Goal: Task Accomplishment & Management: Manage account settings

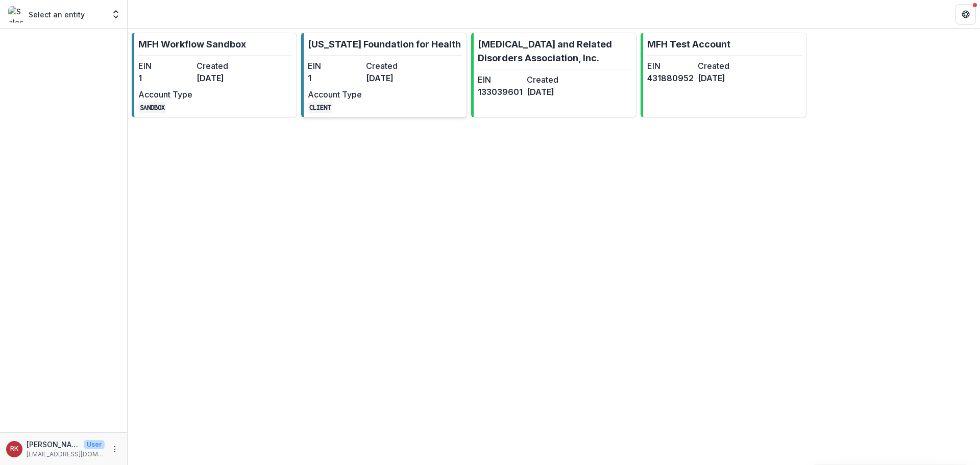
click at [437, 81] on link "Missouri Foundation for Health EIN 1 Created 7 months ago Account Type CLIENT" at bounding box center [383, 75] width 165 height 85
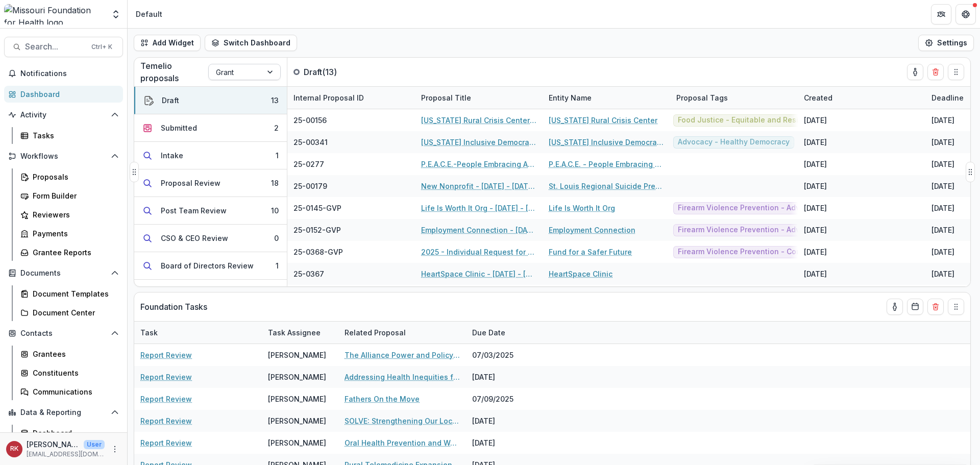
click at [255, 78] on div "Grant" at bounding box center [235, 72] width 53 height 15
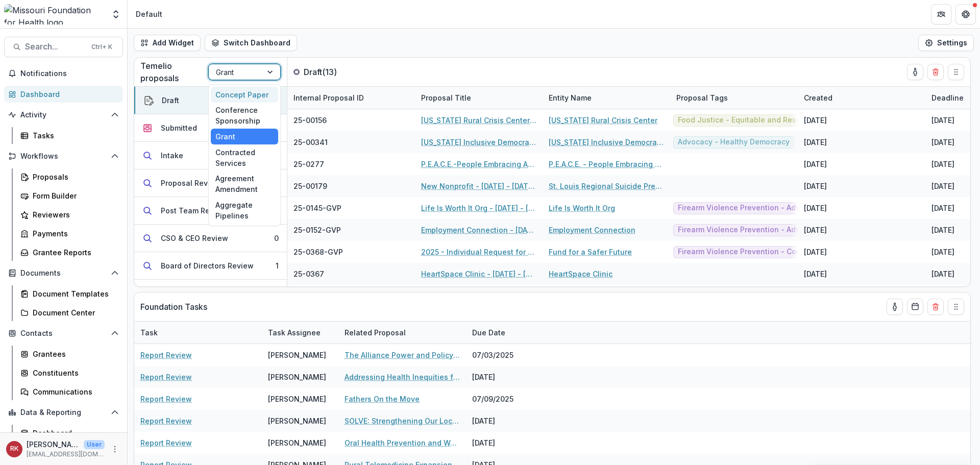
click at [243, 97] on div "Concept Paper" at bounding box center [244, 95] width 67 height 16
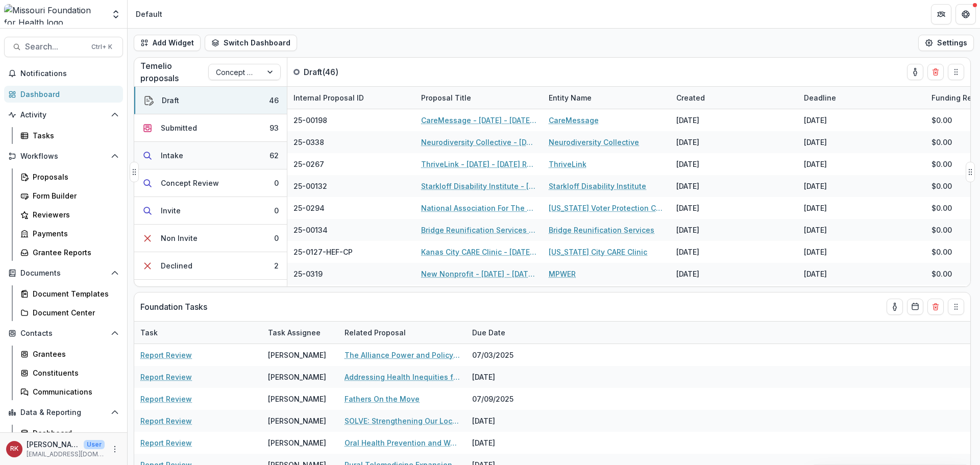
click at [209, 164] on button "Intake 62" at bounding box center [210, 156] width 153 height 28
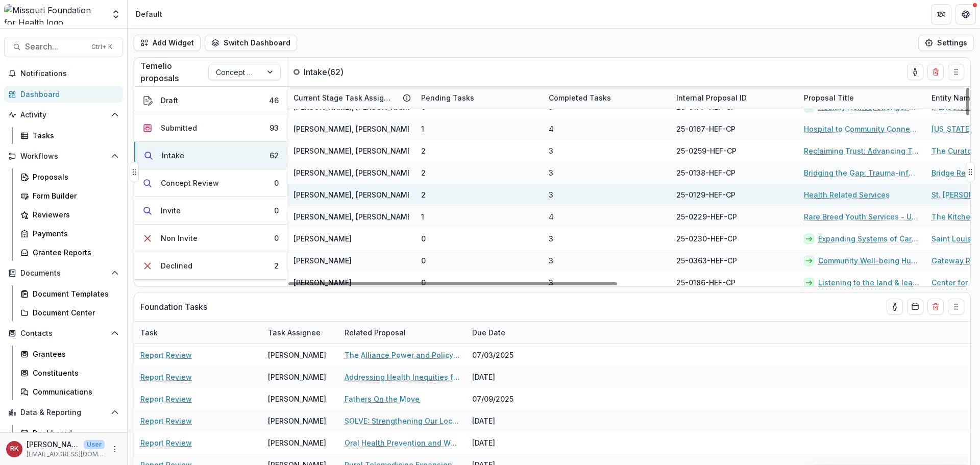
scroll to position [1183, 0]
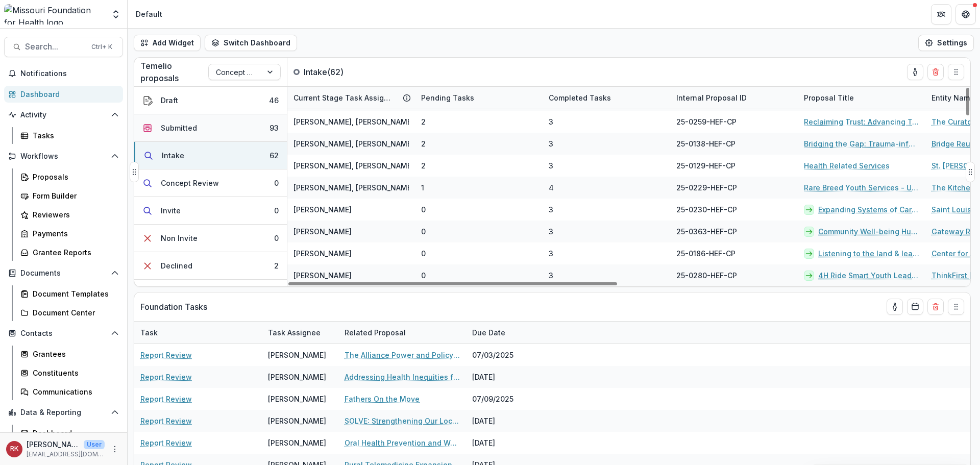
click at [219, 133] on button "Submitted 93" at bounding box center [210, 128] width 153 height 28
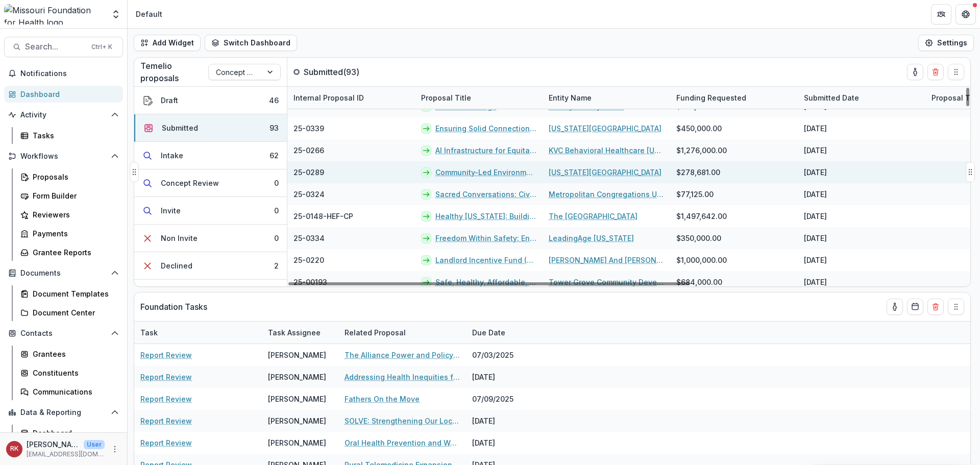
scroll to position [306, 0]
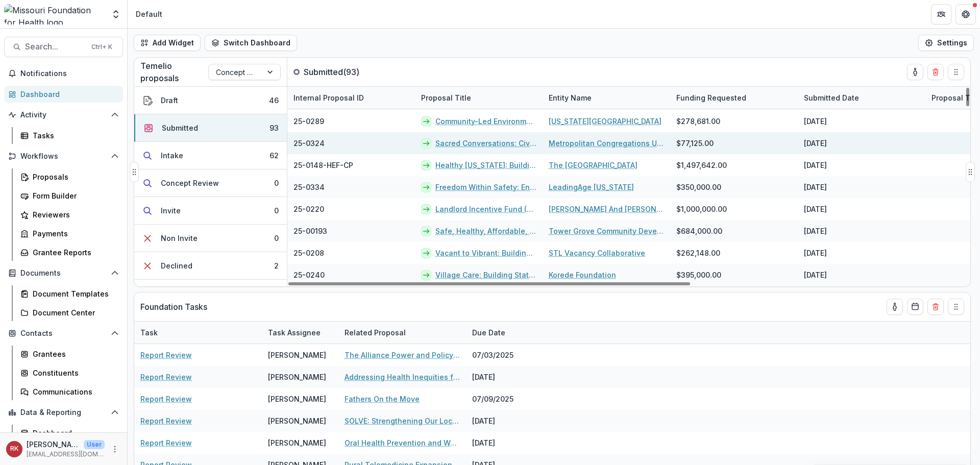
click at [468, 144] on link "Sacred Conversations: Civic Engagement, Poverty, and Health" at bounding box center [485, 143] width 101 height 11
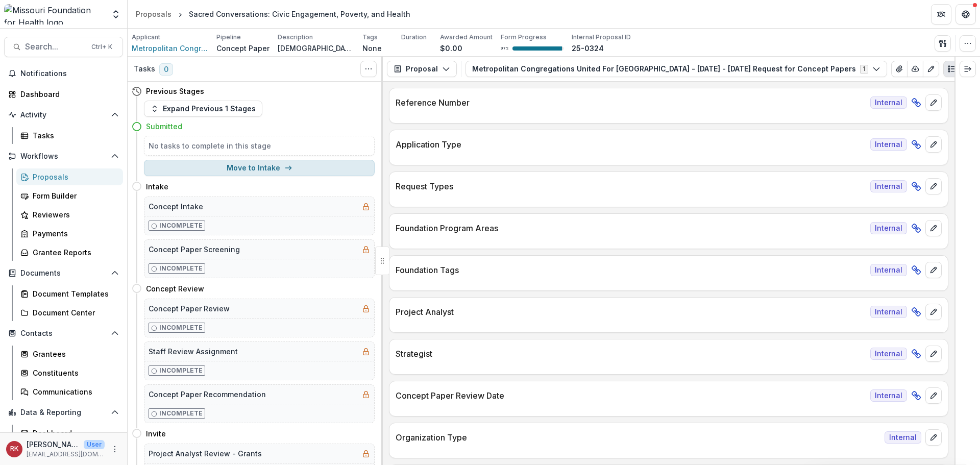
click at [190, 163] on button "Move to Intake" at bounding box center [259, 168] width 231 height 16
select select "******"
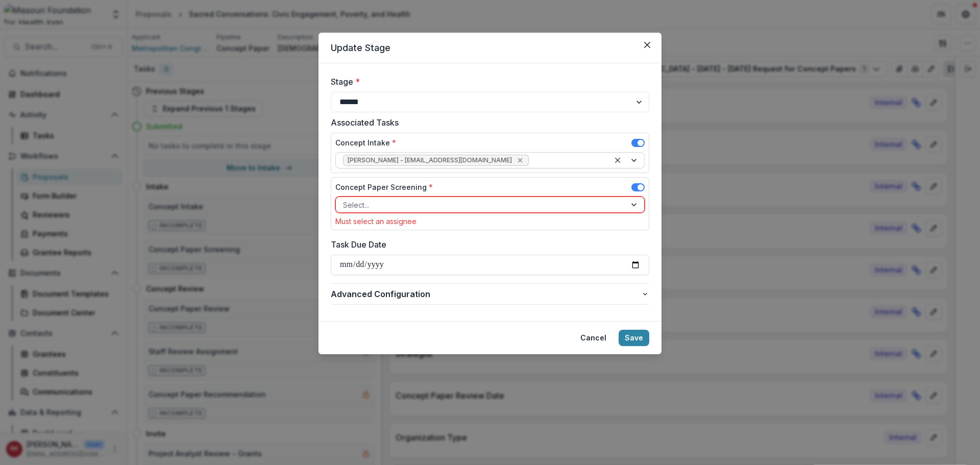
click at [516, 162] on icon "Remove Wendy Rohrbach - wrohrbach@mffh.org" at bounding box center [520, 160] width 8 height 8
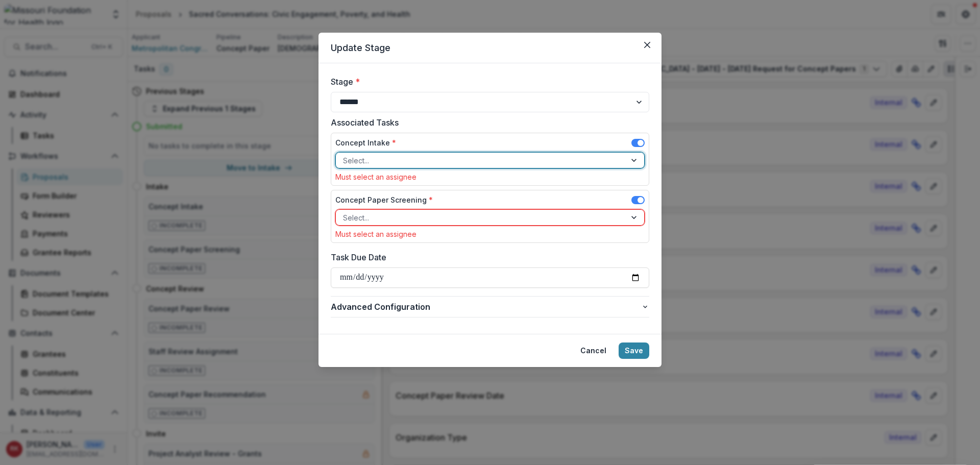
click at [386, 159] on div at bounding box center [481, 160] width 276 height 13
type input "*****"
click at [375, 182] on div "Renee Klann - rklann@mffh.org" at bounding box center [490, 183] width 304 height 16
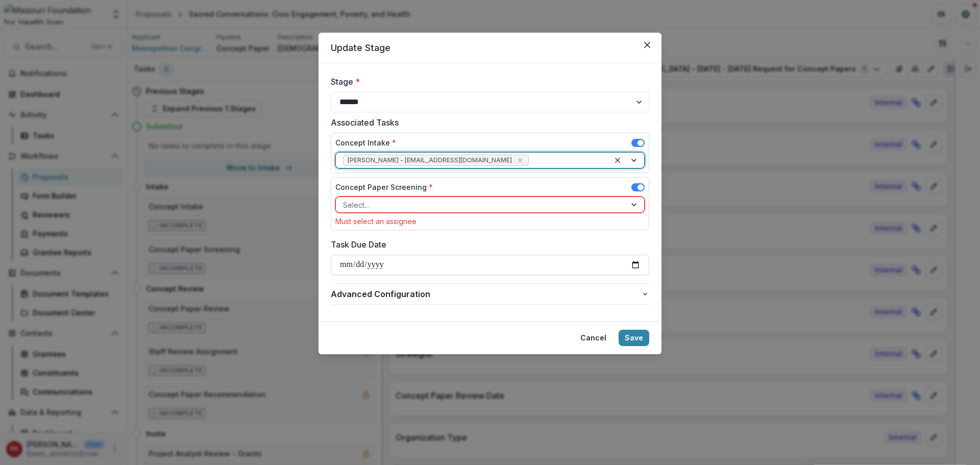
click at [360, 211] on div "Select..." at bounding box center [481, 204] width 290 height 15
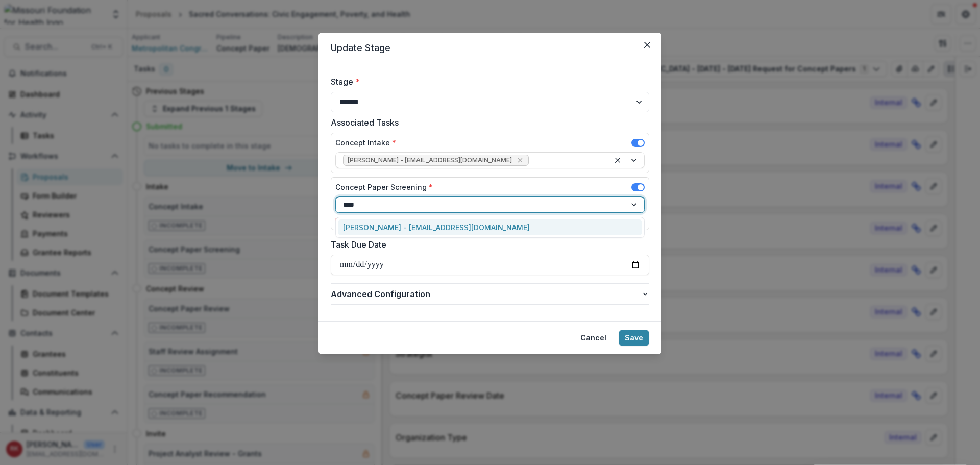
type input "*****"
click at [363, 230] on div "Alyssa Curran - acurran@mffh.org" at bounding box center [490, 227] width 304 height 16
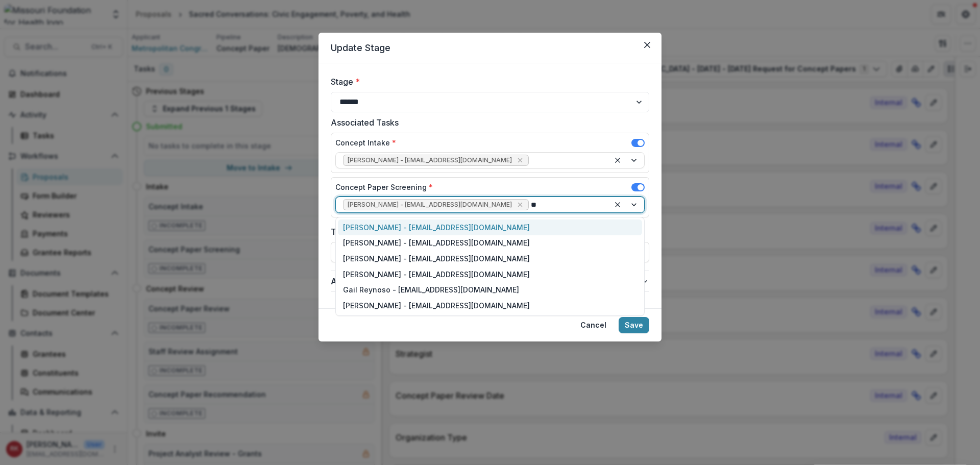
type input "***"
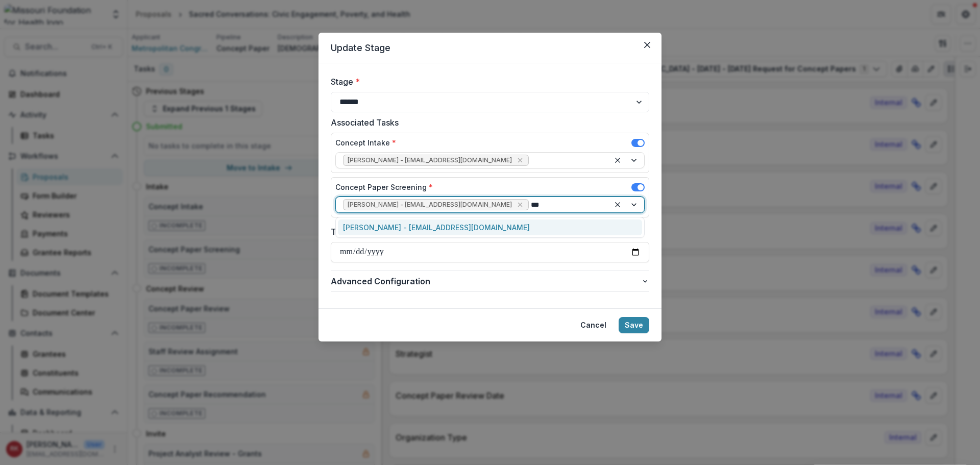
click at [423, 222] on div "Reana Thomas - rthomas@mffh.org" at bounding box center [490, 227] width 304 height 16
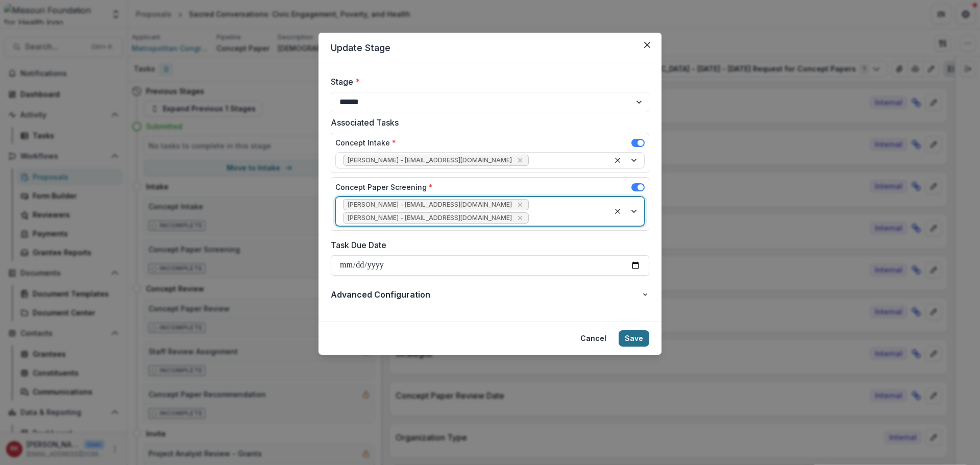
click at [637, 330] on button "Save" at bounding box center [633, 338] width 31 height 16
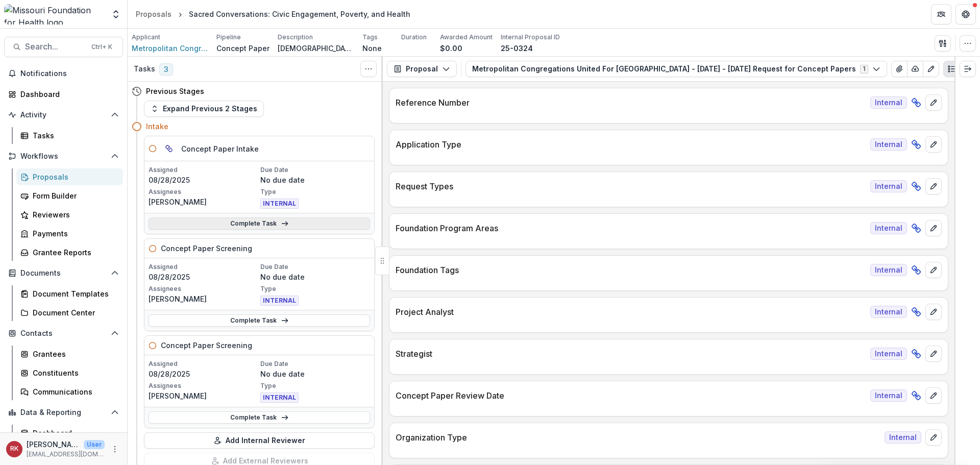
click at [249, 229] on link "Complete Task" at bounding box center [258, 223] width 221 height 12
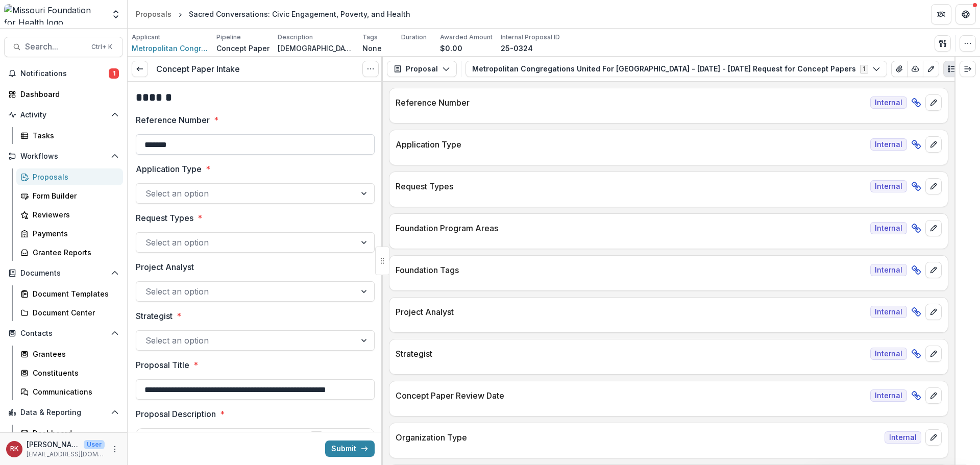
click at [216, 146] on input "*******" at bounding box center [255, 144] width 239 height 20
type input "**********"
click at [174, 194] on div at bounding box center [245, 193] width 201 height 14
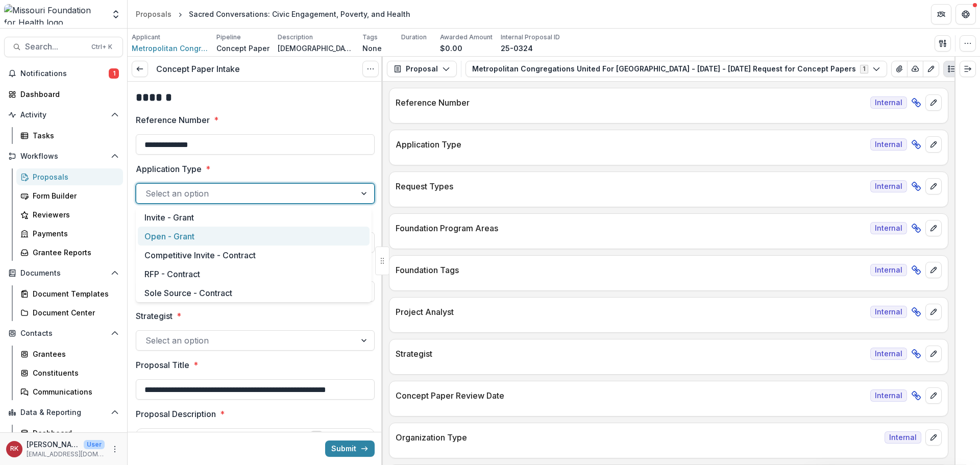
click at [172, 227] on div "Open - Grant" at bounding box center [254, 236] width 232 height 19
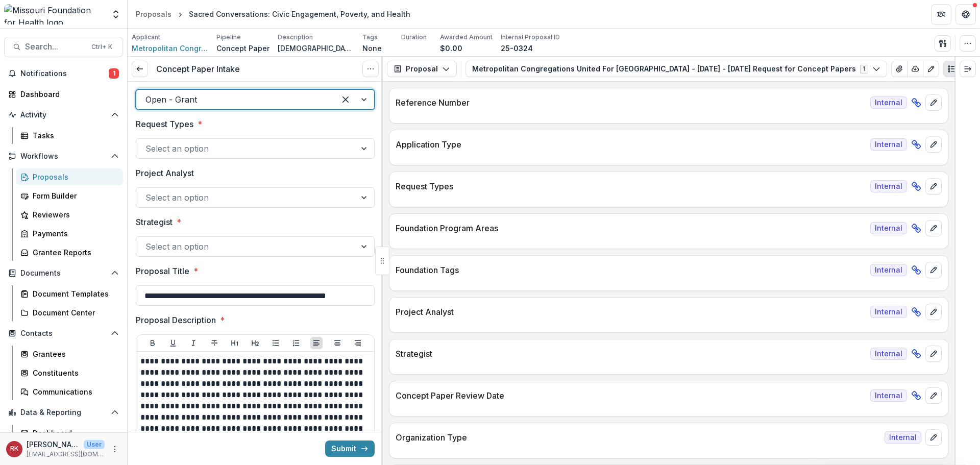
scroll to position [102, 0]
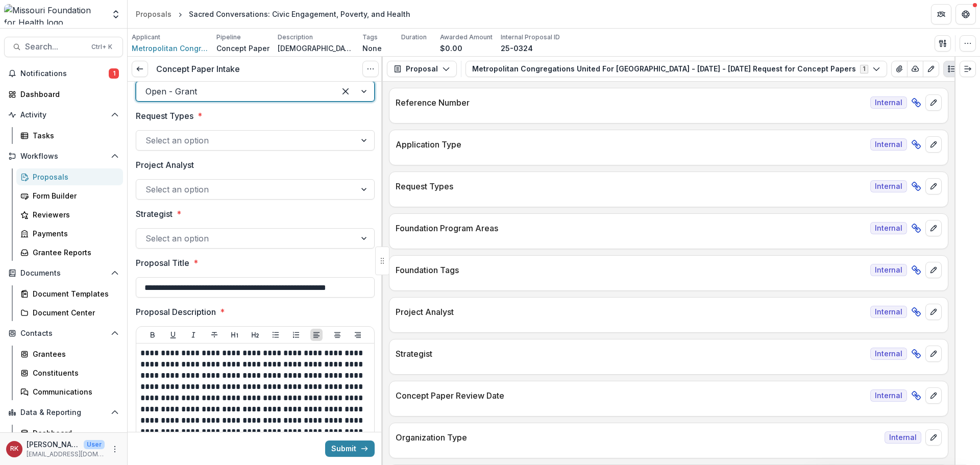
click at [180, 236] on div at bounding box center [245, 238] width 201 height 14
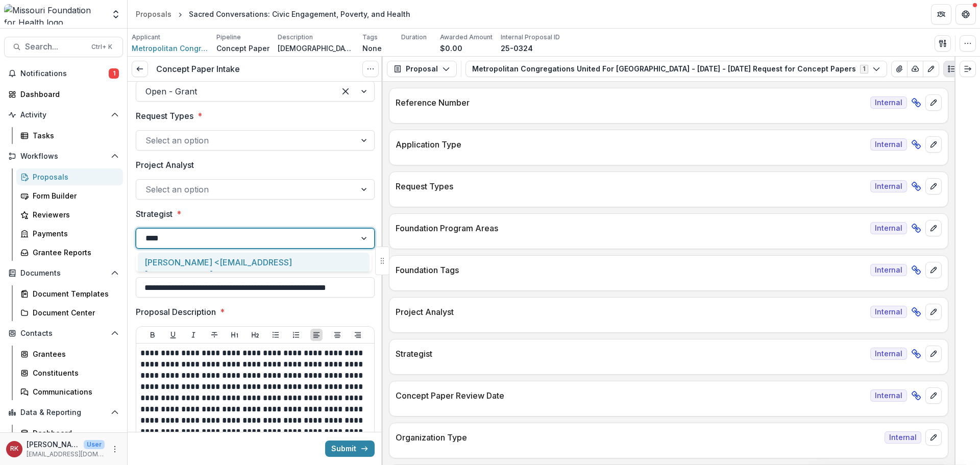
type input "*****"
click at [183, 267] on div "[PERSON_NAME] <[EMAIL_ADDRESS][DOMAIN_NAME]>" at bounding box center [254, 268] width 232 height 31
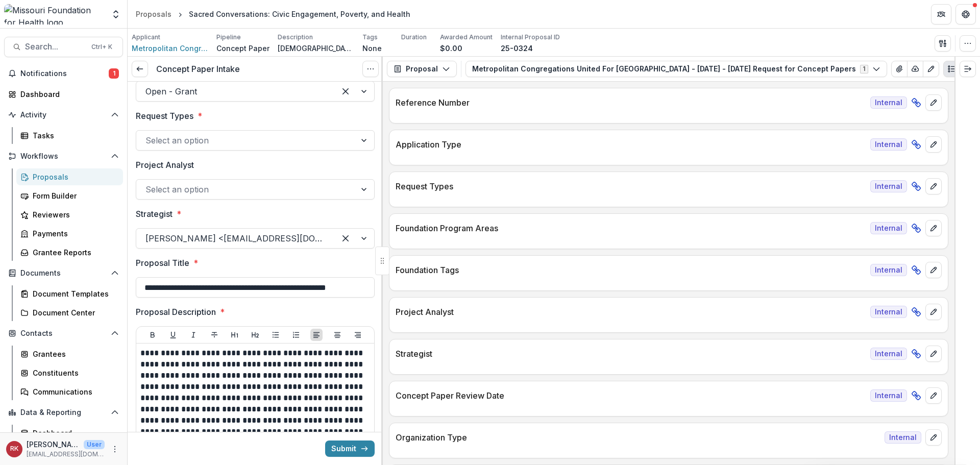
scroll to position [0, 21]
drag, startPoint x: 188, startPoint y: 286, endPoint x: 388, endPoint y: 295, distance: 200.2
click at [388, 295] on div "**********" at bounding box center [554, 261] width 852 height 408
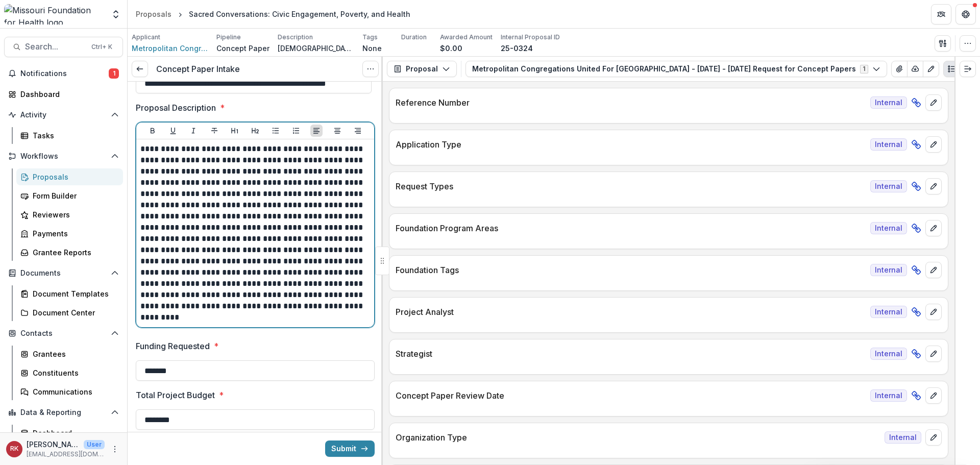
scroll to position [0, 0]
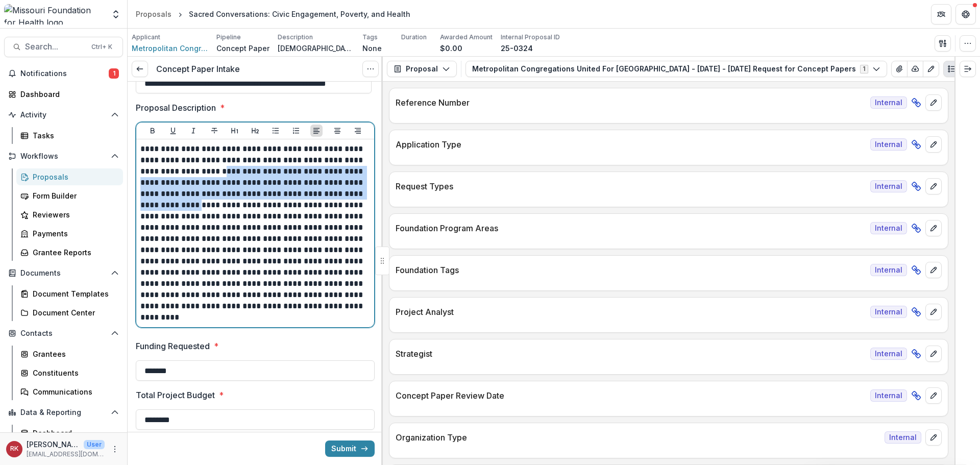
drag, startPoint x: 233, startPoint y: 168, endPoint x: 263, endPoint y: 200, distance: 44.0
click at [263, 200] on p "**********" at bounding box center [253, 233] width 227 height 180
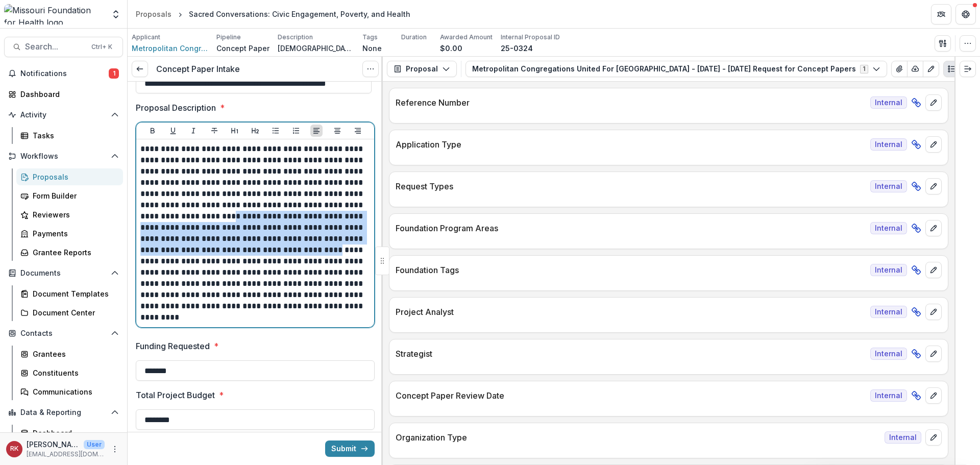
drag, startPoint x: 179, startPoint y: 223, endPoint x: 249, endPoint y: 261, distance: 79.9
click at [249, 261] on p "**********" at bounding box center [253, 233] width 227 height 180
click at [256, 239] on p "**********" at bounding box center [253, 233] width 227 height 180
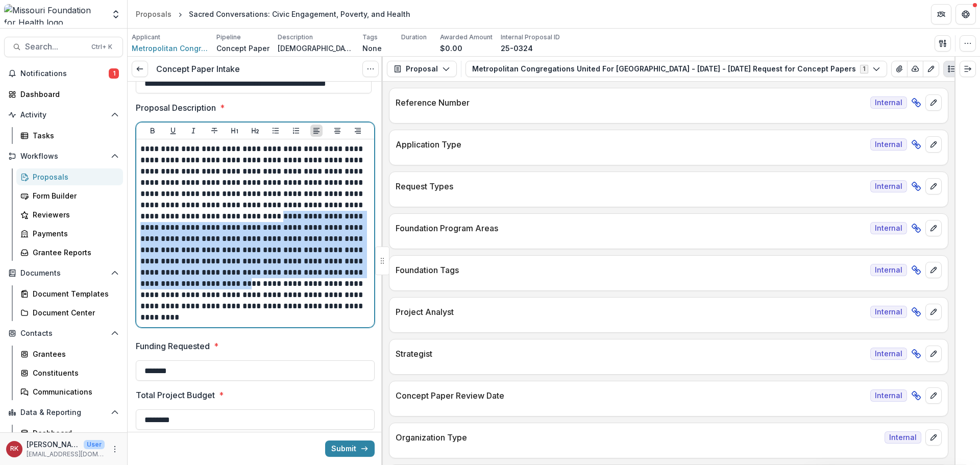
drag, startPoint x: 222, startPoint y: 231, endPoint x: 205, endPoint y: 298, distance: 69.1
click at [205, 298] on p "**********" at bounding box center [253, 233] width 227 height 180
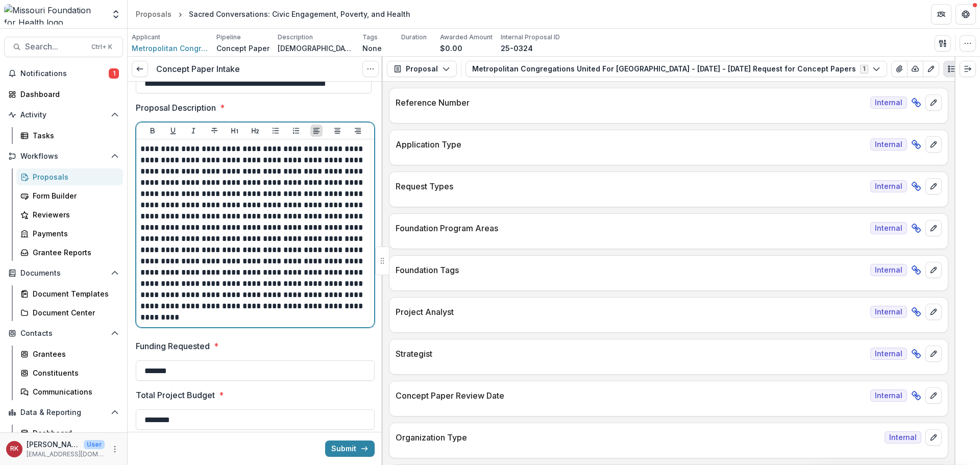
click at [254, 306] on p "**********" at bounding box center [253, 233] width 227 height 180
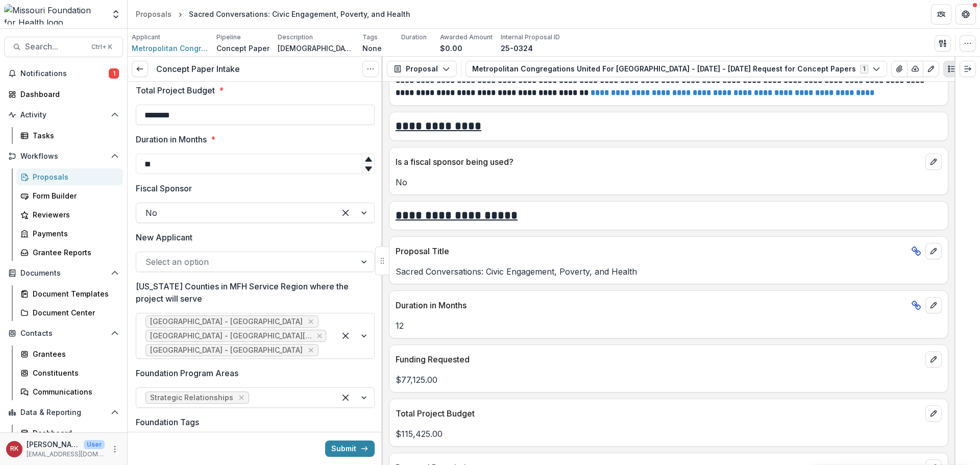
scroll to position [612, 0]
click at [155, 264] on div at bounding box center [245, 260] width 201 height 14
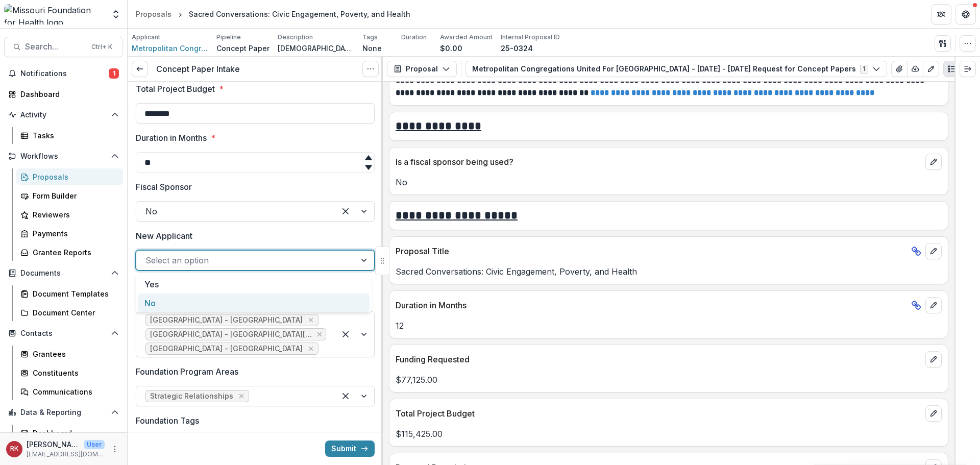
click at [164, 307] on div "No" at bounding box center [254, 302] width 232 height 19
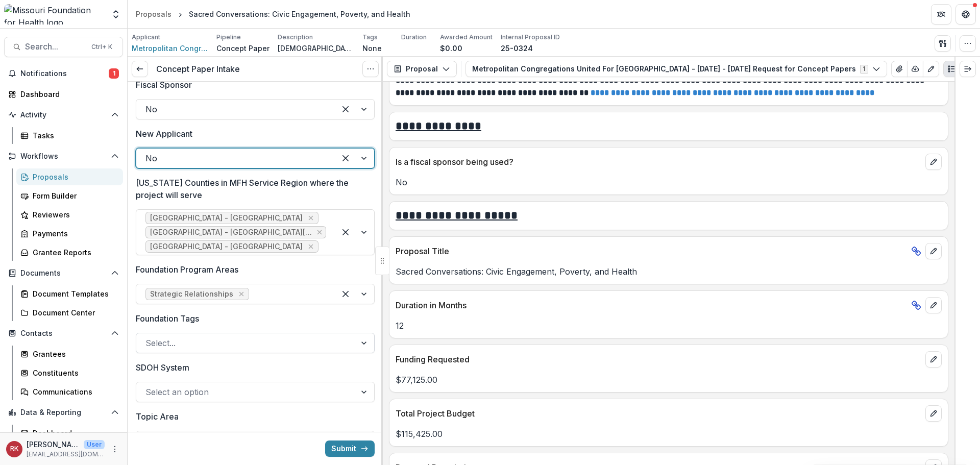
scroll to position [816, 0]
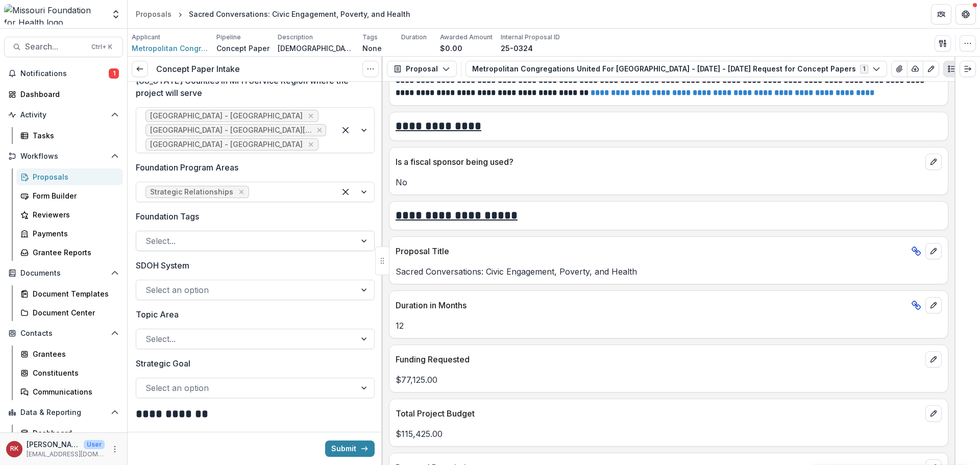
click at [190, 248] on div at bounding box center [245, 241] width 201 height 14
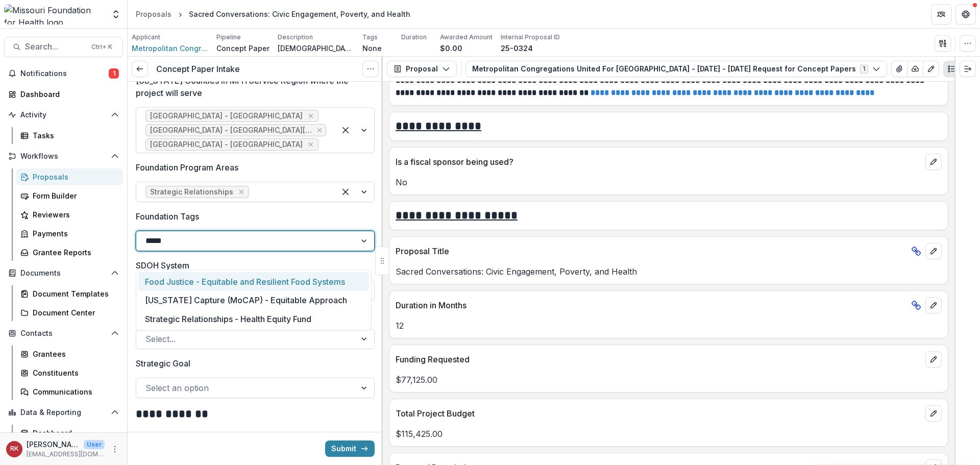
type input "******"
click at [191, 279] on div "Strategic Relationships - Health Equity Fund" at bounding box center [253, 281] width 231 height 19
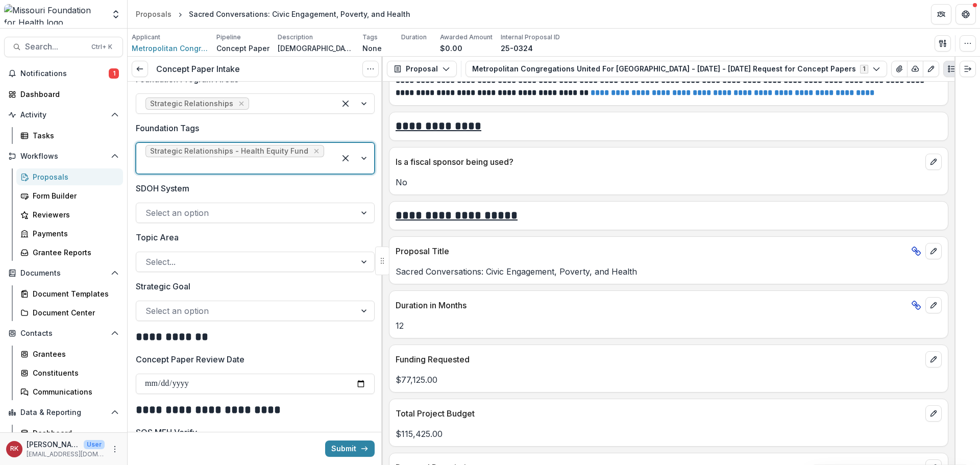
scroll to position [919, 0]
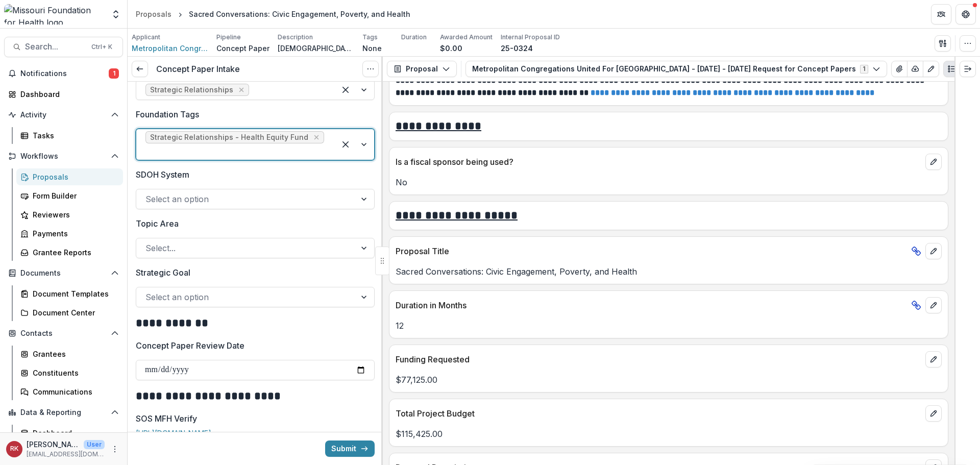
click at [176, 299] on div at bounding box center [245, 297] width 201 height 14
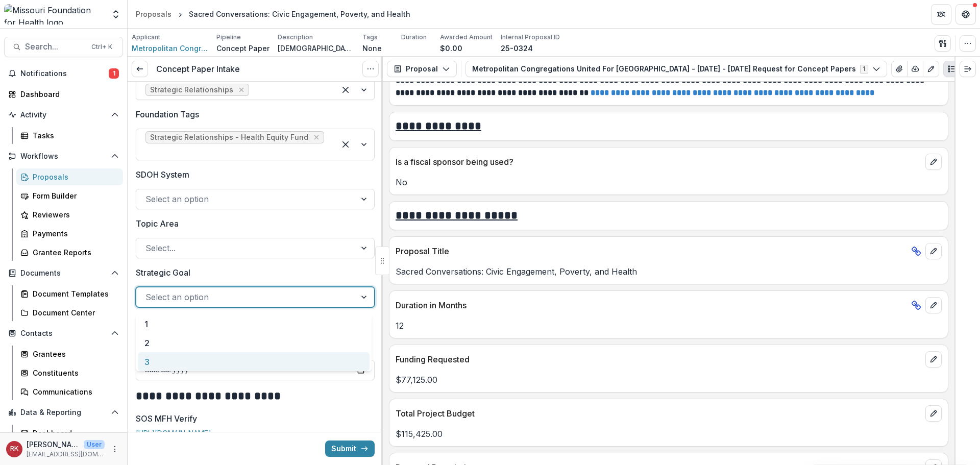
click at [163, 360] on div "3" at bounding box center [254, 361] width 232 height 19
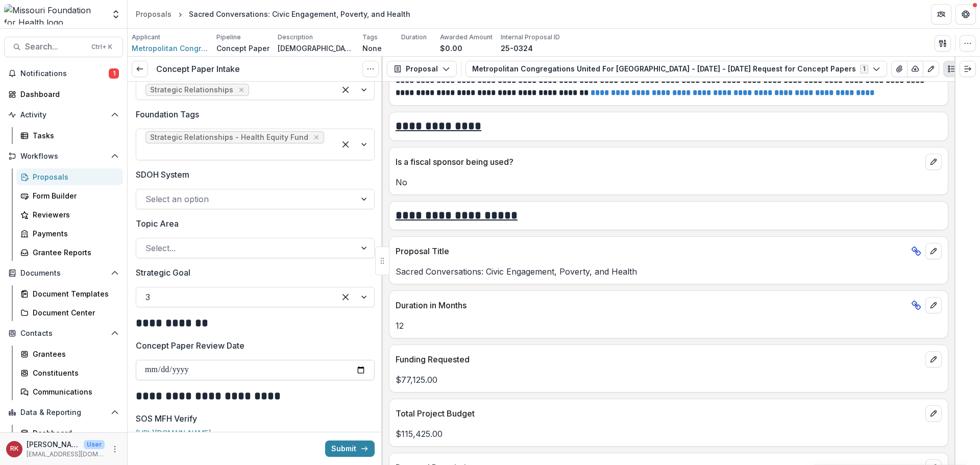
click at [356, 371] on input "Concept Paper Review Date" at bounding box center [255, 370] width 239 height 20
type input "**********"
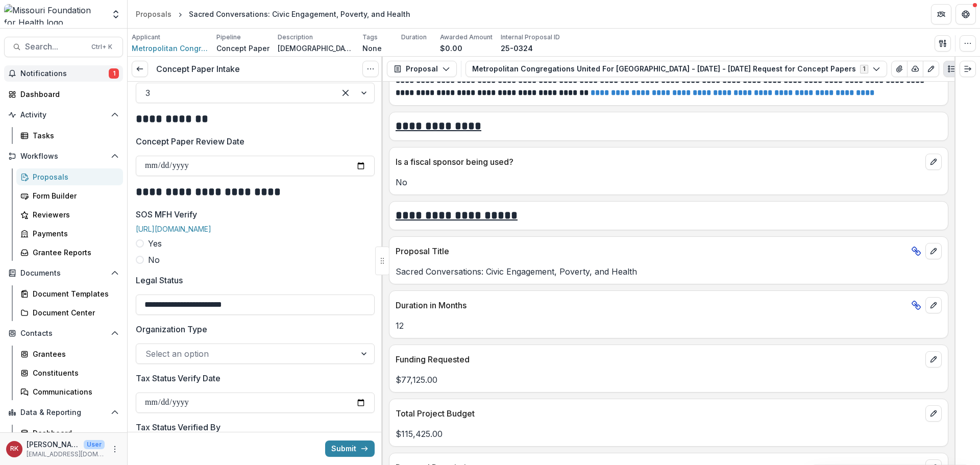
scroll to position [1174, 0]
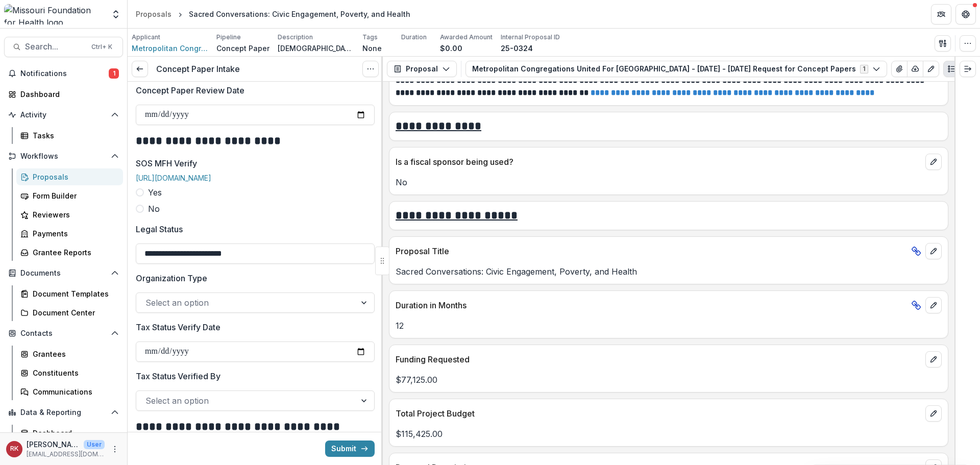
click at [142, 196] on span at bounding box center [140, 192] width 8 height 8
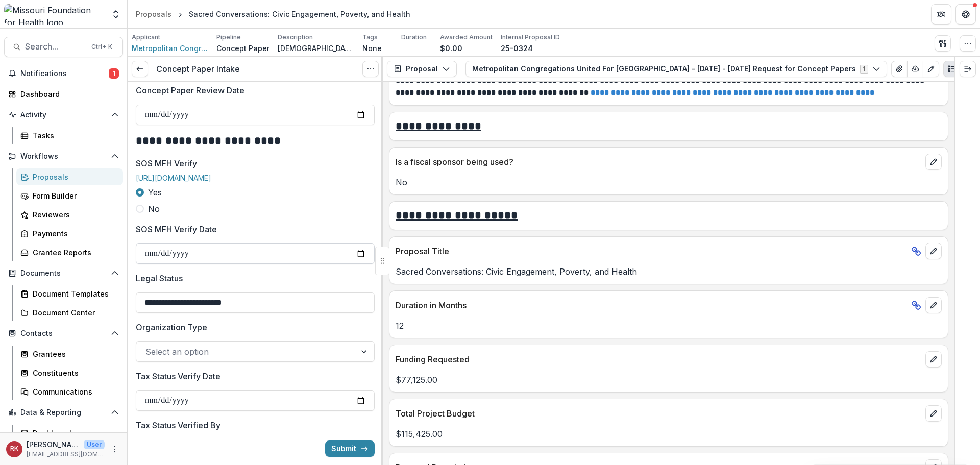
click at [358, 264] on input "SOS MFH Verify Date" at bounding box center [255, 253] width 239 height 20
type input "**********"
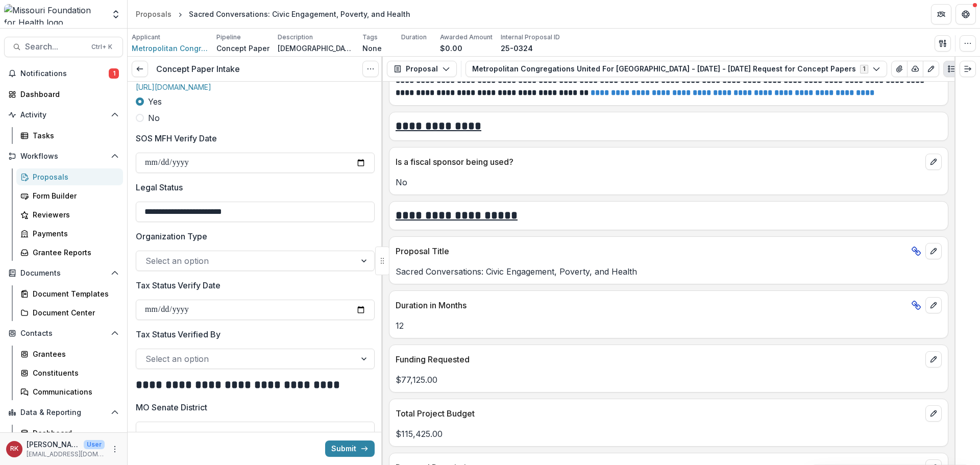
scroll to position [1276, 0]
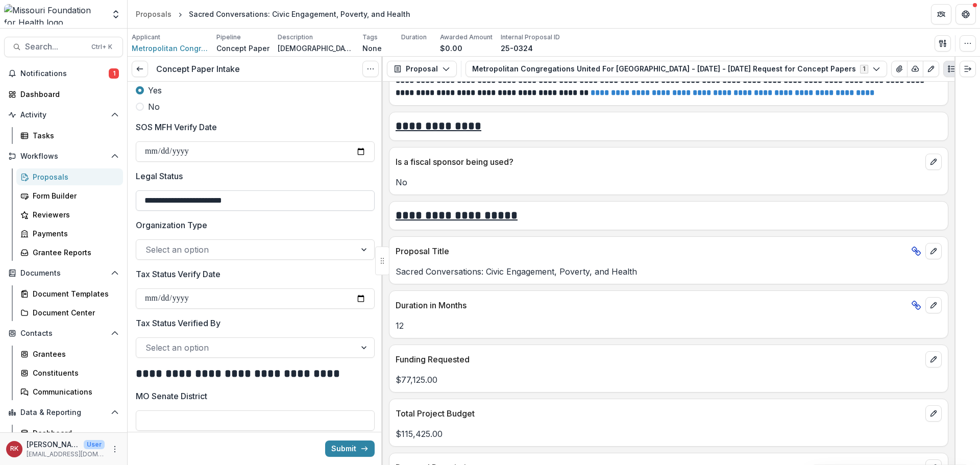
click at [182, 211] on input "**********" at bounding box center [255, 200] width 239 height 20
type input "**********"
click at [169, 257] on div at bounding box center [245, 249] width 201 height 14
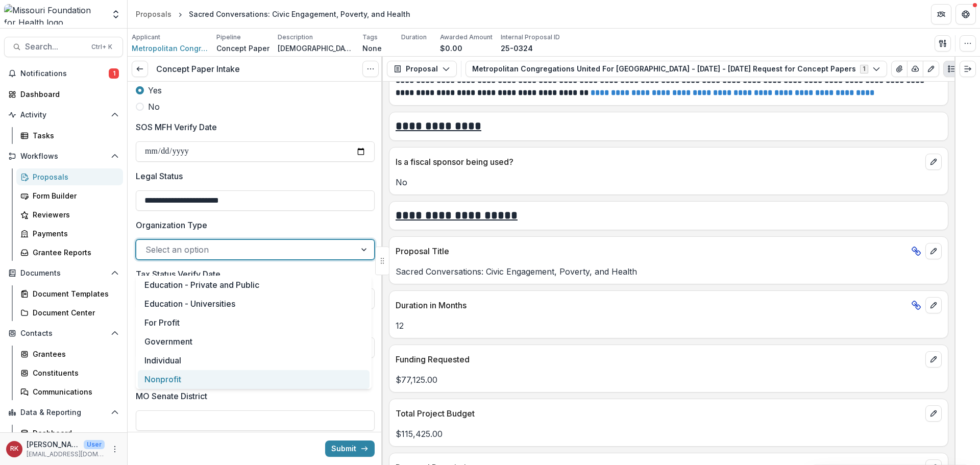
click at [160, 376] on div "Nonprofit" at bounding box center [254, 379] width 232 height 19
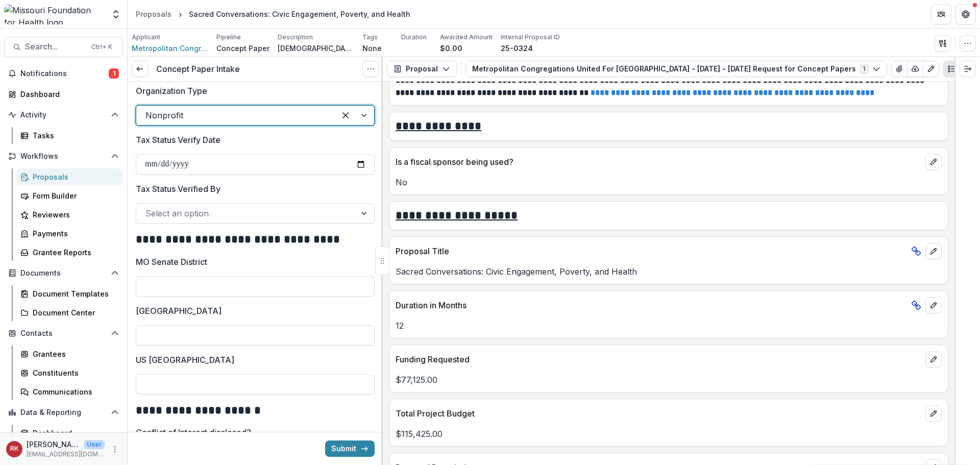
scroll to position [1429, 0]
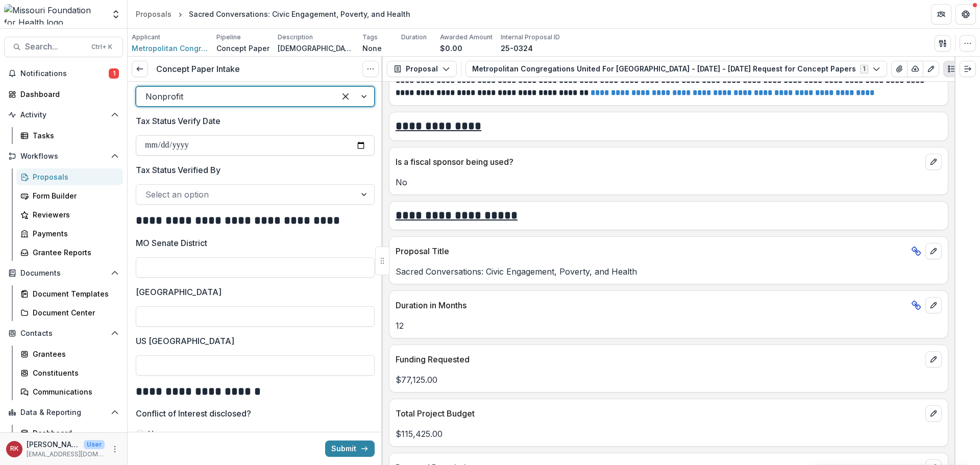
click at [353, 156] on input "Tax Status Verify Date" at bounding box center [255, 145] width 239 height 20
type input "**********"
click at [167, 202] on div at bounding box center [245, 194] width 201 height 14
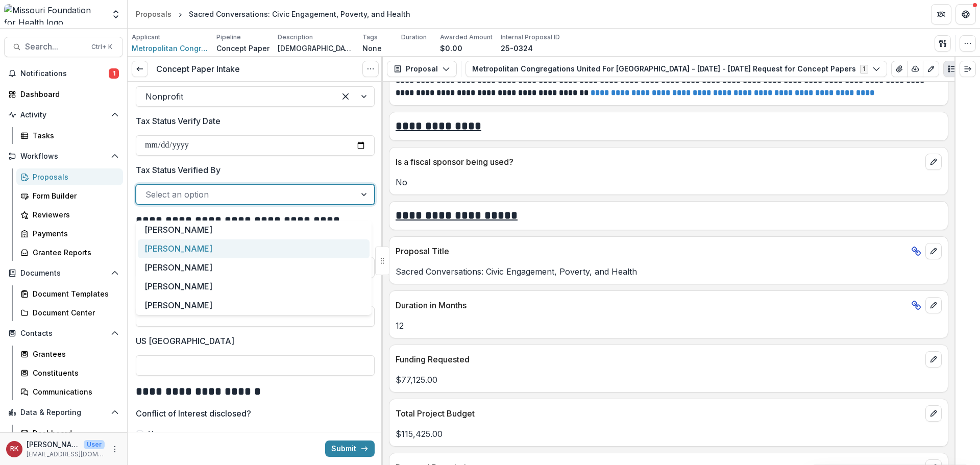
click at [159, 254] on div "[PERSON_NAME]" at bounding box center [254, 248] width 232 height 19
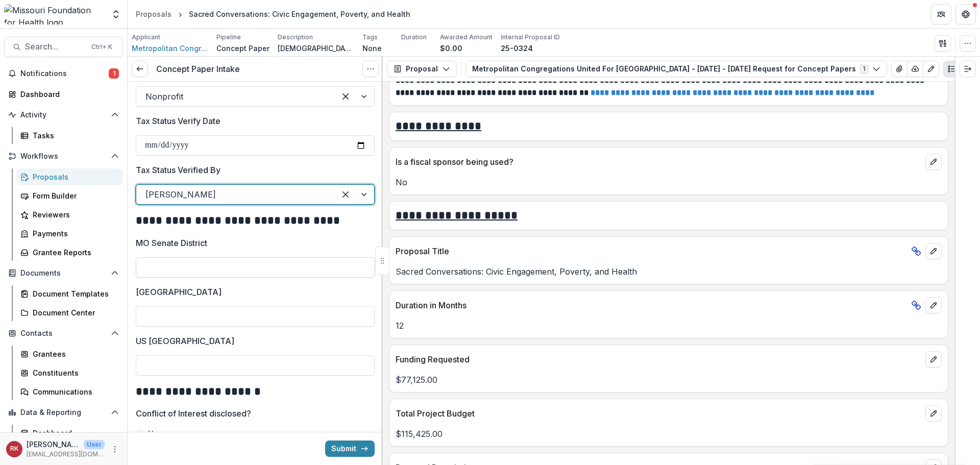
click at [166, 277] on input "MO Senate District" at bounding box center [255, 267] width 239 height 20
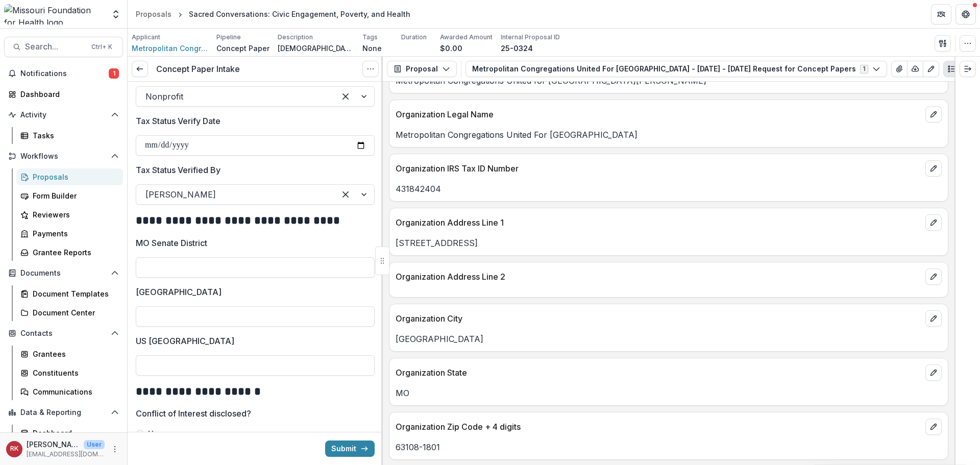
scroll to position [459, 0]
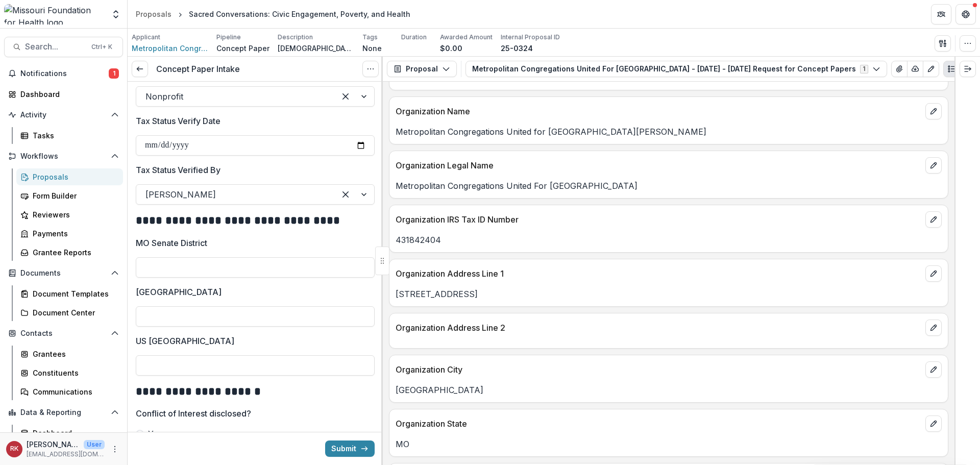
drag, startPoint x: 485, startPoint y: 293, endPoint x: 398, endPoint y: 295, distance: 87.3
click at [398, 295] on p "4501 Westminster Pl" at bounding box center [668, 294] width 546 height 12
copy p "4501 Westminster Pl"
click at [155, 278] on input "MO Senate District" at bounding box center [255, 267] width 239 height 20
type input "*"
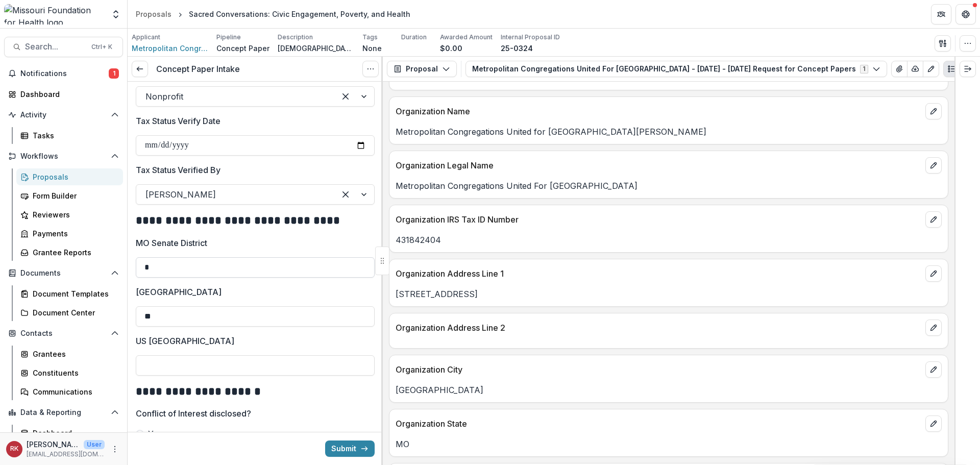
type input "**"
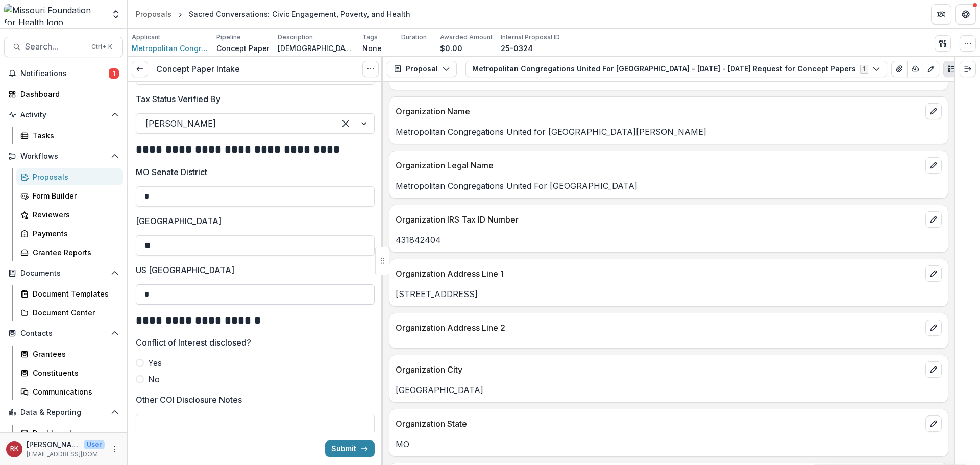
scroll to position [1531, 0]
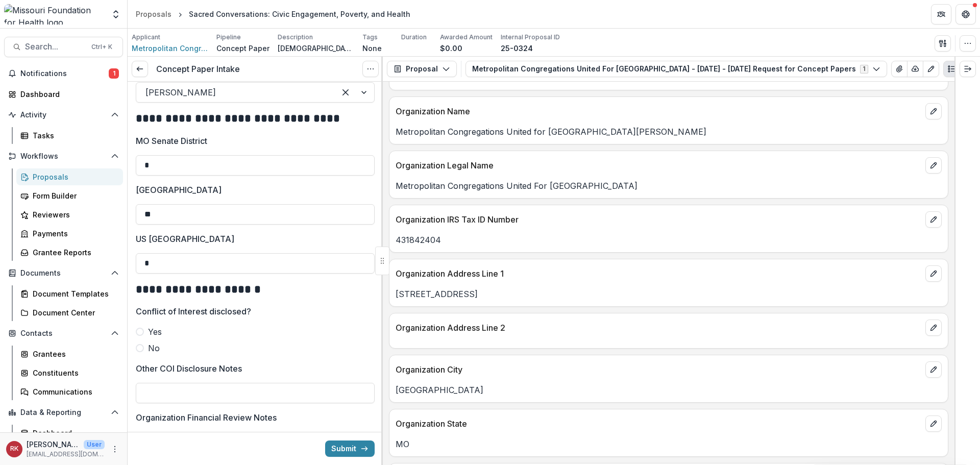
type input "*"
click at [208, 245] on label "US [GEOGRAPHIC_DATA]" at bounding box center [252, 239] width 233 height 12
click at [208, 253] on input "*" at bounding box center [255, 263] width 239 height 20
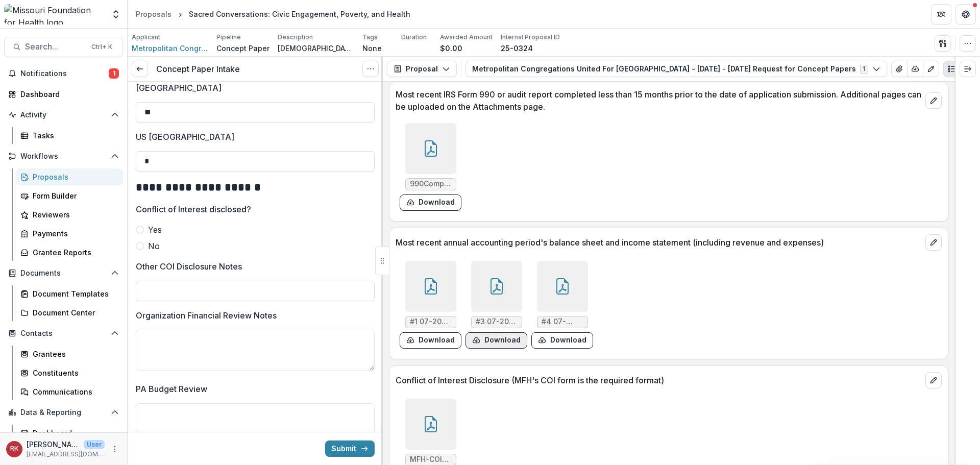
scroll to position [2864, 0]
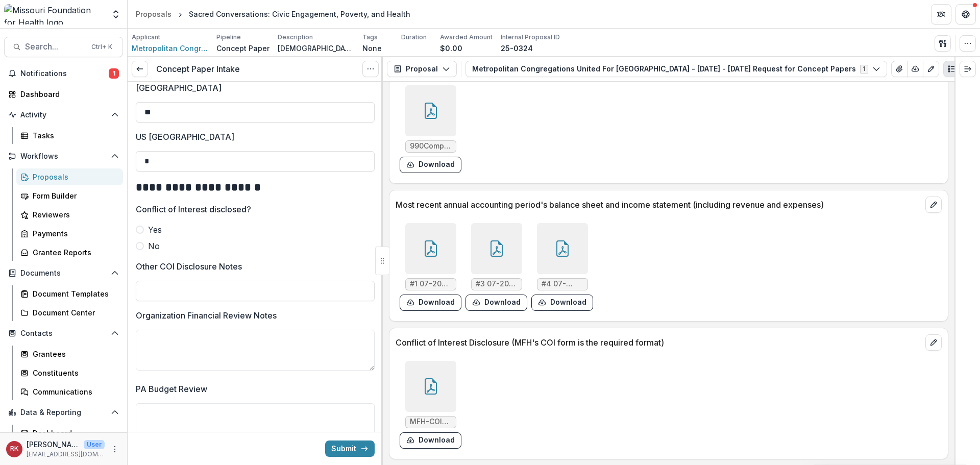
click at [401, 373] on div at bounding box center [430, 386] width 59 height 51
click at [414, 377] on div at bounding box center [430, 386] width 51 height 51
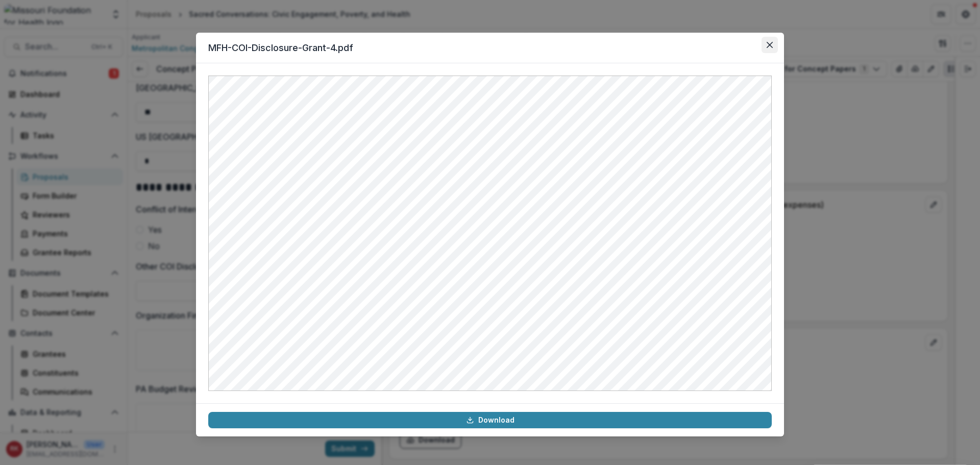
click at [764, 43] on button "Close" at bounding box center [769, 45] width 16 height 16
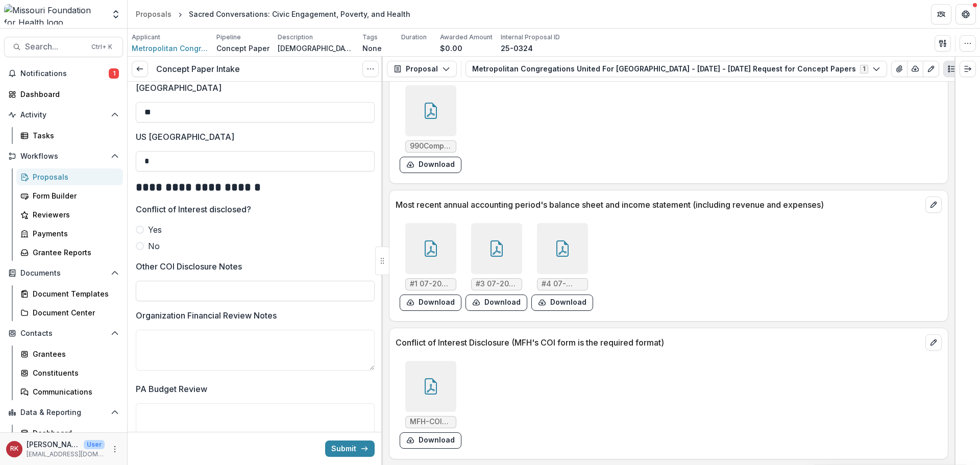
click at [139, 250] on span at bounding box center [140, 246] width 8 height 8
click at [187, 301] on input "Other COI Disclosure Notes" at bounding box center [255, 291] width 239 height 20
click at [163, 301] on input "**********" at bounding box center [255, 291] width 239 height 20
drag, startPoint x: 202, startPoint y: 304, endPoint x: 369, endPoint y: 295, distance: 167.1
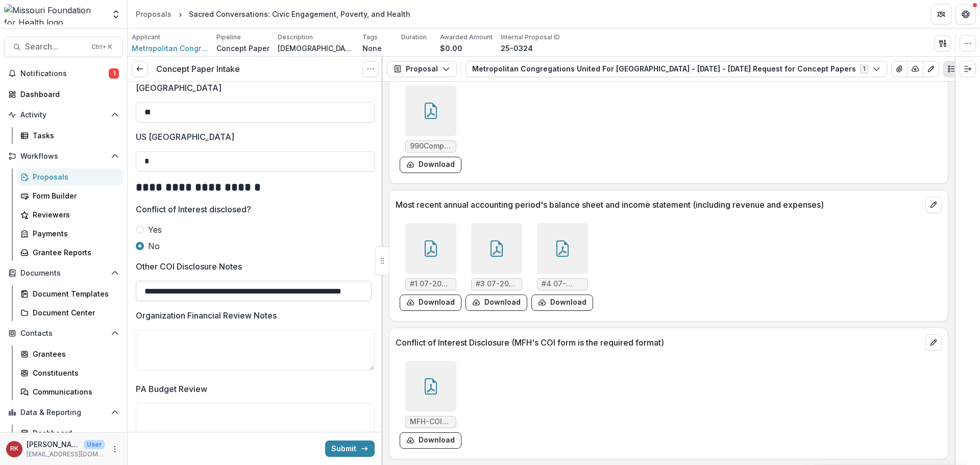
click at [396, 288] on div "**********" at bounding box center [554, 261] width 852 height 408
type input "**********"
click at [191, 357] on textarea "Organization Financial Review Notes" at bounding box center [255, 350] width 239 height 41
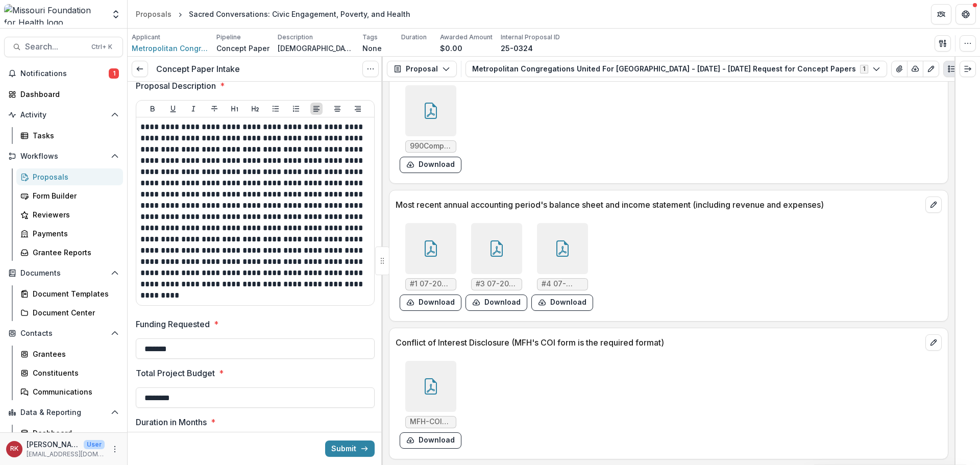
scroll to position [0, 0]
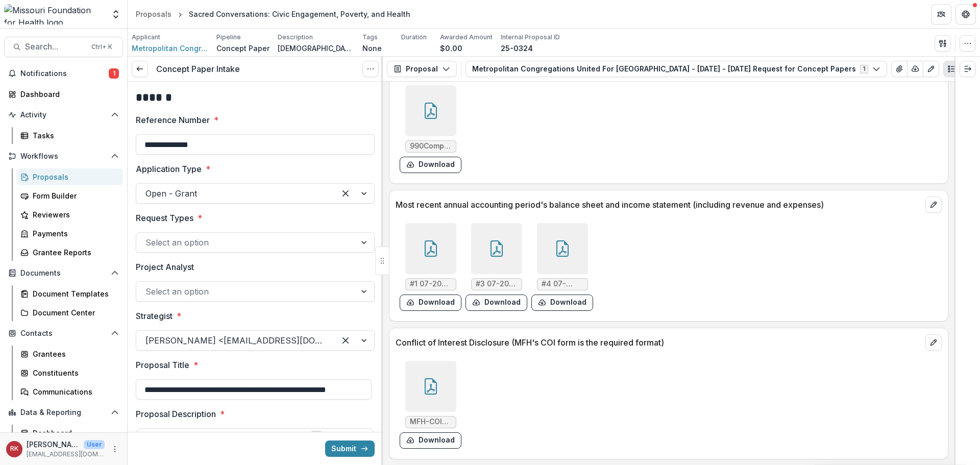
click at [157, 243] on div at bounding box center [245, 242] width 201 height 14
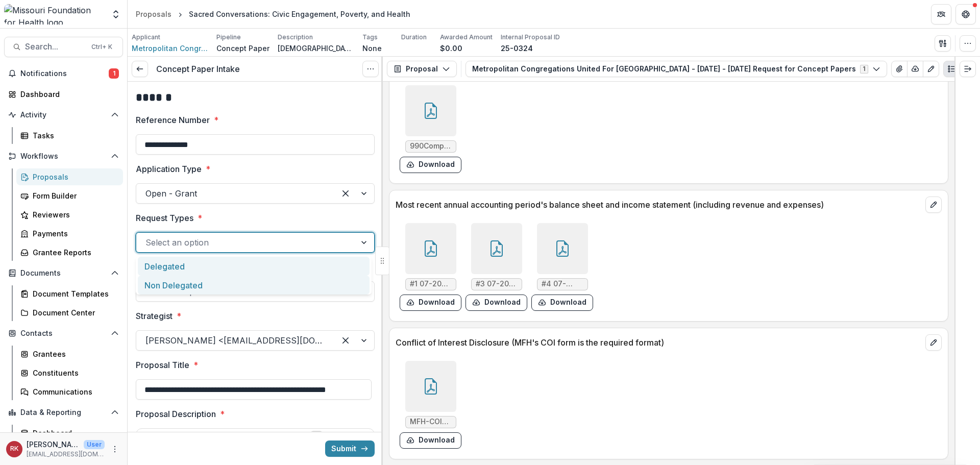
click at [167, 266] on div "Delegated" at bounding box center [254, 266] width 232 height 19
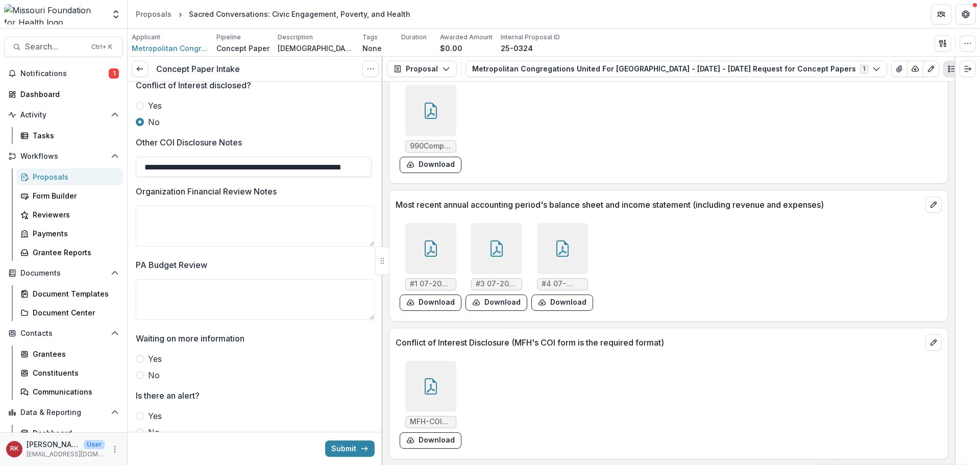
scroll to position [1808, 0]
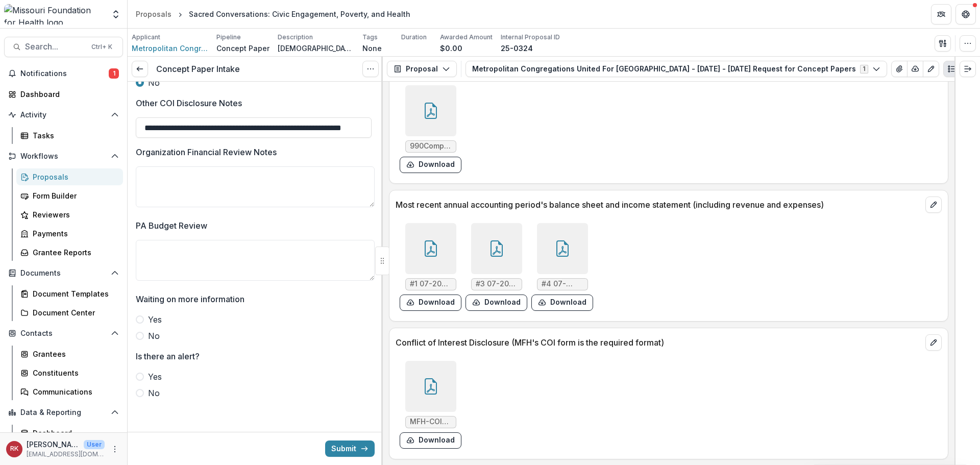
click at [140, 394] on span at bounding box center [140, 393] width 8 height 8
click at [423, 247] on icon at bounding box center [431, 248] width 16 height 16
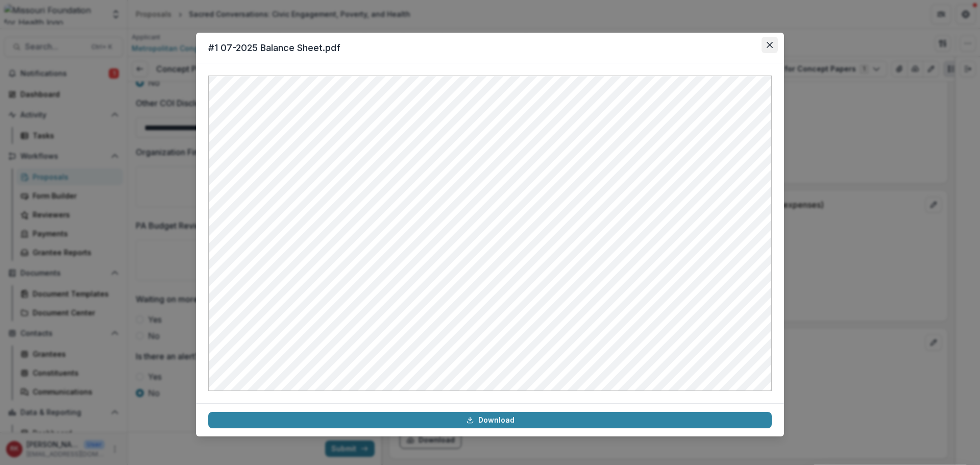
click at [769, 44] on icon "Close" at bounding box center [769, 45] width 6 height 6
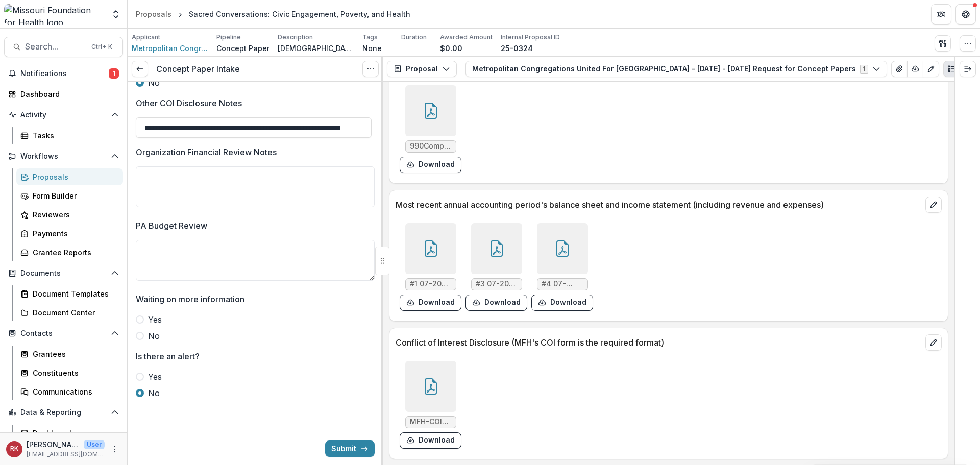
click at [487, 237] on div at bounding box center [496, 248] width 51 height 51
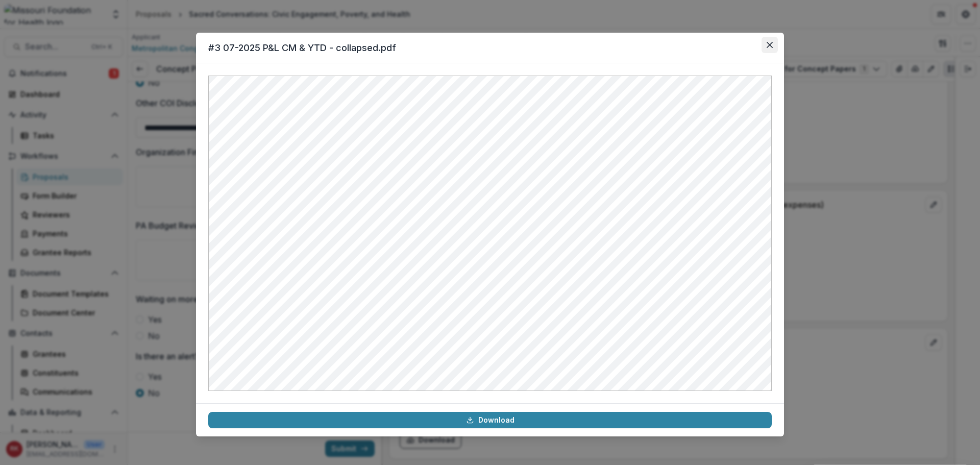
click at [771, 44] on icon "Close" at bounding box center [769, 45] width 6 height 6
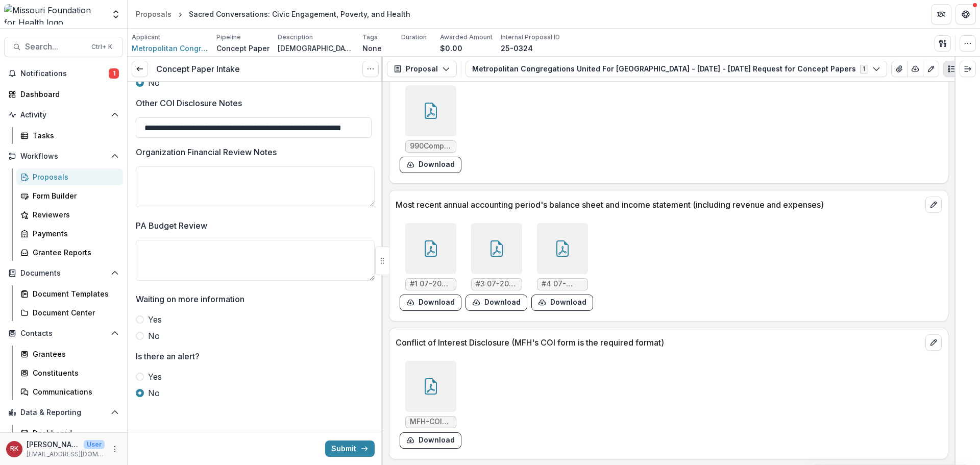
click at [549, 235] on div at bounding box center [562, 248] width 51 height 51
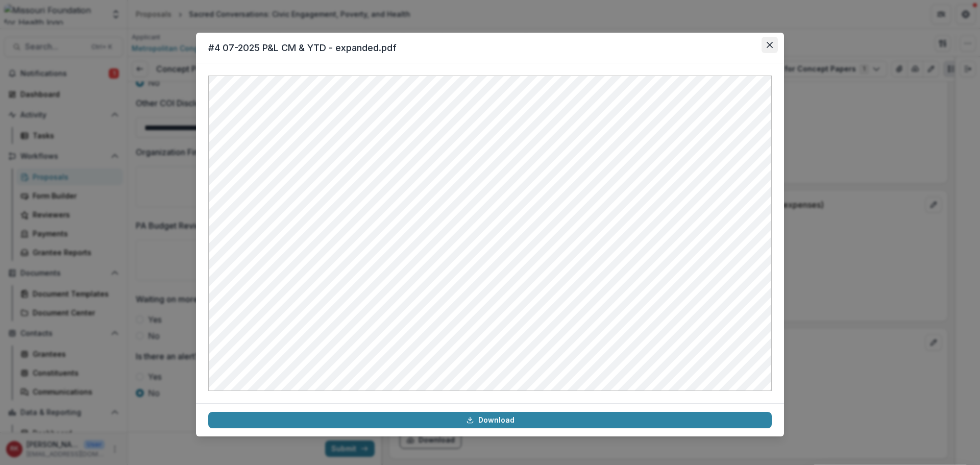
click at [770, 45] on icon "Close" at bounding box center [769, 45] width 6 height 6
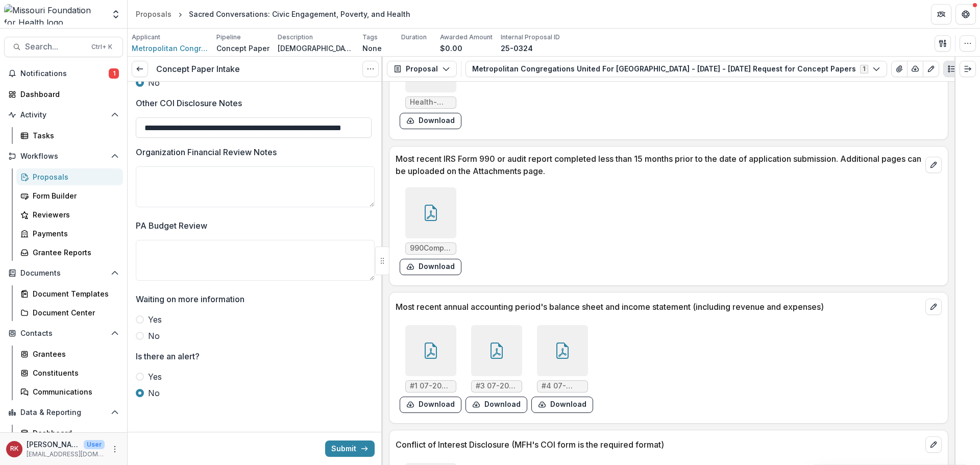
scroll to position [2711, 0]
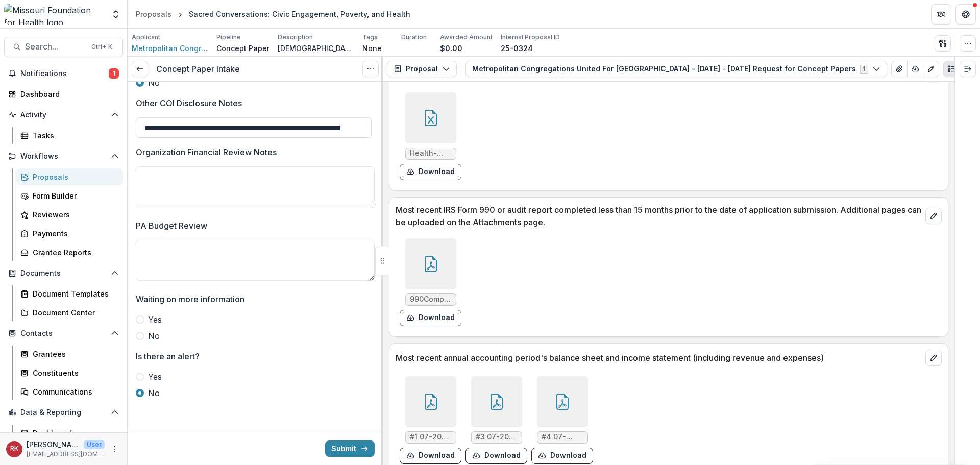
click at [430, 271] on icon at bounding box center [431, 264] width 12 height 16
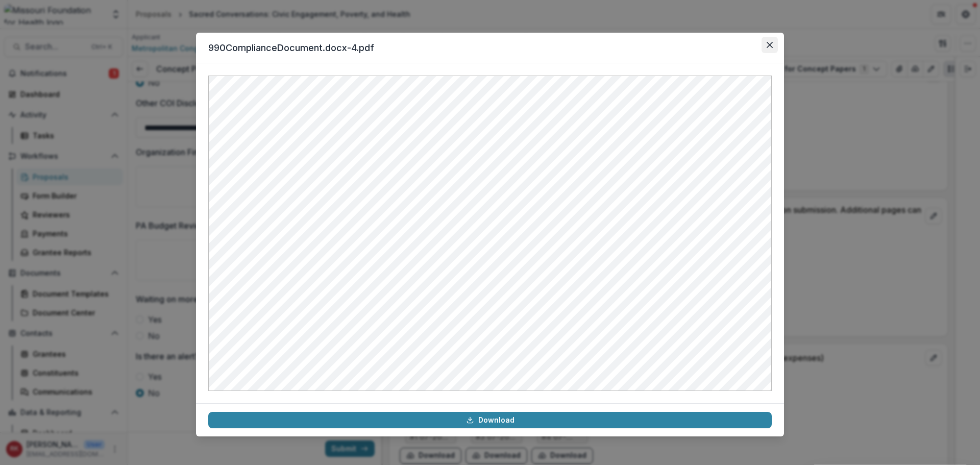
click at [769, 45] on icon "Close" at bounding box center [769, 45] width 6 height 6
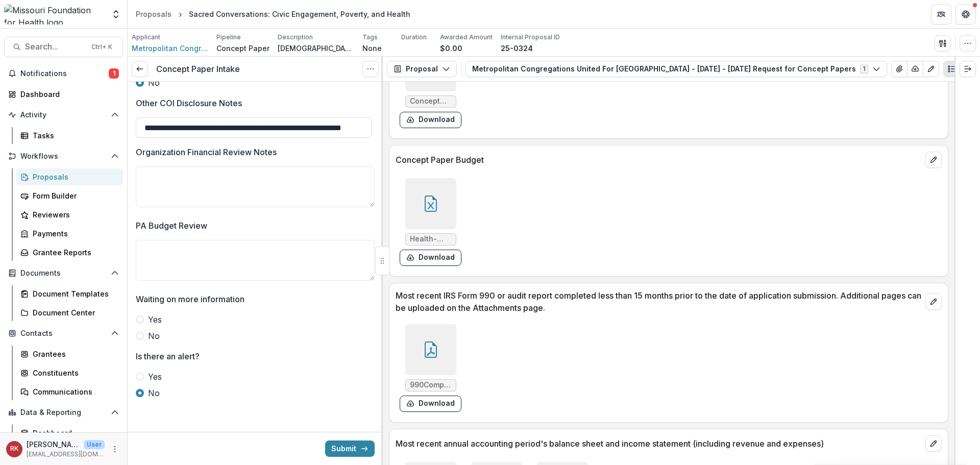
scroll to position [2558, 0]
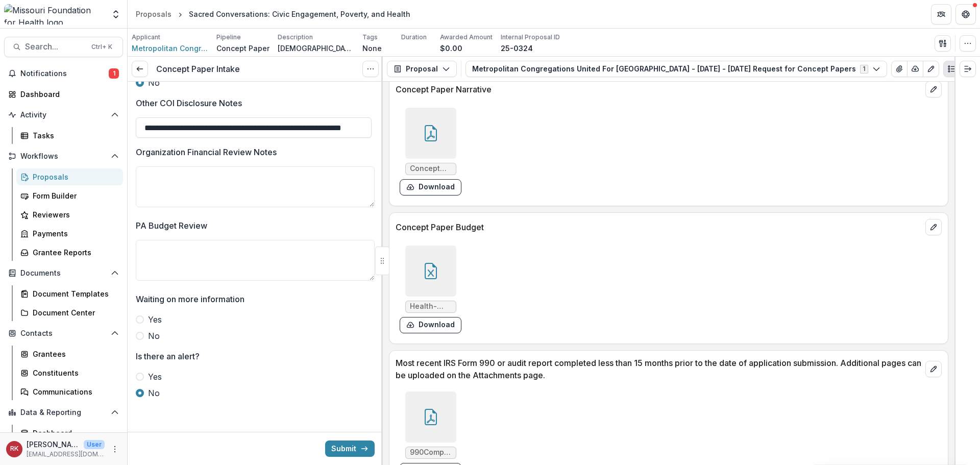
click at [429, 275] on icon at bounding box center [431, 271] width 16 height 16
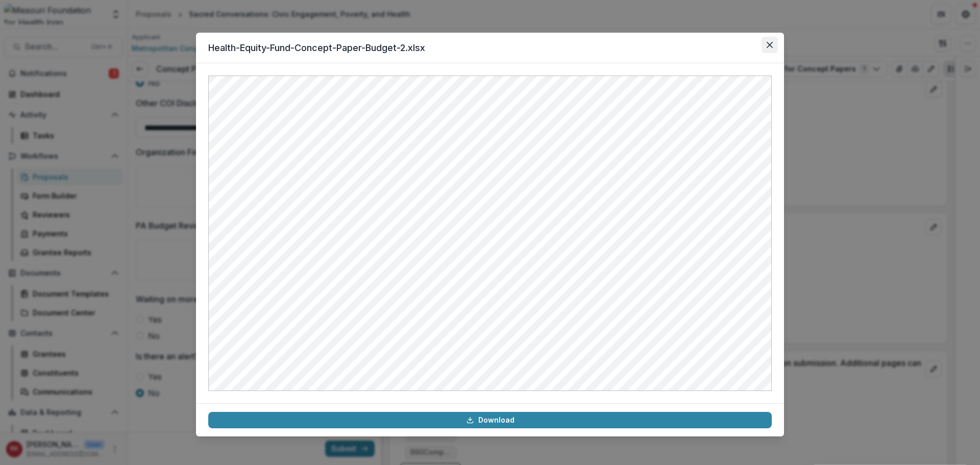
click at [772, 41] on button "Close" at bounding box center [769, 45] width 16 height 16
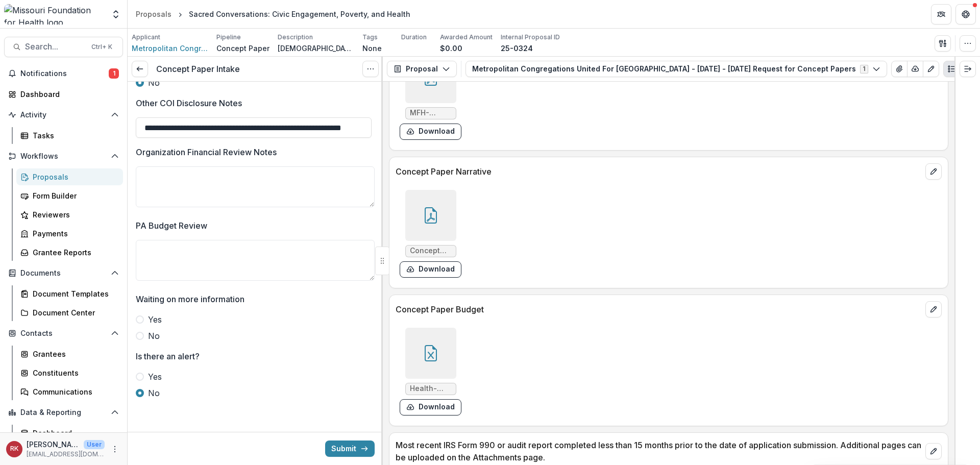
scroll to position [2456, 0]
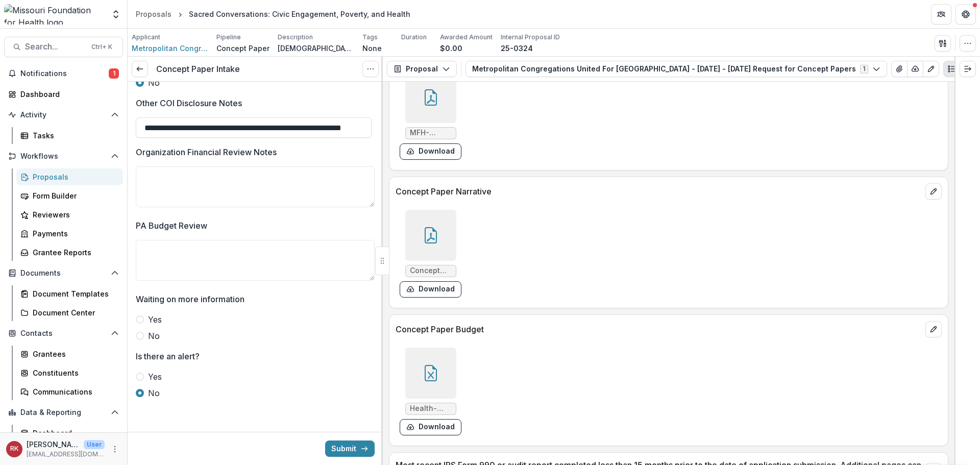
click at [433, 234] on icon at bounding box center [431, 235] width 16 height 16
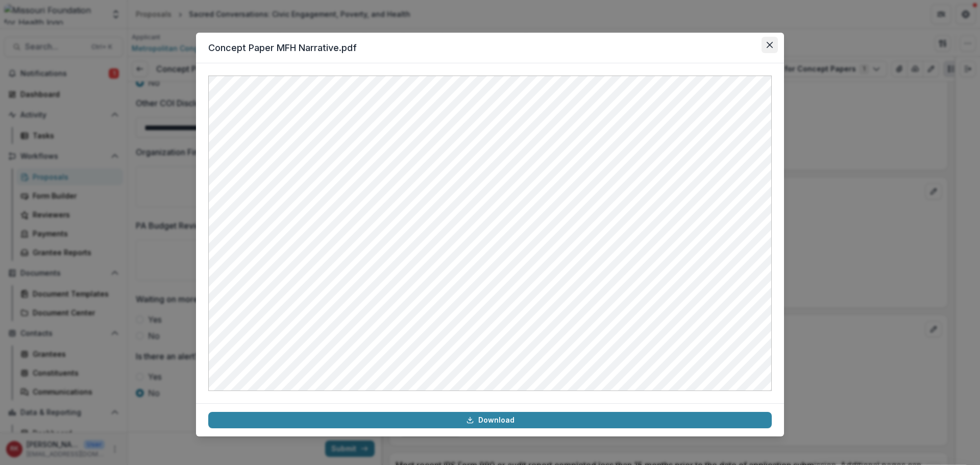
click at [771, 45] on icon "Close" at bounding box center [769, 45] width 6 height 6
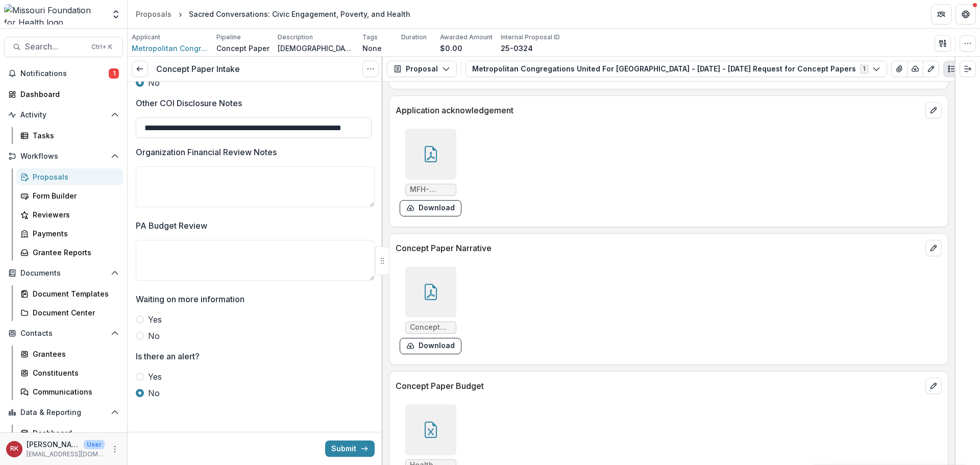
scroll to position [2353, 0]
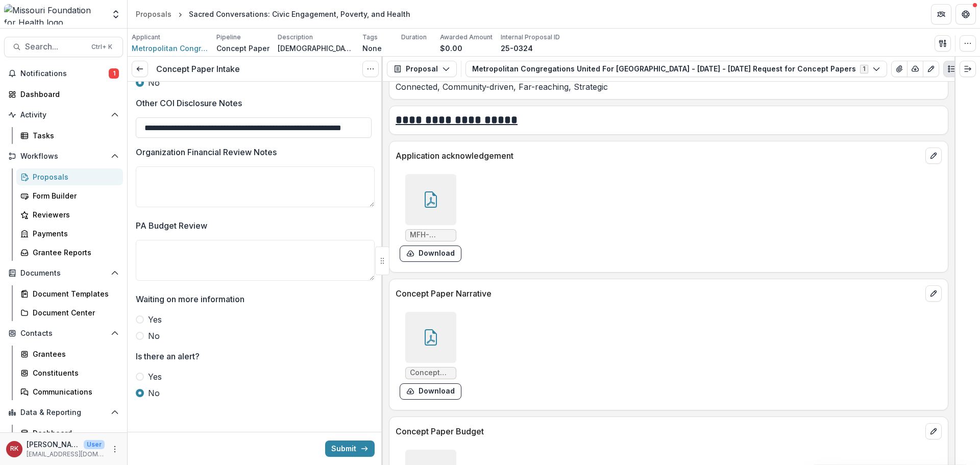
click at [438, 200] on div at bounding box center [430, 199] width 51 height 51
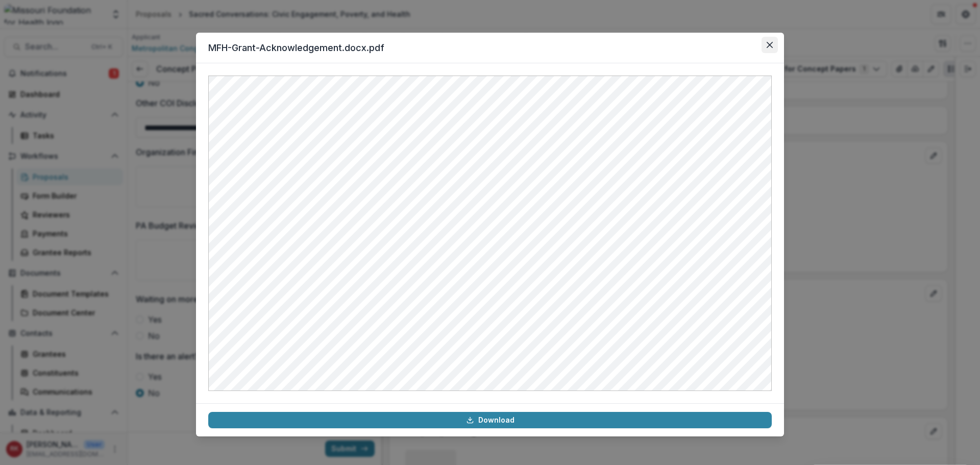
click at [773, 42] on button "Close" at bounding box center [769, 45] width 16 height 16
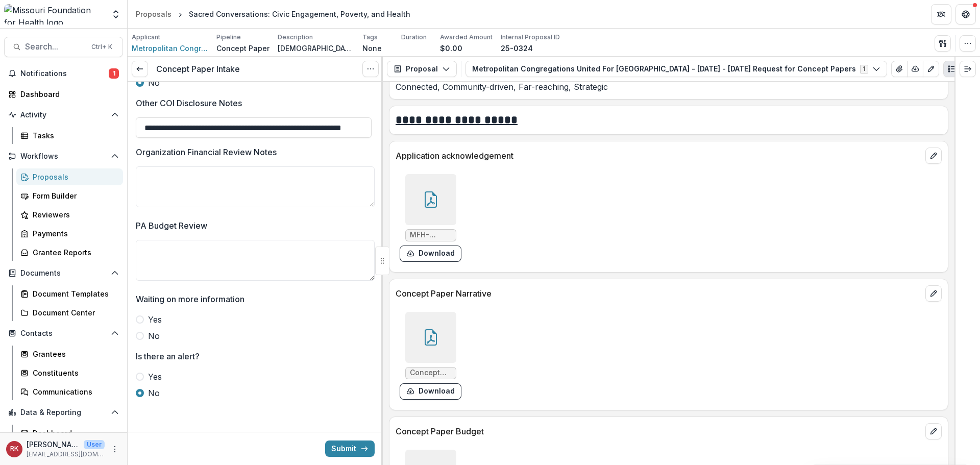
click at [141, 337] on span at bounding box center [140, 336] width 8 height 8
click at [343, 448] on button "Submit" at bounding box center [349, 448] width 49 height 16
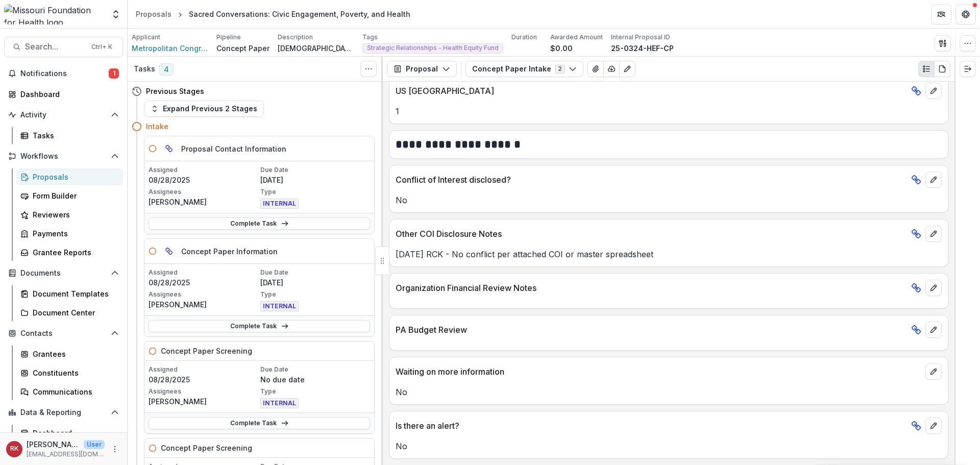
scroll to position [1662, 0]
click at [214, 326] on link "Complete Task" at bounding box center [258, 326] width 221 height 12
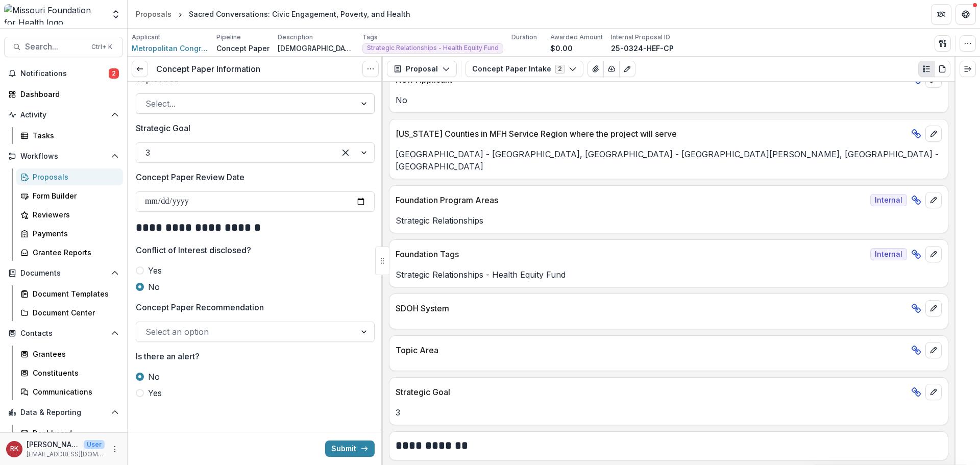
scroll to position [1109, 0]
click at [339, 444] on button "Submit" at bounding box center [349, 448] width 49 height 16
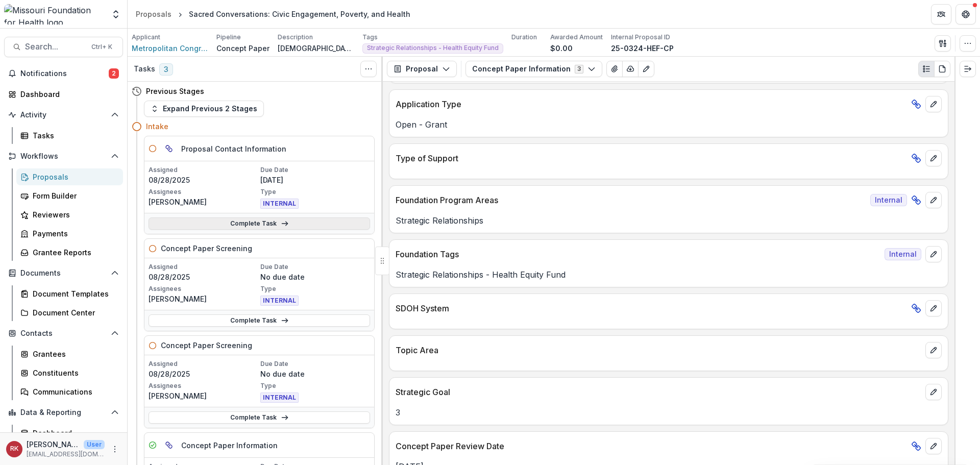
click at [252, 221] on link "Complete Task" at bounding box center [258, 223] width 221 height 12
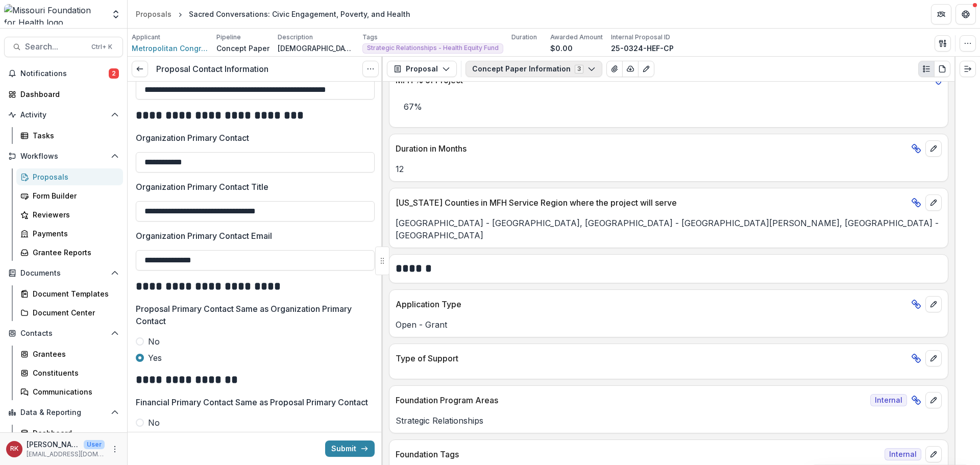
scroll to position [461, 0]
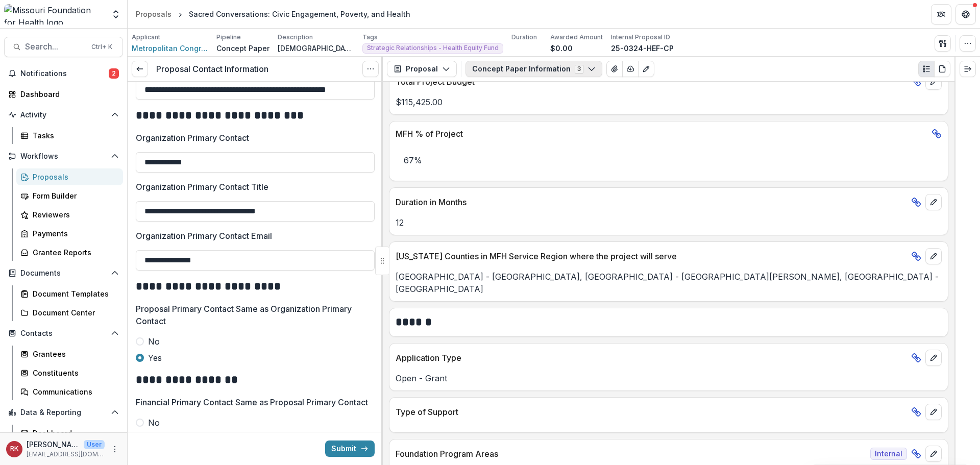
click at [528, 64] on button "Concept Paper Information 3" at bounding box center [533, 69] width 137 height 16
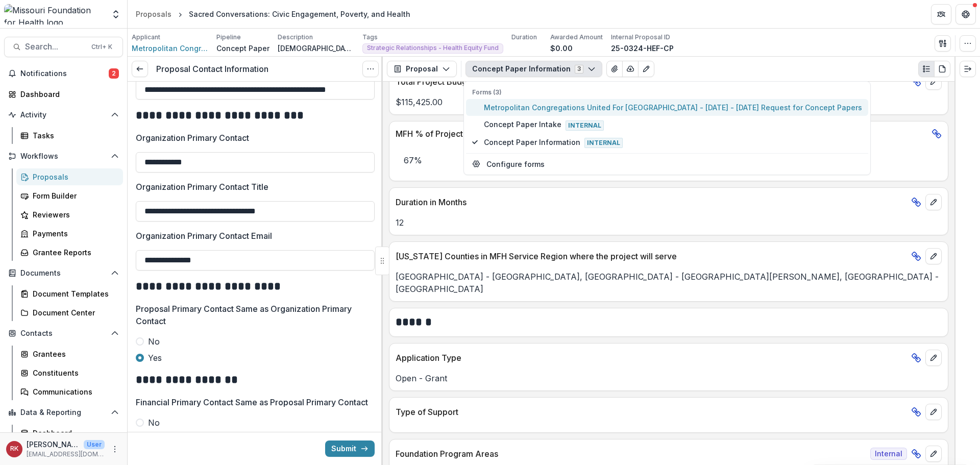
click at [540, 101] on button "Metropolitan Congregations United For St Louis - 2025 - 2025 Request for Concep…" at bounding box center [667, 107] width 402 height 17
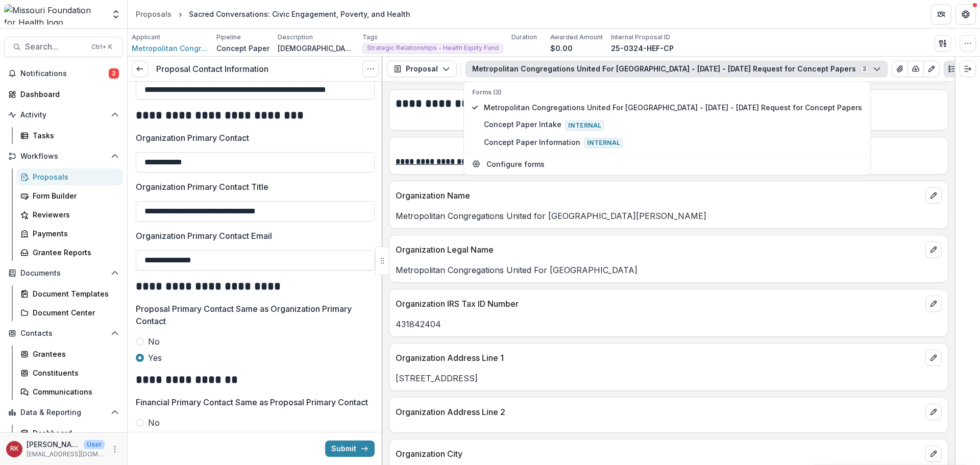
click at [491, 298] on p "Organization IRS Tax ID Number" at bounding box center [658, 304] width 526 height 12
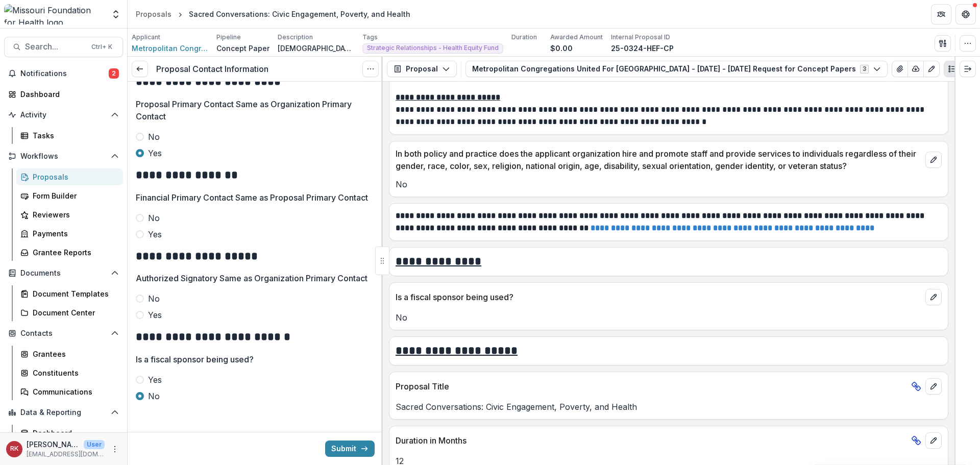
scroll to position [385, 0]
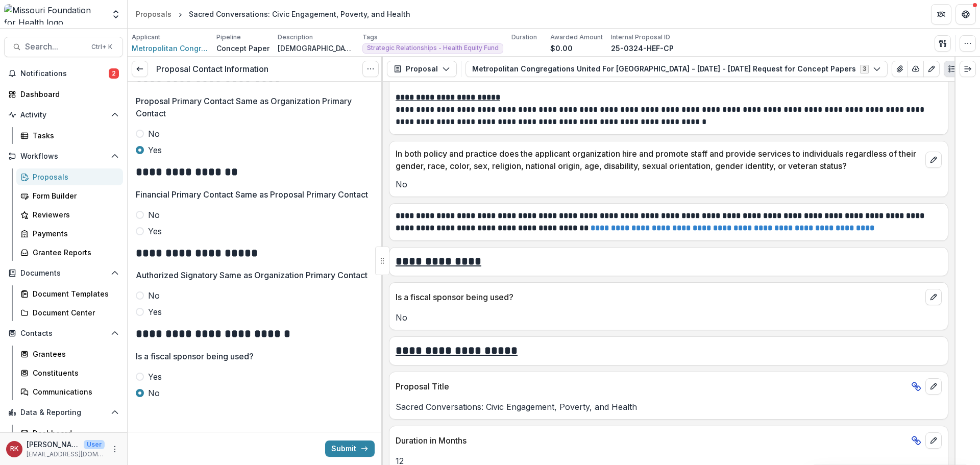
click at [140, 294] on span at bounding box center [140, 295] width 8 height 8
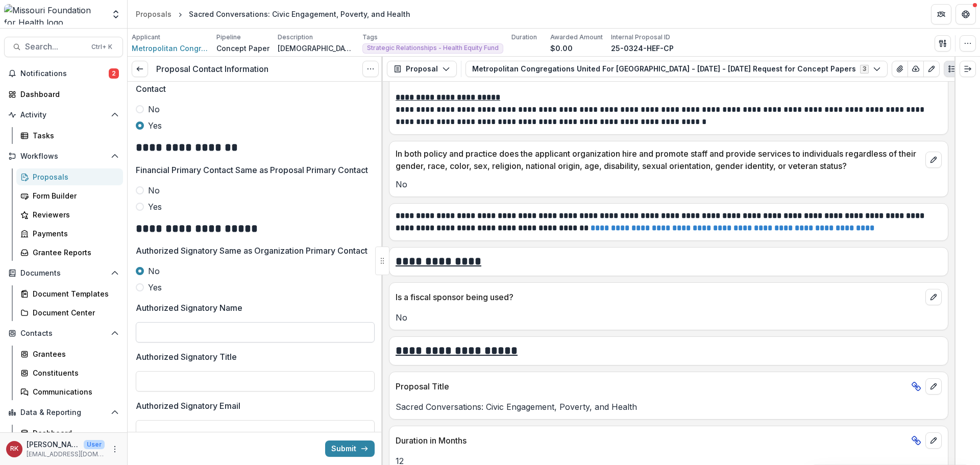
click at [154, 342] on div "Authorized Signatory Name" at bounding box center [255, 322] width 239 height 41
click at [154, 342] on input "Authorized Signatory Name" at bounding box center [255, 332] width 239 height 20
type input "**********"
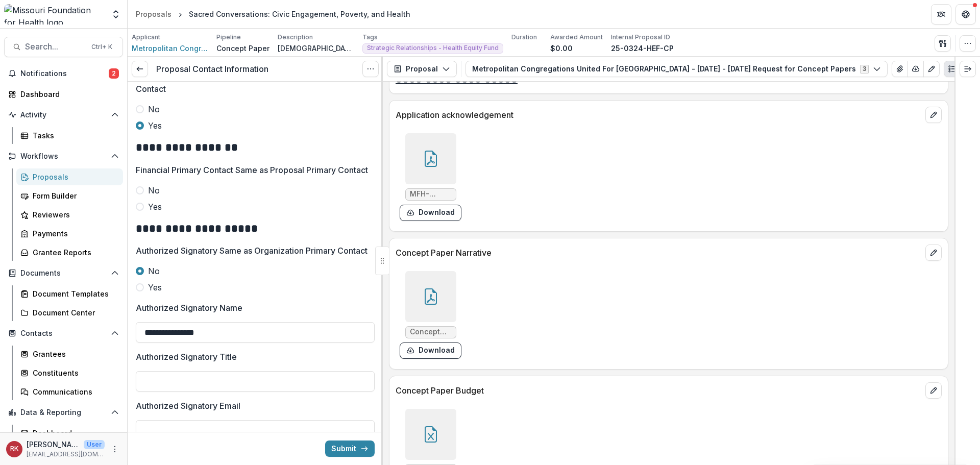
scroll to position [2349, 0]
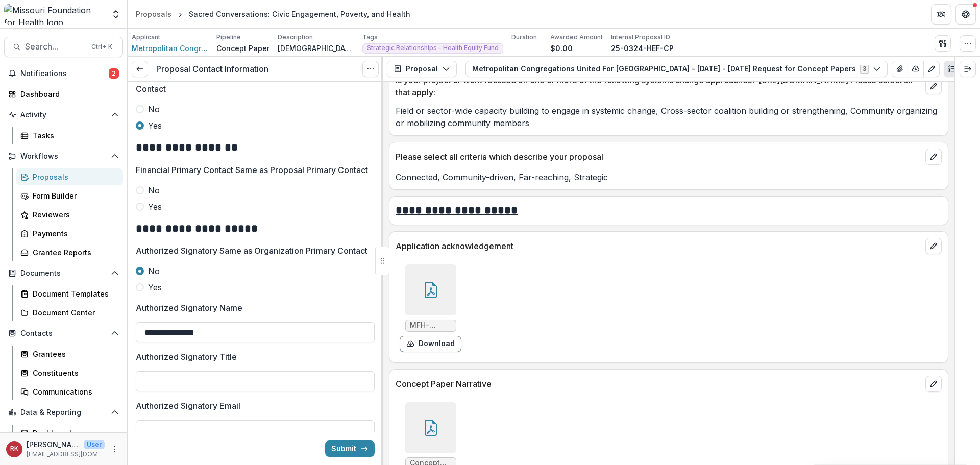
click at [438, 293] on div at bounding box center [430, 289] width 51 height 51
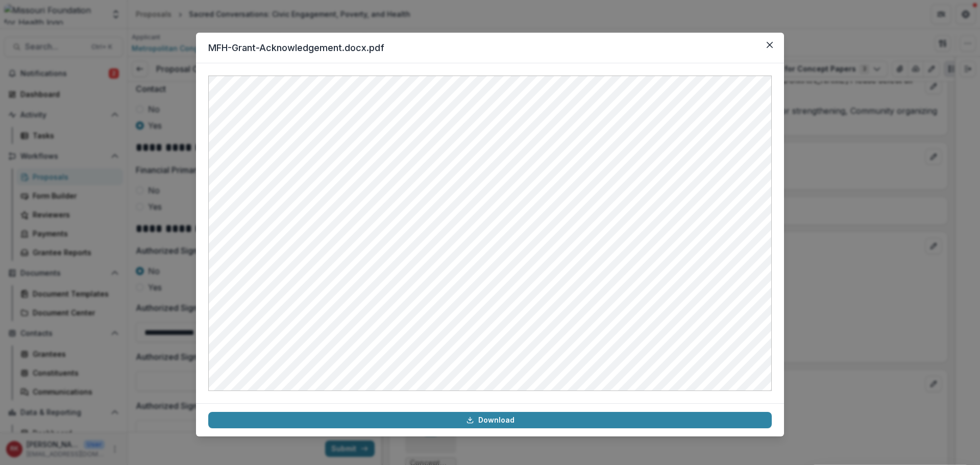
click at [874, 246] on div "MFH-Grant-Acknowledgement.docx.pdf Download" at bounding box center [490, 232] width 980 height 465
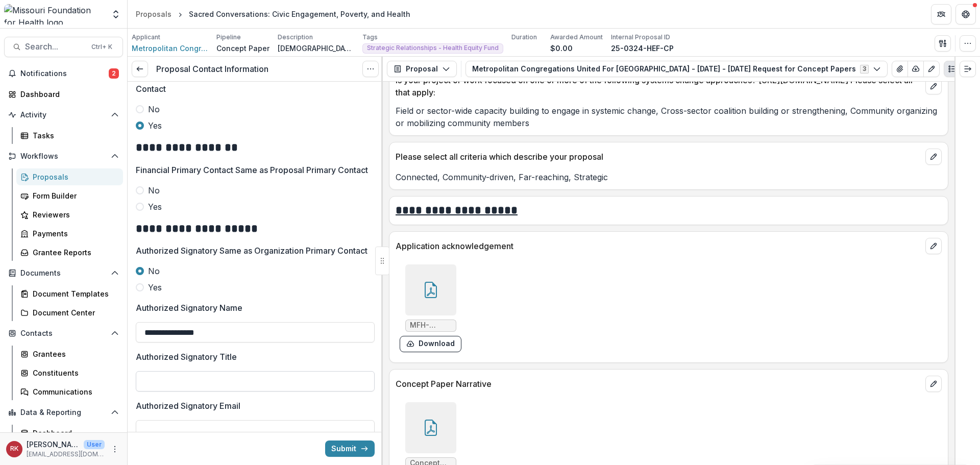
click at [191, 391] on input "Authorized Signatory Title" at bounding box center [255, 381] width 239 height 20
type input "**********"
click at [440, 277] on div at bounding box center [430, 289] width 51 height 51
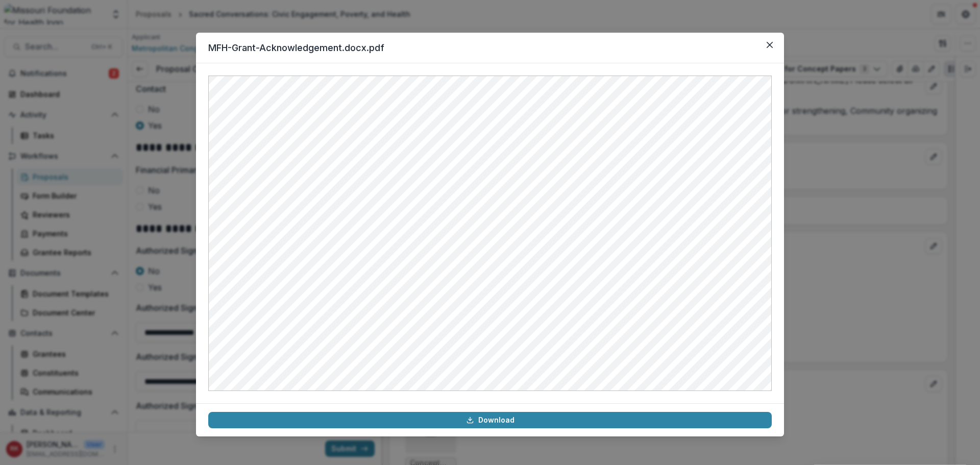
click at [167, 343] on div "MFH-Grant-Acknowledgement.docx.pdf Download" at bounding box center [490, 232] width 980 height 465
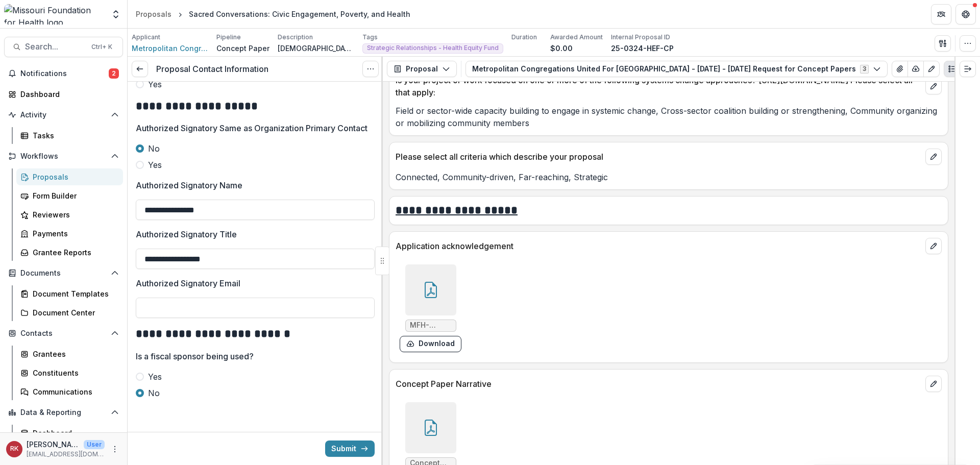
scroll to position [532, 0]
click at [168, 311] on input "Authorized Signatory Email" at bounding box center [255, 308] width 239 height 20
paste input "**********"
type input "**********"
drag, startPoint x: 257, startPoint y: 310, endPoint x: 119, endPoint y: 291, distance: 139.5
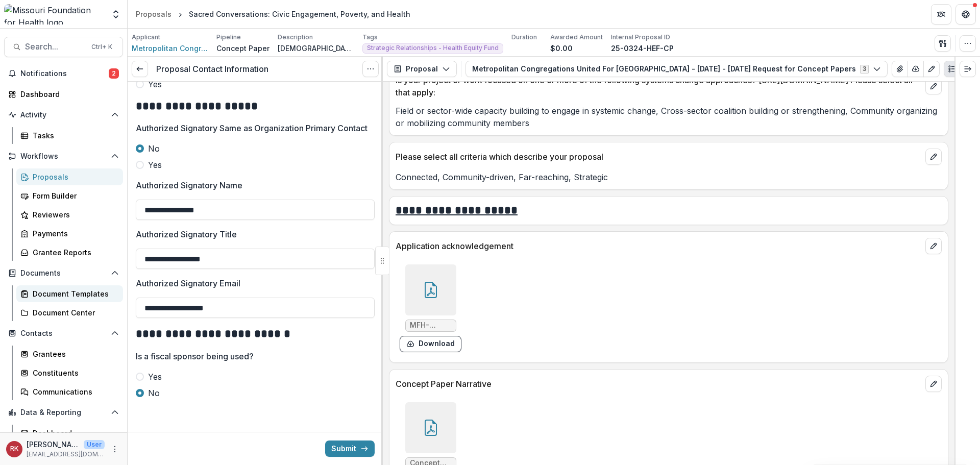
click at [119, 291] on main "**********" at bounding box center [490, 247] width 980 height 436
click at [416, 298] on div at bounding box center [430, 289] width 51 height 51
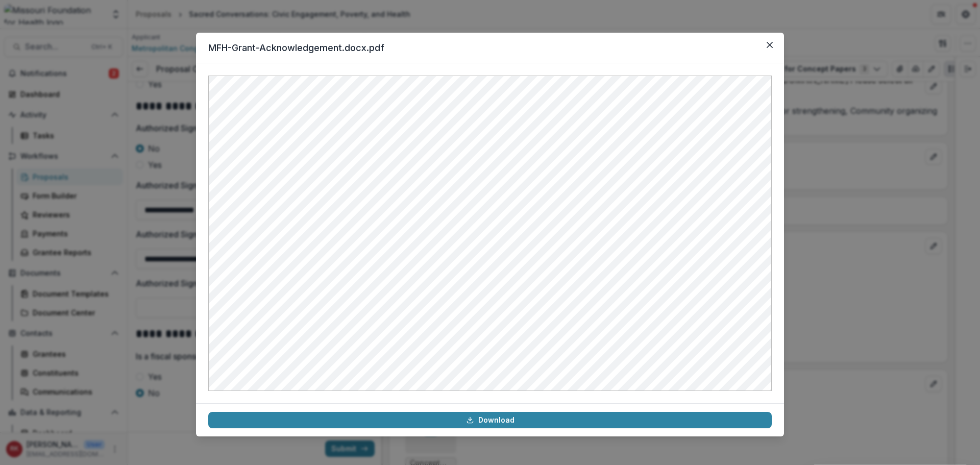
click at [871, 291] on div "MFH-Grant-Acknowledgement.docx.pdf Download" at bounding box center [490, 232] width 980 height 465
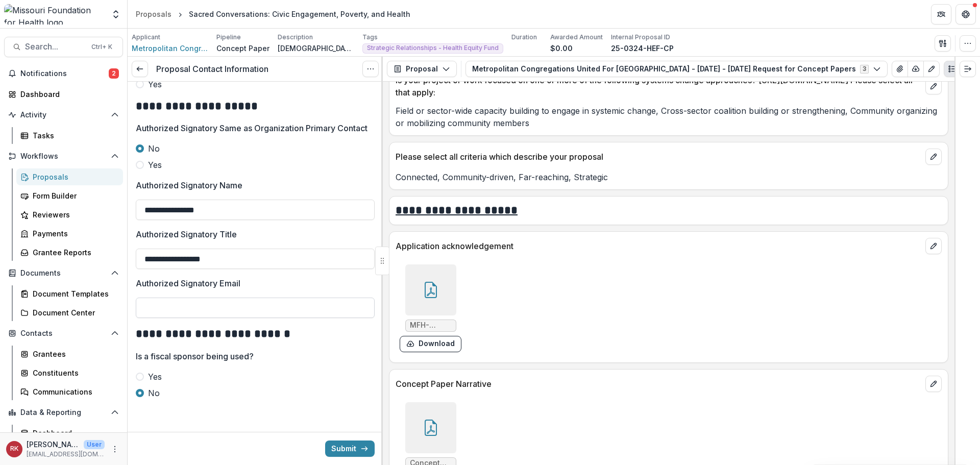
click at [163, 309] on input "Authorized Signatory Email" at bounding box center [255, 308] width 239 height 20
type input "*"
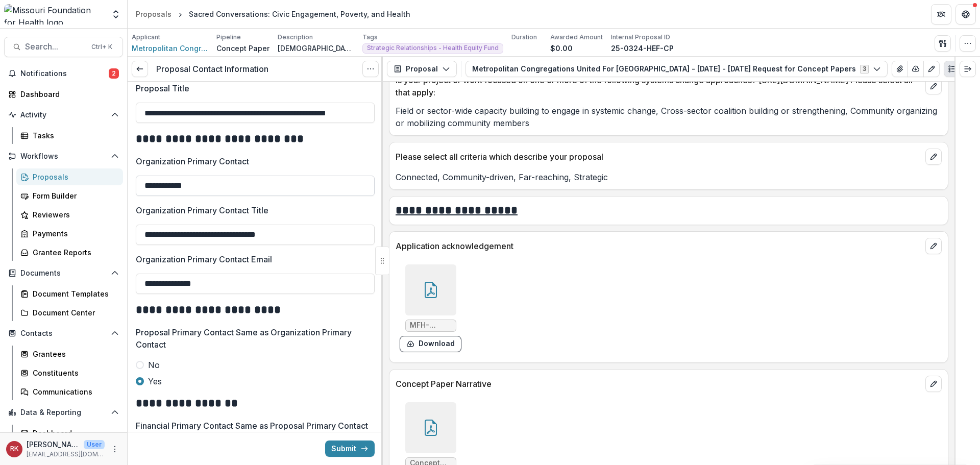
scroll to position [124, 0]
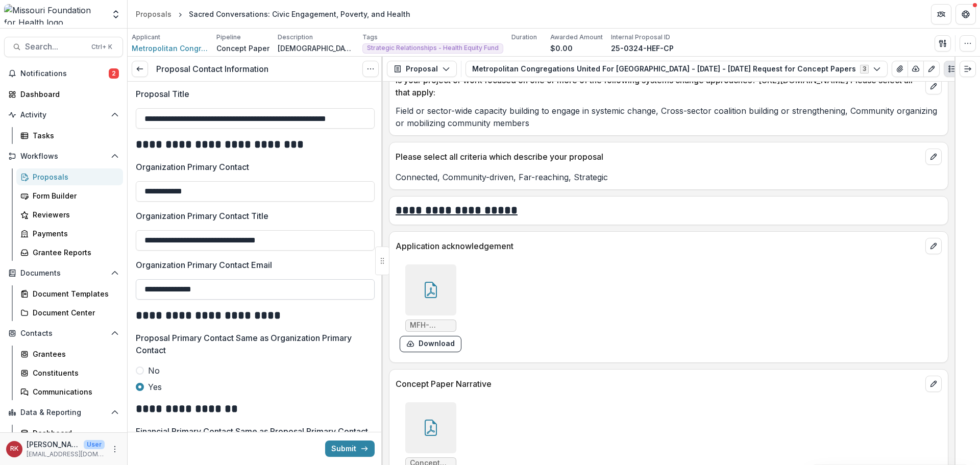
drag, startPoint x: 226, startPoint y: 291, endPoint x: 173, endPoint y: 295, distance: 53.3
click at [173, 295] on input "**********" at bounding box center [255, 289] width 239 height 20
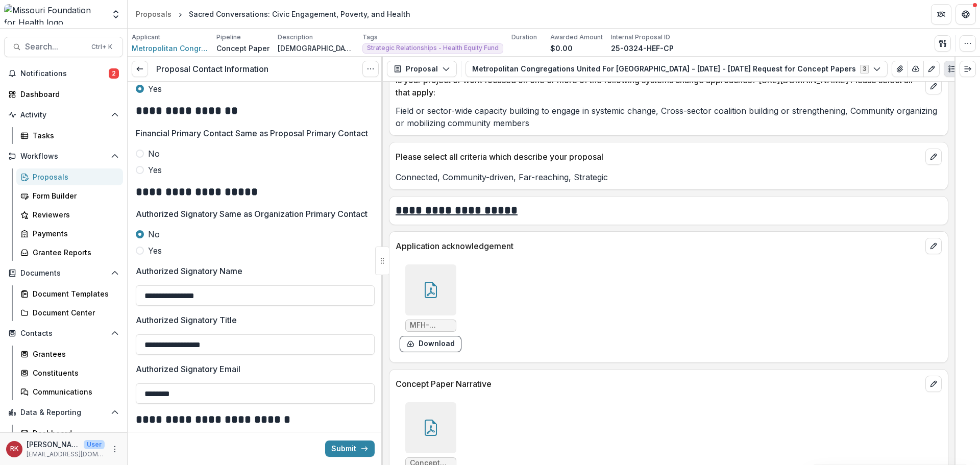
scroll to position [430, 0]
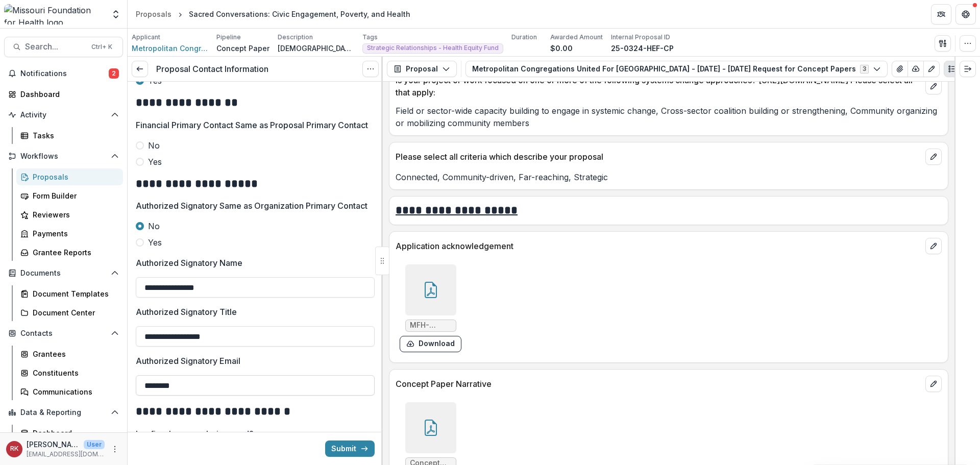
click at [202, 395] on input "********" at bounding box center [255, 385] width 239 height 20
paste input "**********"
type input "**********"
click at [162, 298] on input "**********" at bounding box center [255, 287] width 239 height 20
type input "**********"
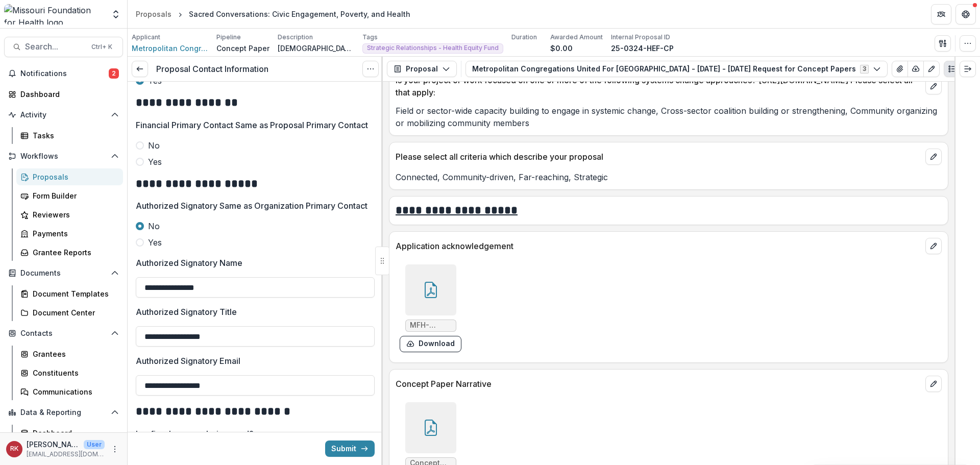
click at [419, 298] on div at bounding box center [430, 289] width 51 height 51
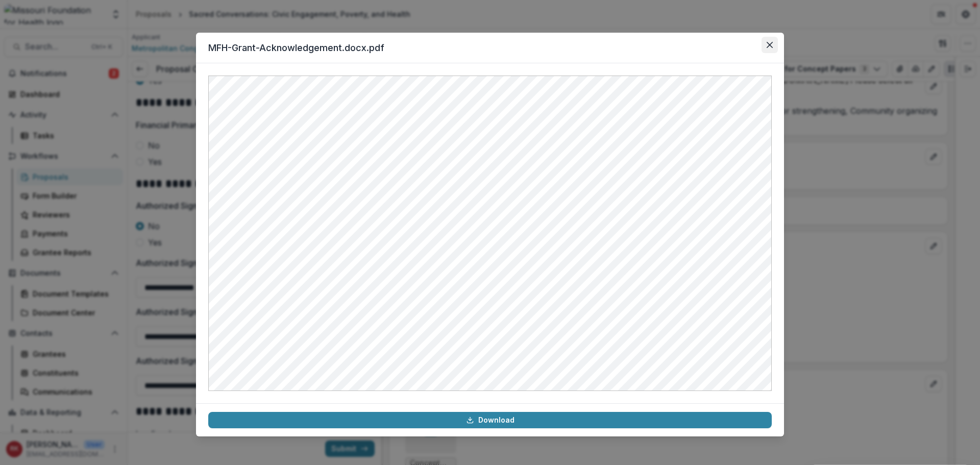
click at [767, 46] on icon "Close" at bounding box center [769, 45] width 6 height 6
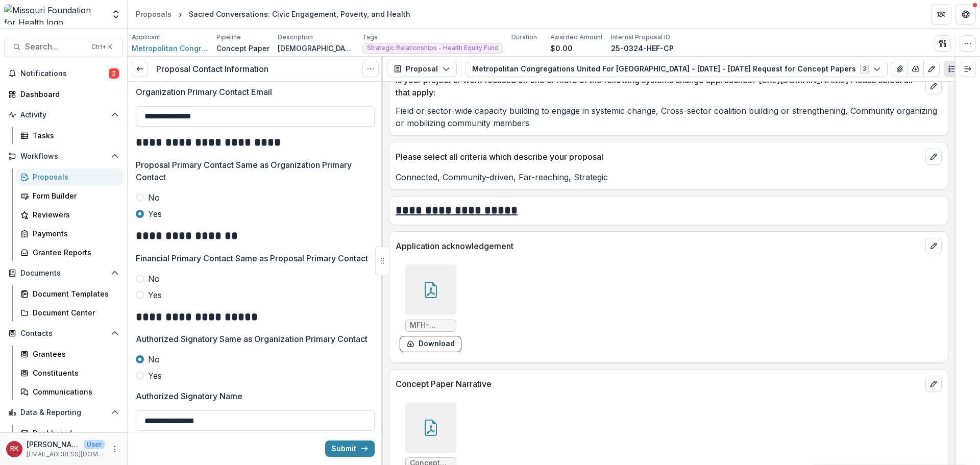
scroll to position [277, 0]
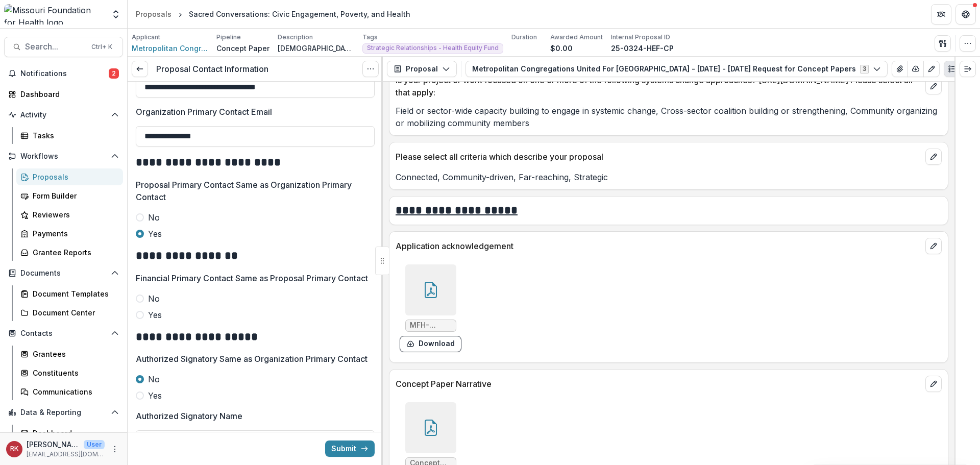
click at [141, 319] on span at bounding box center [140, 315] width 8 height 8
click at [353, 445] on button "Submit" at bounding box center [349, 448] width 49 height 16
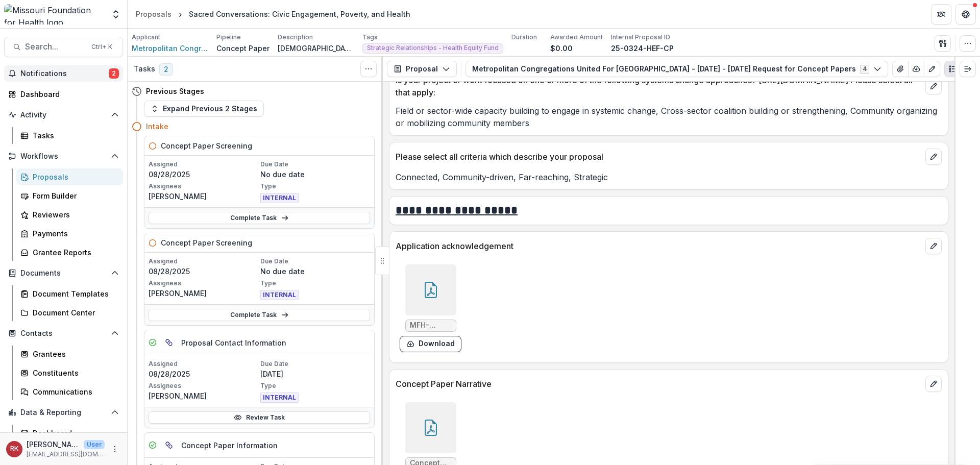
click at [63, 72] on span "Notifications" at bounding box center [64, 73] width 88 height 9
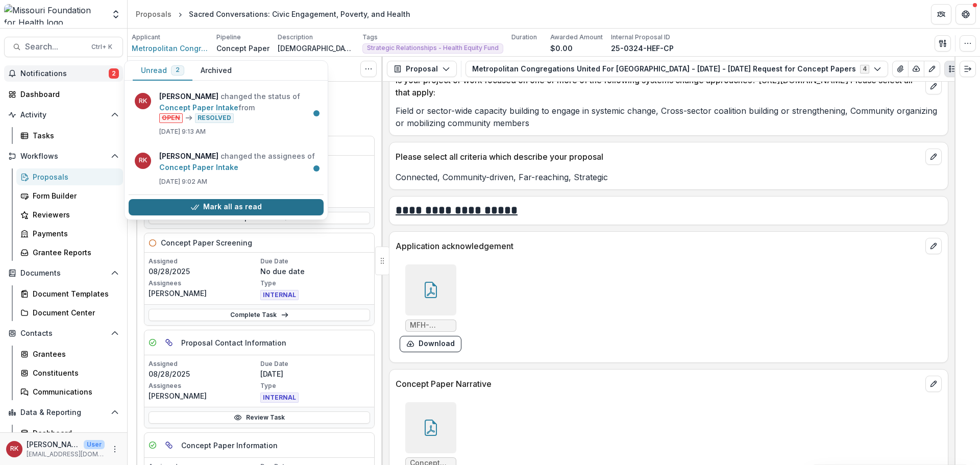
click at [198, 207] on icon "button" at bounding box center [195, 207] width 8 height 8
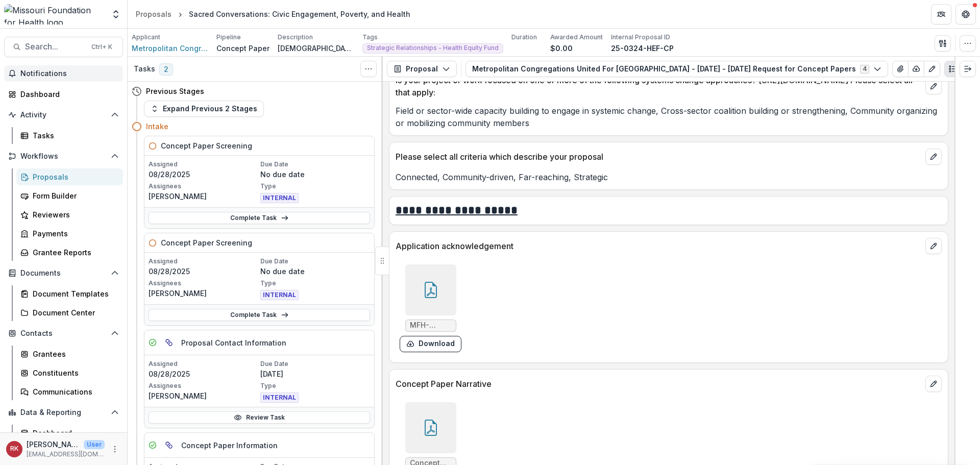
click at [341, 70] on div "Tasks 2 Show Cancelled Tasks" at bounding box center [255, 69] width 255 height 25
click at [50, 179] on div "Proposals" at bounding box center [74, 176] width 82 height 11
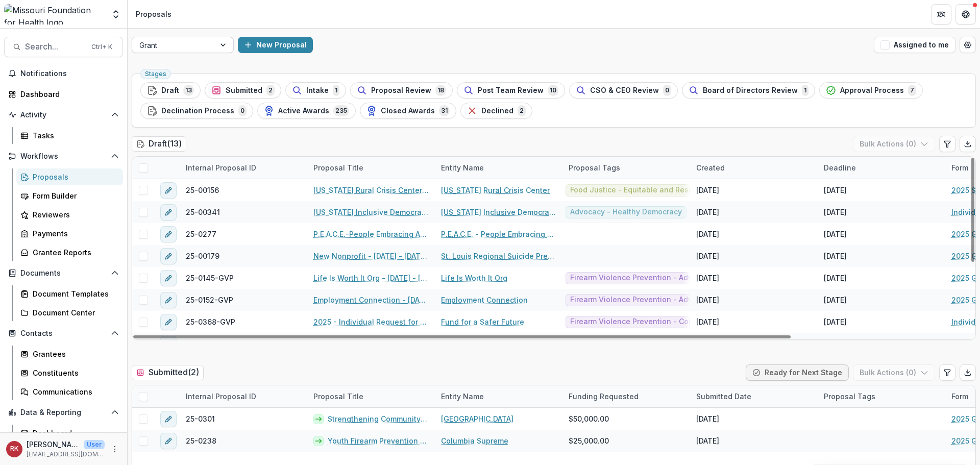
click at [185, 42] on div at bounding box center [173, 45] width 68 height 13
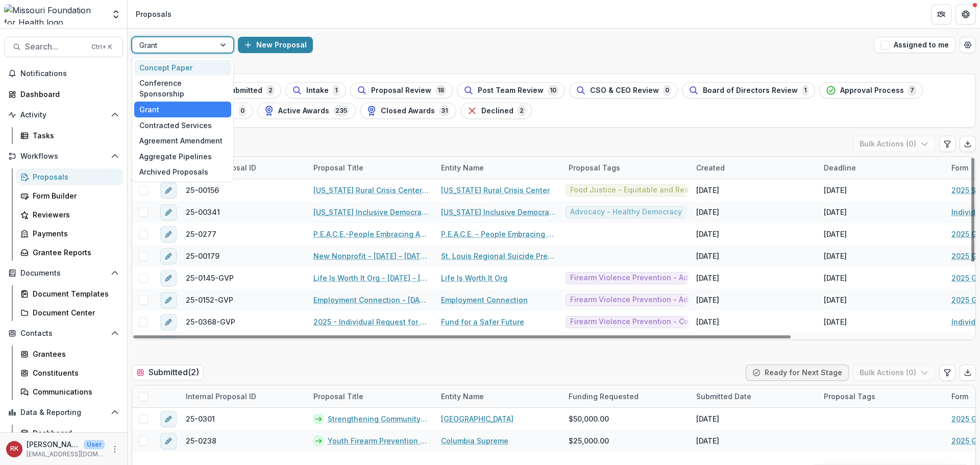
click at [171, 67] on div "Concept Paper" at bounding box center [182, 68] width 97 height 16
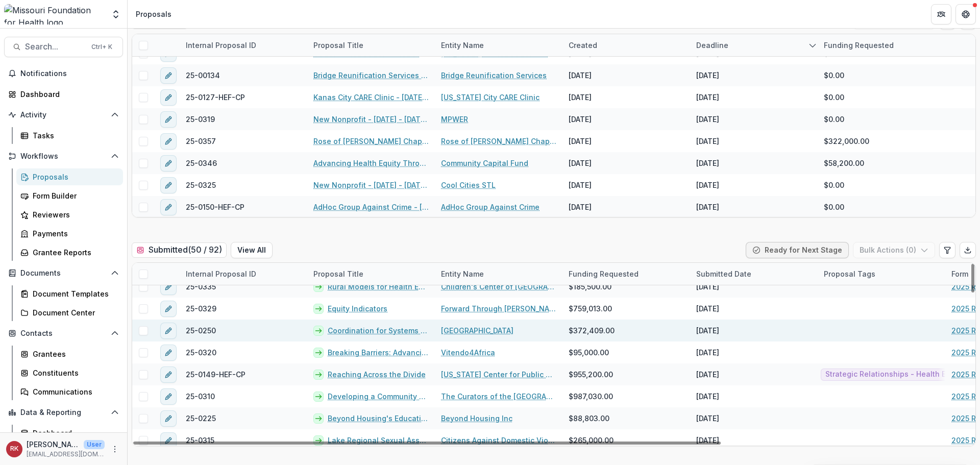
scroll to position [561, 0]
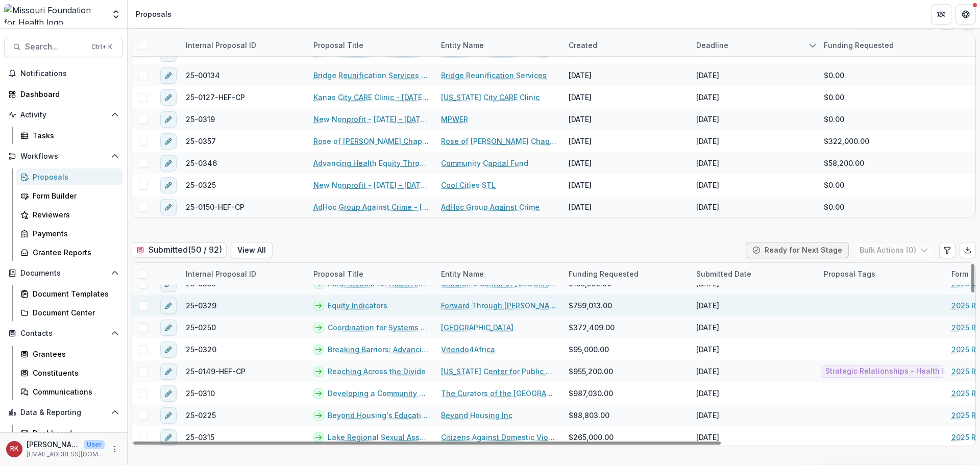
click at [488, 305] on link "Forward Through Ferguson" at bounding box center [498, 305] width 115 height 11
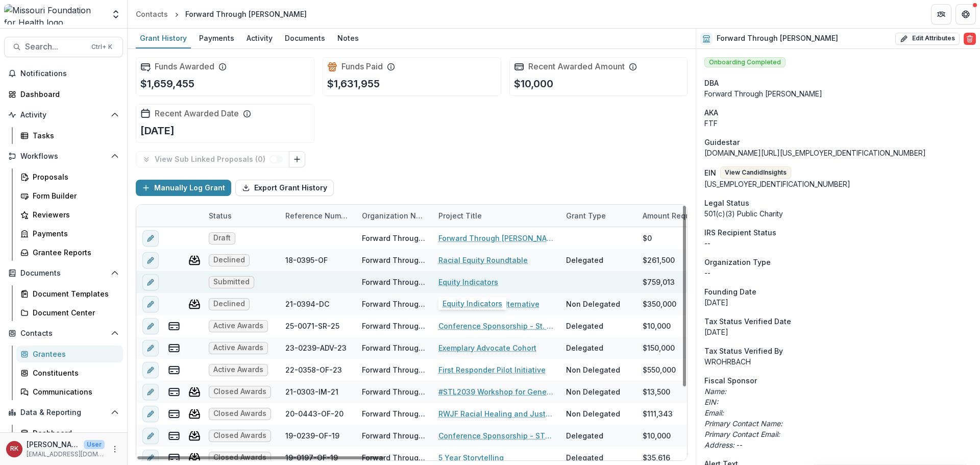
click at [450, 282] on link "Equity Indicators" at bounding box center [468, 282] width 60 height 11
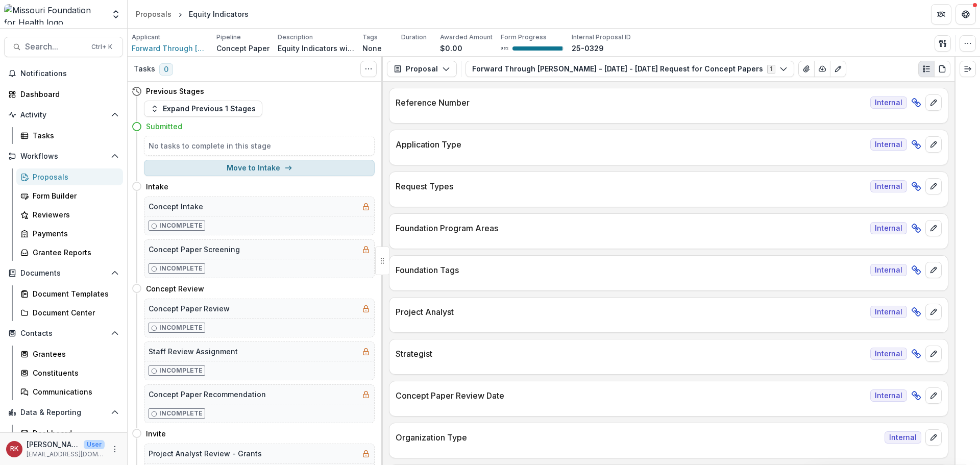
click at [207, 168] on button "Move to Intake" at bounding box center [259, 168] width 231 height 16
select select "******"
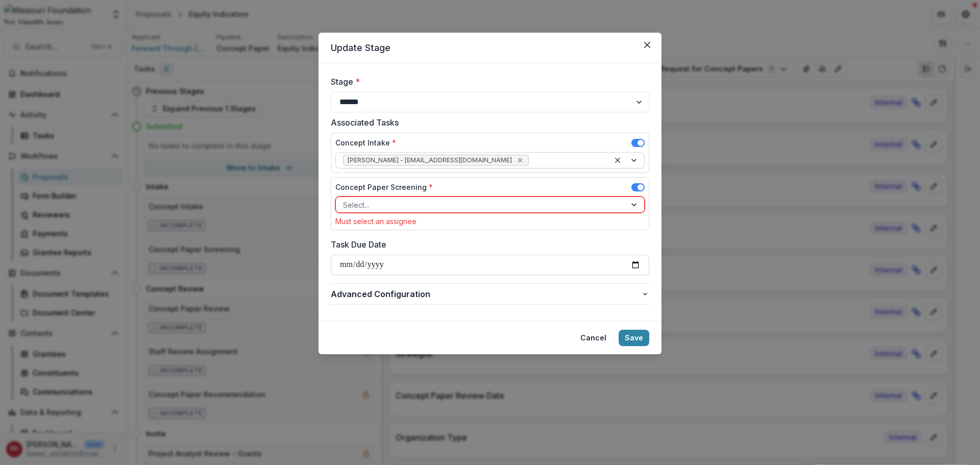
click at [517, 161] on icon "Remove Wendy Rohrbach - wrohrbach@mffh.org" at bounding box center [519, 160] width 5 height 5
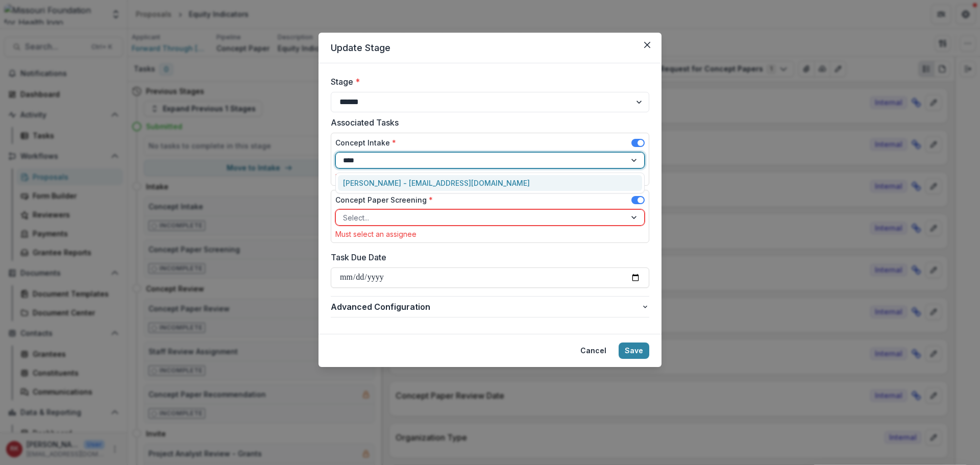
type input "*****"
click at [393, 183] on div "Renee Klann - rklann@mffh.org" at bounding box center [490, 183] width 304 height 16
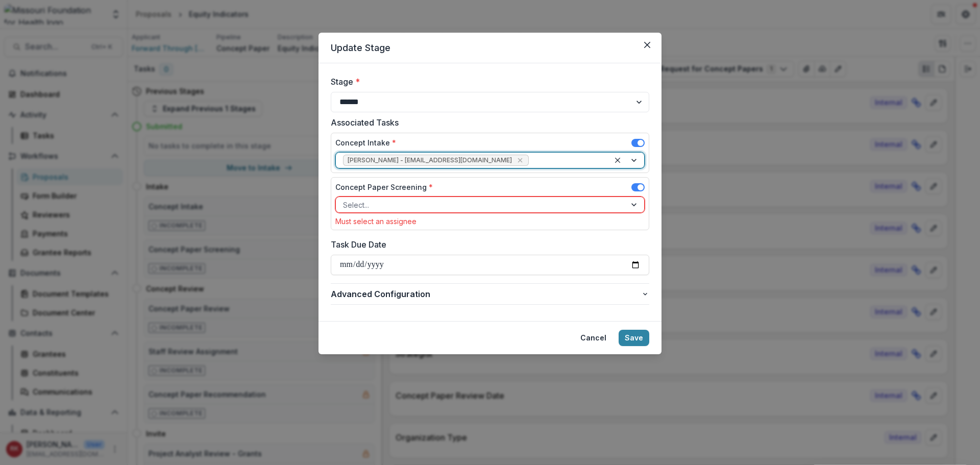
click at [357, 206] on div at bounding box center [481, 205] width 276 height 13
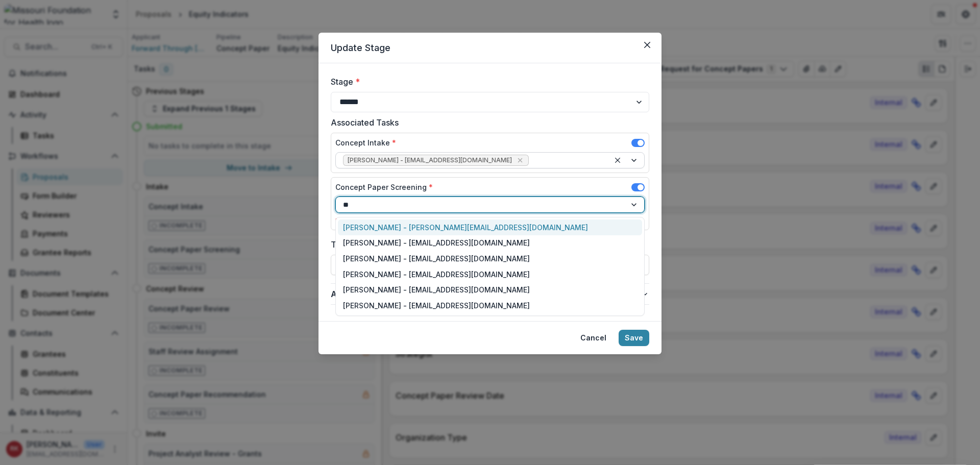
type input "***"
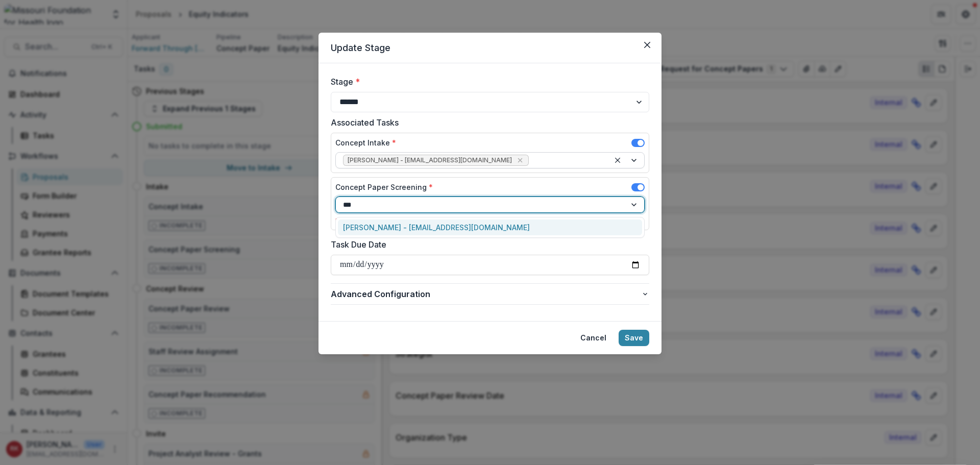
click at [363, 222] on div "Alyssa Curran - acurran@mffh.org" at bounding box center [490, 227] width 304 height 16
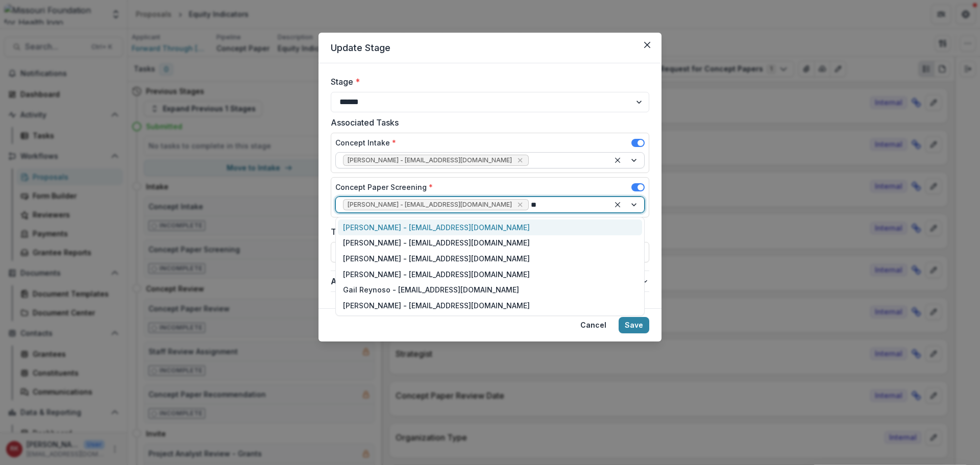
type input "***"
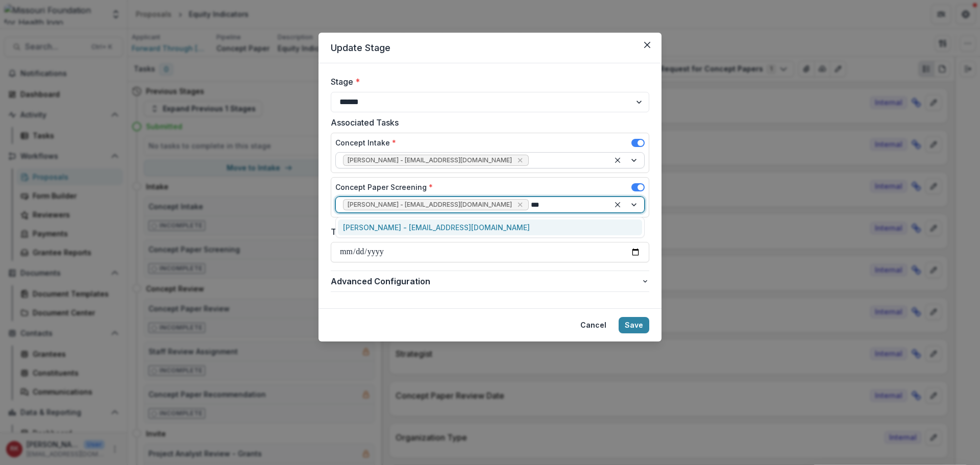
click at [386, 229] on div "Reana Thomas - rthomas@mffh.org" at bounding box center [490, 227] width 304 height 16
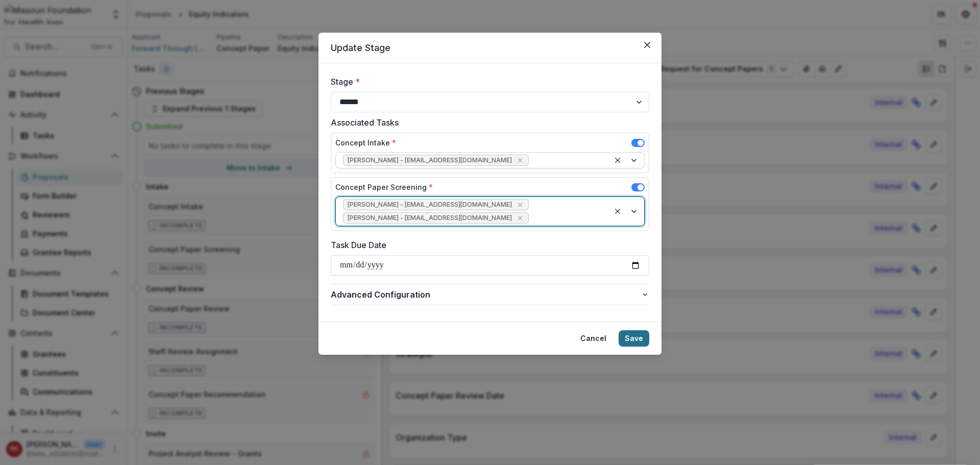
click at [637, 330] on button "Save" at bounding box center [633, 338] width 31 height 16
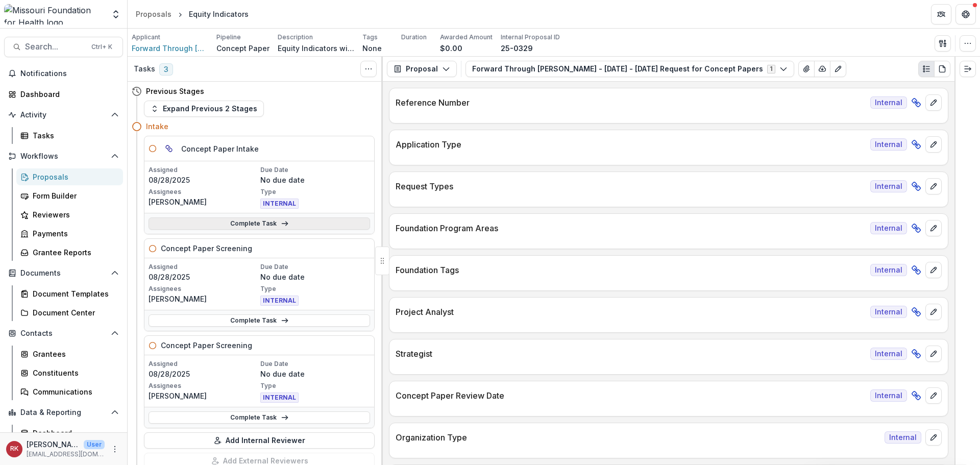
click at [241, 228] on link "Complete Task" at bounding box center [258, 223] width 221 height 12
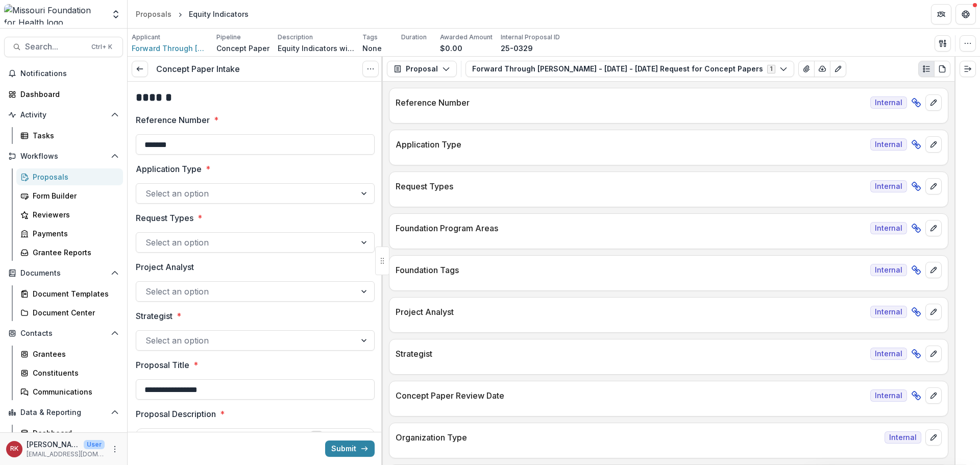
type input "********"
click at [226, 137] on input "*******" at bounding box center [255, 144] width 239 height 20
type input "**********"
click at [192, 194] on div at bounding box center [245, 193] width 201 height 14
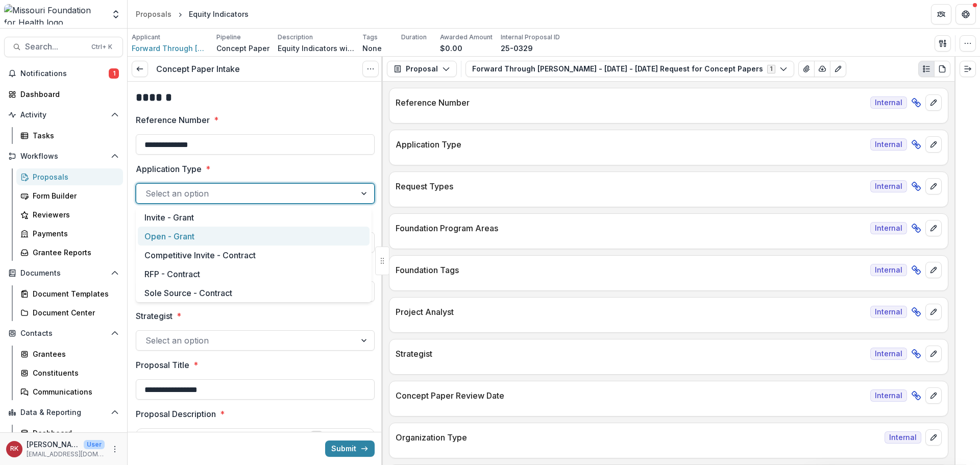
click at [181, 232] on div "Open - Grant" at bounding box center [254, 236] width 232 height 19
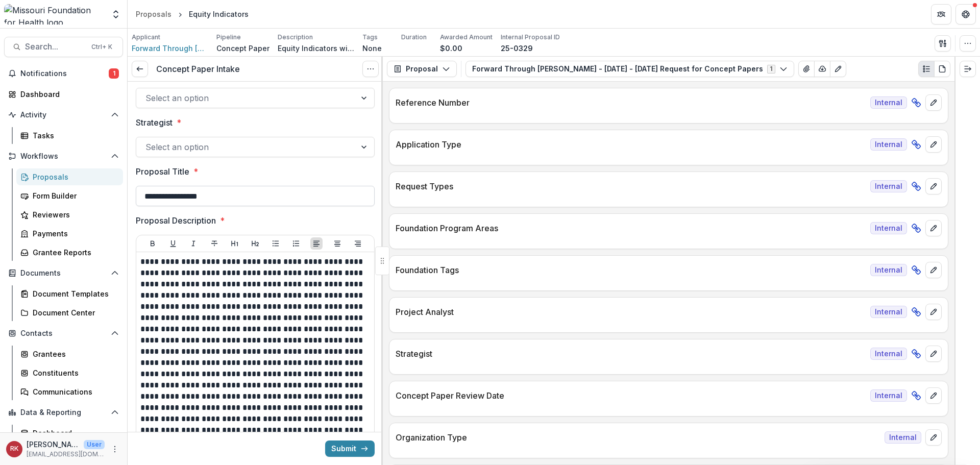
scroll to position [204, 0]
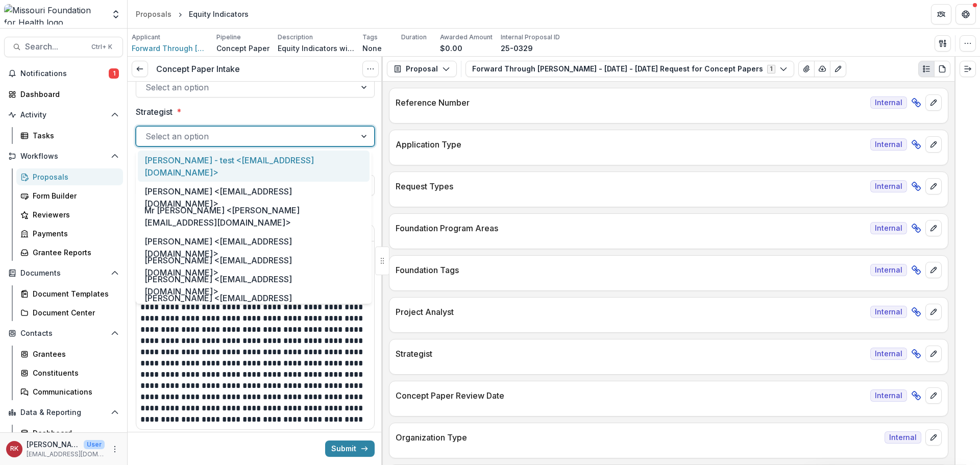
click at [171, 138] on div at bounding box center [245, 136] width 201 height 14
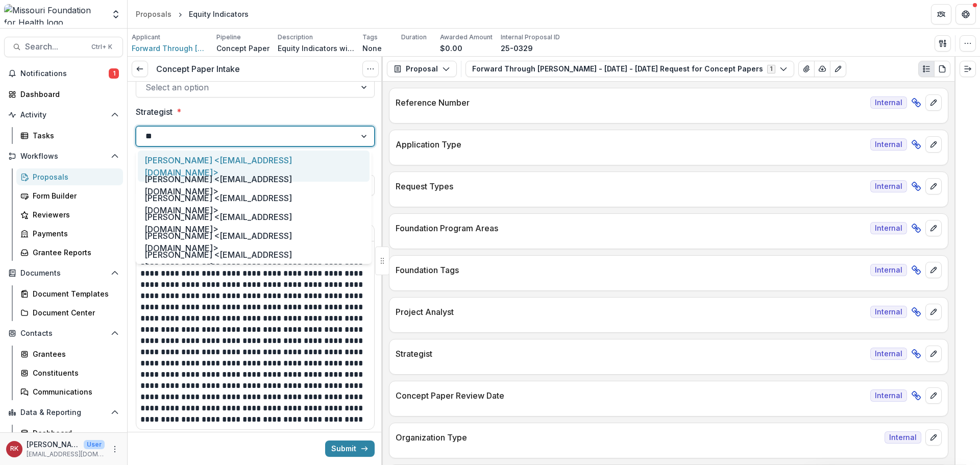
type input "***"
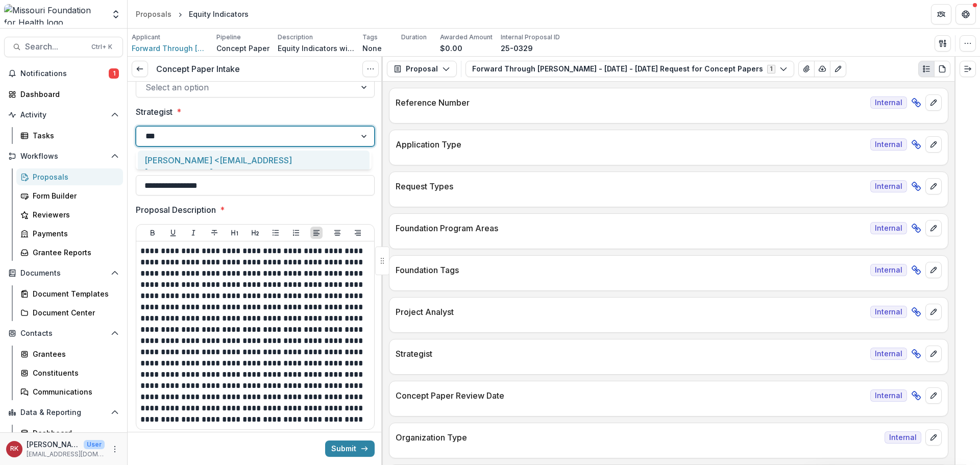
click at [178, 160] on div "[PERSON_NAME] <[EMAIL_ADDRESS][DOMAIN_NAME]>" at bounding box center [254, 166] width 232 height 31
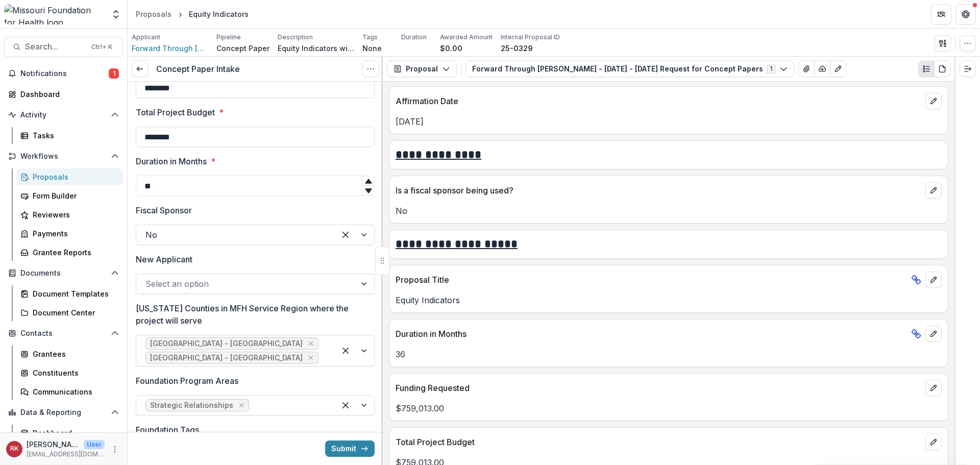
scroll to position [612, 0]
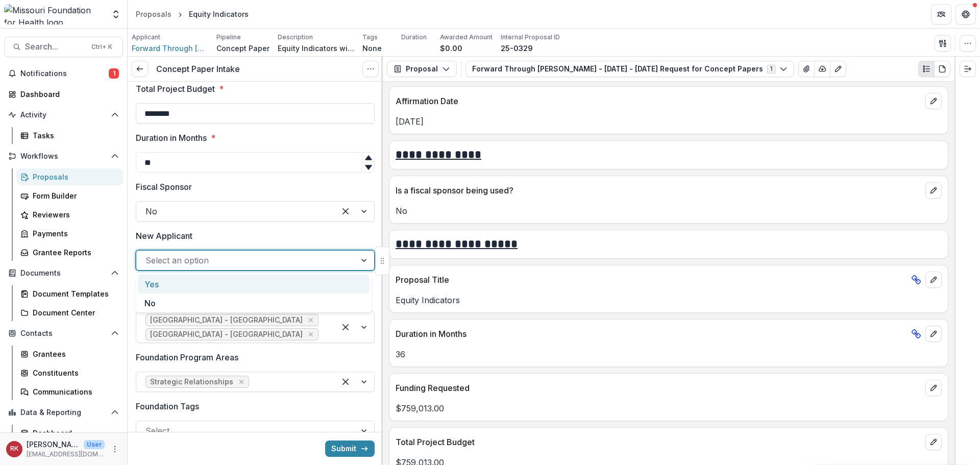
click at [178, 263] on div at bounding box center [245, 260] width 201 height 14
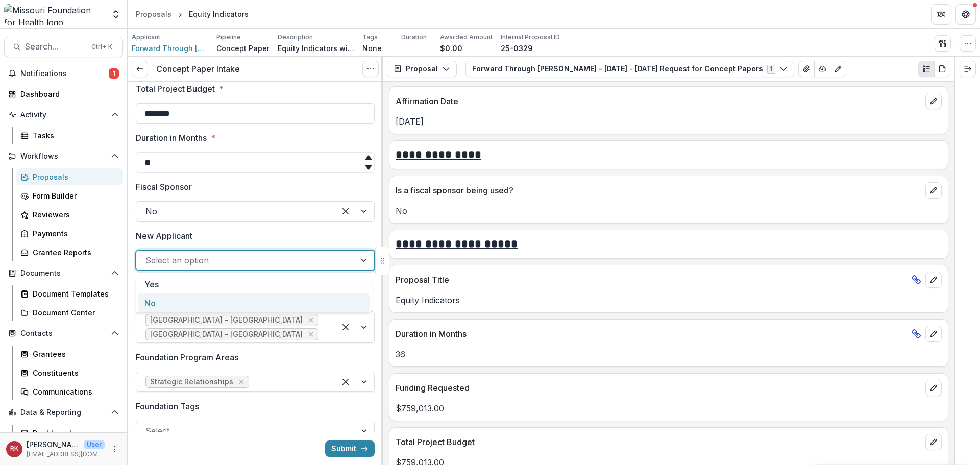
click at [161, 304] on div "No" at bounding box center [254, 302] width 232 height 19
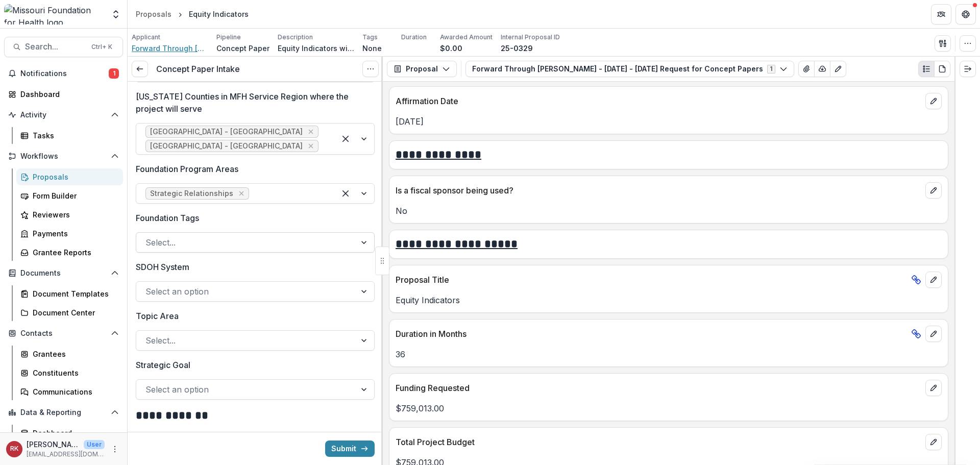
scroll to position [816, 0]
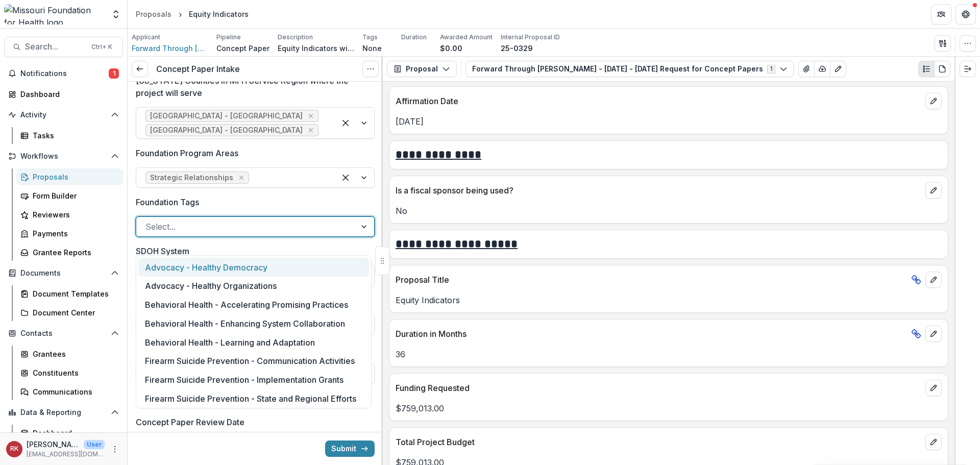
click at [183, 234] on div at bounding box center [245, 226] width 201 height 14
type input "*"
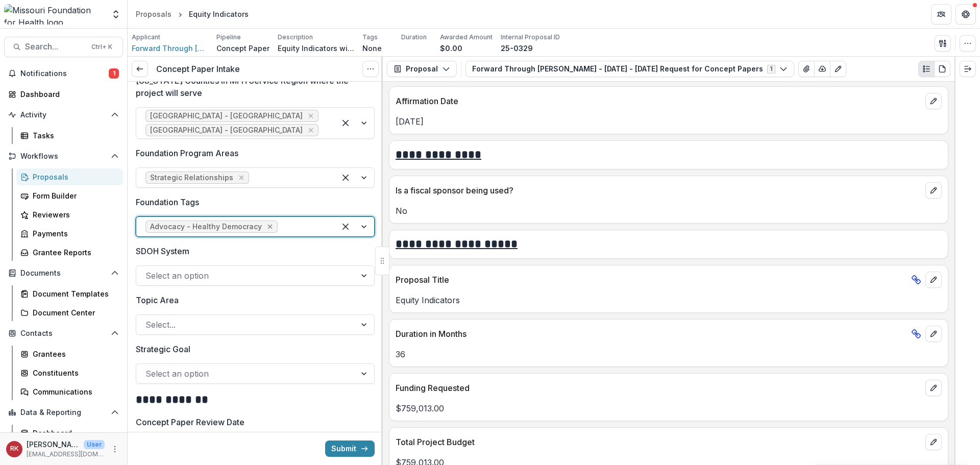
click at [266, 231] on icon "Remove Advocacy - Healthy Democracy" at bounding box center [270, 226] width 8 height 8
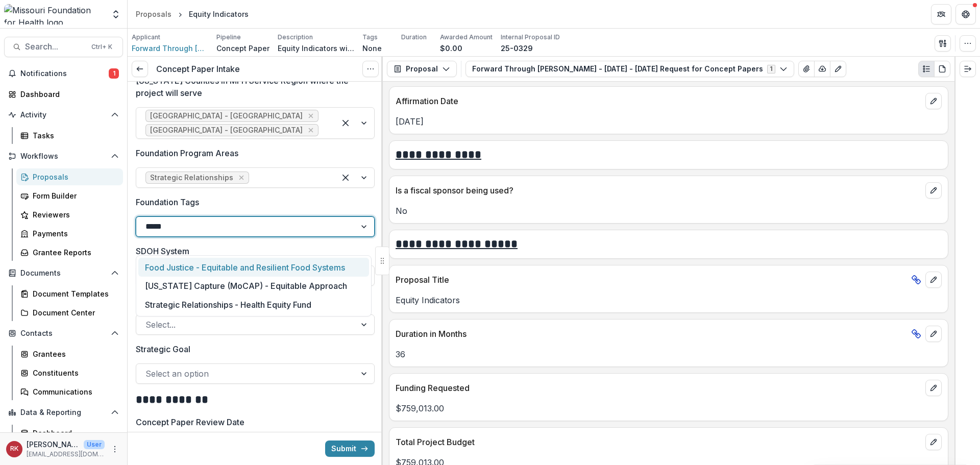
type input "******"
click at [198, 270] on div "Strategic Relationships - Health Equity Fund" at bounding box center [253, 267] width 231 height 19
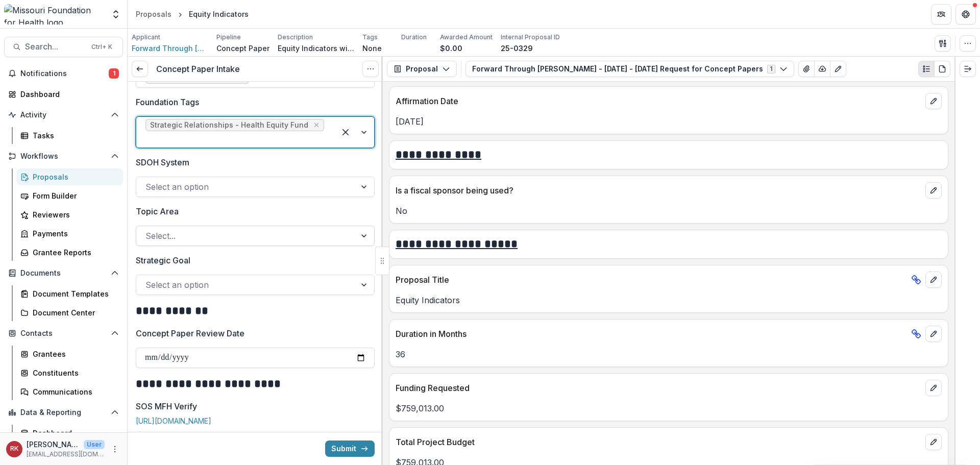
scroll to position [919, 0]
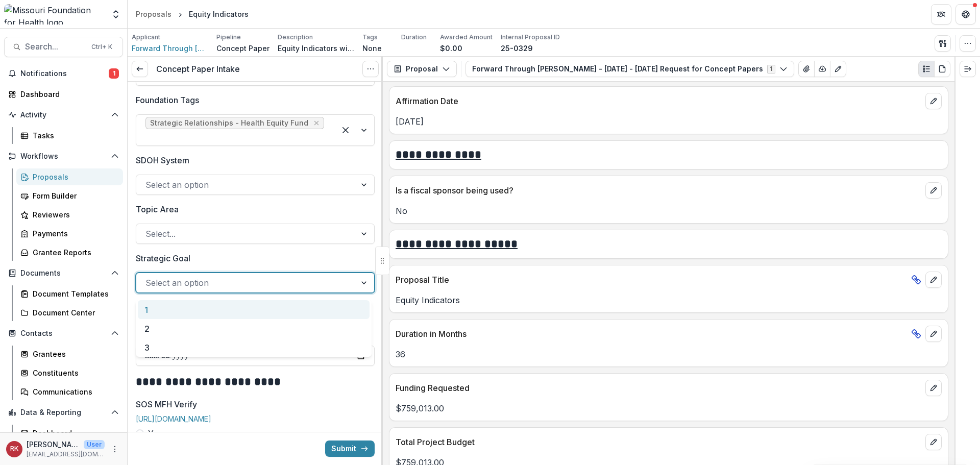
click at [163, 288] on div at bounding box center [245, 283] width 201 height 14
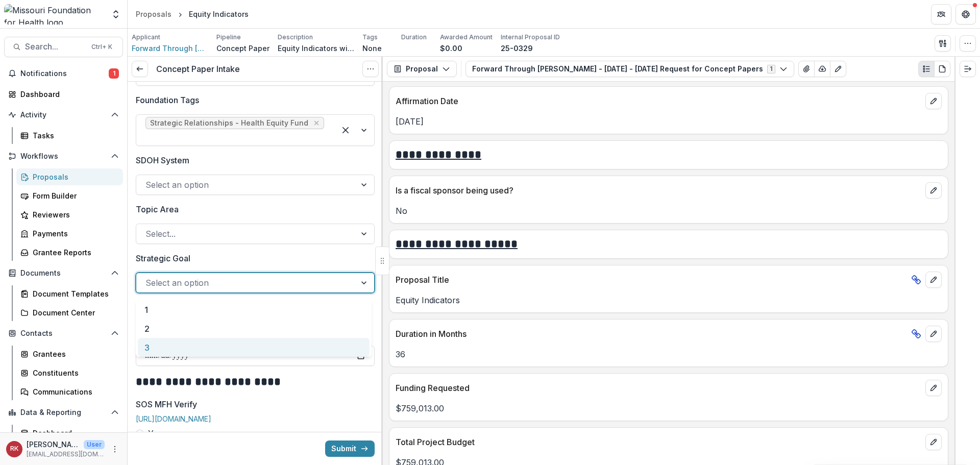
click at [176, 341] on div "3" at bounding box center [254, 347] width 232 height 19
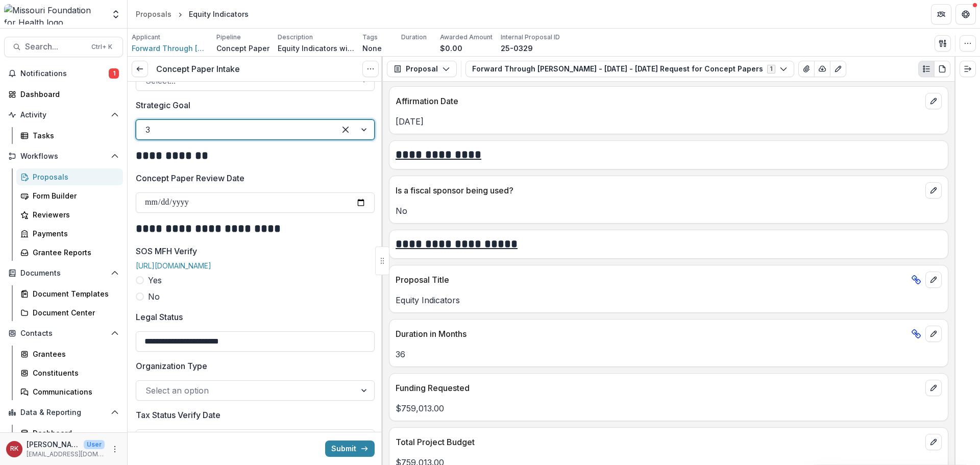
scroll to position [1021, 0]
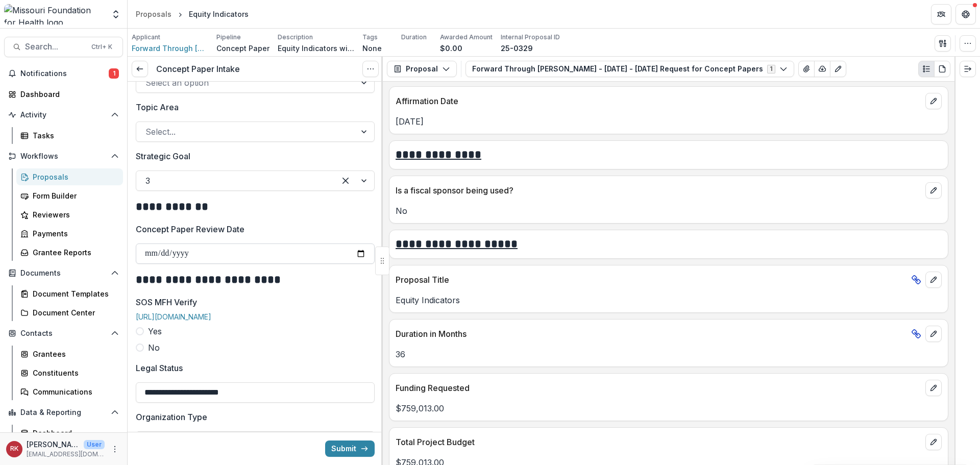
click at [360, 255] on input "Concept Paper Review Date" at bounding box center [255, 253] width 239 height 20
type input "**********"
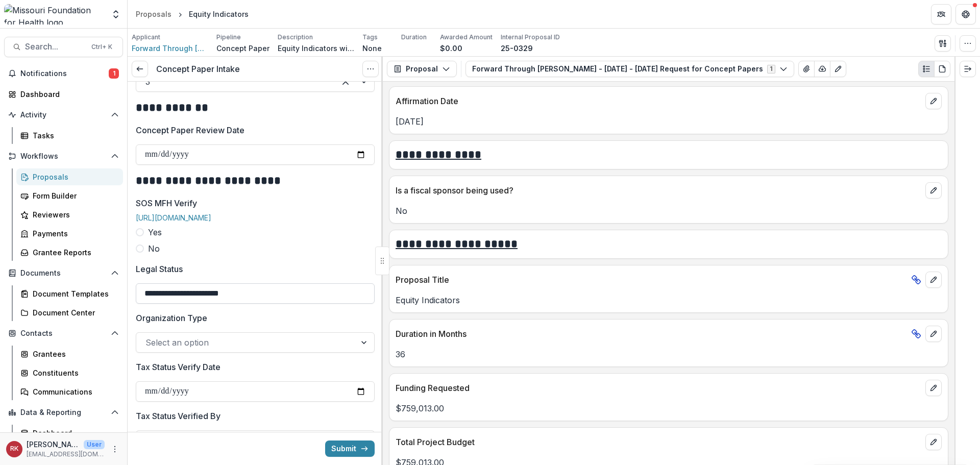
scroll to position [1123, 0]
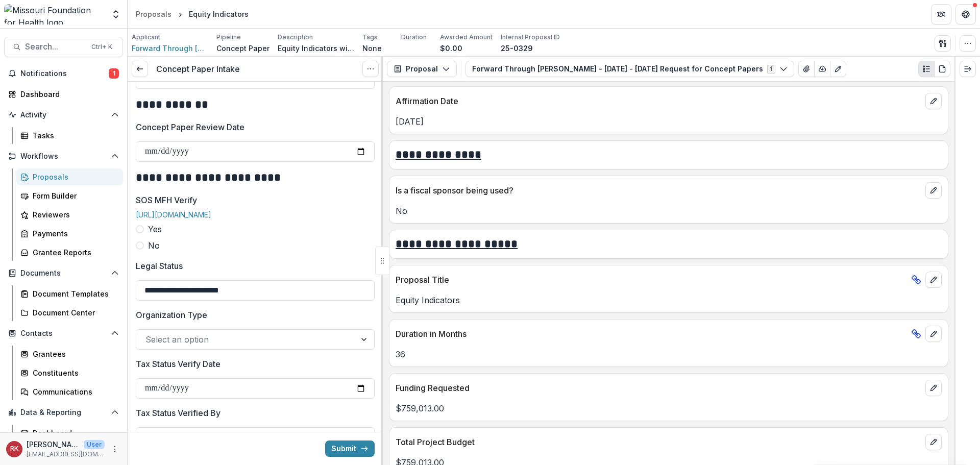
click at [138, 233] on span at bounding box center [140, 229] width 8 height 8
click at [353, 296] on input "SOS MFH Verify Date" at bounding box center [255, 290] width 239 height 20
type input "**********"
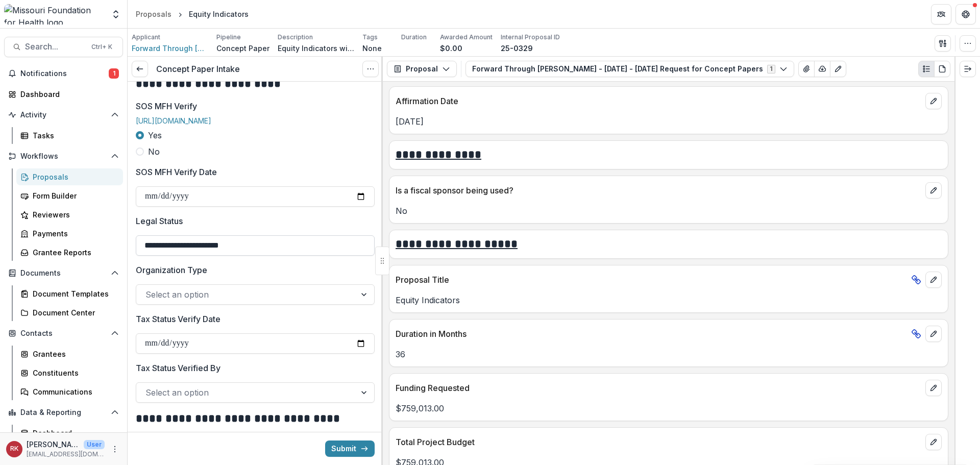
scroll to position [1225, 0]
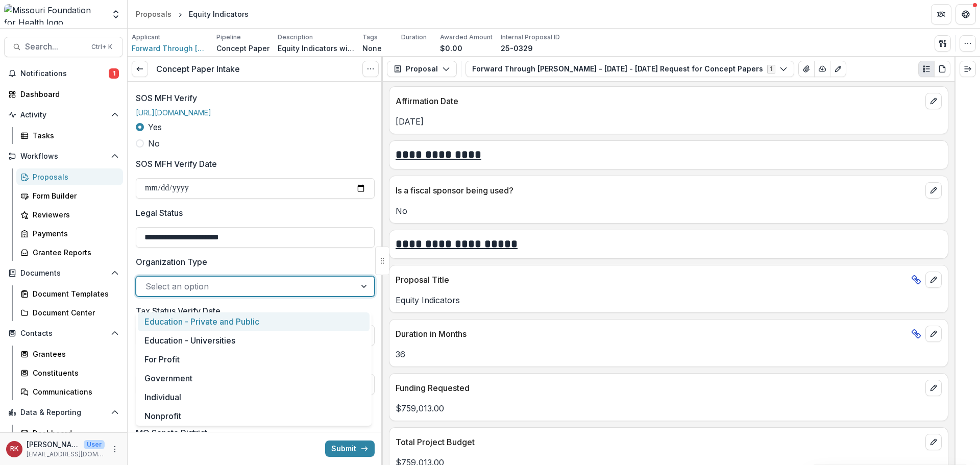
click at [329, 293] on div at bounding box center [245, 286] width 201 height 14
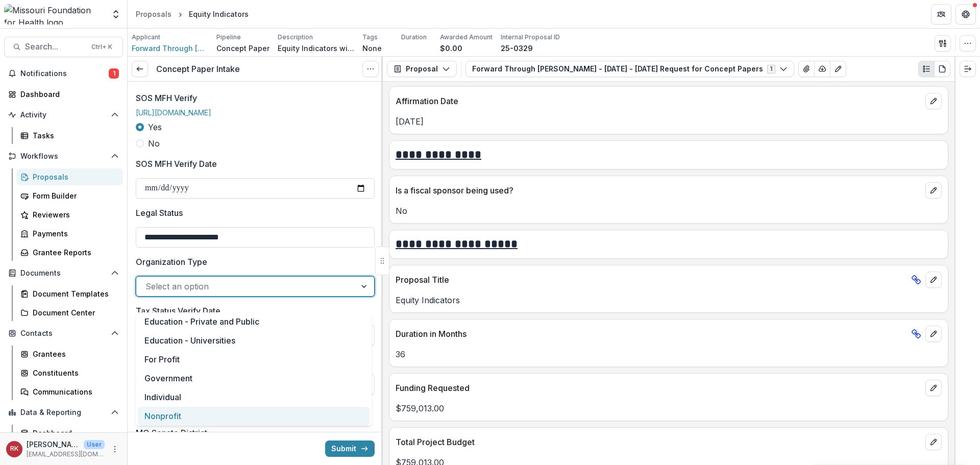
click at [172, 419] on div "Nonprofit" at bounding box center [254, 416] width 232 height 19
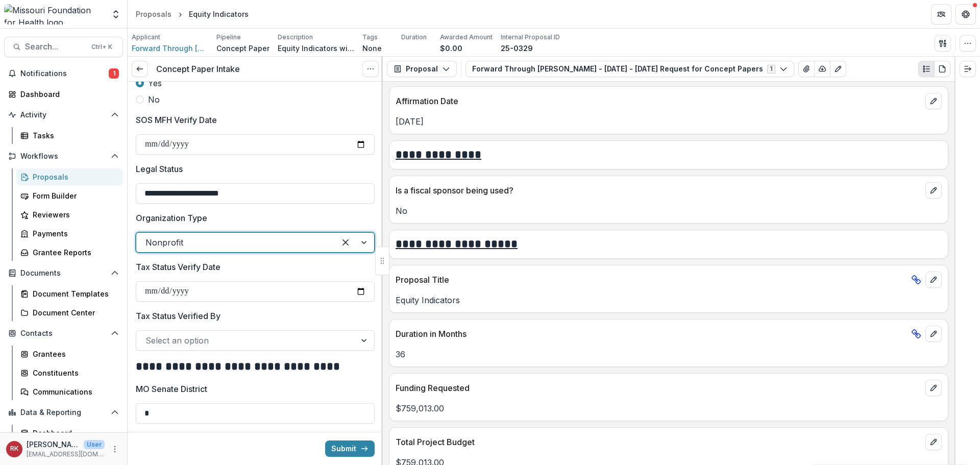
scroll to position [1327, 0]
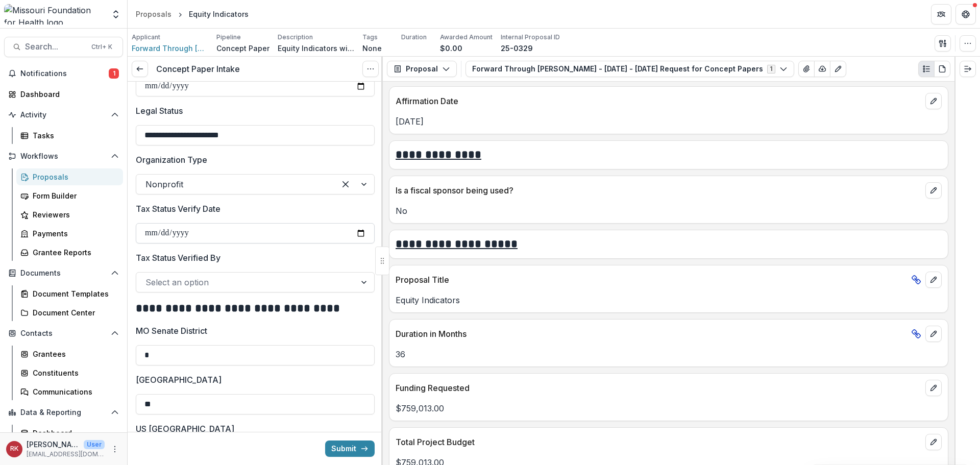
click at [355, 243] on input "Tax Status Verify Date" at bounding box center [255, 233] width 239 height 20
type input "**********"
click at [199, 289] on div at bounding box center [245, 282] width 201 height 14
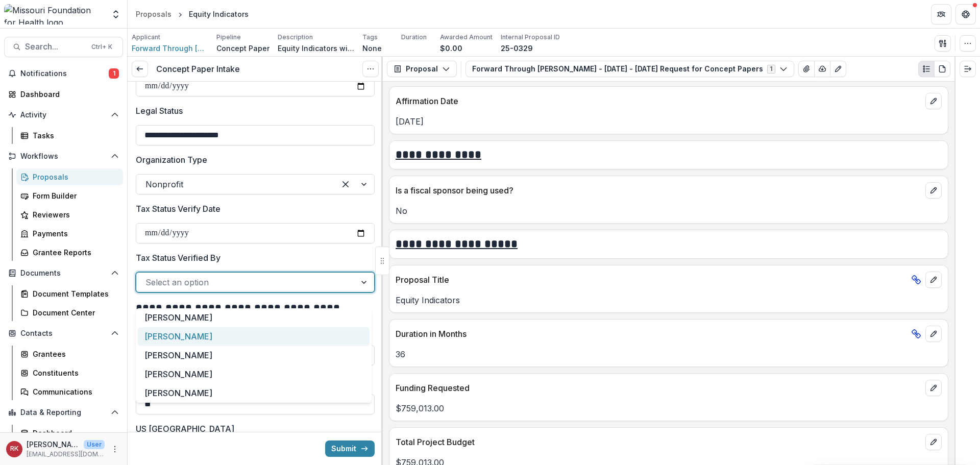
click at [185, 339] on div "[PERSON_NAME]" at bounding box center [254, 336] width 232 height 19
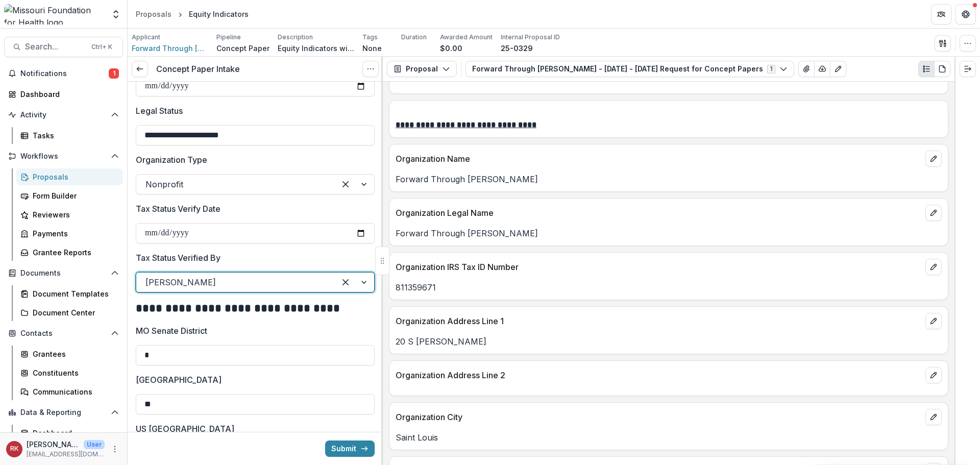
scroll to position [408, 0]
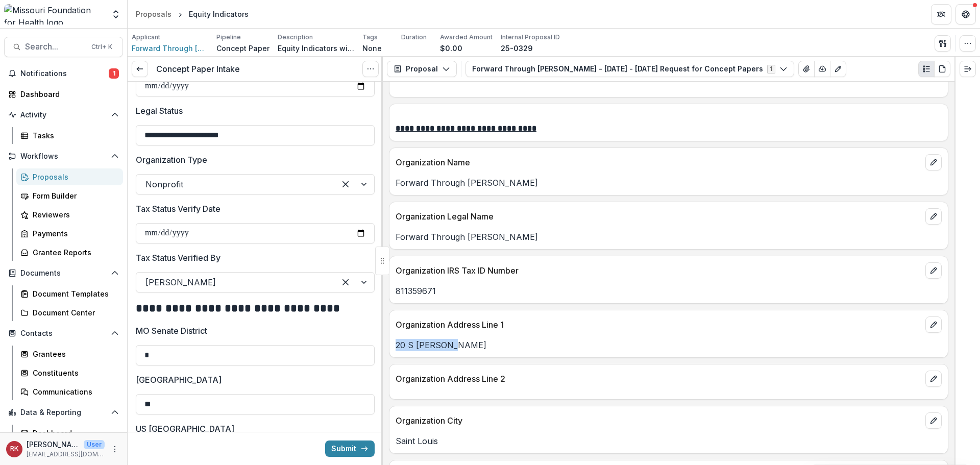
drag, startPoint x: 459, startPoint y: 345, endPoint x: 395, endPoint y: 341, distance: 63.9
click at [395, 341] on div "20 S Sarah St" at bounding box center [668, 345] width 558 height 12
copy p "20 S Sarah St"
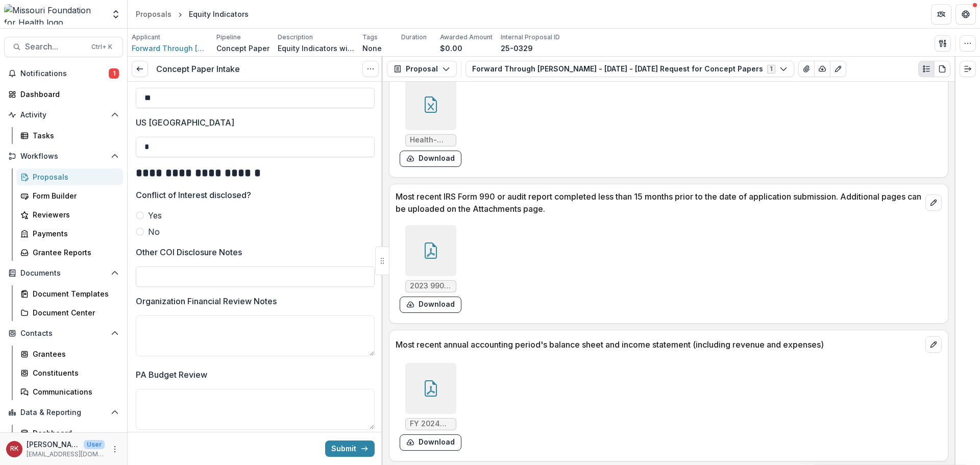
scroll to position [3253, 0]
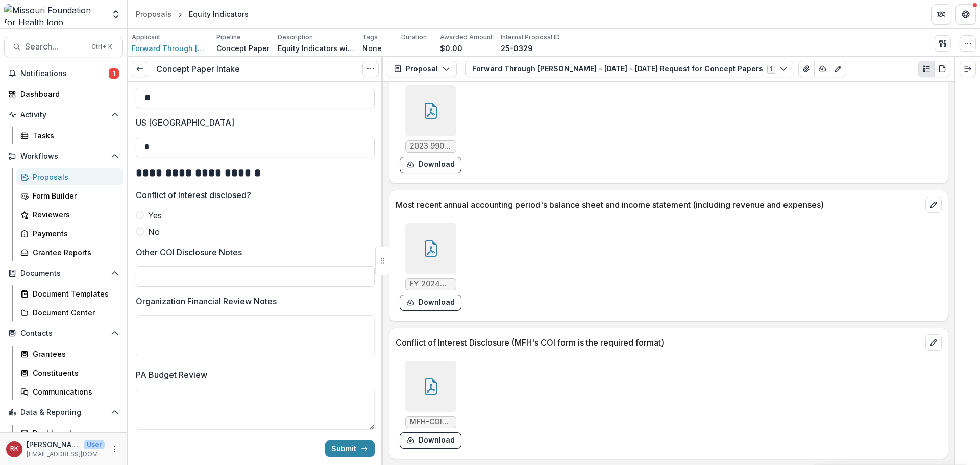
click at [435, 391] on icon at bounding box center [431, 386] width 12 height 16
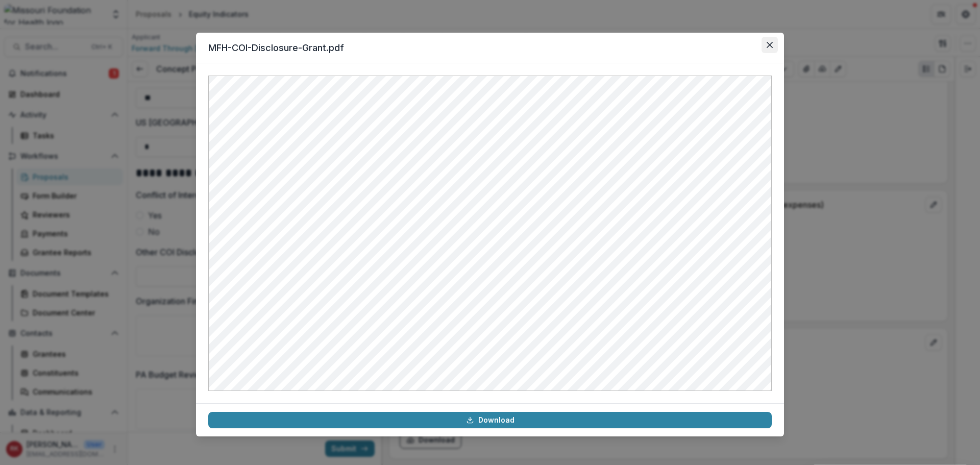
click at [765, 39] on button "Close" at bounding box center [769, 45] width 16 height 16
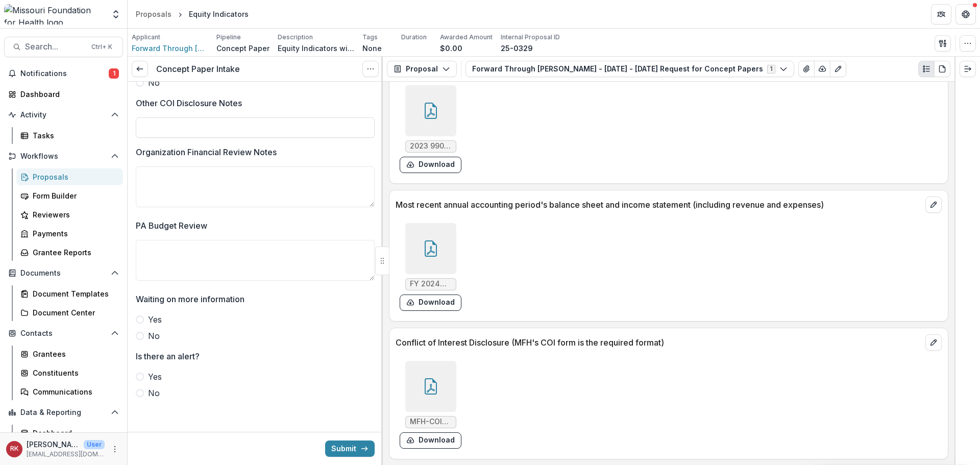
scroll to position [1794, 0]
click at [140, 395] on span at bounding box center [140, 393] width 8 height 8
click at [424, 377] on div at bounding box center [430, 386] width 51 height 51
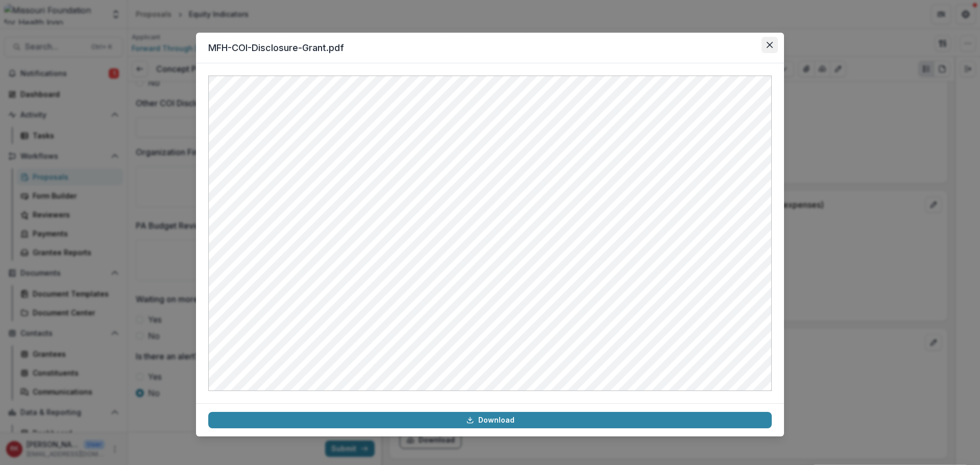
click at [772, 40] on button "Close" at bounding box center [769, 45] width 16 height 16
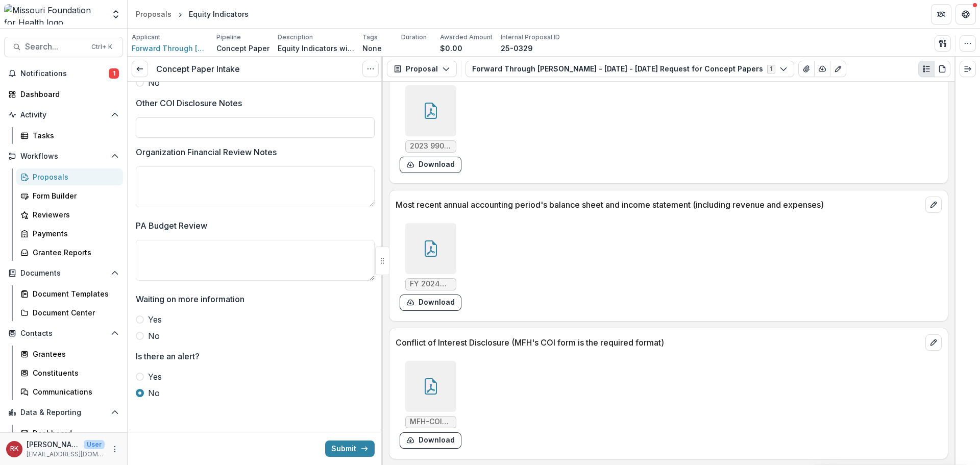
click at [429, 230] on div at bounding box center [430, 248] width 51 height 51
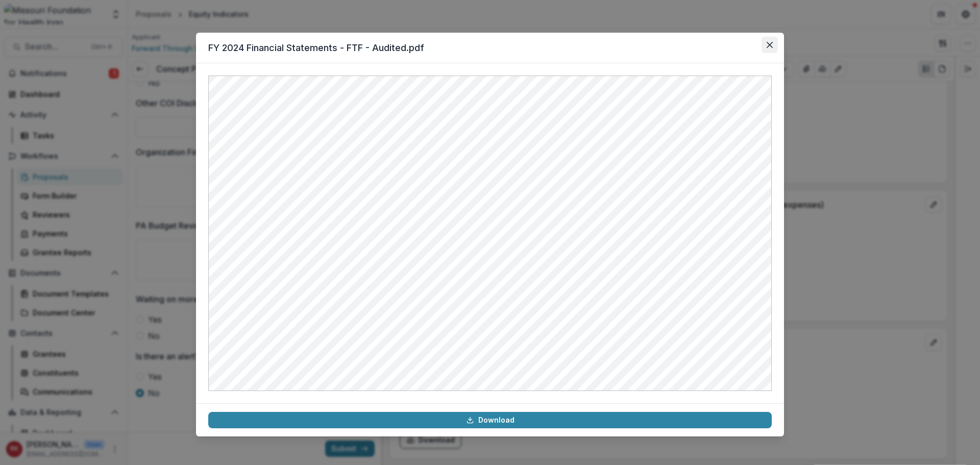
click at [769, 49] on button "Close" at bounding box center [769, 45] width 16 height 16
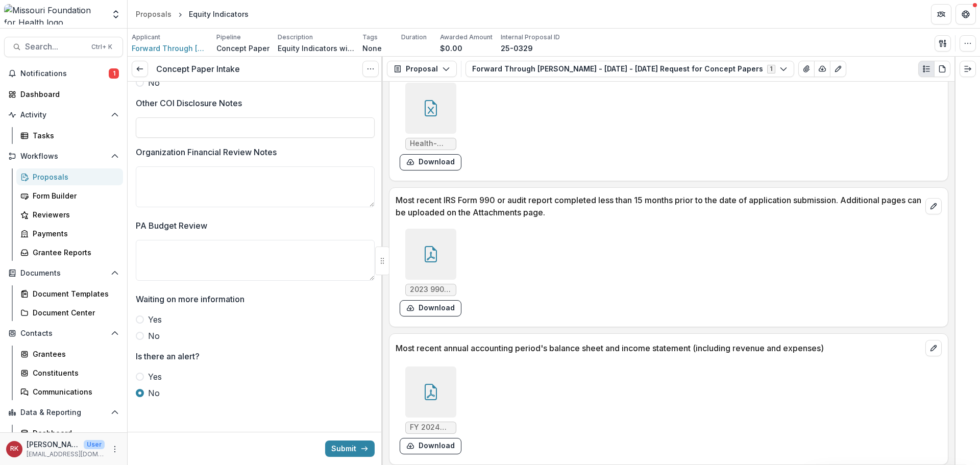
scroll to position [3100, 0]
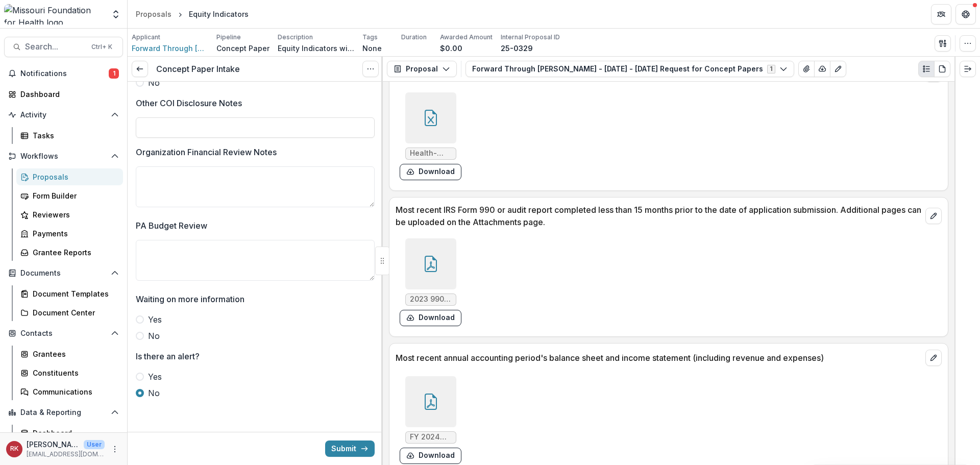
click at [433, 256] on icon at bounding box center [431, 264] width 16 height 16
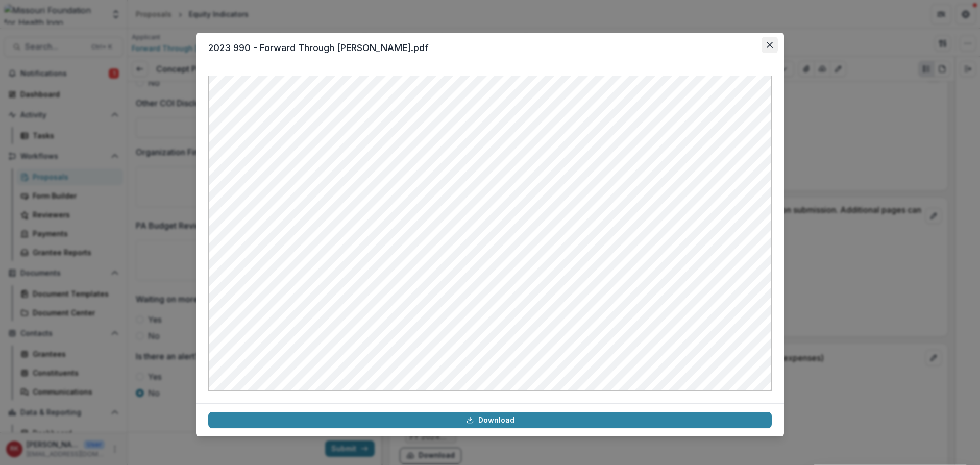
click at [766, 44] on button "Close" at bounding box center [769, 45] width 16 height 16
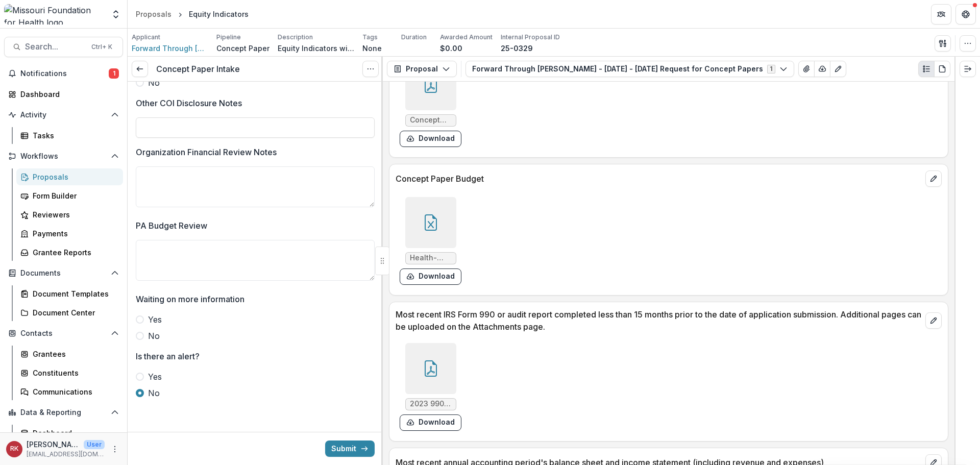
scroll to position [2997, 0]
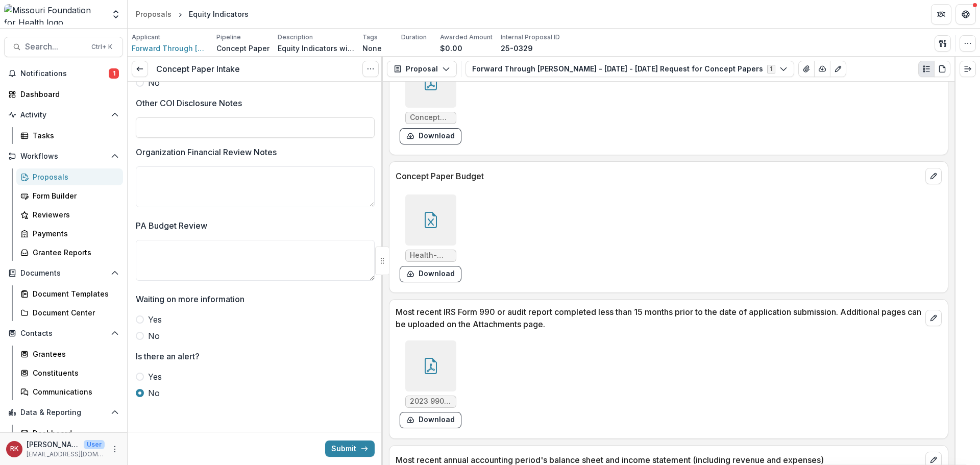
click at [426, 363] on icon at bounding box center [431, 366] width 16 height 16
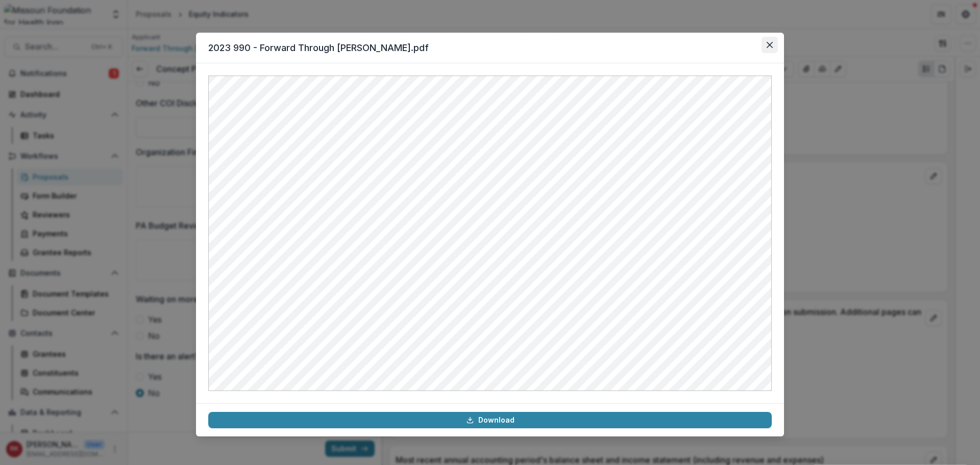
click at [768, 44] on icon "Close" at bounding box center [769, 45] width 6 height 6
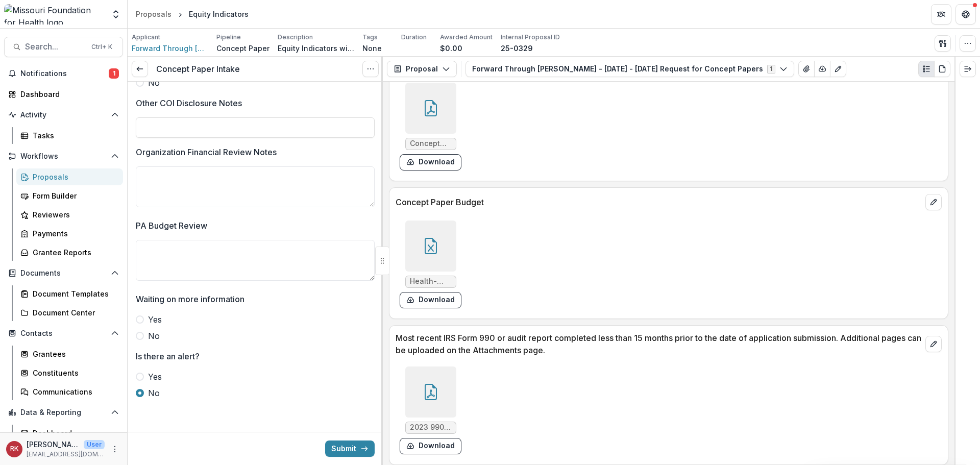
scroll to position [2946, 0]
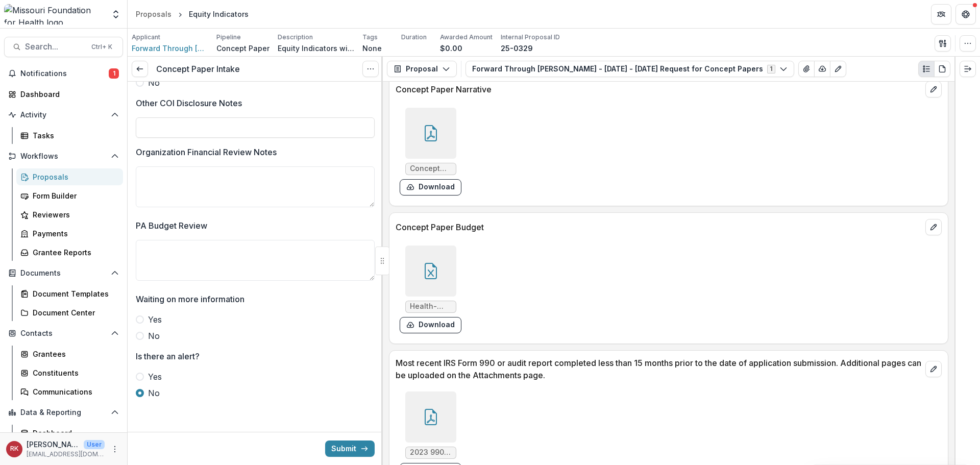
click at [434, 268] on icon at bounding box center [431, 271] width 16 height 16
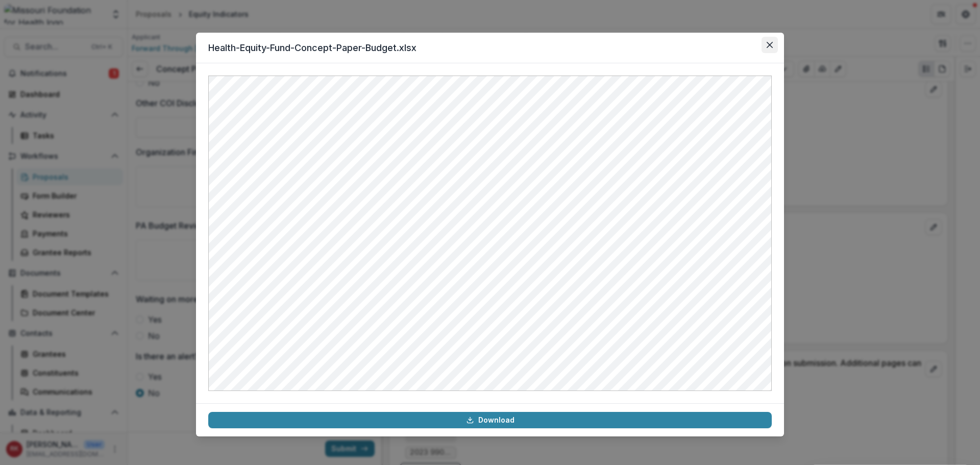
click at [766, 39] on button "Close" at bounding box center [769, 45] width 16 height 16
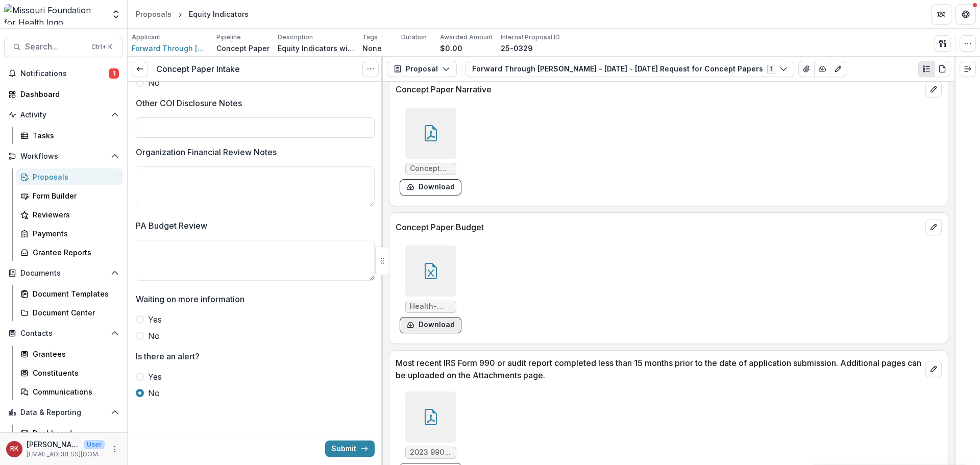
click at [440, 325] on button "Download" at bounding box center [431, 325] width 62 height 16
click at [201, 274] on textarea "PA Budget Review" at bounding box center [255, 260] width 239 height 41
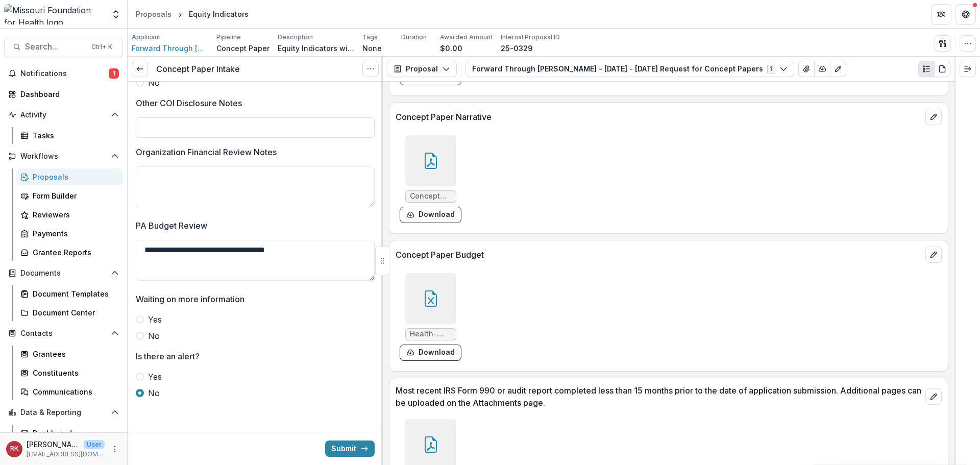
scroll to position [2895, 0]
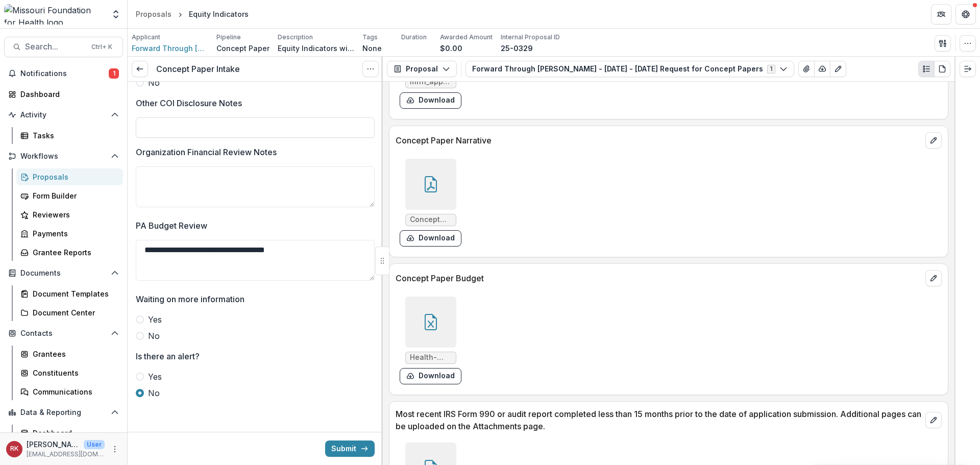
type textarea "**********"
click at [434, 166] on div at bounding box center [430, 184] width 51 height 51
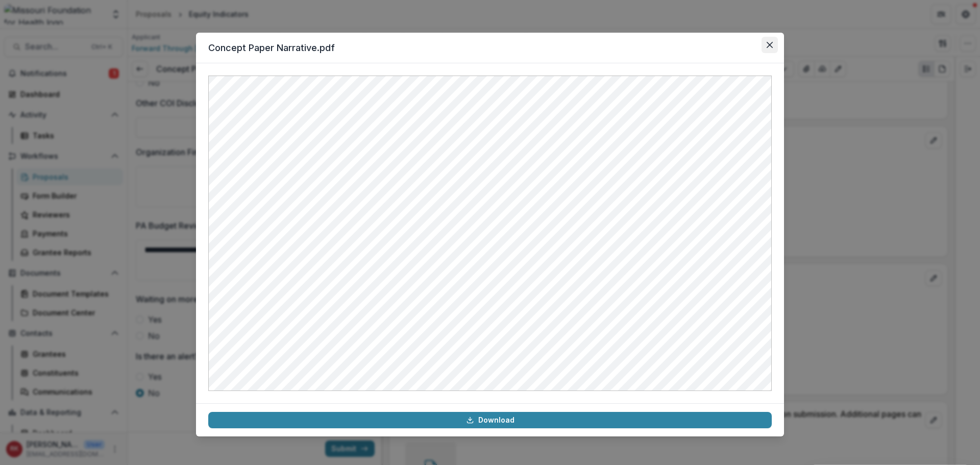
click at [773, 41] on button "Close" at bounding box center [769, 45] width 16 height 16
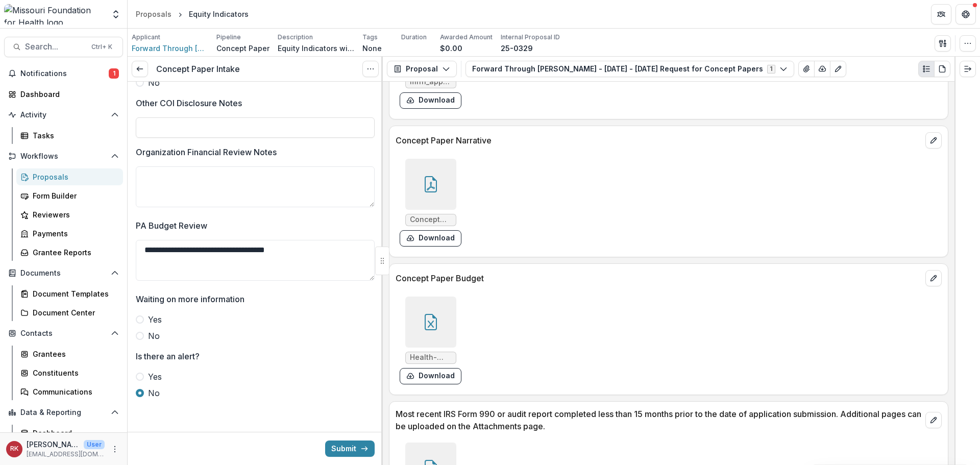
click at [141, 339] on span at bounding box center [140, 336] width 8 height 8
drag, startPoint x: 140, startPoint y: 244, endPoint x: 361, endPoint y: 254, distance: 221.7
click at [361, 254] on textarea "**********" at bounding box center [255, 260] width 239 height 41
click at [315, 252] on textarea "**********" at bounding box center [255, 260] width 239 height 41
drag, startPoint x: 319, startPoint y: 252, endPoint x: 129, endPoint y: 246, distance: 189.9
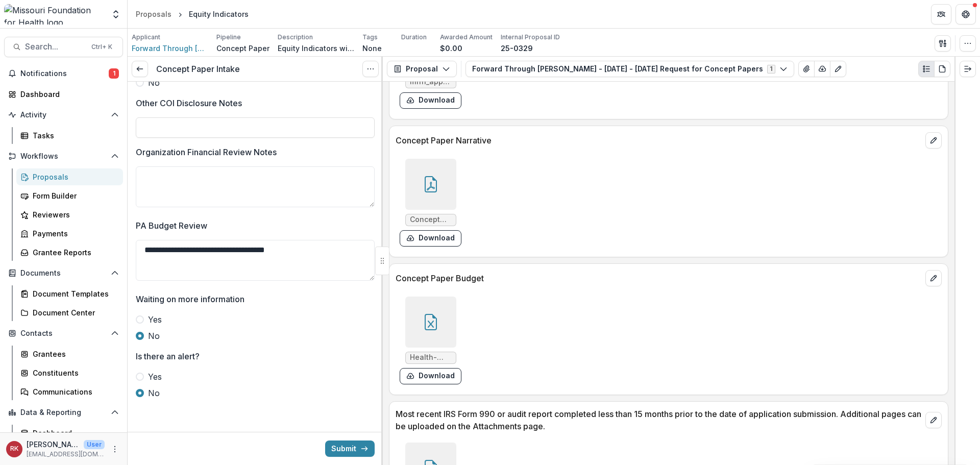
click at [188, 183] on textarea "Organization Financial Review Notes" at bounding box center [255, 186] width 239 height 41
paste textarea "**********"
type textarea "**********"
click at [430, 306] on div at bounding box center [430, 321] width 51 height 51
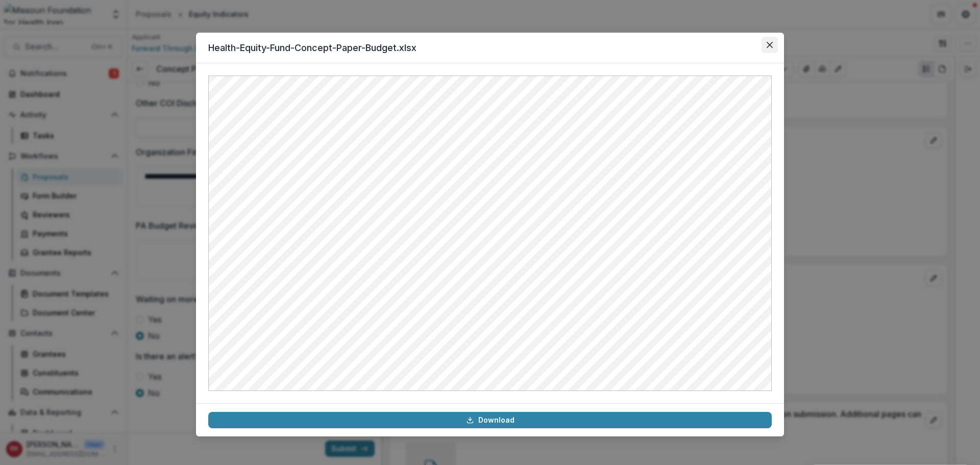
click at [767, 45] on icon "Close" at bounding box center [769, 45] width 6 height 6
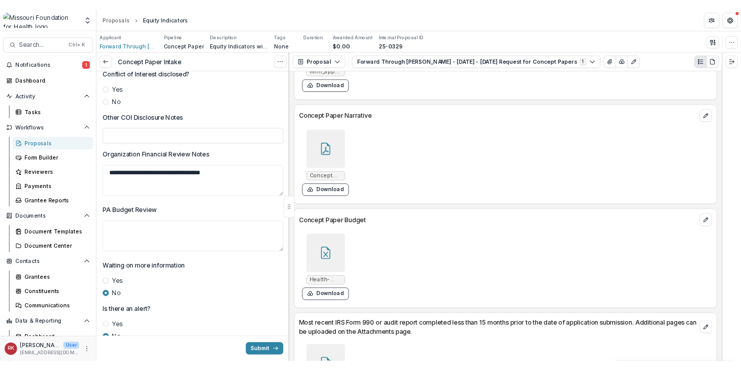
scroll to position [1692, 0]
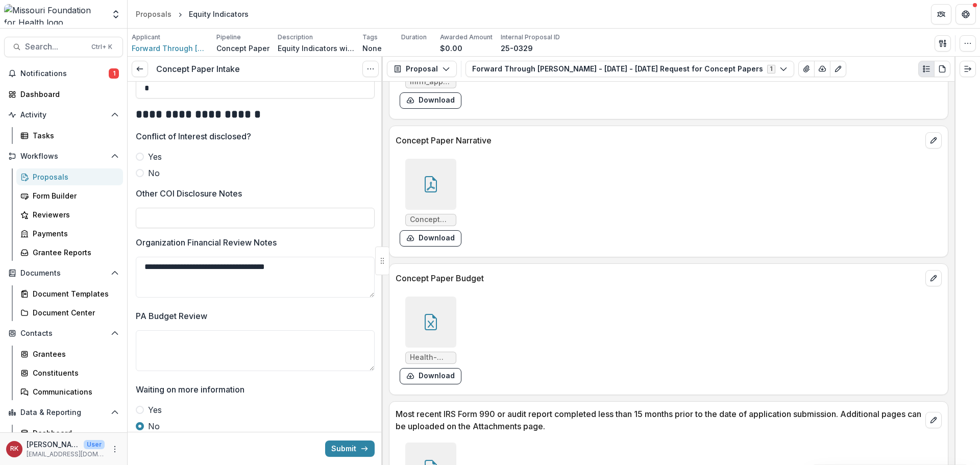
click at [141, 177] on span at bounding box center [140, 173] width 8 height 8
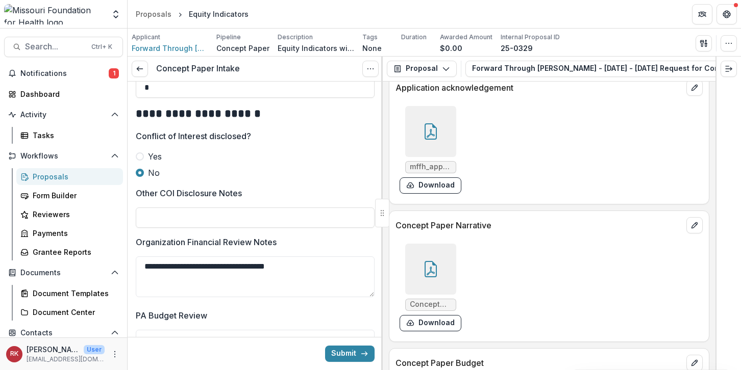
scroll to position [3079, 0]
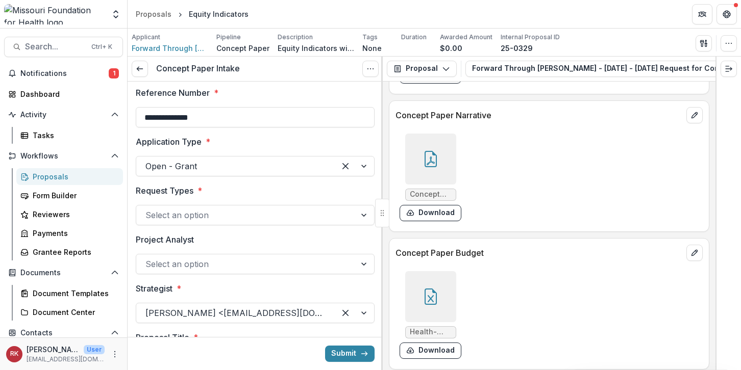
scroll to position [51, 0]
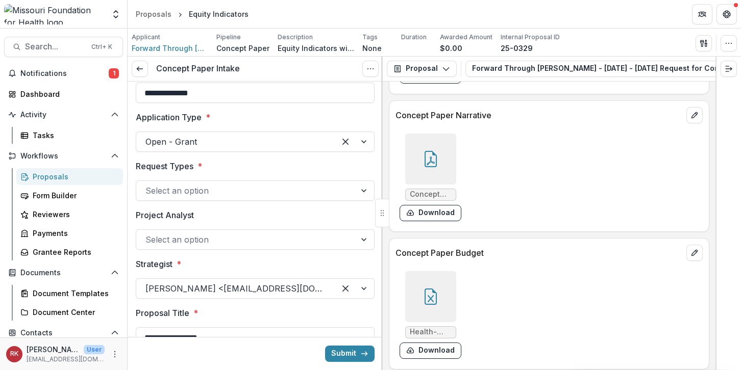
click at [226, 196] on div at bounding box center [245, 191] width 201 height 14
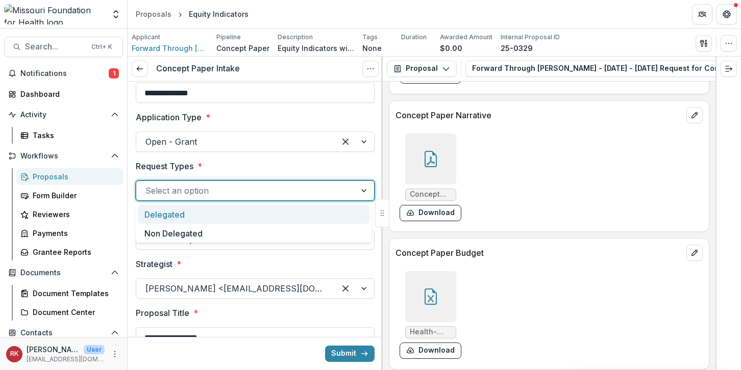
click at [208, 220] on div "Delegated" at bounding box center [254, 214] width 232 height 19
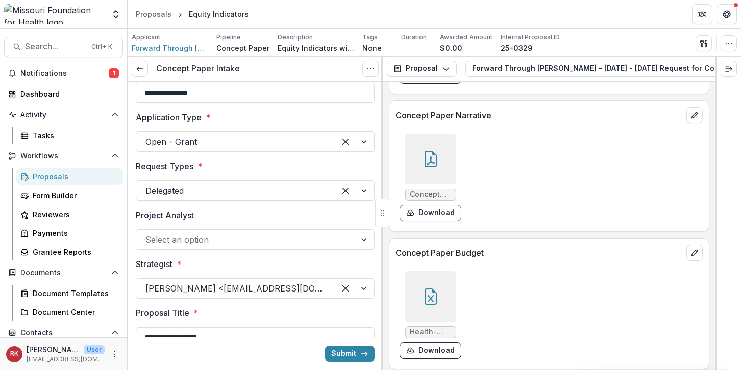
click at [239, 165] on label "Request Types *" at bounding box center [252, 166] width 233 height 12
click at [148, 185] on input "Request Types *" at bounding box center [146, 191] width 3 height 12
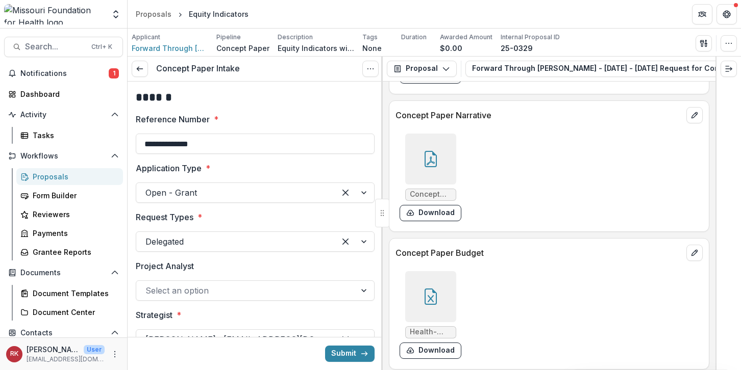
click at [214, 115] on span "*" at bounding box center [216, 119] width 5 height 12
click at [214, 134] on input "**********" at bounding box center [255, 144] width 239 height 20
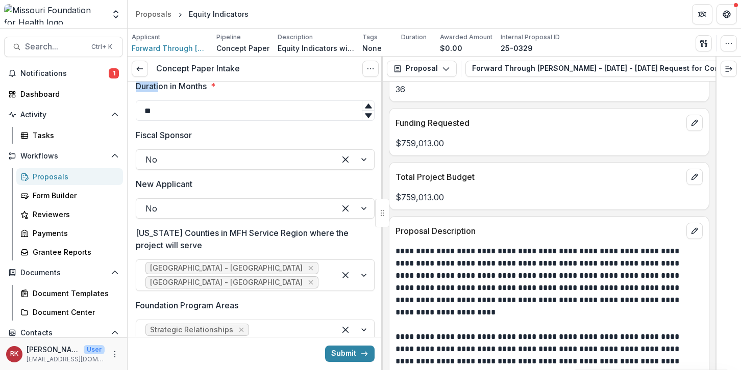
scroll to position [656, 0]
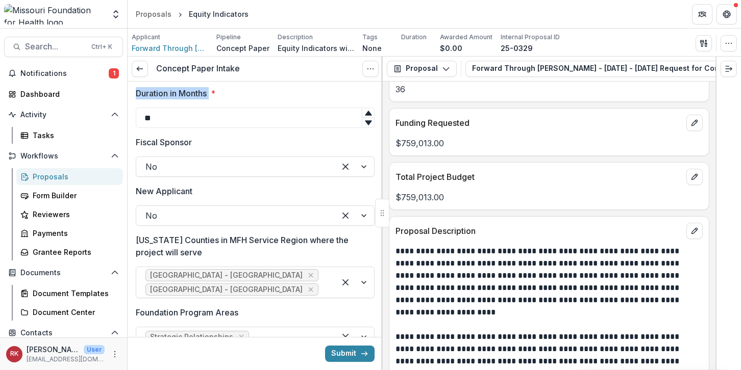
drag, startPoint x: 137, startPoint y: 86, endPoint x: 214, endPoint y: 94, distance: 77.0
click at [214, 94] on label "Duration in Months *" at bounding box center [252, 93] width 233 height 12
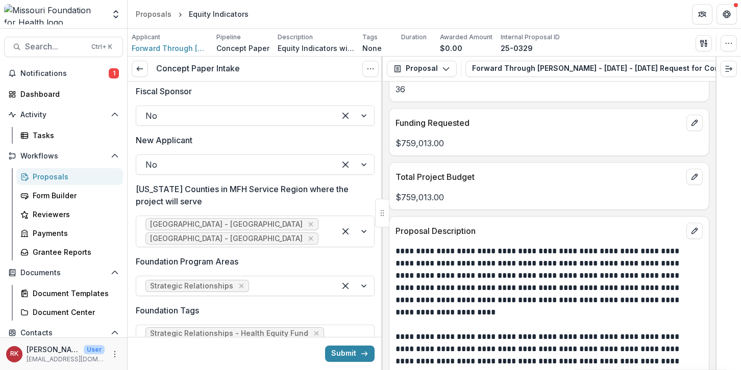
scroll to position [758, 0]
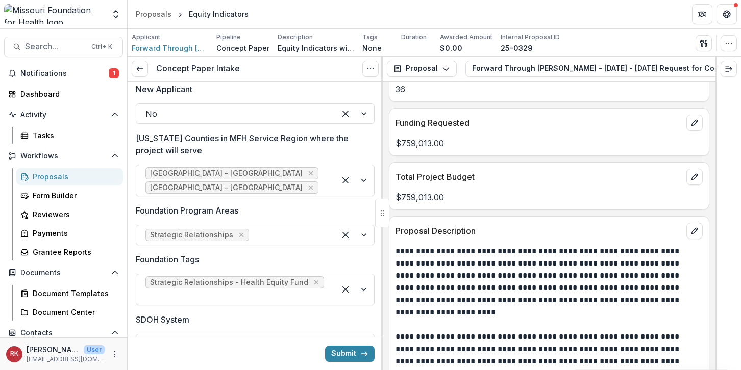
click at [161, 144] on p "[US_STATE] Counties in MFH Service Region where the project will serve" at bounding box center [252, 144] width 233 height 24
click at [320, 182] on input "[US_STATE] Counties in MFH Service Region where the project will serve" at bounding box center [321, 188] width 3 height 12
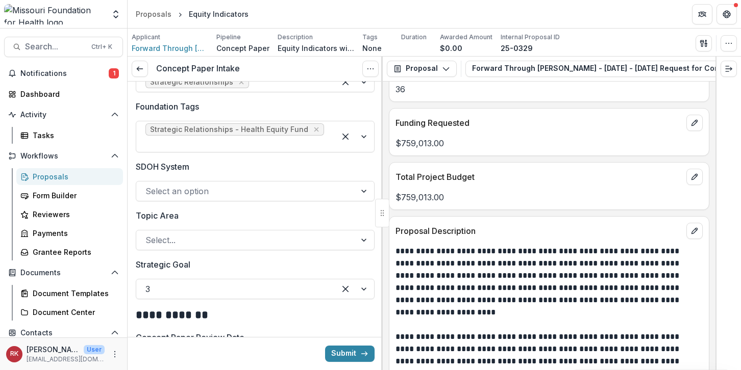
scroll to position [962, 0]
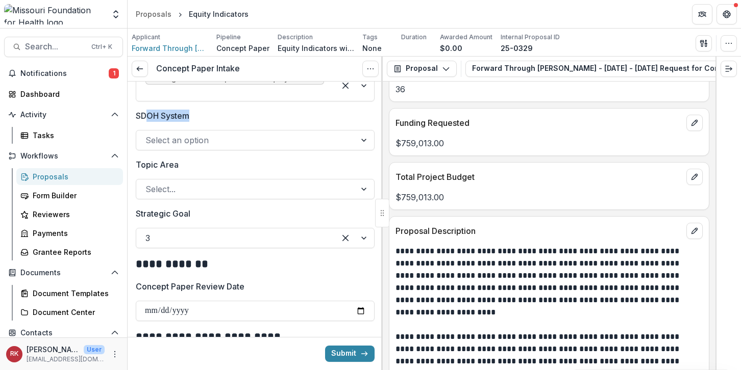
drag, startPoint x: 145, startPoint y: 115, endPoint x: 217, endPoint y: 120, distance: 72.6
click at [217, 120] on label "SDOH System" at bounding box center [252, 116] width 233 height 12
click at [145, 119] on p "SDOH System" at bounding box center [163, 116] width 54 height 12
click at [145, 134] on input "SDOH System" at bounding box center [146, 140] width 3 height 12
drag, startPoint x: 137, startPoint y: 116, endPoint x: 221, endPoint y: 126, distance: 84.8
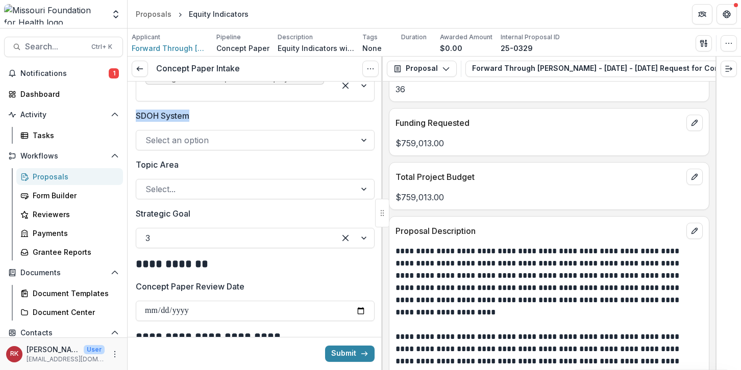
click at [221, 126] on div "SDOH System Select an option" at bounding box center [255, 130] width 239 height 41
click at [167, 120] on p "SDOH System" at bounding box center [163, 116] width 54 height 12
click at [148, 134] on input "SDOH System" at bounding box center [146, 140] width 3 height 12
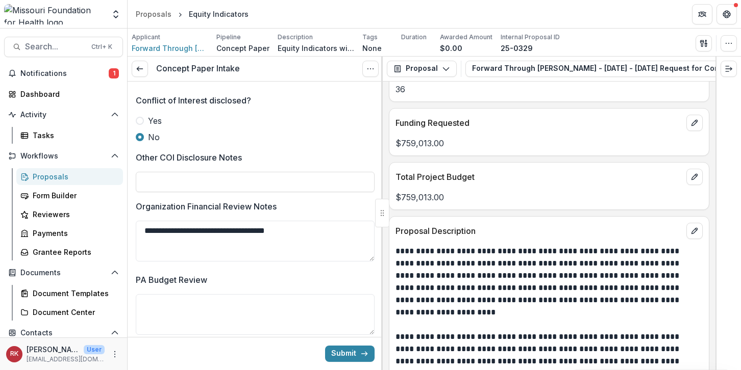
scroll to position [1728, 0]
click at [168, 191] on input "Other COI Disclosure Notes" at bounding box center [255, 181] width 239 height 20
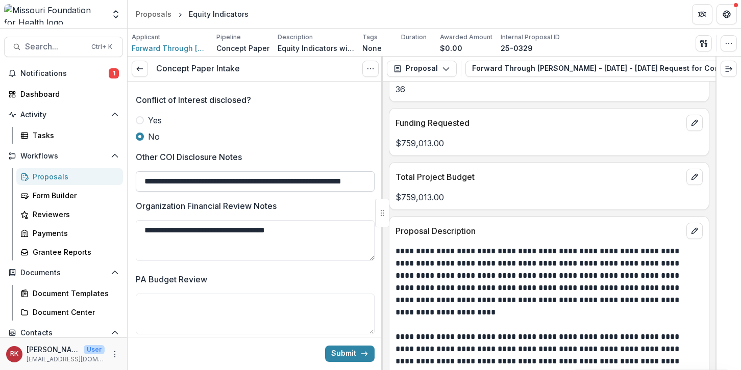
click at [204, 192] on input "**********" at bounding box center [255, 181] width 239 height 20
type input "**********"
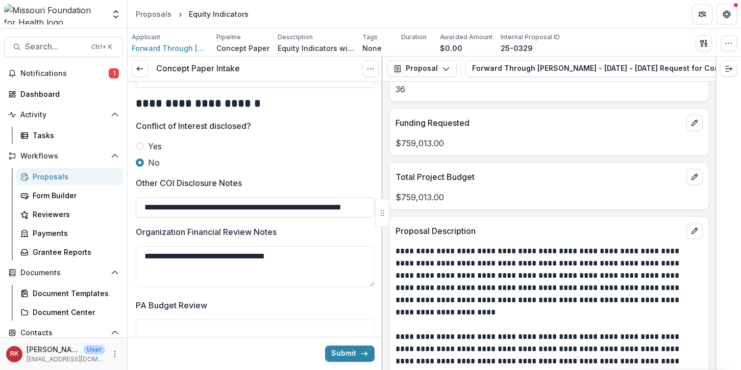
scroll to position [1684, 0]
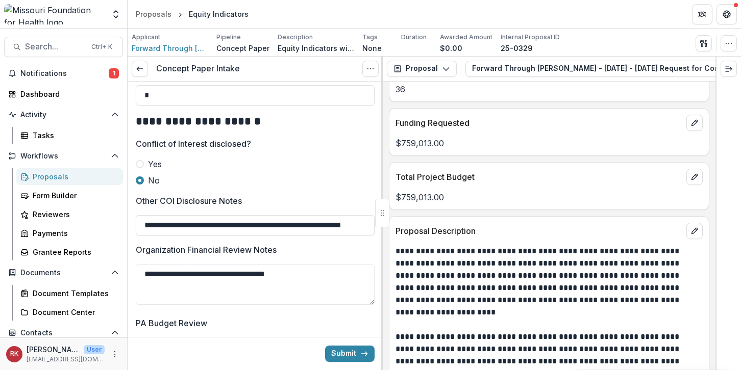
click at [252, 165] on div "Conflict of Interest disclosed? Yes No" at bounding box center [255, 162] width 239 height 49
click at [349, 357] on button "Submit" at bounding box center [349, 354] width 49 height 16
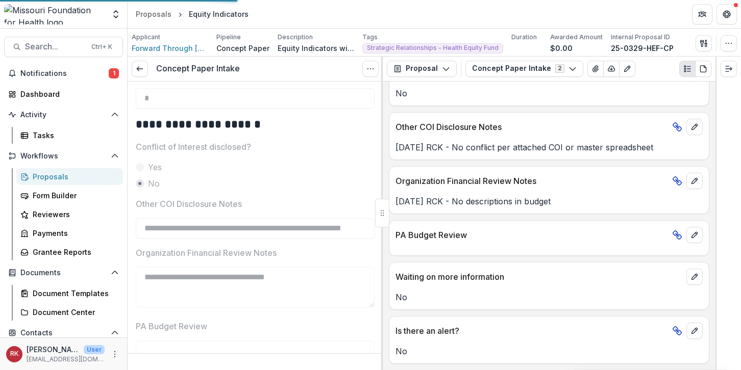
scroll to position [1838, 0]
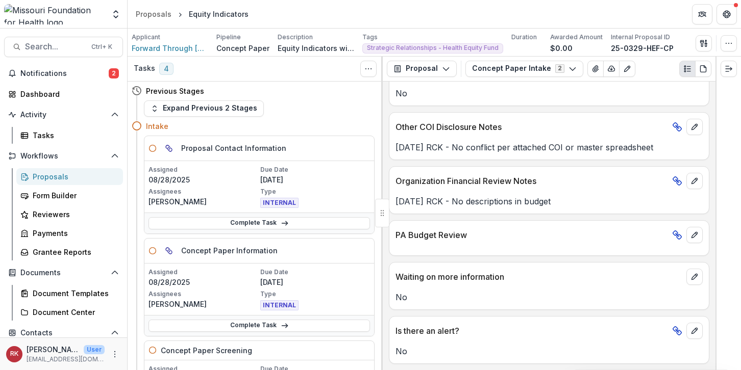
click at [213, 305] on p "[PERSON_NAME]" at bounding box center [203, 304] width 110 height 11
click at [253, 326] on link "Complete Task" at bounding box center [258, 326] width 221 height 12
click at [274, 127] on div "Intake" at bounding box center [260, 126] width 229 height 11
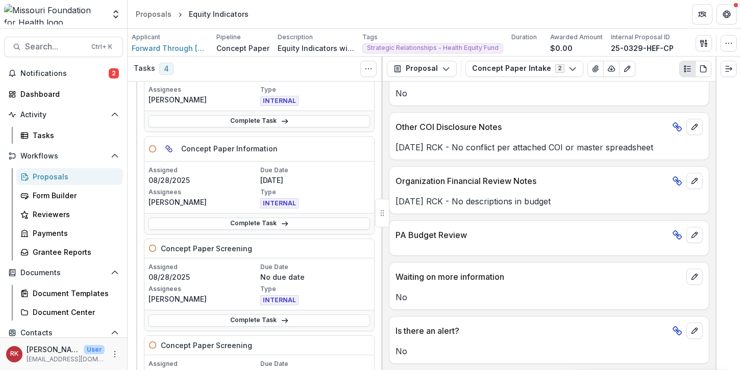
scroll to position [51, 0]
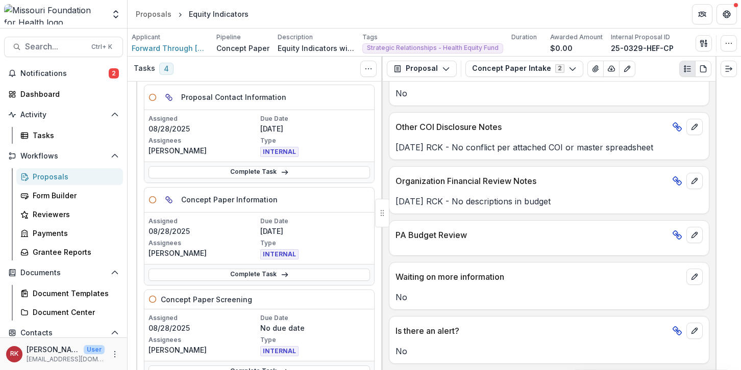
click at [139, 198] on div "Parent task Concept Paper Intake Renee Klann No deadline Proposal Contact Infor…" at bounding box center [253, 354] width 243 height 538
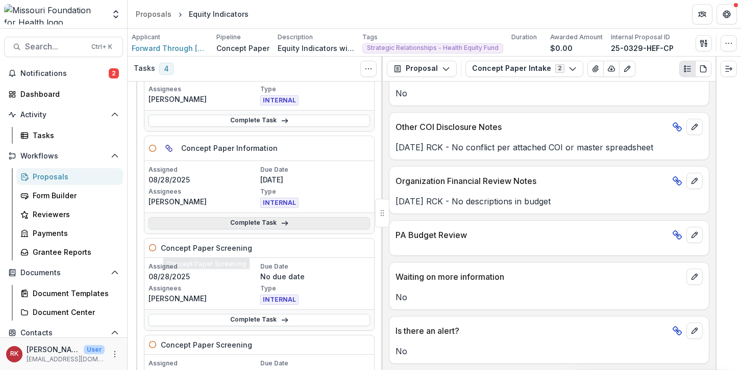
scroll to position [102, 0]
click at [232, 222] on link "Complete Task" at bounding box center [258, 224] width 221 height 12
click at [315, 226] on link "Complete Task" at bounding box center [258, 224] width 221 height 12
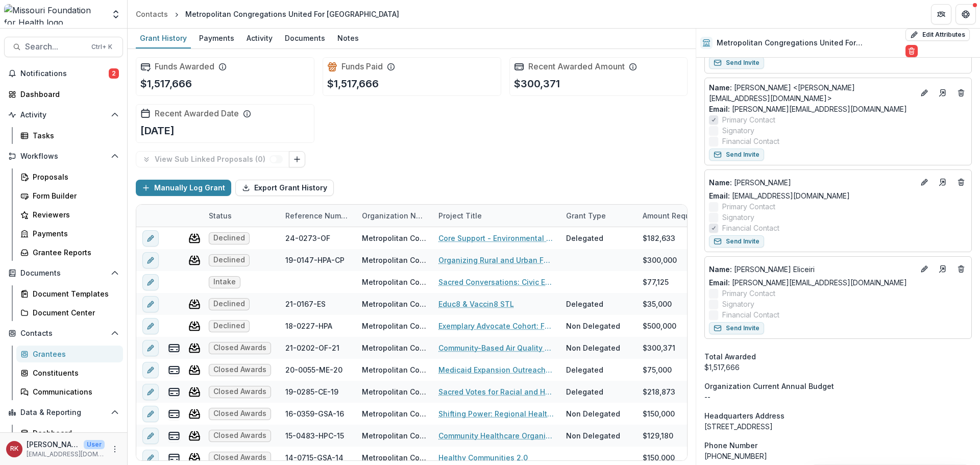
scroll to position [459, 0]
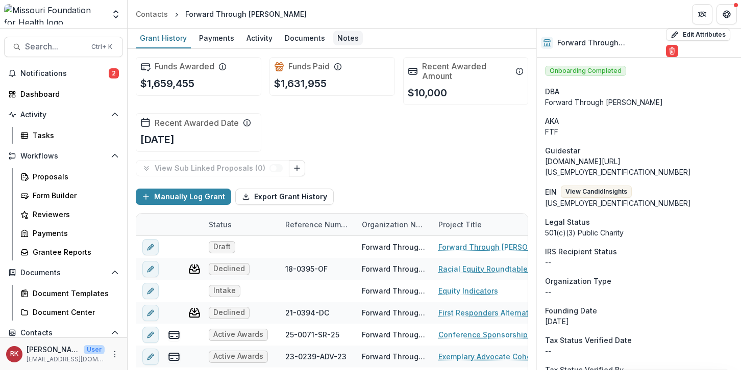
drag, startPoint x: 198, startPoint y: 102, endPoint x: 334, endPoint y: 45, distance: 147.1
click at [199, 102] on div "Funds Awarded $1,659,455" at bounding box center [199, 81] width 126 height 48
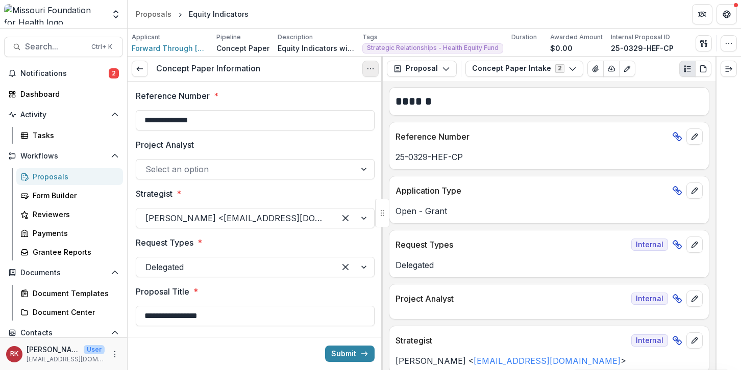
drag, startPoint x: 236, startPoint y: 107, endPoint x: 373, endPoint y: 67, distance: 142.9
click at [236, 107] on div at bounding box center [255, 108] width 239 height 4
click at [374, 66] on icon "Options" at bounding box center [370, 69] width 8 height 8
click at [303, 92] on link "View task" at bounding box center [321, 92] width 109 height 17
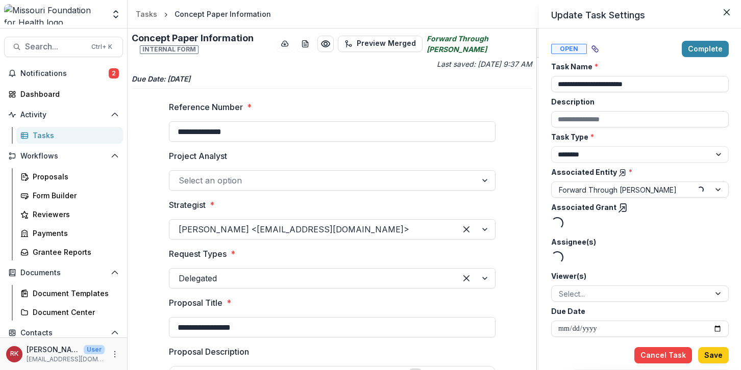
drag, startPoint x: 143, startPoint y: 147, endPoint x: 335, endPoint y: 147, distance: 191.9
click at [143, 147] on div "**********" at bounding box center [370, 185] width 741 height 370
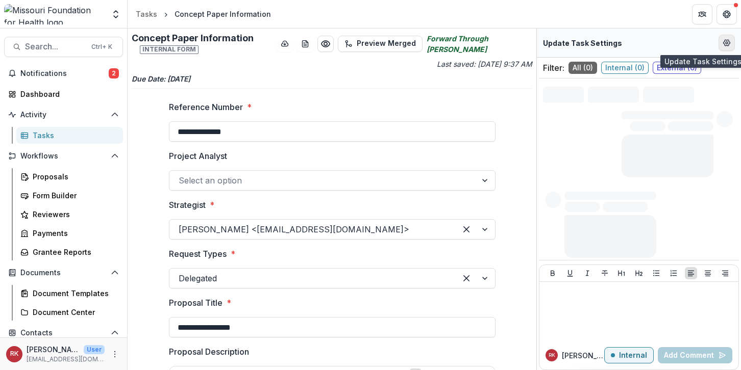
click at [724, 43] on icon "Edit Form Settings" at bounding box center [727, 43] width 7 height 6
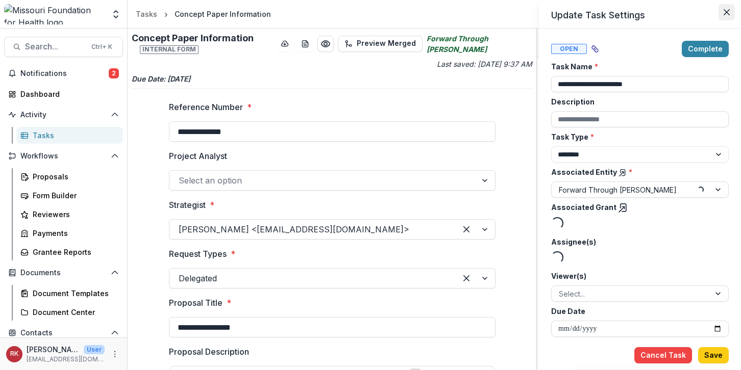
click at [725, 15] on icon "Close" at bounding box center [727, 12] width 6 height 6
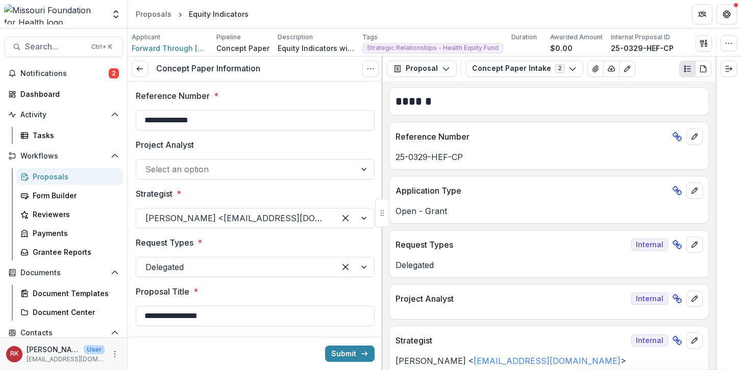
type input "********"
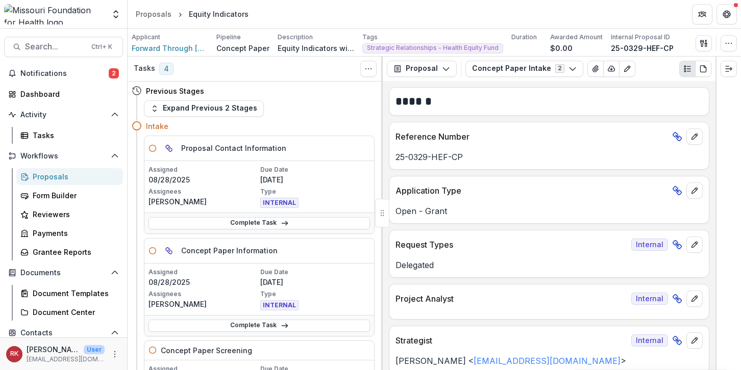
click at [277, 107] on div "Expand Previous 2 Stages" at bounding box center [259, 109] width 231 height 16
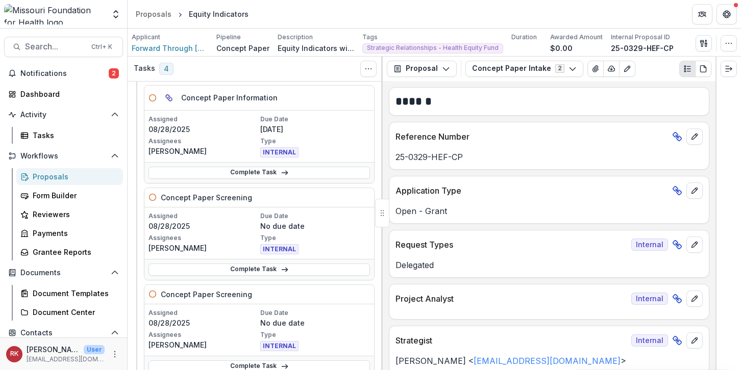
scroll to position [102, 0]
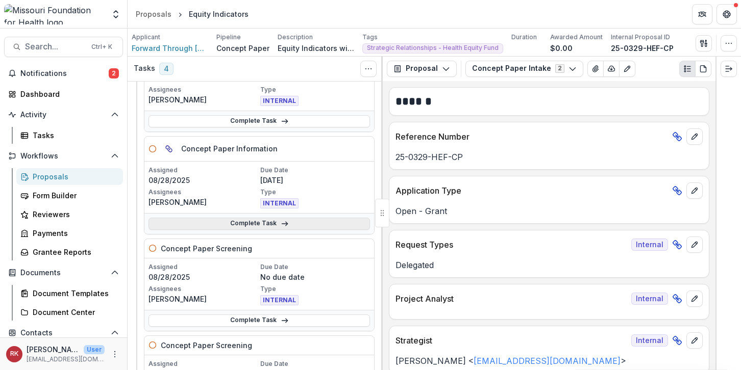
click at [241, 226] on link "Complete Task" at bounding box center [258, 224] width 221 height 12
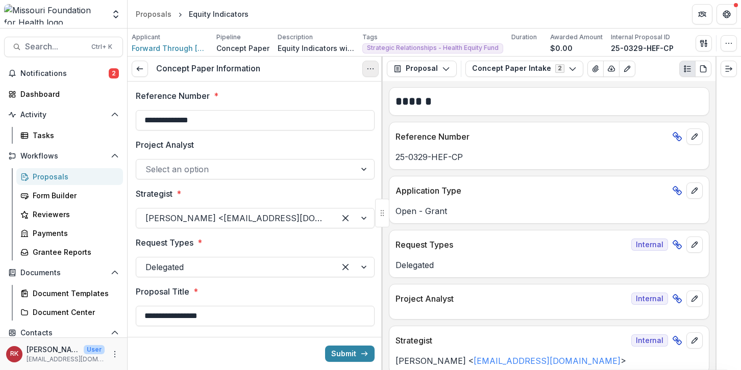
click at [371, 72] on icon "Options" at bounding box center [370, 69] width 8 height 8
click at [313, 91] on link "View task" at bounding box center [321, 92] width 109 height 17
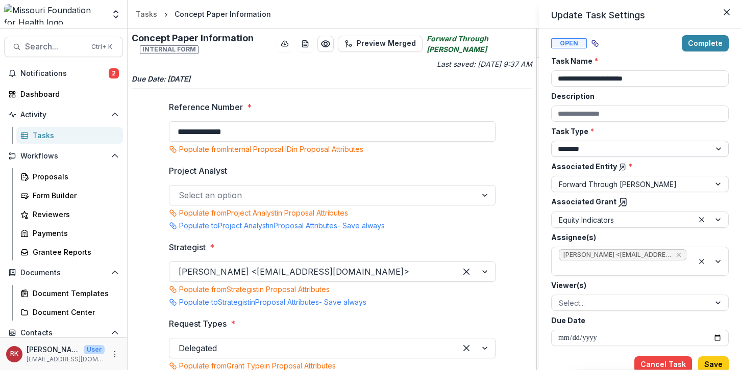
scroll to position [8, 0]
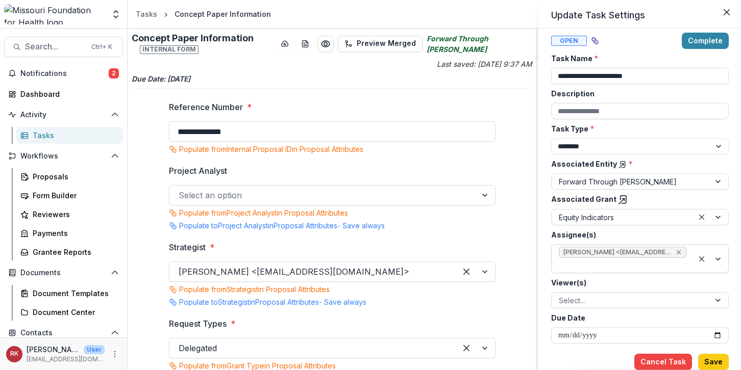
click at [678, 253] on icon "Remove Wendy Rohrbach <wrohrbach@mffh.org> (wrohrbach@mffh.org)" at bounding box center [679, 253] width 8 height 8
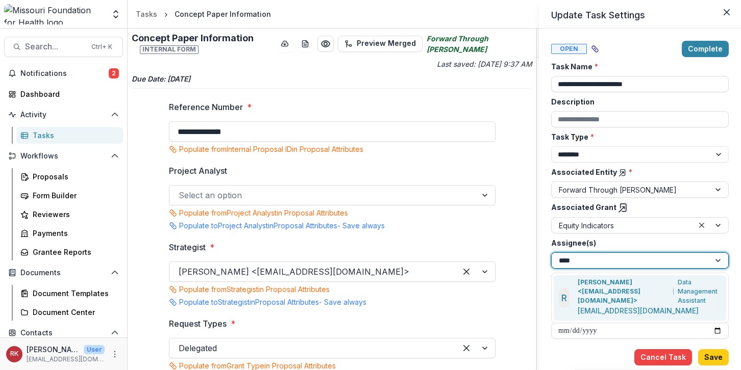
type input "*****"
click at [606, 285] on p "[PERSON_NAME] <[EMAIL_ADDRESS][DOMAIN_NAME]>" at bounding box center [624, 292] width 92 height 28
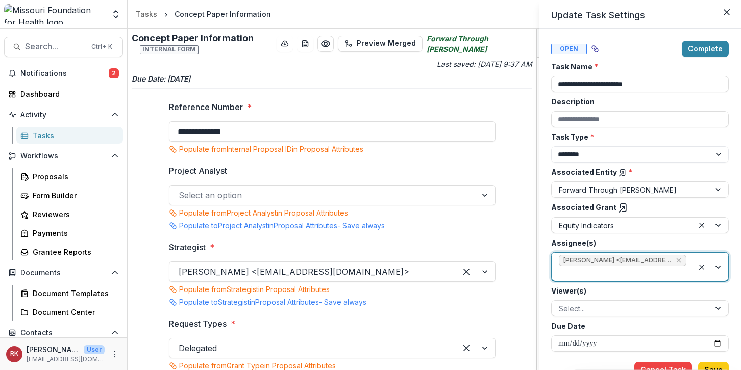
scroll to position [8, 0]
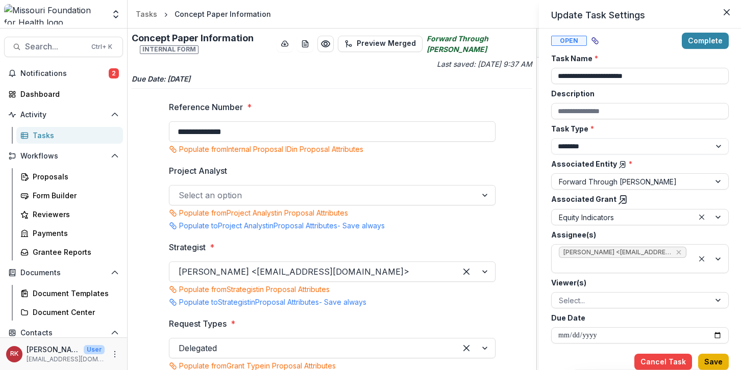
click at [711, 364] on button "Save" at bounding box center [713, 362] width 31 height 16
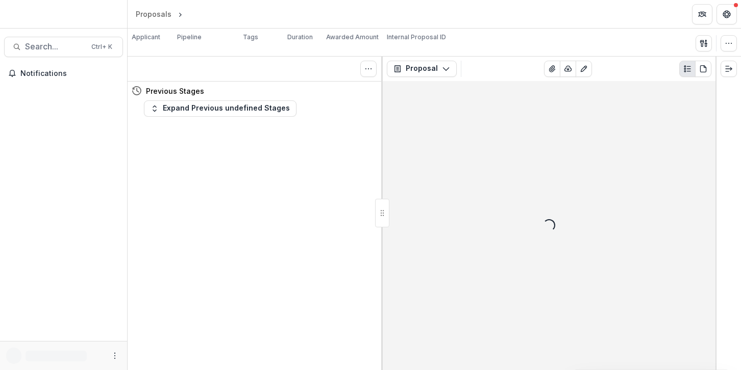
click at [181, 162] on div "Tasks 0 Show Cancelled Tasks Previous Stages Expand Previous undefined Stages" at bounding box center [255, 214] width 255 height 314
click at [254, 147] on div "Tasks 0 Show Cancelled Tasks Previous Stages Expand Previous undefined Stages" at bounding box center [255, 214] width 255 height 314
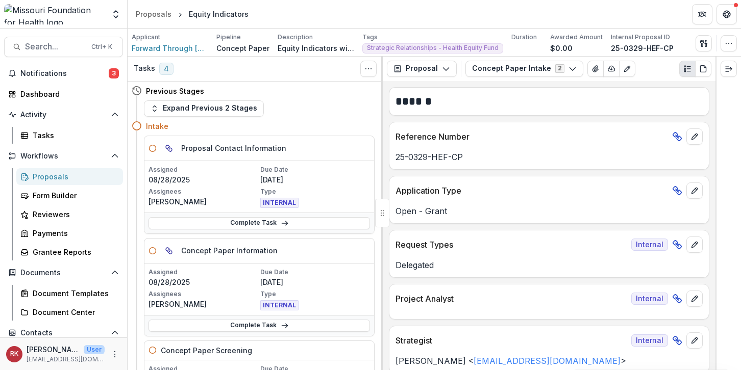
drag, startPoint x: 214, startPoint y: 73, endPoint x: 216, endPoint y: 79, distance: 6.0
click at [214, 73] on div "Tasks 4 Show Cancelled Tasks" at bounding box center [255, 69] width 255 height 25
click at [246, 221] on link "Complete Task" at bounding box center [258, 223] width 221 height 12
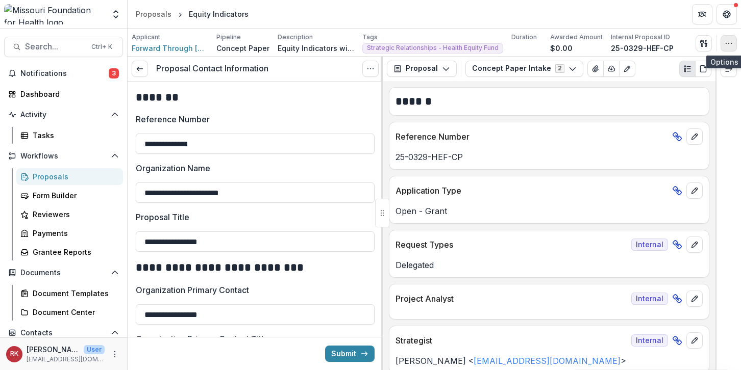
click at [734, 43] on button "button" at bounding box center [729, 43] width 16 height 16
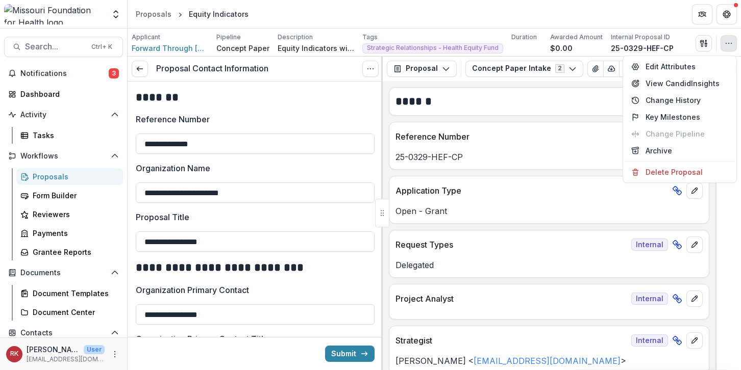
click at [548, 119] on div "**********" at bounding box center [549, 225] width 333 height 289
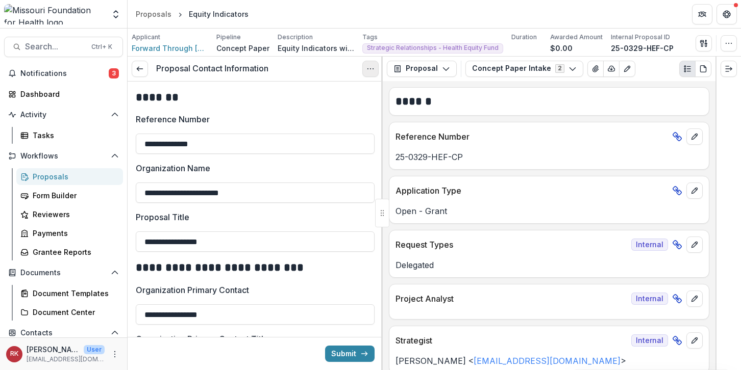
click at [371, 65] on icon "Options" at bounding box center [370, 69] width 8 height 8
click at [332, 87] on link "View task" at bounding box center [321, 92] width 109 height 17
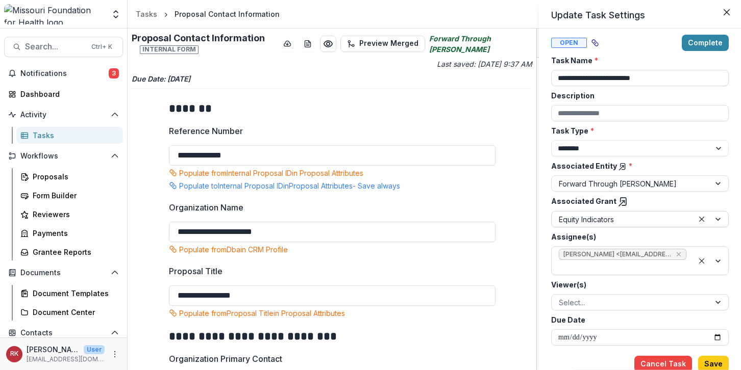
scroll to position [8, 0]
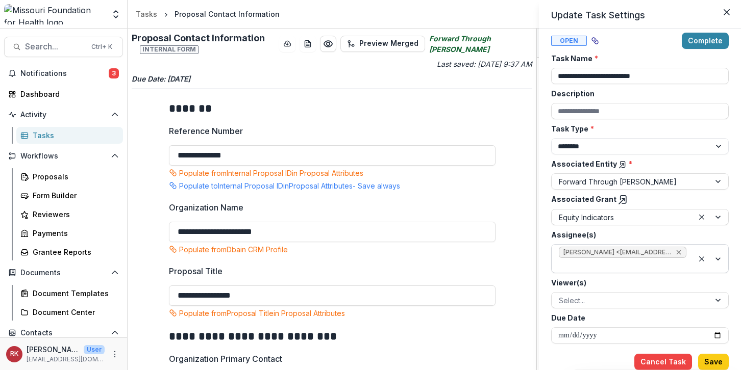
click at [675, 253] on icon "Remove Wendy Rohrbach <wrohrbach@mffh.org> (wrohrbach@mffh.org)" at bounding box center [679, 253] width 8 height 8
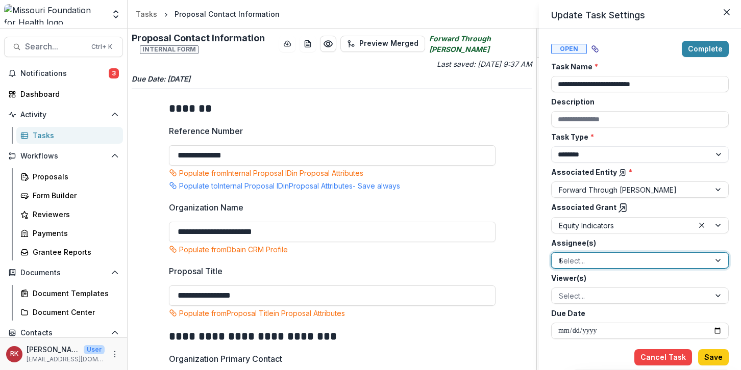
type input "**"
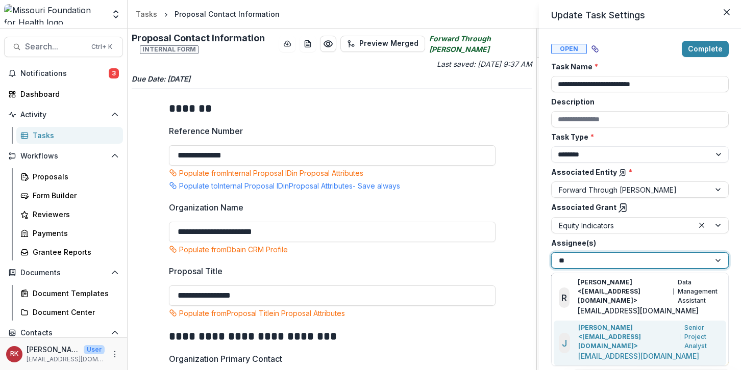
click at [596, 321] on div "J Jean Freeman-Crawford <jcrawford@mffh.org> Senior Project Analyst jcrawford@m…" at bounding box center [640, 343] width 172 height 45
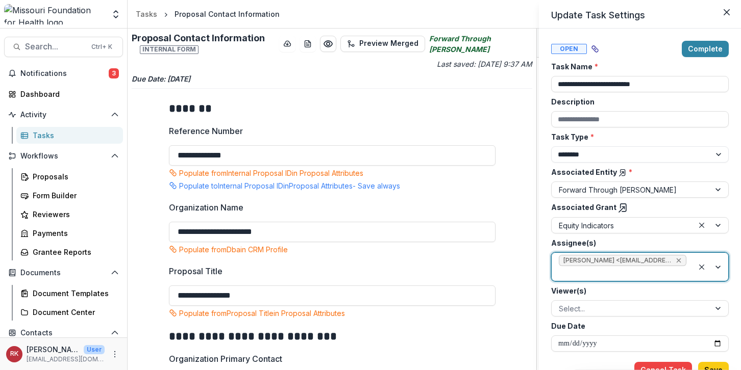
click at [676, 258] on icon "Remove Jean Freeman-Crawford <jcrawford@mffh.org> (jcrawford@mffh.org)" at bounding box center [679, 261] width 8 height 8
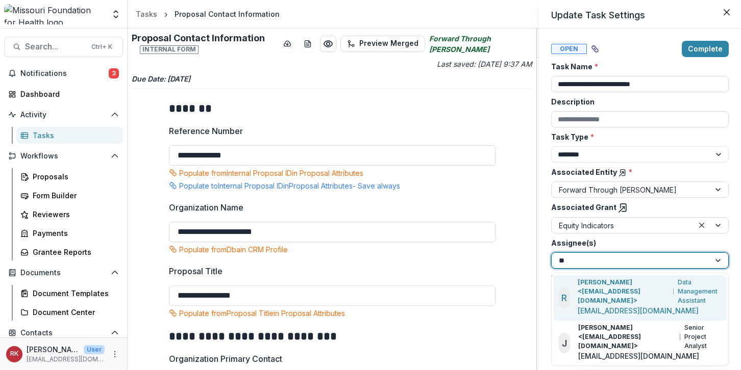
type input "***"
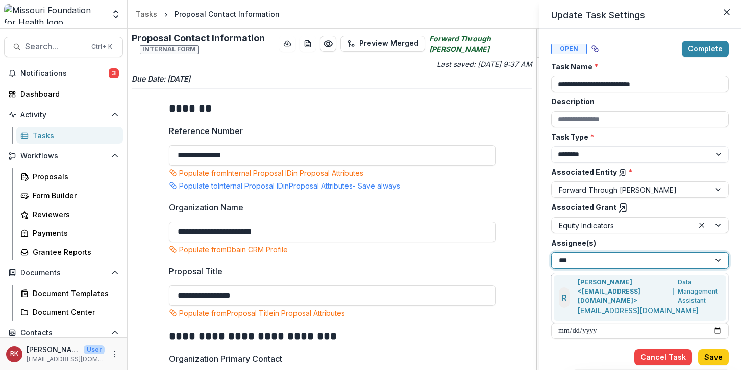
click at [647, 296] on p "[PERSON_NAME] <[EMAIL_ADDRESS][DOMAIN_NAME]>" at bounding box center [624, 292] width 92 height 28
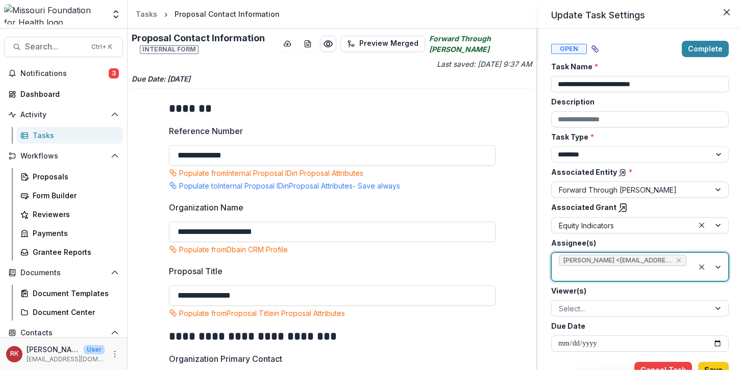
scroll to position [8, 0]
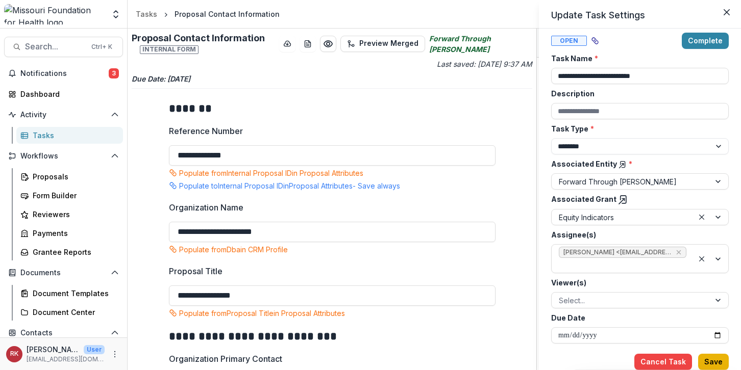
click at [718, 365] on button "Save" at bounding box center [713, 362] width 31 height 16
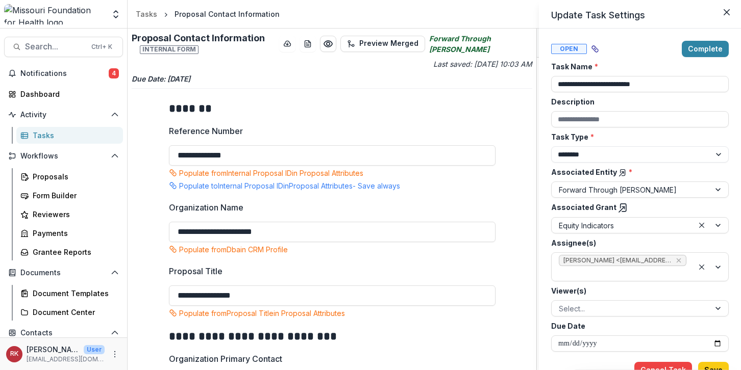
click at [238, 76] on div "**********" at bounding box center [370, 185] width 741 height 370
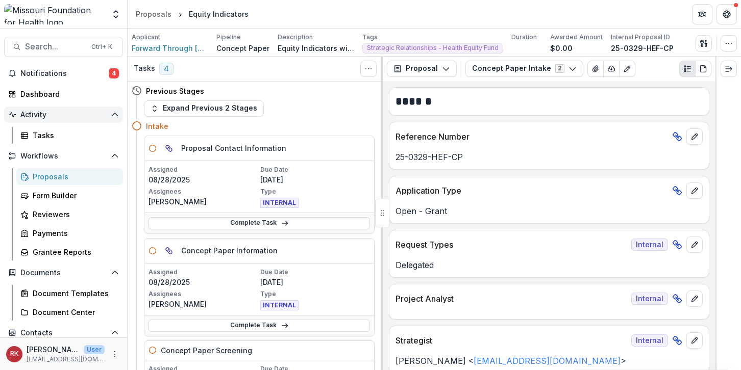
drag, startPoint x: 86, startPoint y: 69, endPoint x: 118, endPoint y: 121, distance: 61.2
click at [86, 69] on span "Notifications" at bounding box center [64, 73] width 88 height 9
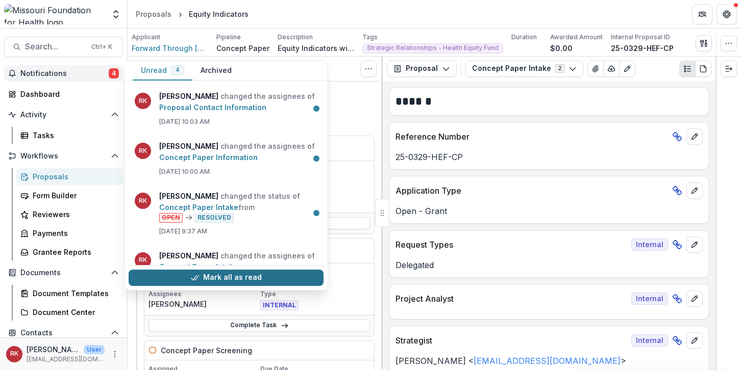
click at [216, 273] on button "Mark all as read" at bounding box center [226, 278] width 195 height 16
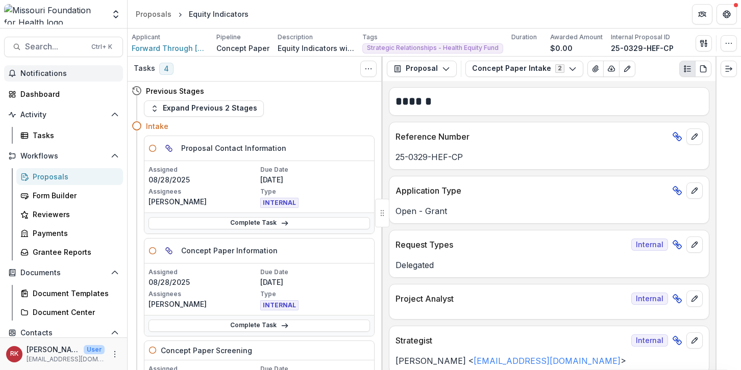
click at [340, 101] on div "Expand Previous 2 Stages" at bounding box center [259, 109] width 231 height 16
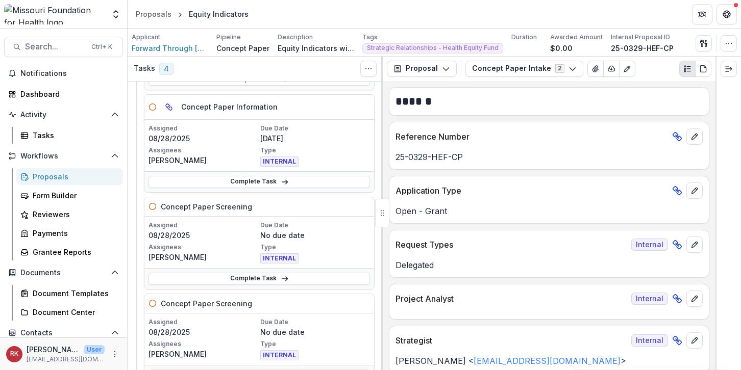
scroll to position [153, 0]
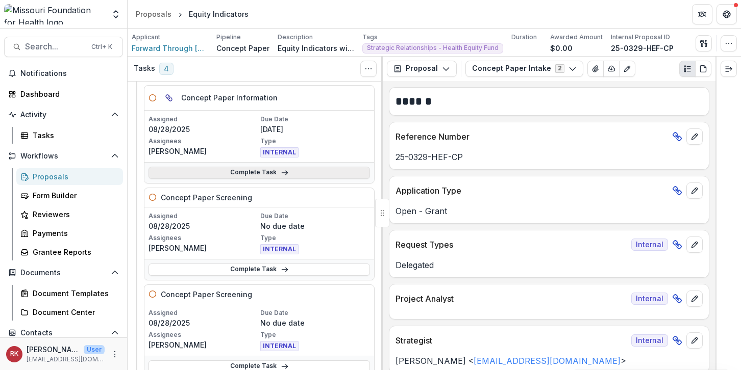
click at [235, 172] on link "Complete Task" at bounding box center [258, 173] width 221 height 12
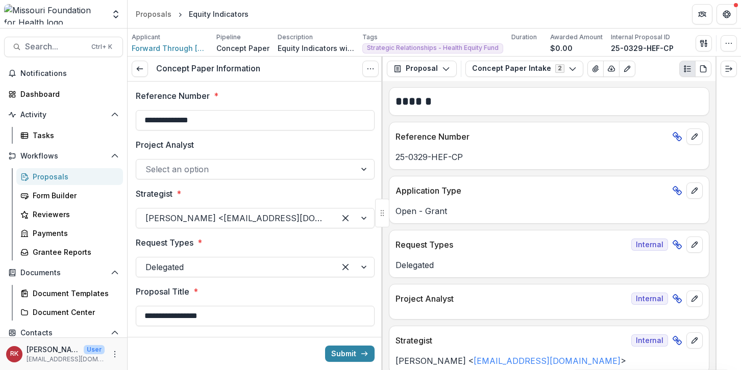
click at [166, 91] on p "Reference Number" at bounding box center [173, 96] width 74 height 12
click at [166, 110] on input "**********" at bounding box center [255, 120] width 239 height 20
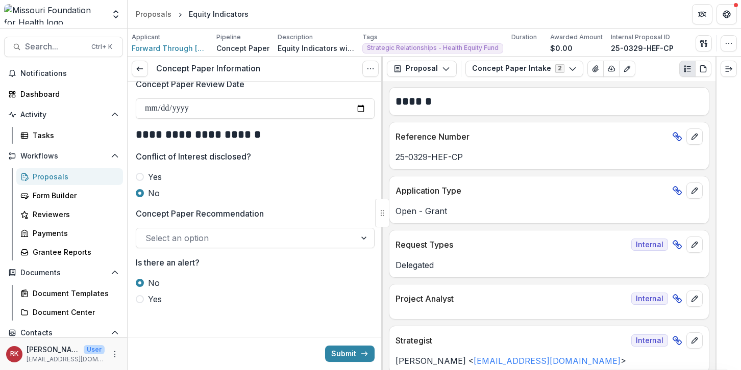
scroll to position [1189, 0]
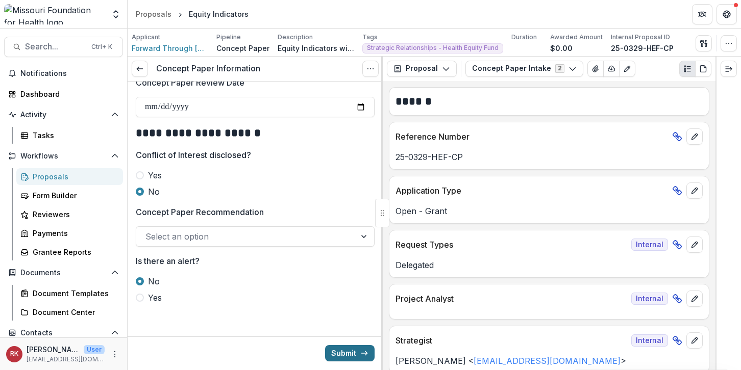
click at [347, 355] on button "Submit" at bounding box center [349, 353] width 49 height 16
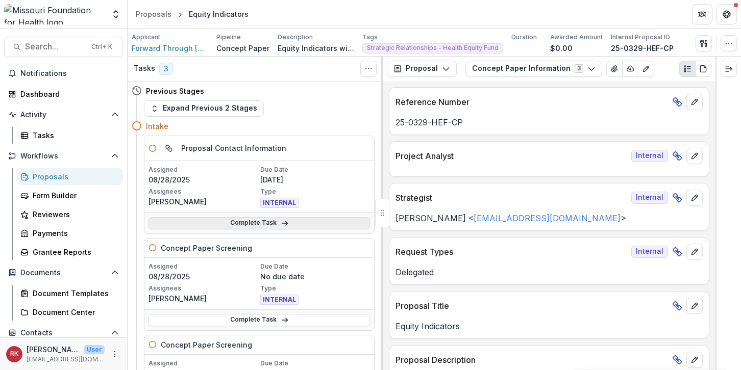
click at [215, 223] on link "Complete Task" at bounding box center [258, 223] width 221 height 12
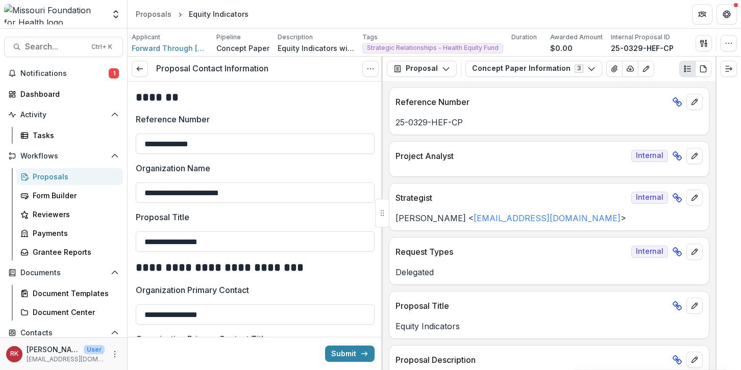
click at [196, 118] on p "Reference Number" at bounding box center [173, 119] width 74 height 12
click at [196, 134] on input "**********" at bounding box center [255, 144] width 239 height 20
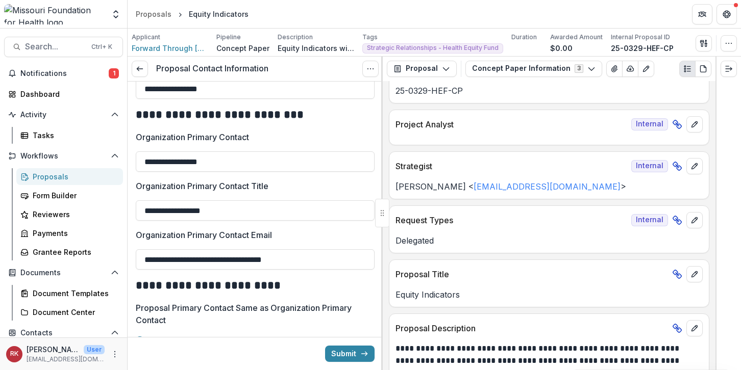
scroll to position [204, 0]
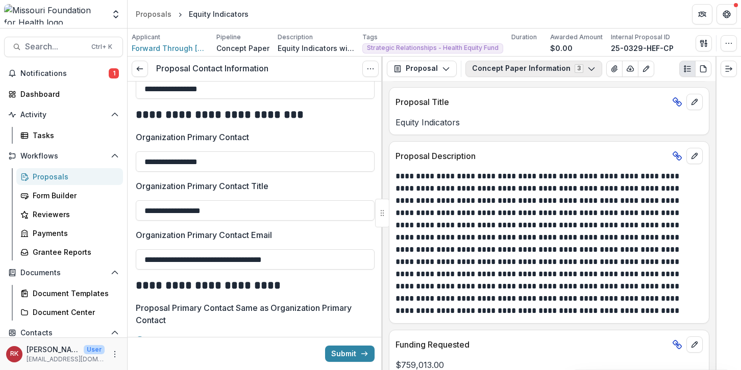
click at [555, 65] on button "Concept Paper Information 3" at bounding box center [533, 69] width 137 height 16
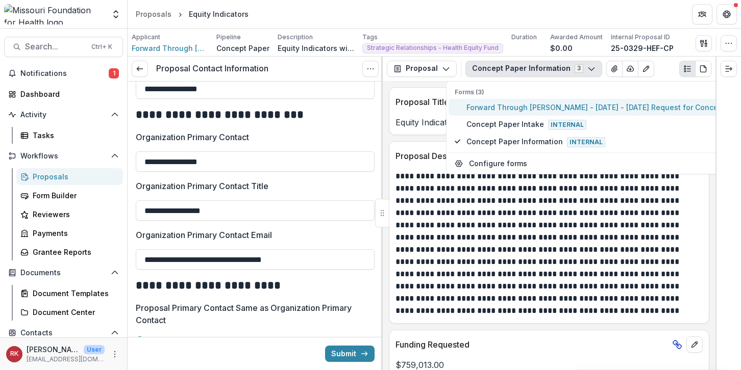
click at [535, 106] on span "Forward Through Ferguson - 2025 - 2025 Request for Concept Papers" at bounding box center [609, 107] width 286 height 11
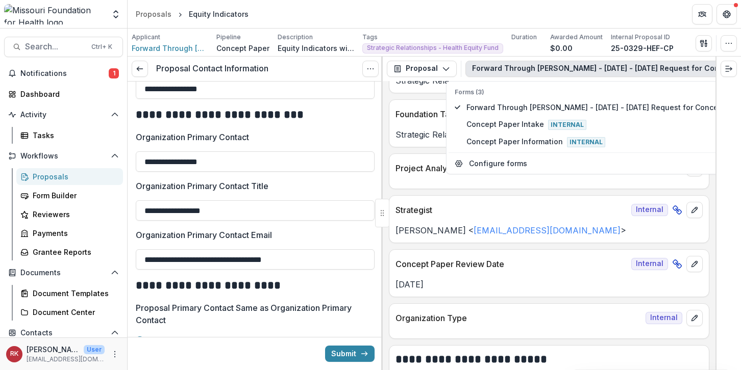
click at [419, 146] on div "Foundation Tags Internal Strategic Relationships - Health Equity Fund" at bounding box center [549, 124] width 320 height 48
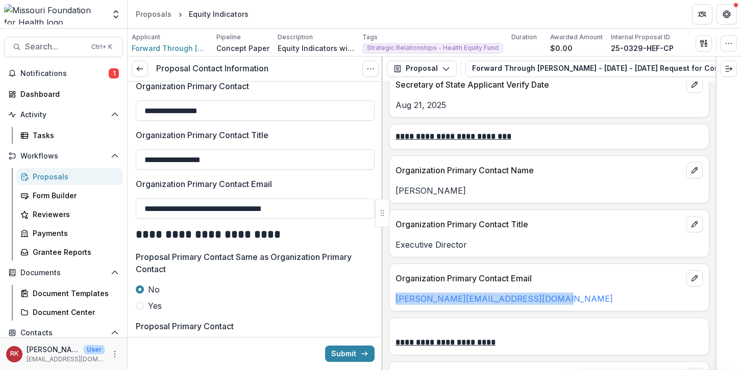
copy link "annissa@forwardthroughferguson.org"
drag, startPoint x: 564, startPoint y: 304, endPoint x: 395, endPoint y: 294, distance: 168.6
click at [395, 294] on div "annissa@forwardthroughferguson.org" at bounding box center [548, 296] width 319 height 18
drag, startPoint x: 332, startPoint y: 206, endPoint x: 40, endPoint y: 182, distance: 292.9
click at [40, 182] on main "**********" at bounding box center [370, 200] width 741 height 342
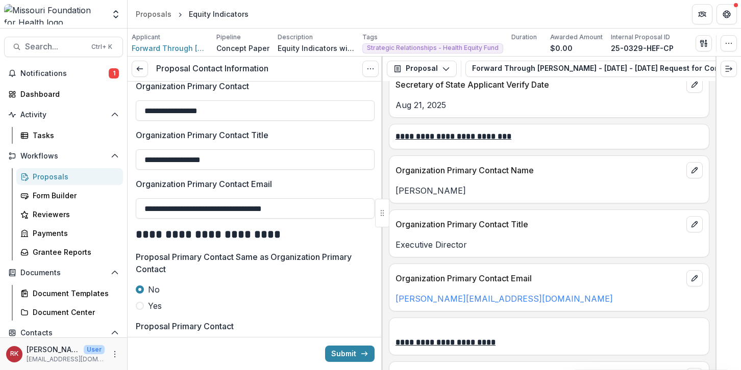
paste input "text"
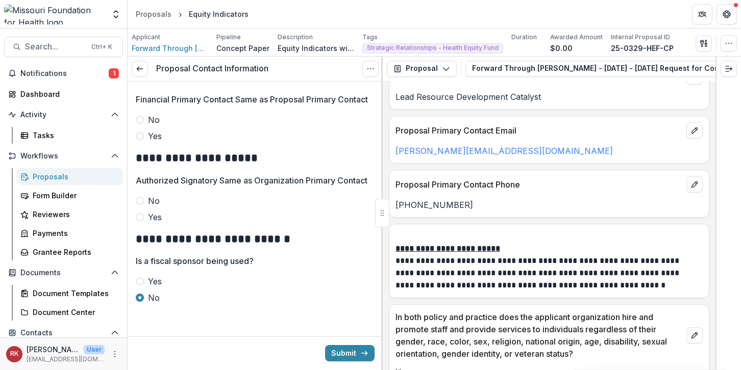
scroll to position [626, 0]
type input "**********"
click at [141, 219] on span at bounding box center [140, 217] width 8 height 8
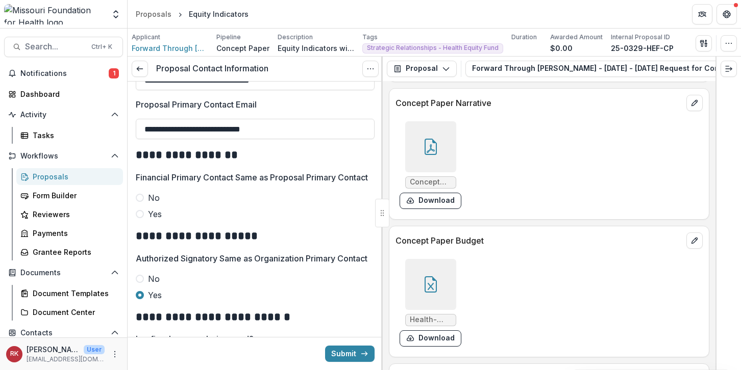
scroll to position [3011, 0]
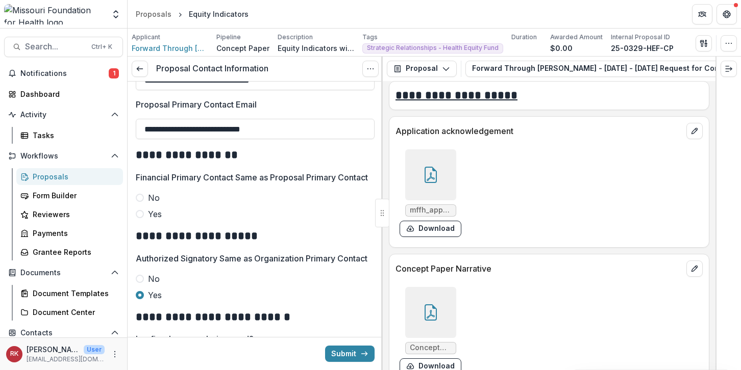
click at [426, 185] on div at bounding box center [430, 175] width 51 height 51
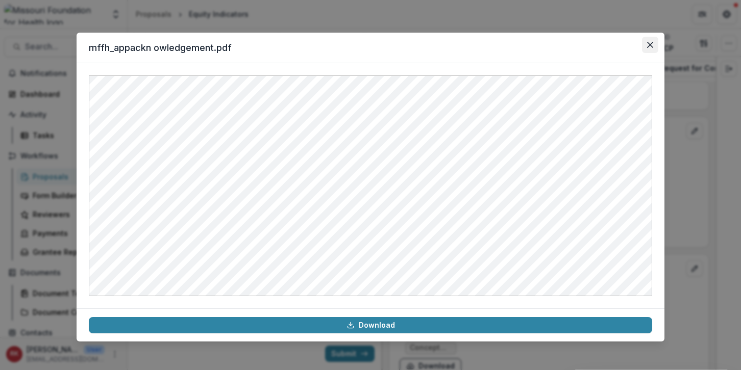
click at [650, 46] on icon "Close" at bounding box center [650, 45] width 6 height 6
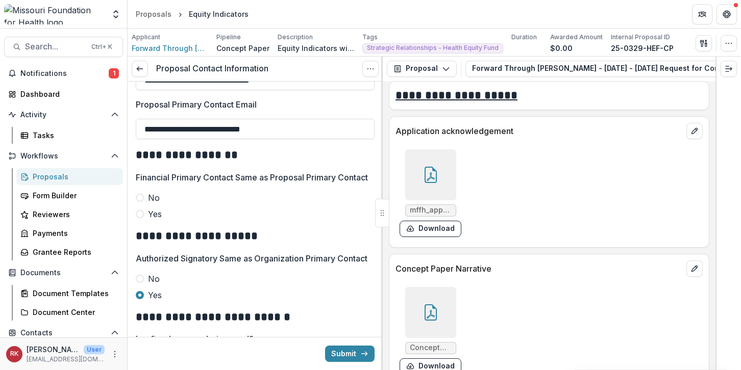
click at [143, 220] on label "Yes" at bounding box center [255, 214] width 239 height 12
click at [357, 357] on button "Submit" at bounding box center [349, 354] width 49 height 16
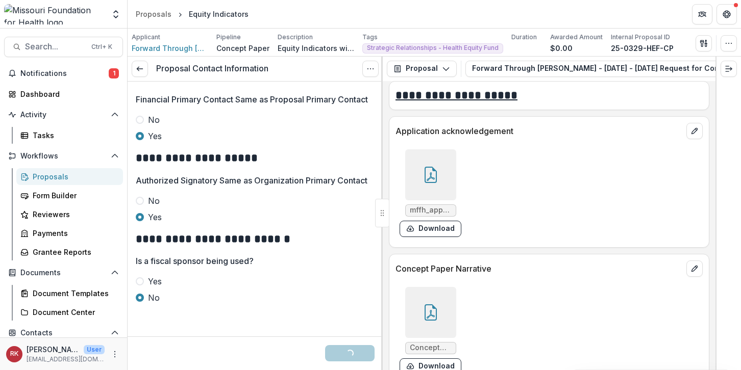
scroll to position [626, 0]
click at [240, 356] on div "Loading... Submit" at bounding box center [255, 353] width 255 height 33
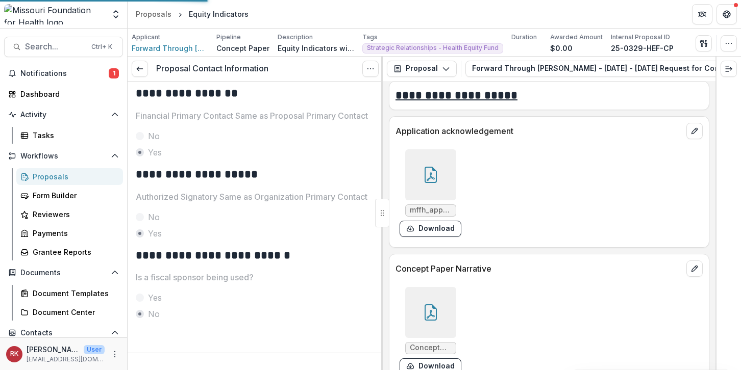
scroll to position [610, 0]
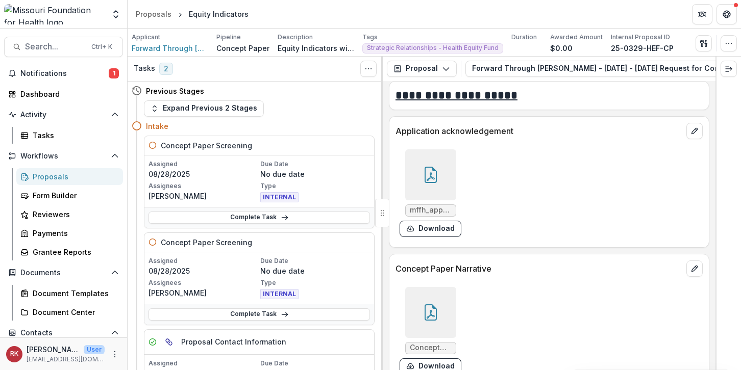
click at [82, 76] on span "Notifications" at bounding box center [64, 73] width 88 height 9
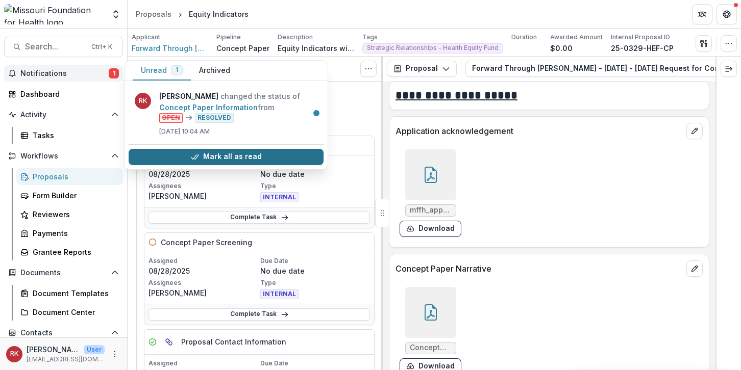
click at [205, 153] on button "Mark all as read" at bounding box center [226, 157] width 195 height 16
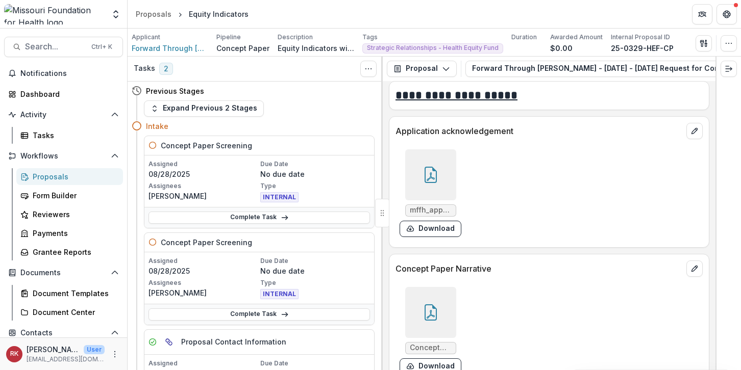
click at [51, 175] on div "Proposals" at bounding box center [74, 176] width 82 height 11
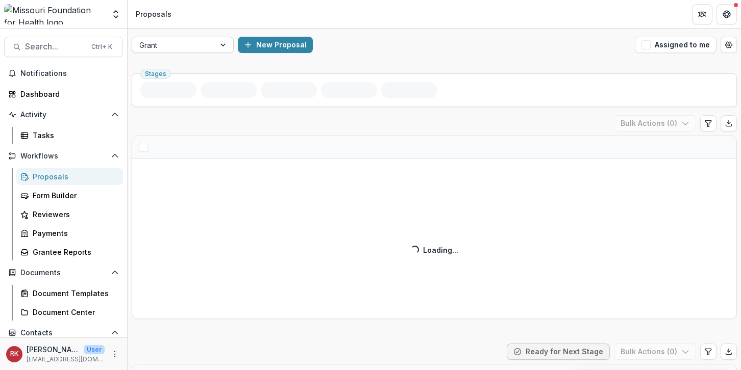
click at [186, 46] on div at bounding box center [173, 45] width 68 height 13
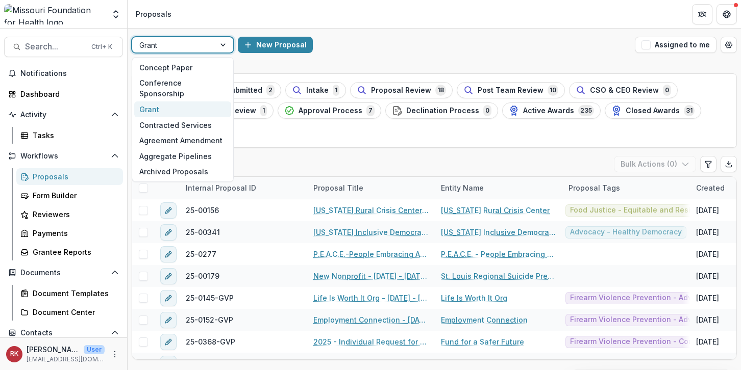
click at [222, 42] on div at bounding box center [224, 44] width 18 height 15
click at [216, 45] on div at bounding box center [224, 44] width 18 height 15
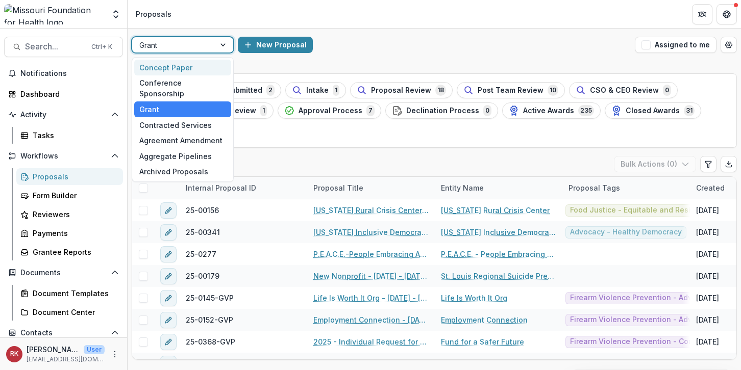
click at [195, 65] on div "Concept Paper" at bounding box center [182, 68] width 97 height 16
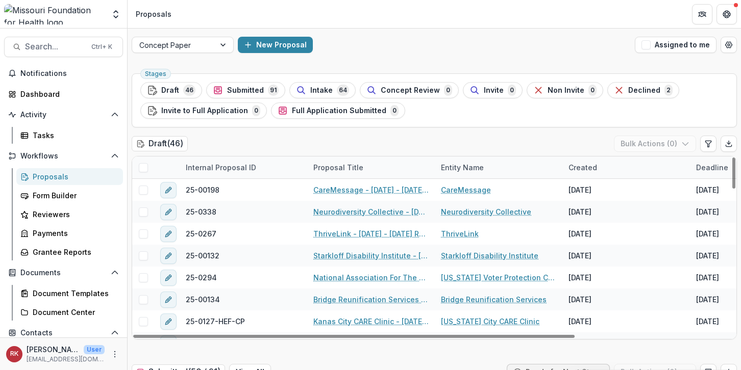
click at [222, 140] on div "Draft ( 46 ) Bulk Actions ( 0 )" at bounding box center [434, 146] width 605 height 20
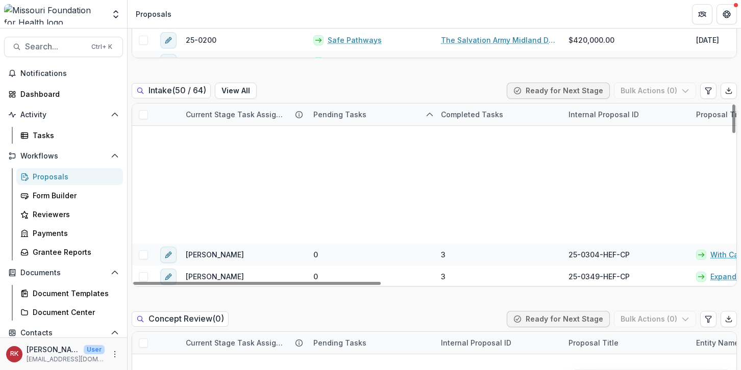
scroll to position [612, 0]
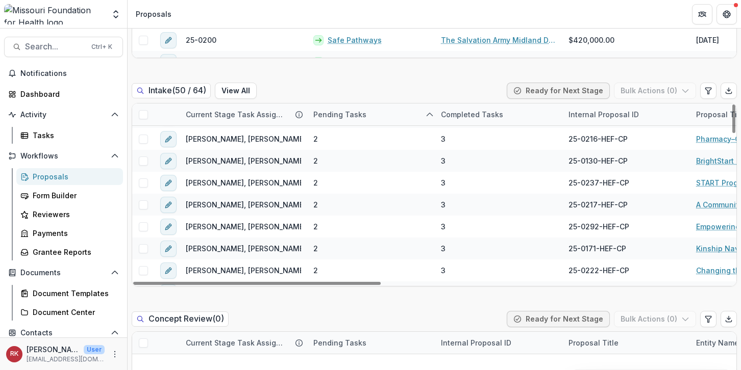
click at [234, 113] on div "Current Stage Task Assignees" at bounding box center [235, 114] width 111 height 11
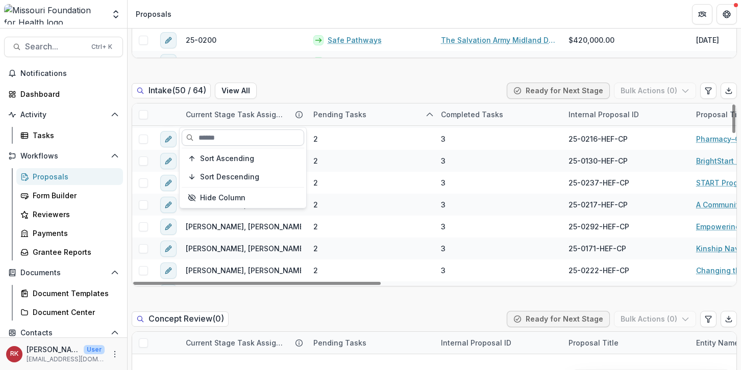
click at [232, 138] on input at bounding box center [243, 138] width 122 height 16
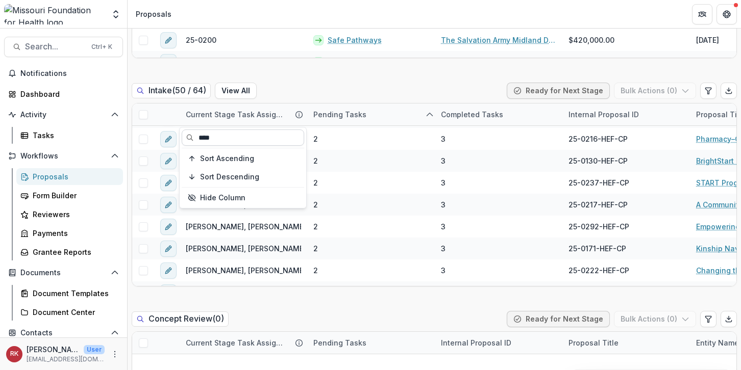
type input "*****"
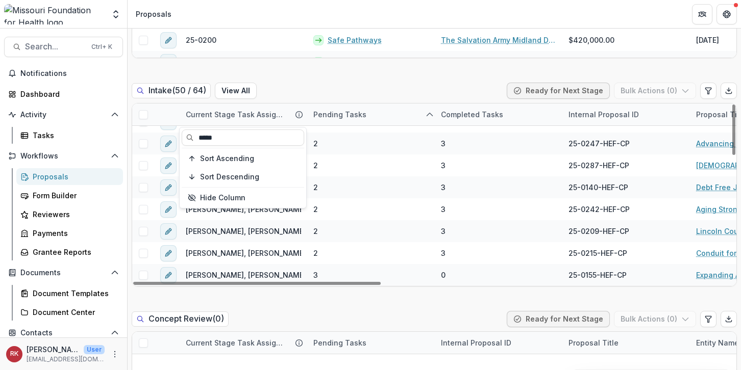
scroll to position [454, 0]
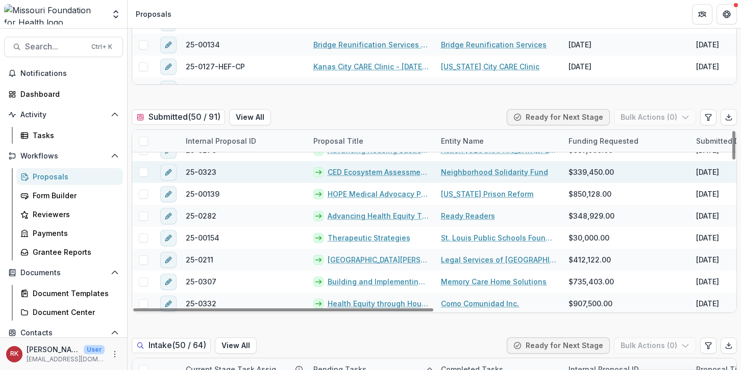
scroll to position [937, 0]
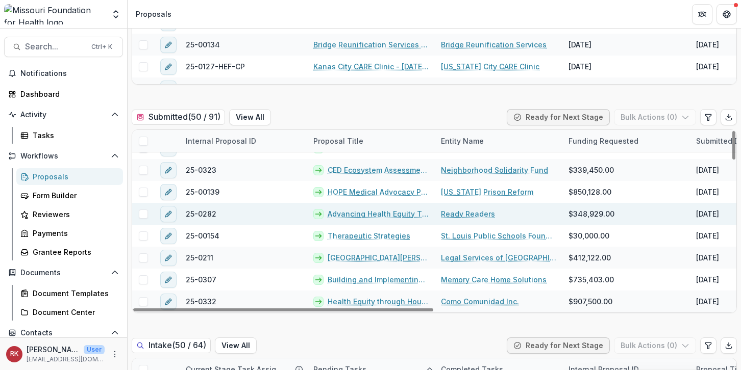
click at [372, 215] on link "Advancing Health Equity Through Community-Driven Evaluation FY26 - 28" at bounding box center [378, 214] width 101 height 11
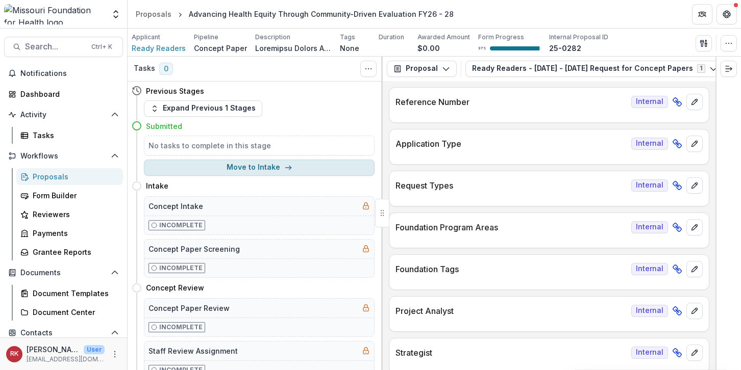
click at [212, 168] on button "Move to Intake" at bounding box center [259, 168] width 231 height 16
select select "******"
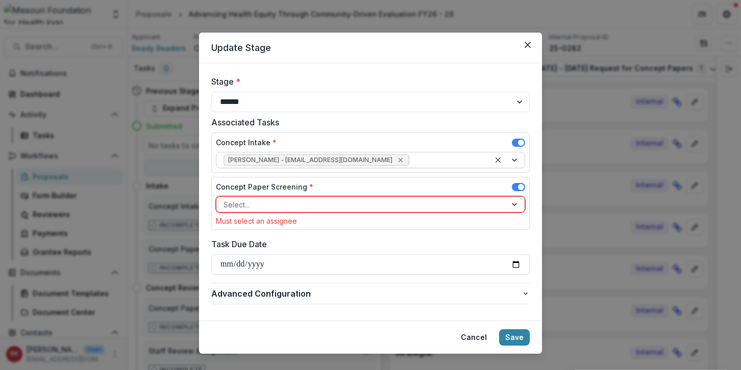
click at [396, 161] on icon "Remove Wendy Rohrbach - wrohrbach@mffh.org" at bounding box center [400, 160] width 8 height 8
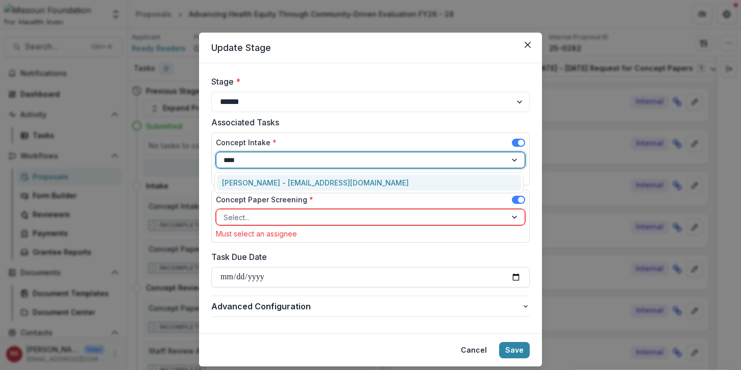
type input "*****"
click at [263, 182] on div "Renee Klann - rklann@mffh.org" at bounding box center [369, 183] width 304 height 16
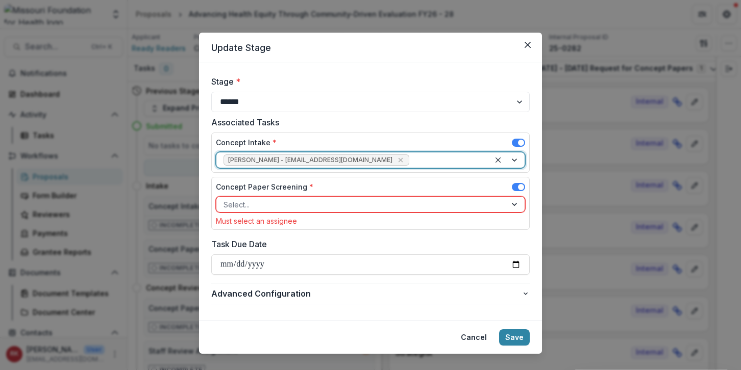
click at [247, 206] on div at bounding box center [362, 205] width 276 height 13
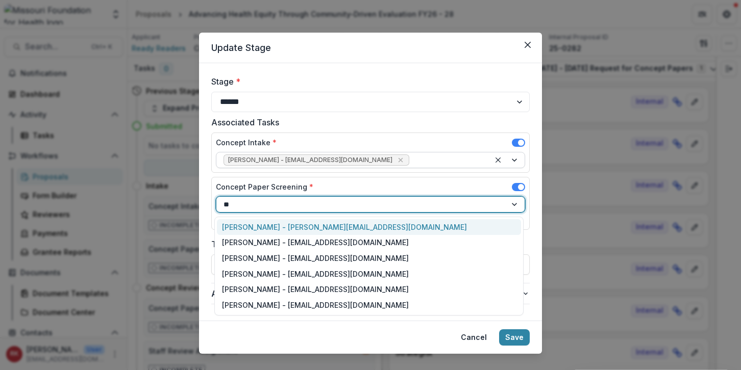
type input "***"
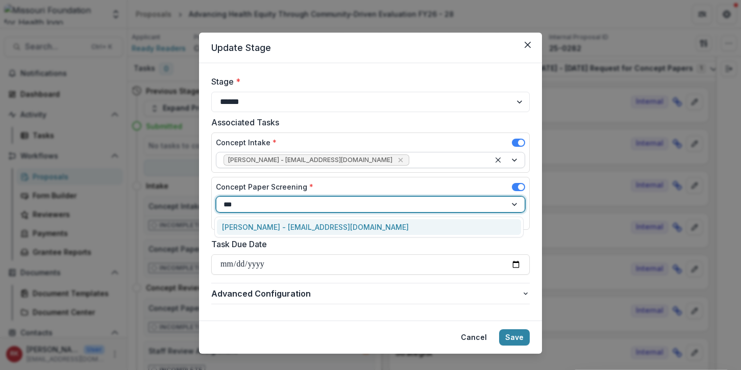
click at [258, 229] on div "Alyssa Curran - acurran@mffh.org" at bounding box center [369, 227] width 304 height 16
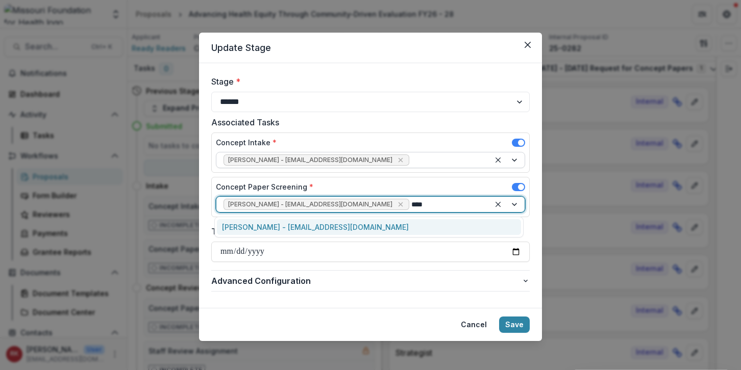
type input "*****"
click at [264, 225] on div "Reana Thomas - rthomas@mffh.org" at bounding box center [369, 227] width 304 height 16
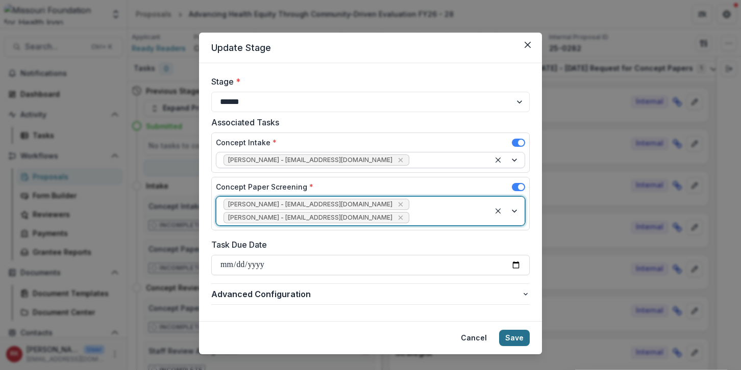
click at [511, 330] on button "Save" at bounding box center [514, 338] width 31 height 16
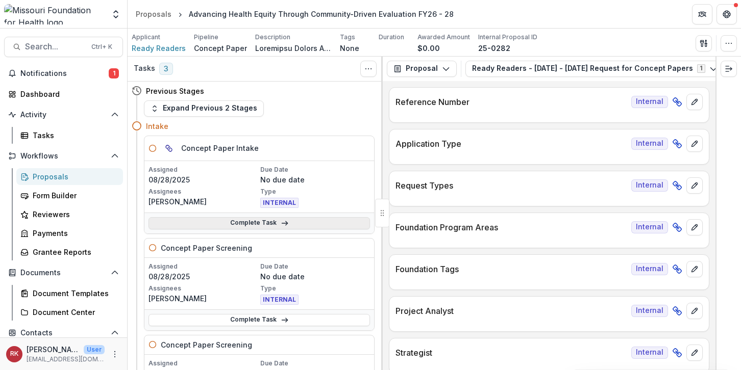
click at [233, 224] on link "Complete Task" at bounding box center [258, 223] width 221 height 12
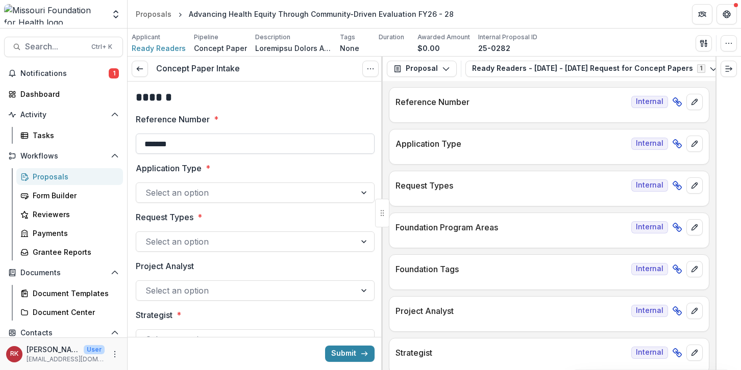
click at [203, 146] on input "*******" at bounding box center [255, 144] width 239 height 20
type input "**********"
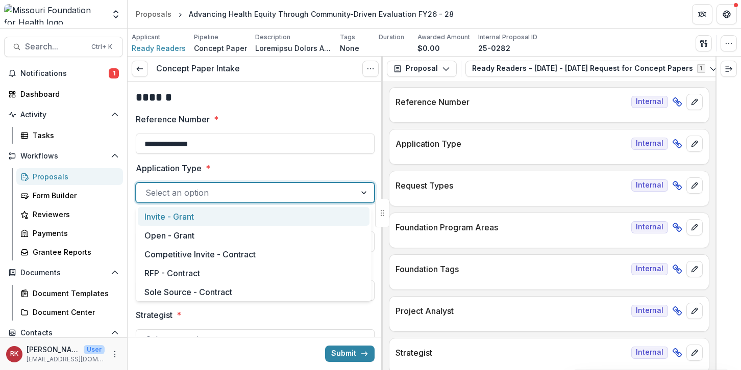
click at [204, 192] on div at bounding box center [245, 193] width 201 height 14
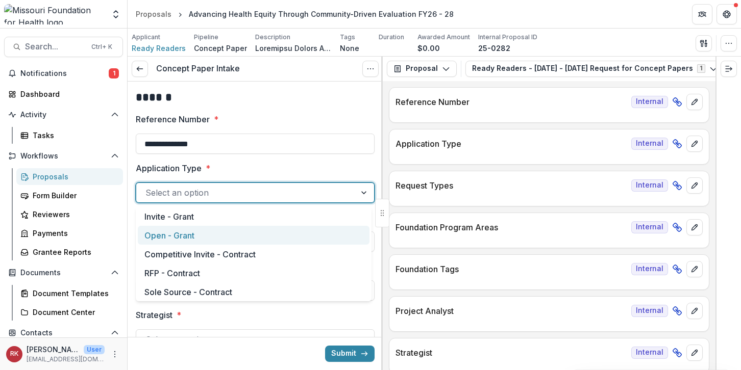
click at [195, 232] on div "Open - Grant" at bounding box center [254, 235] width 232 height 19
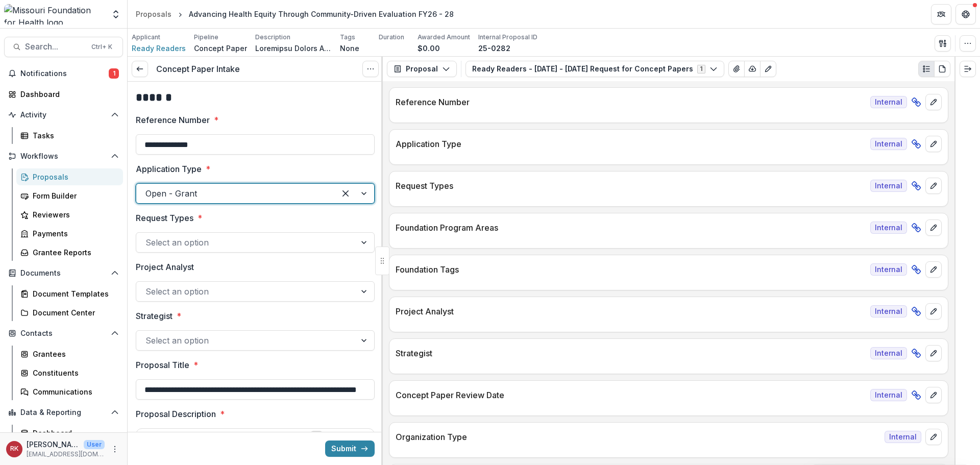
click at [169, 341] on div at bounding box center [245, 340] width 201 height 14
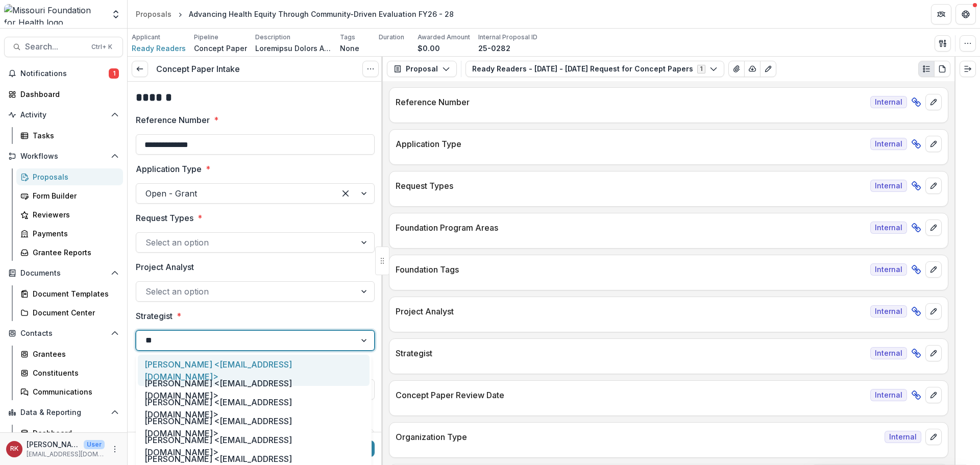
type input "***"
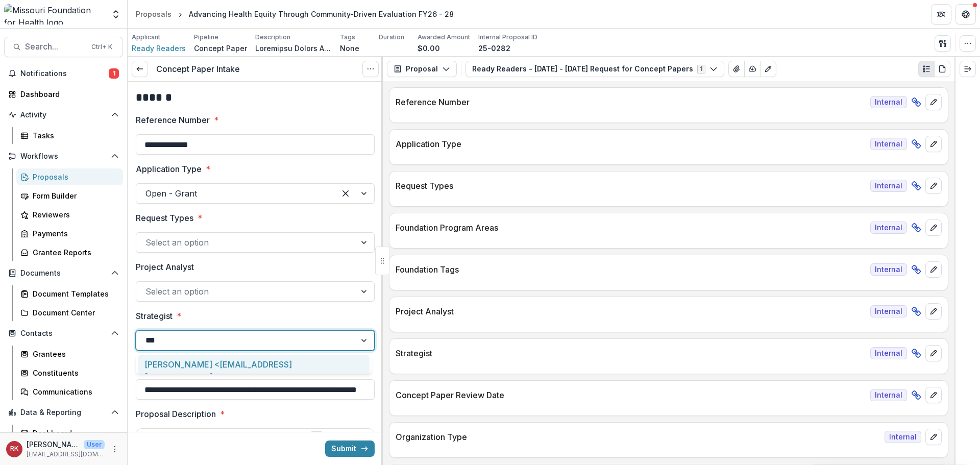
click at [187, 365] on div "[PERSON_NAME] <[EMAIL_ADDRESS][DOMAIN_NAME]>" at bounding box center [254, 370] width 232 height 31
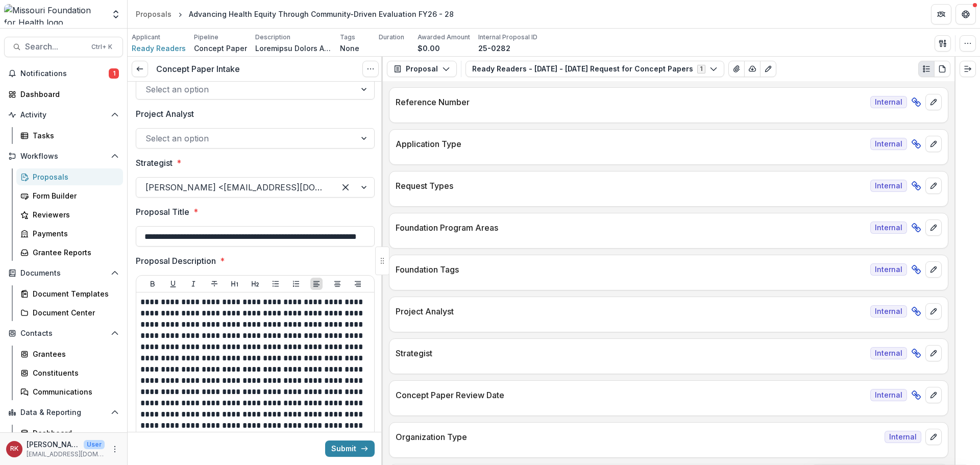
scroll to position [0, 69]
drag, startPoint x: 180, startPoint y: 231, endPoint x: 383, endPoint y: 250, distance: 204.5
click at [383, 250] on div "**********" at bounding box center [255, 261] width 255 height 408
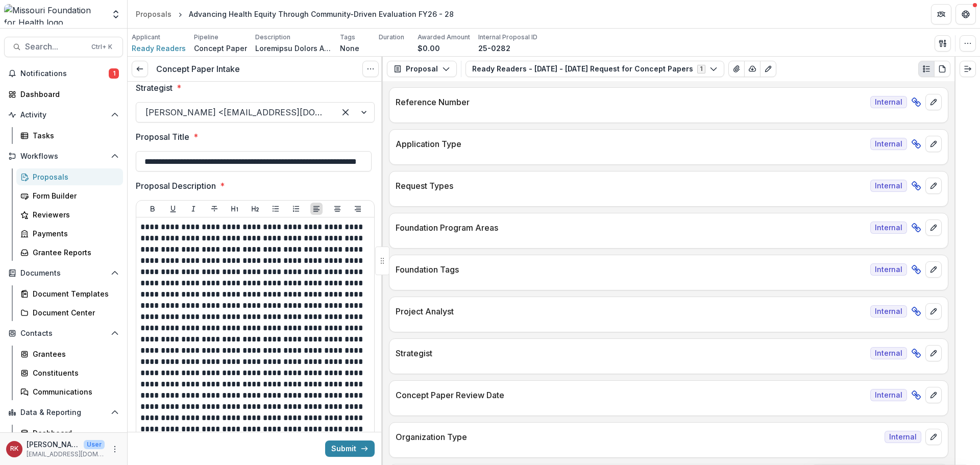
scroll to position [255, 0]
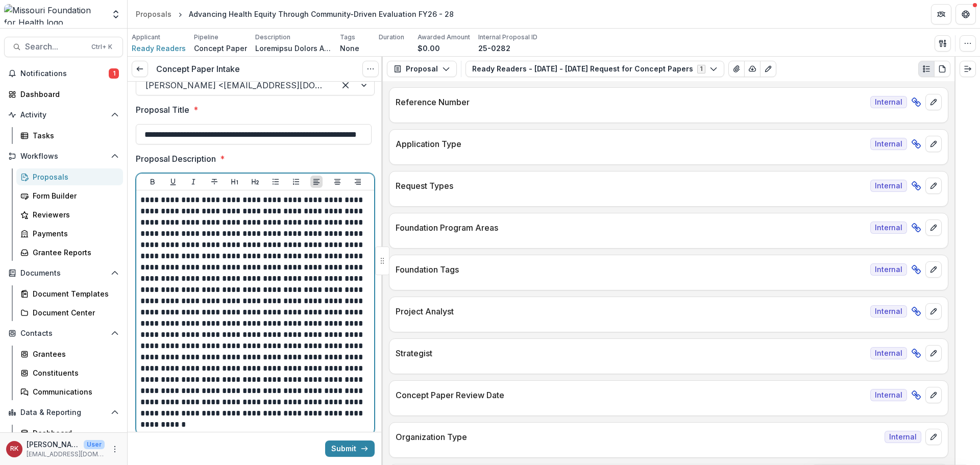
click at [264, 223] on p at bounding box center [253, 312] width 227 height 236
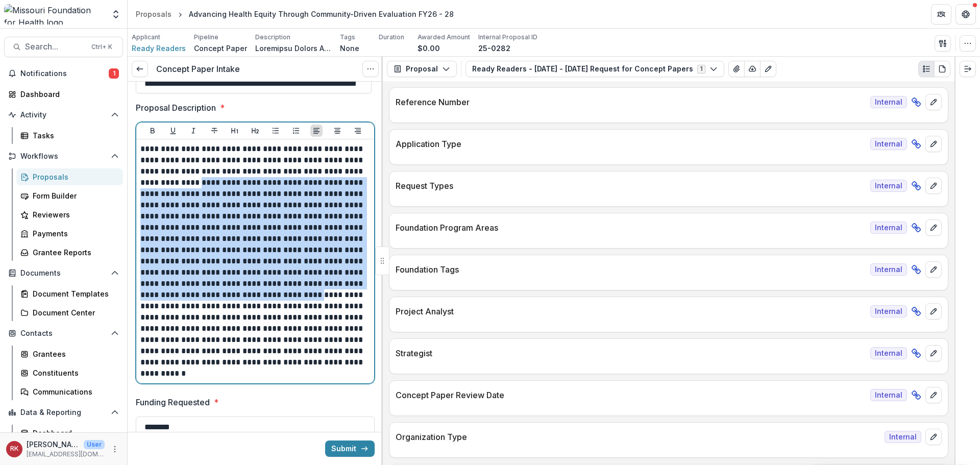
drag, startPoint x: 225, startPoint y: 182, endPoint x: 321, endPoint y: 291, distance: 146.4
click at [321, 291] on p at bounding box center [253, 261] width 227 height 236
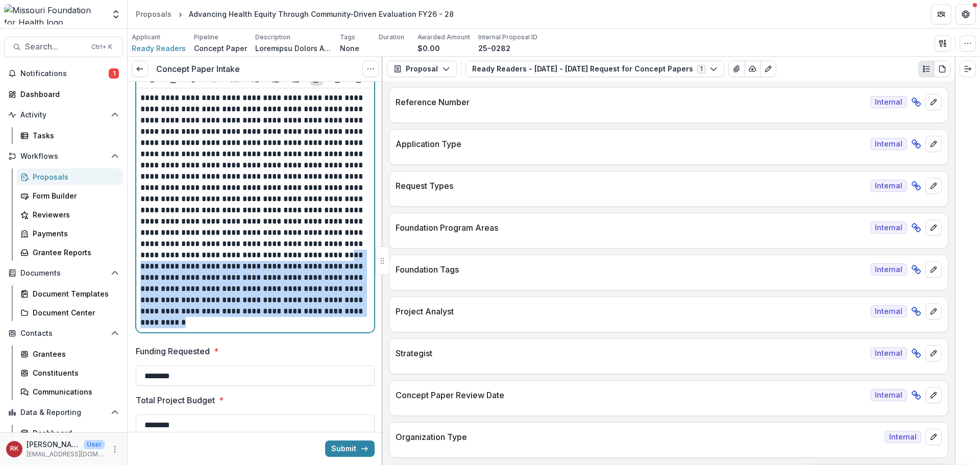
drag, startPoint x: 169, startPoint y: 266, endPoint x: 276, endPoint y: 329, distance: 123.8
click at [280, 329] on div at bounding box center [255, 210] width 238 height 244
click at [194, 283] on p at bounding box center [253, 210] width 227 height 236
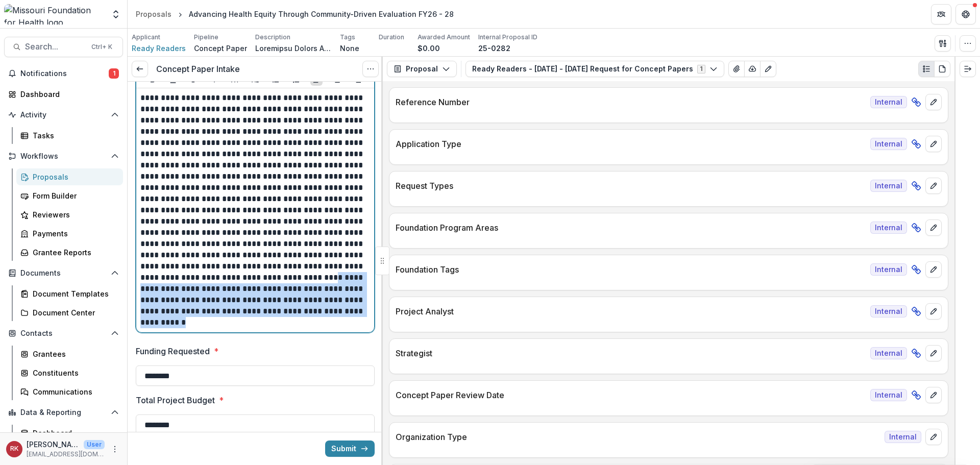
drag, startPoint x: 192, startPoint y: 292, endPoint x: 277, endPoint y: 327, distance: 91.5
click at [277, 327] on p at bounding box center [253, 210] width 227 height 236
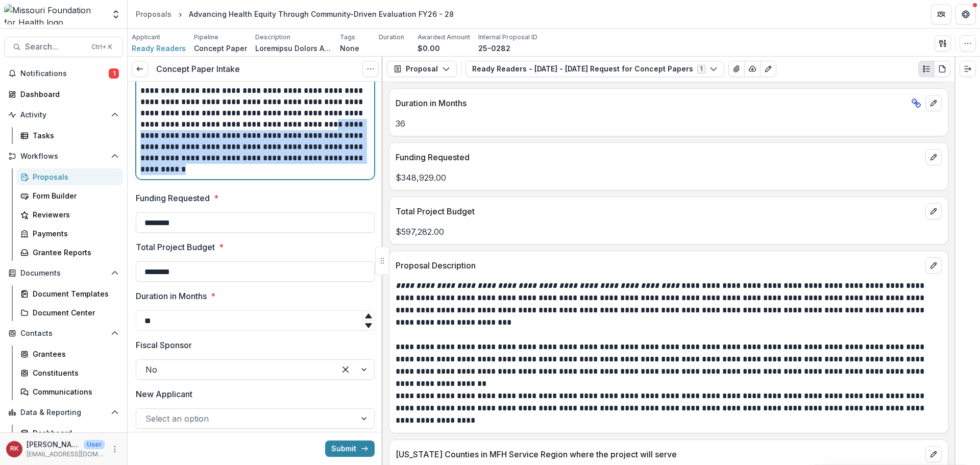
scroll to position [1939, 0]
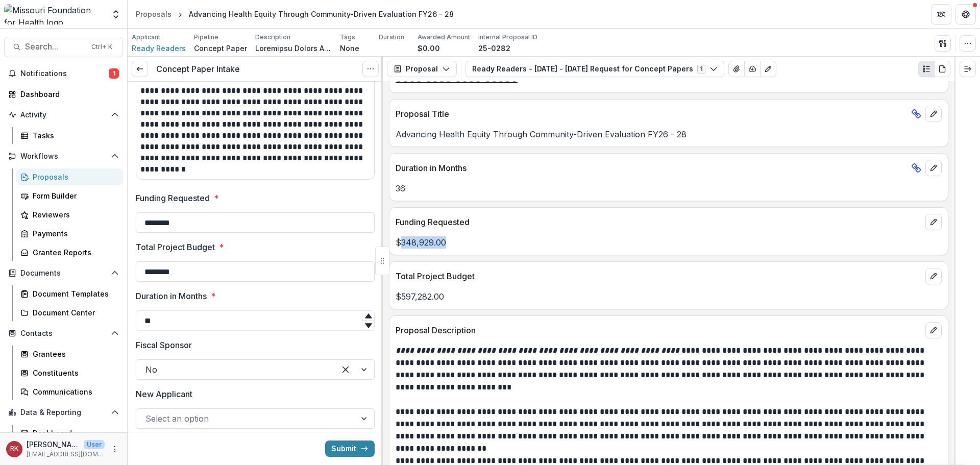
drag, startPoint x: 400, startPoint y: 242, endPoint x: 446, endPoint y: 244, distance: 46.0
click at [446, 244] on p "$348,929.00" at bounding box center [668, 242] width 546 height 12
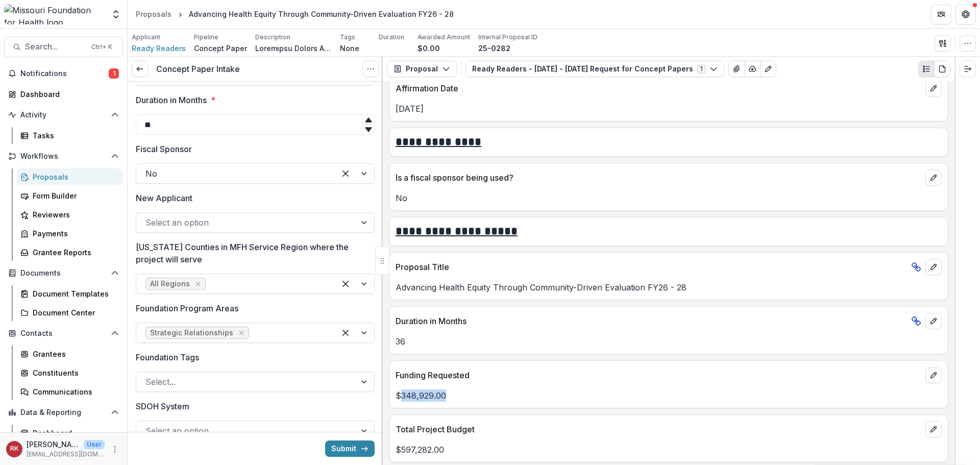
scroll to position [714, 0]
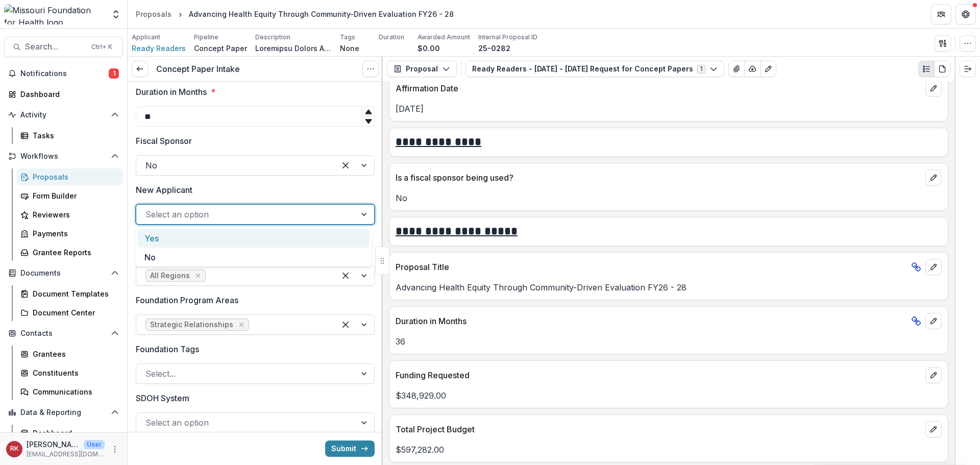
click at [166, 213] on div at bounding box center [245, 214] width 201 height 14
click at [166, 257] on div "No" at bounding box center [254, 256] width 232 height 19
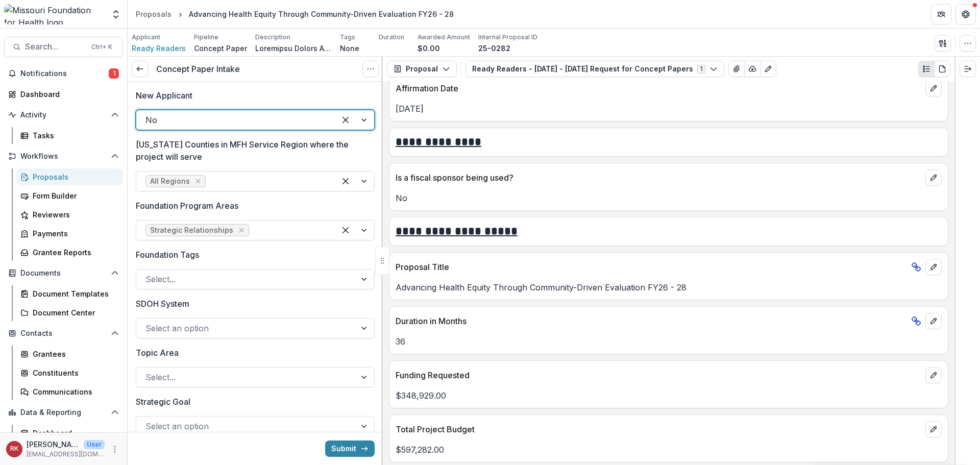
scroll to position [816, 0]
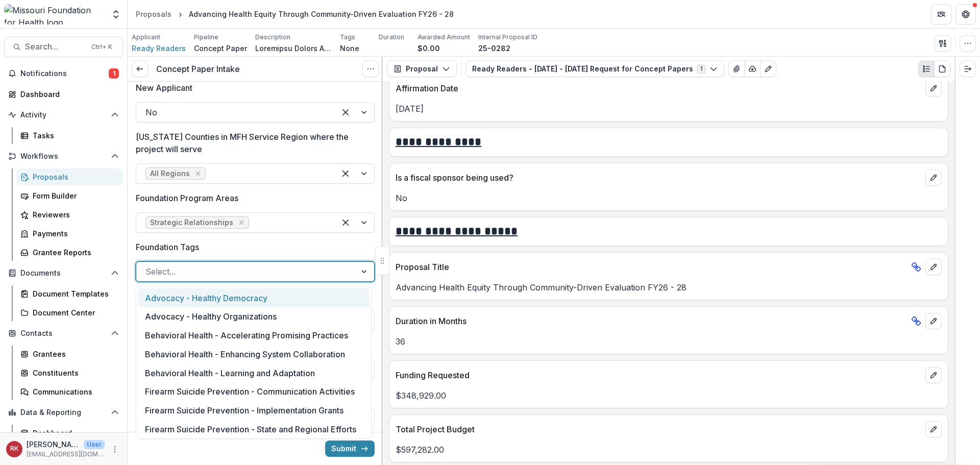
click at [154, 272] on div at bounding box center [245, 271] width 201 height 14
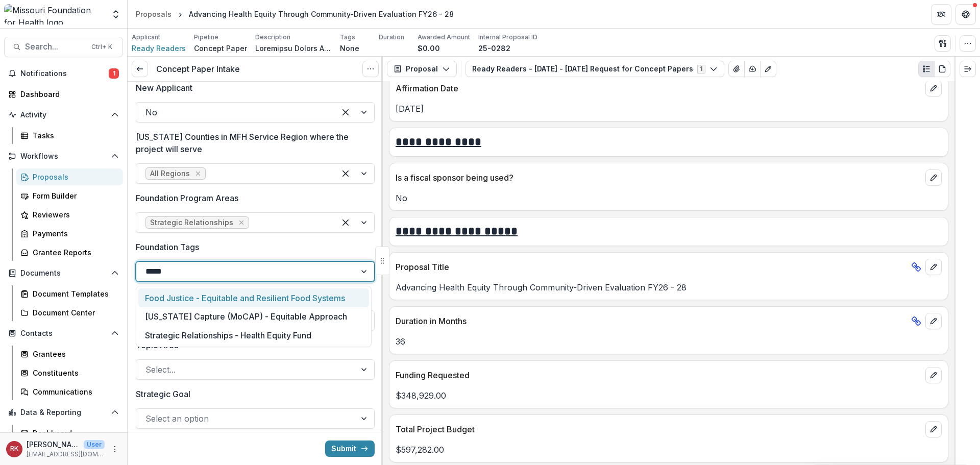
type input "******"
click at [186, 292] on div "Strategic Relationships - Health Equity Fund" at bounding box center [253, 297] width 231 height 19
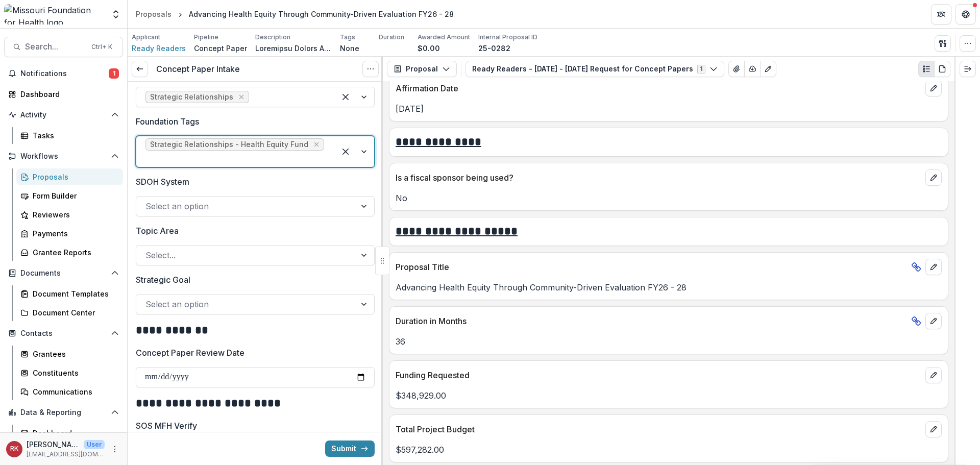
scroll to position [970, 0]
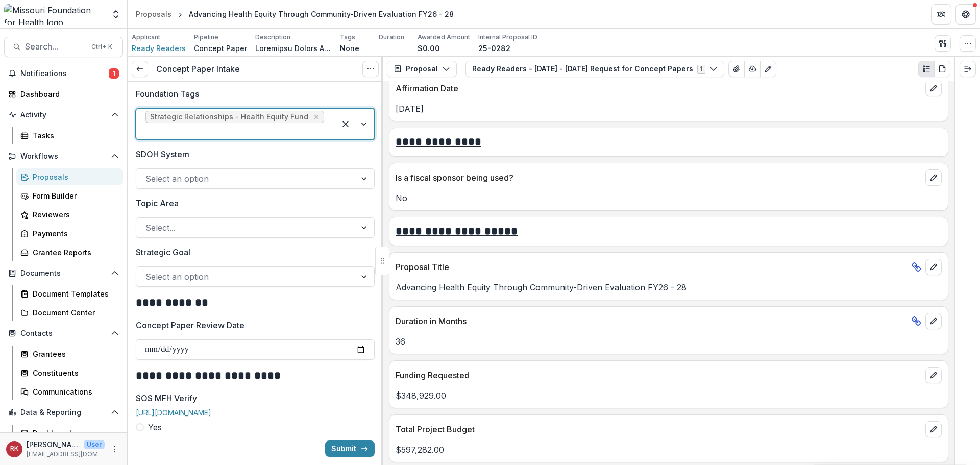
click at [164, 271] on div at bounding box center [245, 276] width 201 height 14
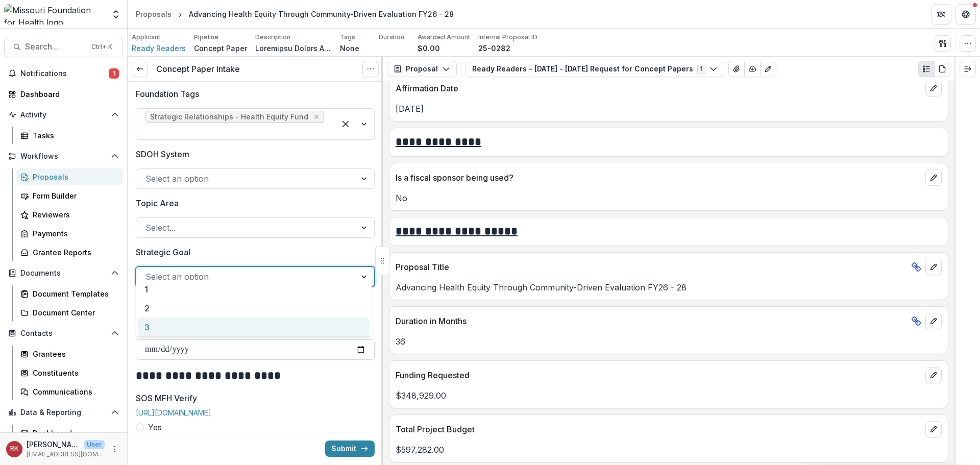
click at [166, 333] on div "3" at bounding box center [254, 326] width 232 height 19
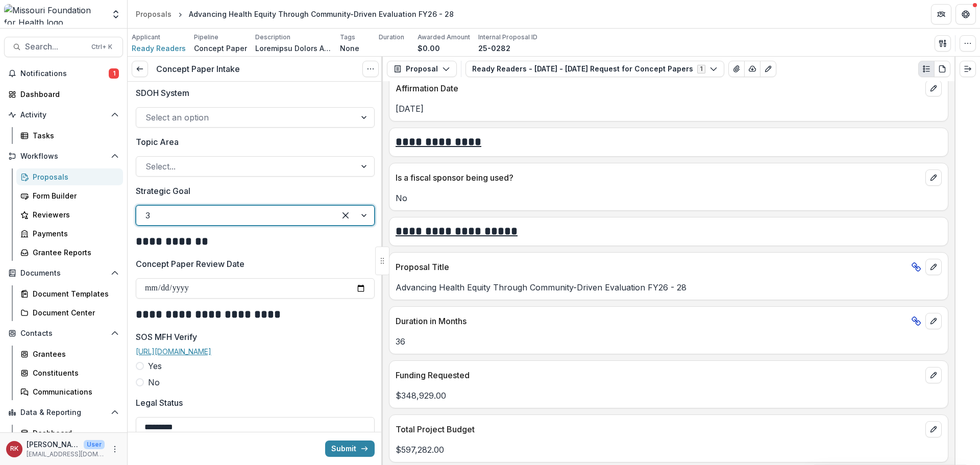
scroll to position [1072, 0]
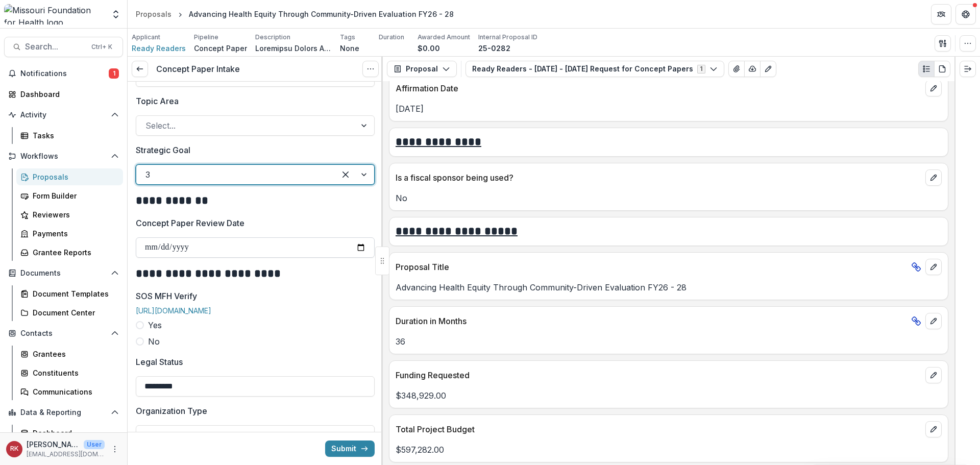
click at [355, 237] on input "Concept Paper Review Date" at bounding box center [255, 247] width 239 height 20
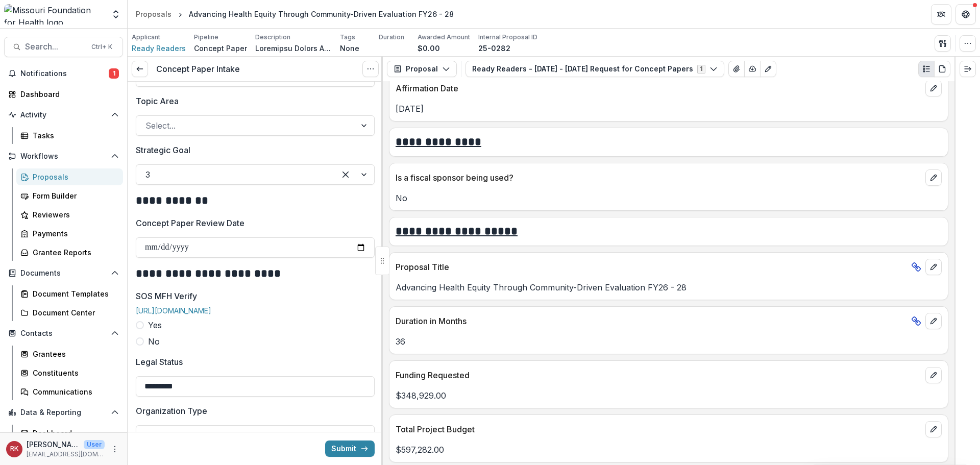
type input "**********"
click at [145, 321] on label "Yes" at bounding box center [255, 325] width 239 height 12
click at [365, 370] on input "SOS MFH Verify Date" at bounding box center [255, 386] width 239 height 20
click at [361, 370] on input "SOS MFH Verify Date" at bounding box center [255, 386] width 239 height 20
type input "**********"
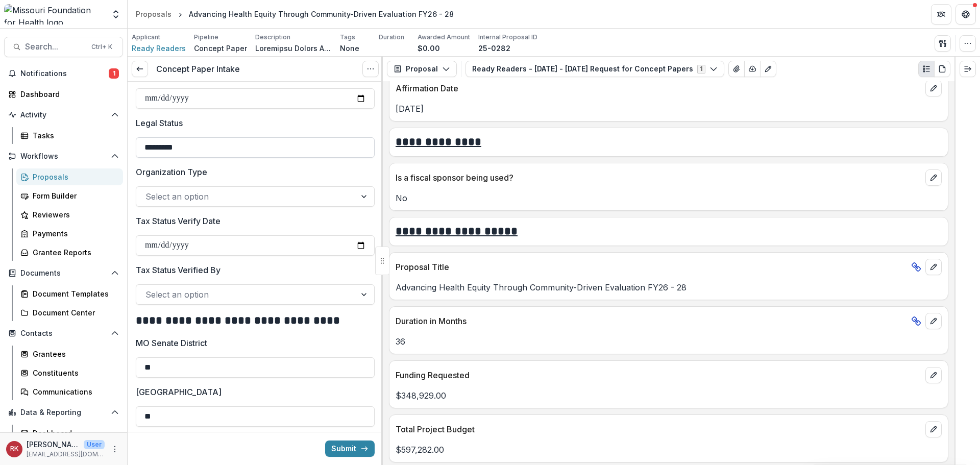
scroll to position [1378, 0]
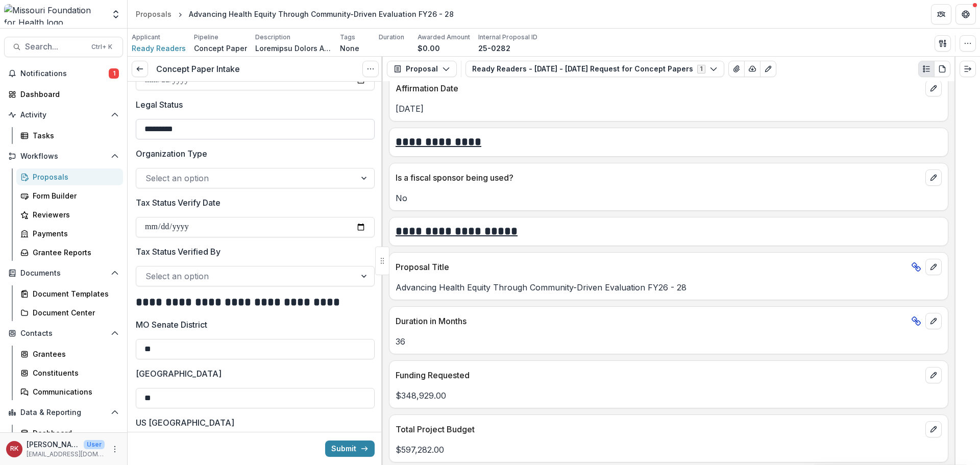
click at [214, 126] on input "*********" at bounding box center [255, 129] width 239 height 20
type input "**********"
click at [175, 176] on div at bounding box center [245, 178] width 201 height 14
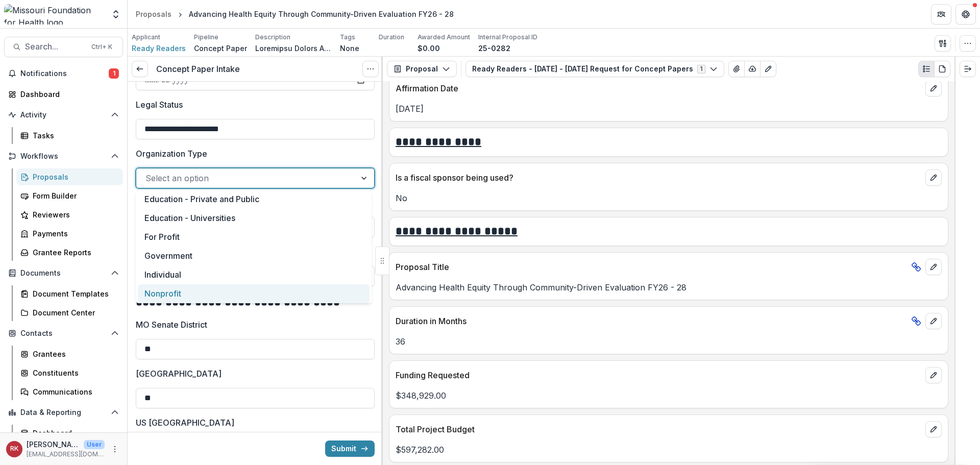
click at [193, 289] on div "Nonprofit" at bounding box center [254, 293] width 232 height 19
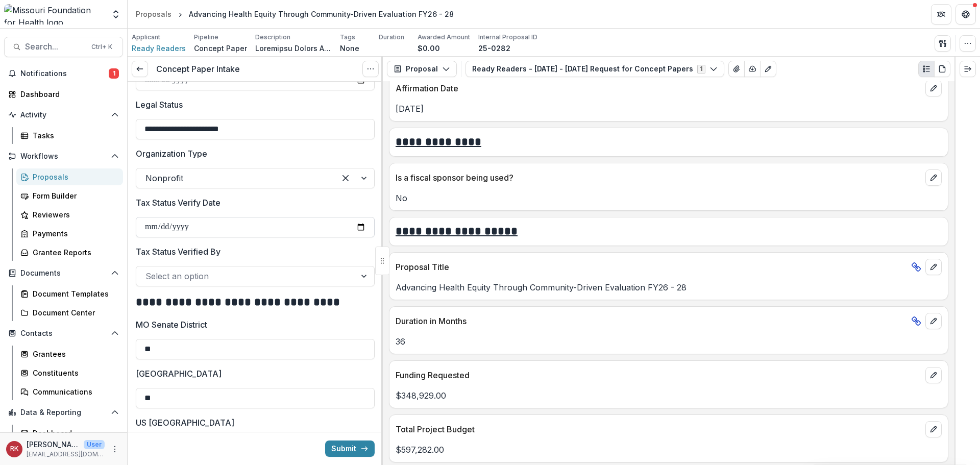
click at [351, 228] on input "Tax Status Verify Date" at bounding box center [255, 227] width 239 height 20
click at [356, 226] on input "Tax Status Verify Date" at bounding box center [255, 227] width 239 height 20
type input "**********"
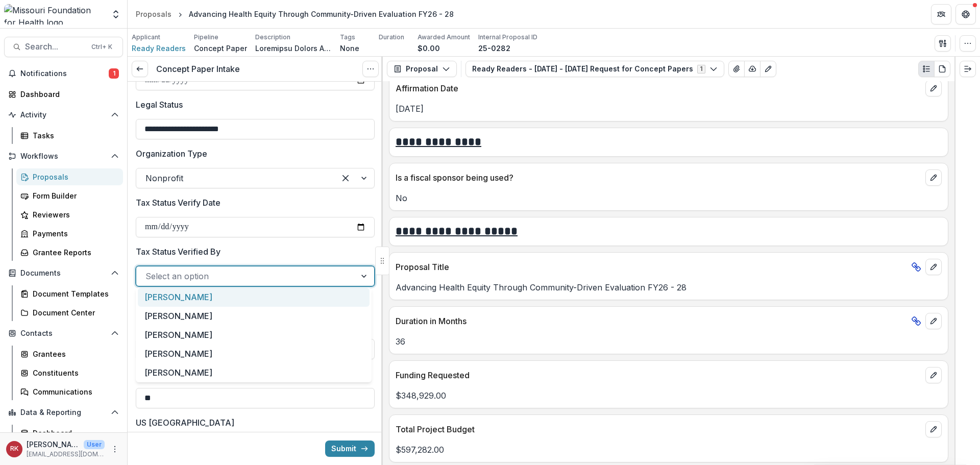
click at [176, 282] on div "Select an option" at bounding box center [255, 276] width 239 height 20
type input "**"
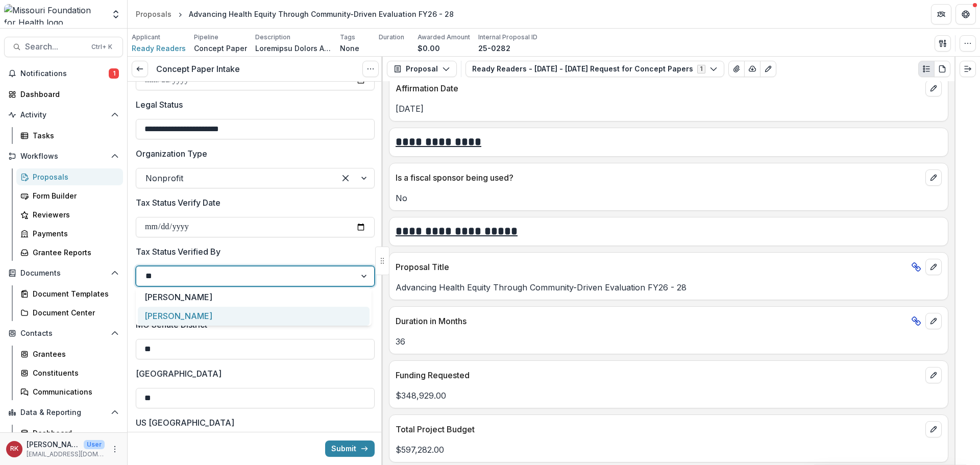
click at [188, 311] on div "[PERSON_NAME]" at bounding box center [254, 316] width 232 height 19
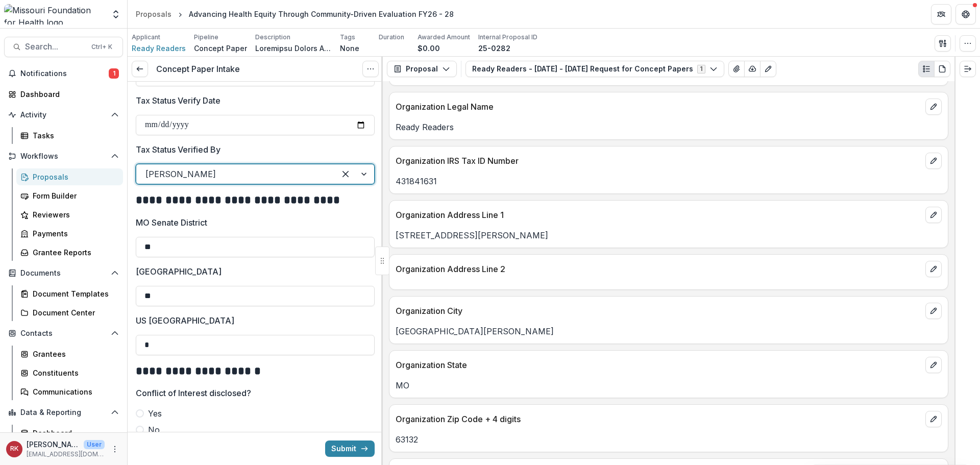
scroll to position [561, 0]
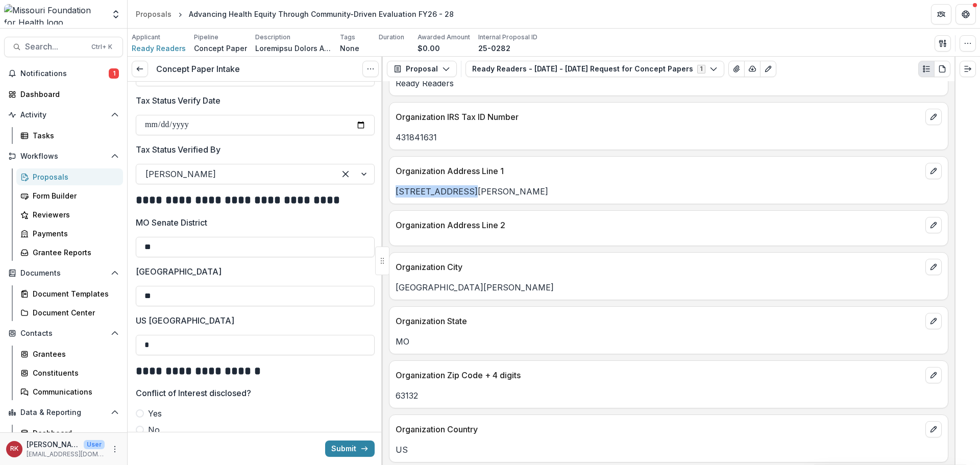
drag, startPoint x: 460, startPoint y: 197, endPoint x: 395, endPoint y: 194, distance: 64.9
click at [395, 194] on p "10403 Baur Blvd., Suite H" at bounding box center [668, 191] width 546 height 12
copy p "10403 Baur Blvd."
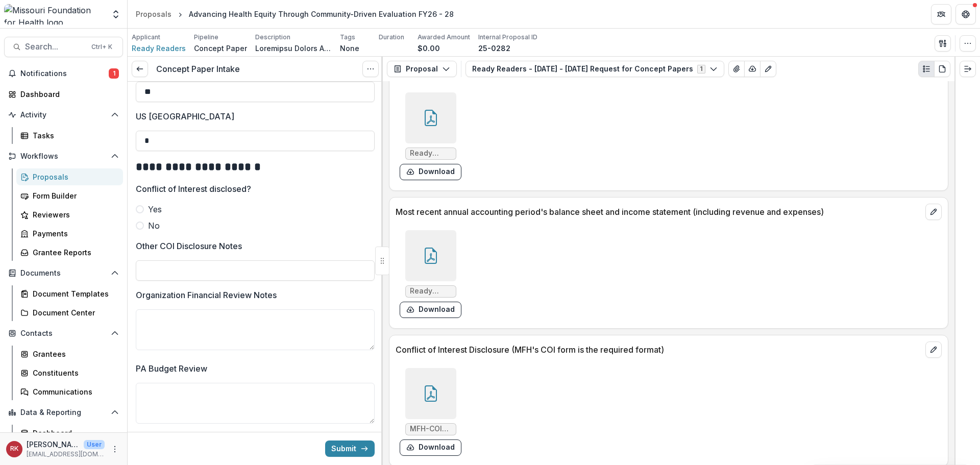
scroll to position [3031, 0]
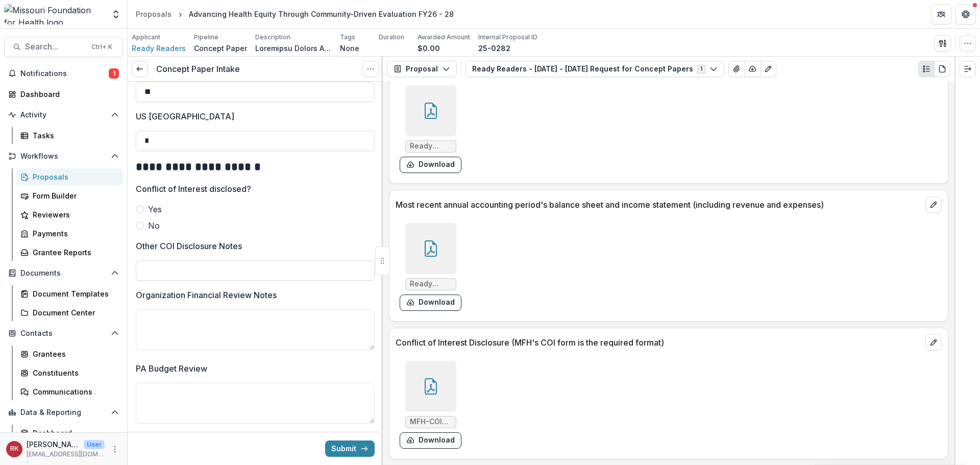
click at [422, 370] on div at bounding box center [430, 386] width 51 height 51
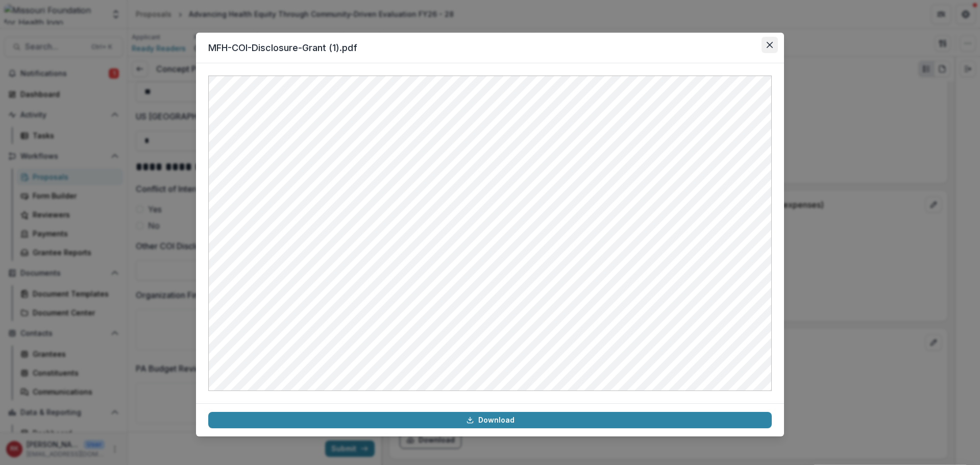
click at [740, 46] on icon "Close" at bounding box center [769, 45] width 6 height 6
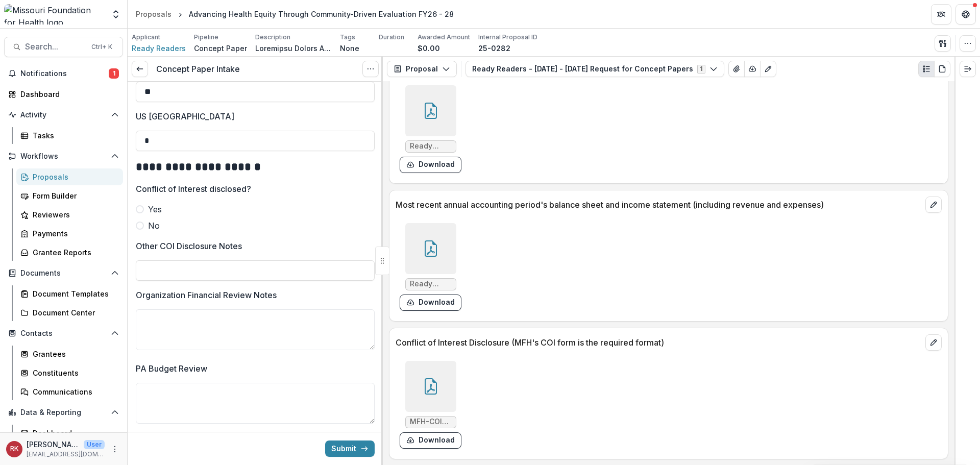
click at [143, 225] on label "No" at bounding box center [255, 225] width 239 height 12
click at [174, 270] on input "Other COI Disclosure Notes" at bounding box center [255, 270] width 239 height 20
click at [204, 269] on input "**********" at bounding box center [255, 270] width 239 height 20
type input "**********"
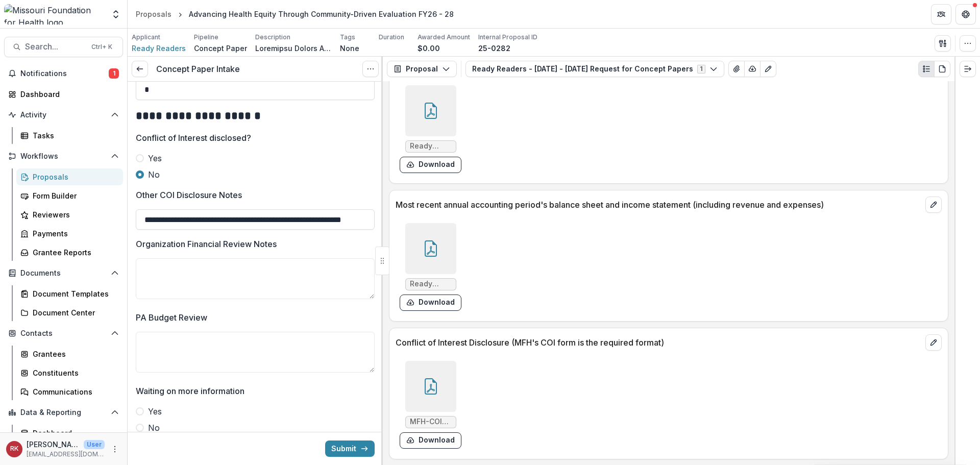
scroll to position [0, 39]
drag, startPoint x: 225, startPoint y: 216, endPoint x: 462, endPoint y: 219, distance: 237.8
click at [462, 219] on div "**********" at bounding box center [554, 261] width 852 height 408
click at [156, 227] on input "**********" at bounding box center [254, 219] width 236 height 20
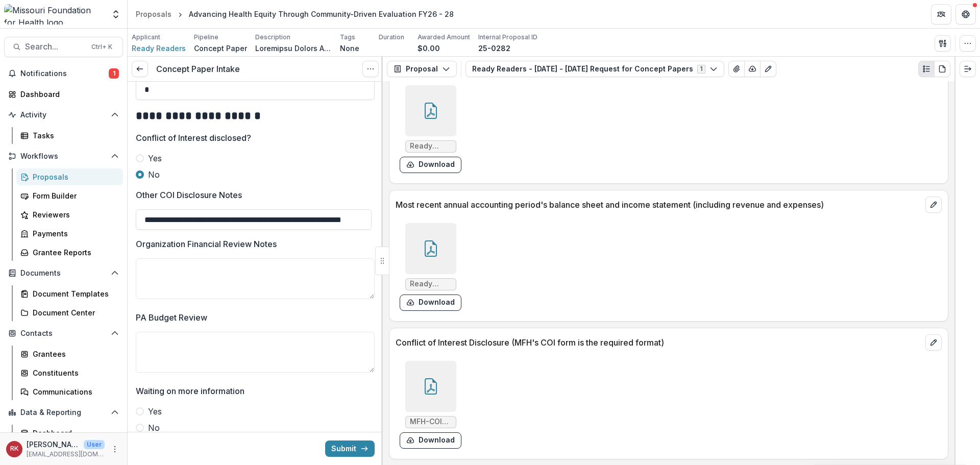
drag, startPoint x: 181, startPoint y: 220, endPoint x: 121, endPoint y: 216, distance: 60.3
click at [121, 216] on main "**********" at bounding box center [490, 247] width 980 height 436
click at [168, 219] on input "**********" at bounding box center [254, 219] width 236 height 20
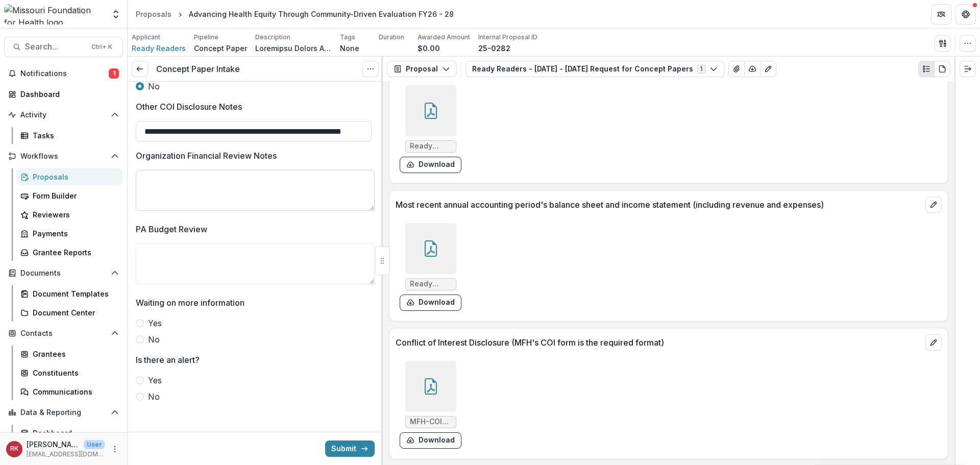
scroll to position [1824, 0]
click at [431, 256] on div at bounding box center [430, 248] width 51 height 51
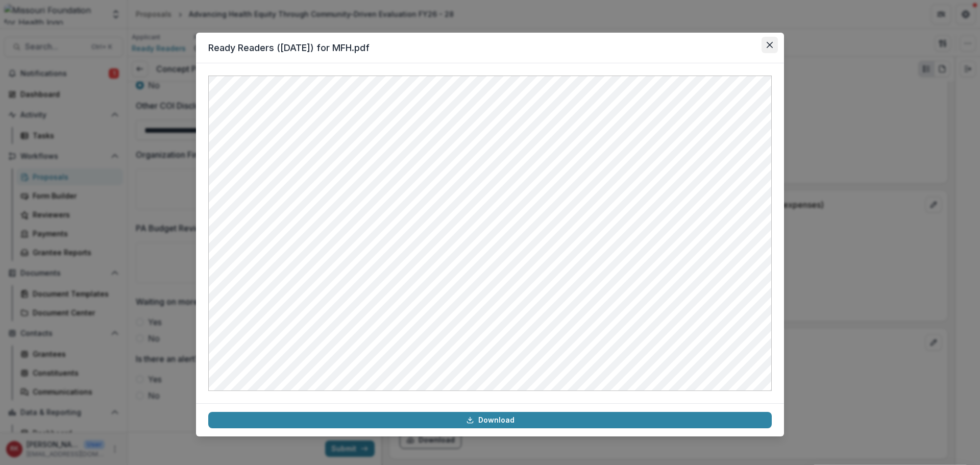
click at [740, 42] on icon "Close" at bounding box center [769, 45] width 6 height 6
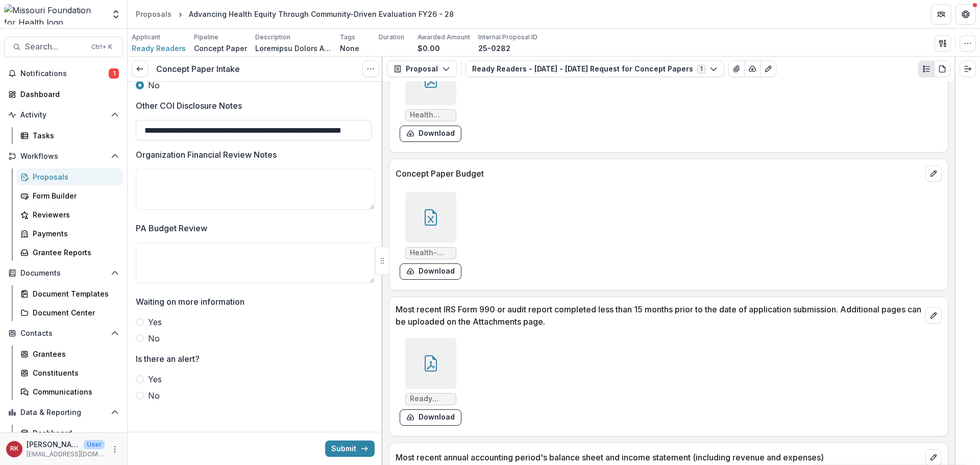
scroll to position [2776, 0]
click at [433, 354] on div at bounding box center [430, 365] width 51 height 51
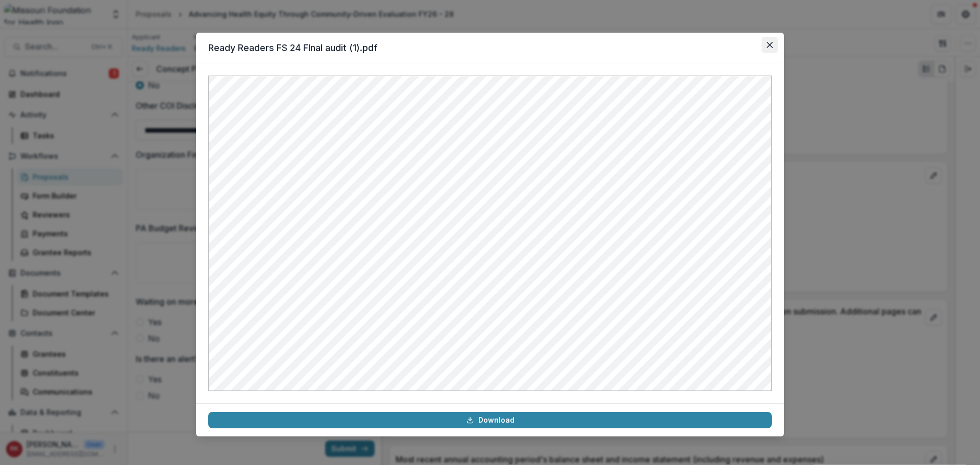
click at [740, 47] on icon "Close" at bounding box center [769, 45] width 6 height 6
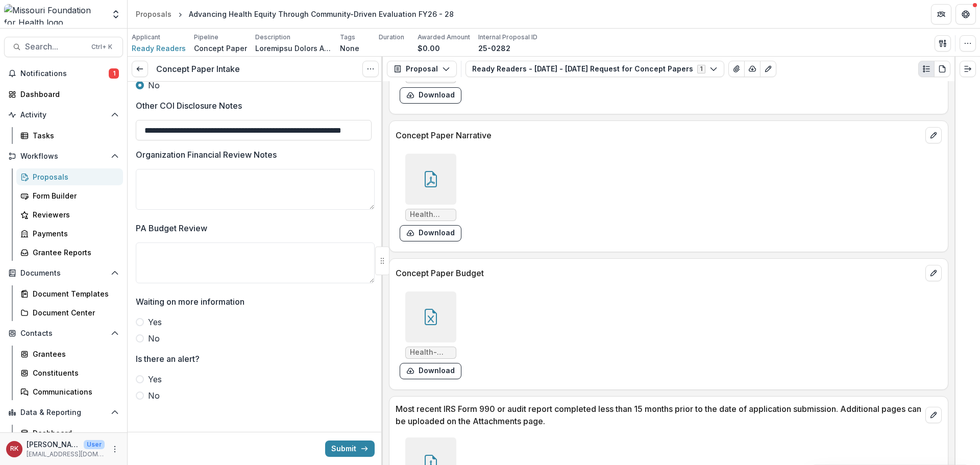
scroll to position [2674, 0]
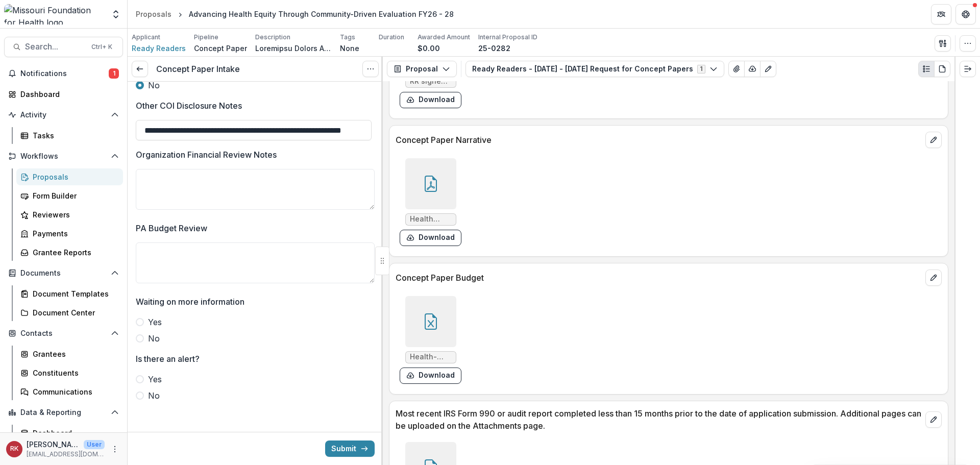
click at [430, 319] on icon at bounding box center [431, 321] width 16 height 16
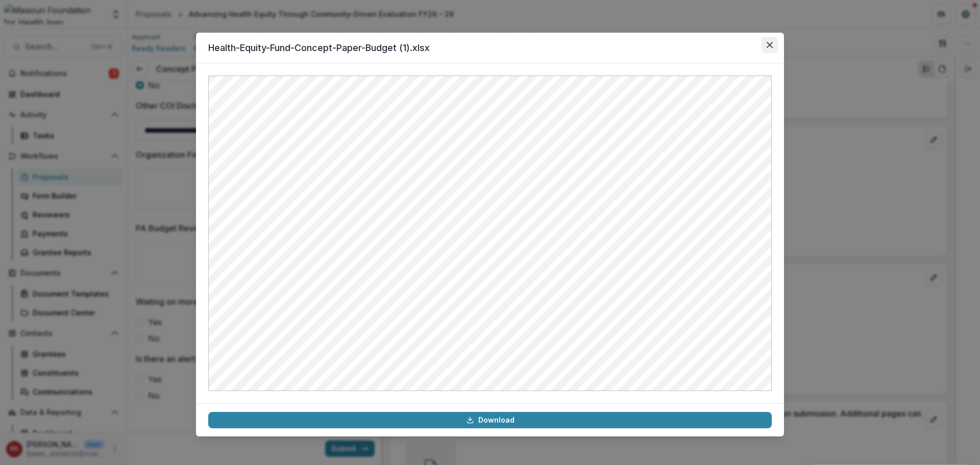
click at [740, 42] on icon "Close" at bounding box center [769, 45] width 6 height 6
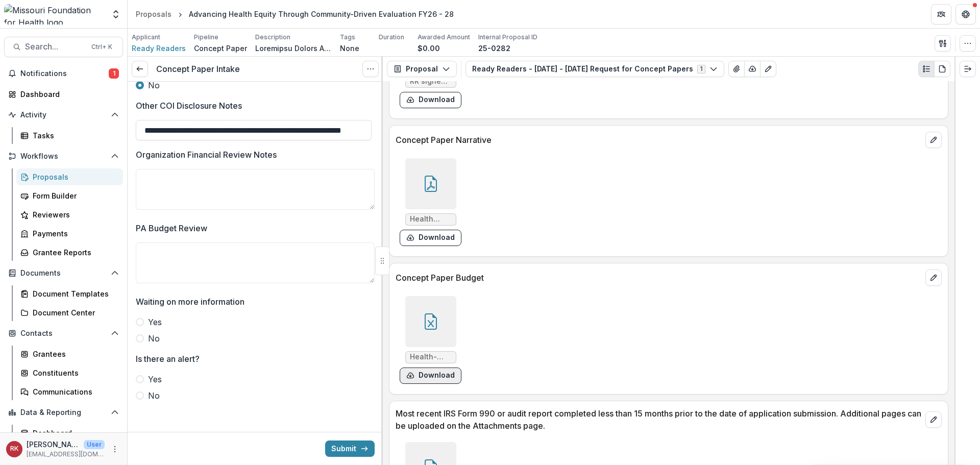
click at [420, 369] on button "Download" at bounding box center [431, 375] width 62 height 16
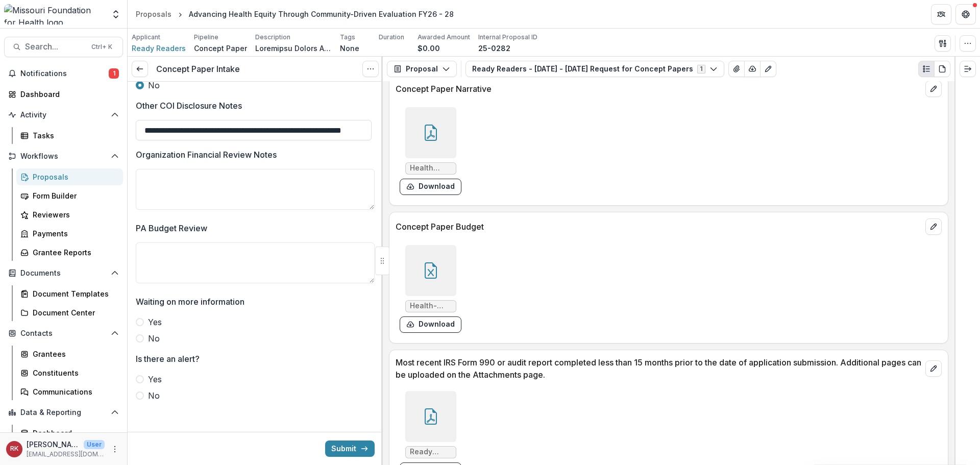
scroll to position [2623, 0]
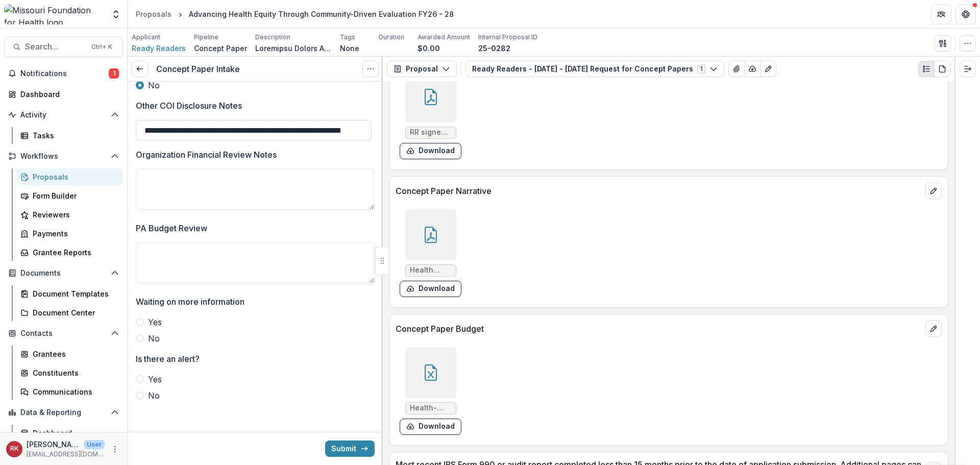
click at [440, 246] on div at bounding box center [430, 234] width 51 height 51
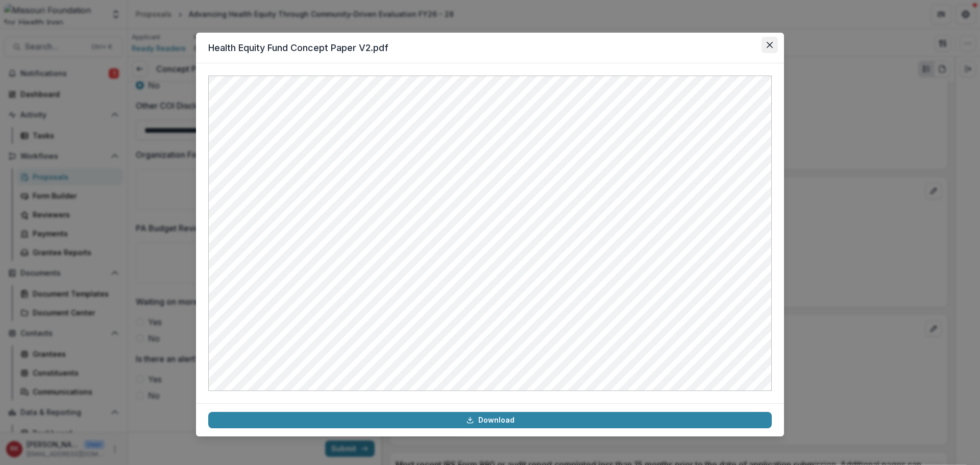
click at [740, 45] on icon "Close" at bounding box center [769, 45] width 6 height 6
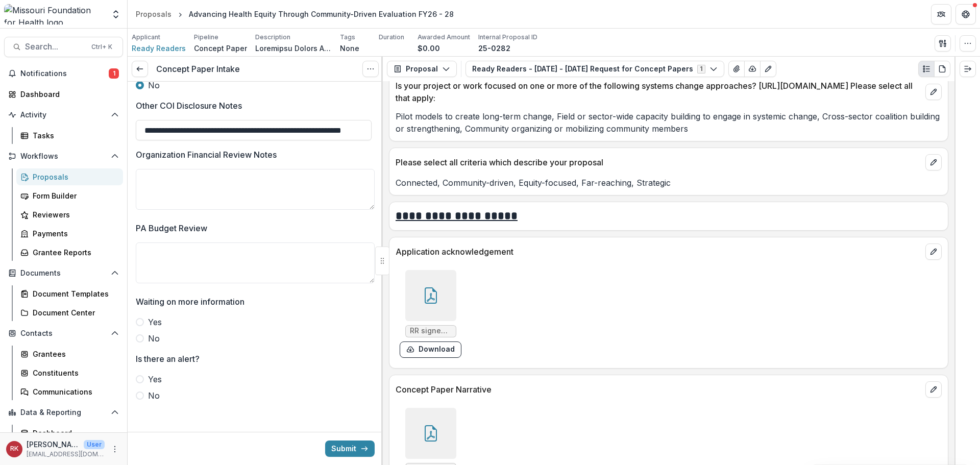
scroll to position [2419, 0]
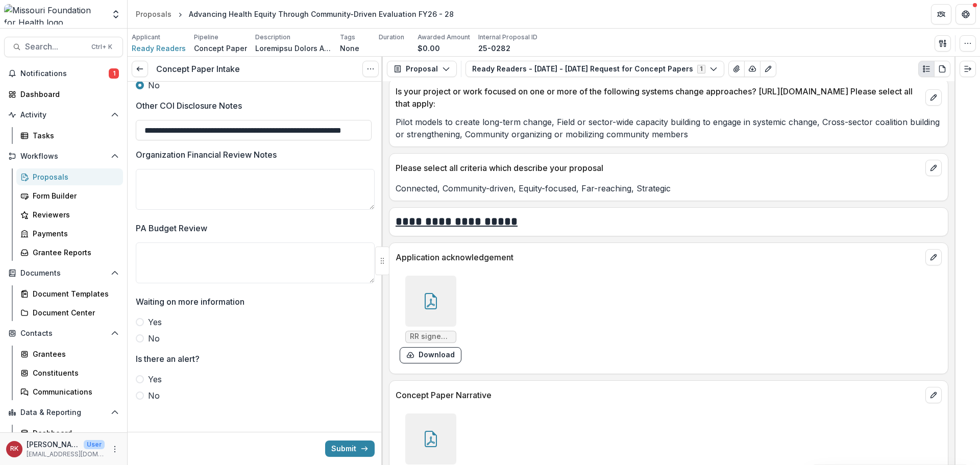
click at [438, 300] on div at bounding box center [430, 301] width 51 height 51
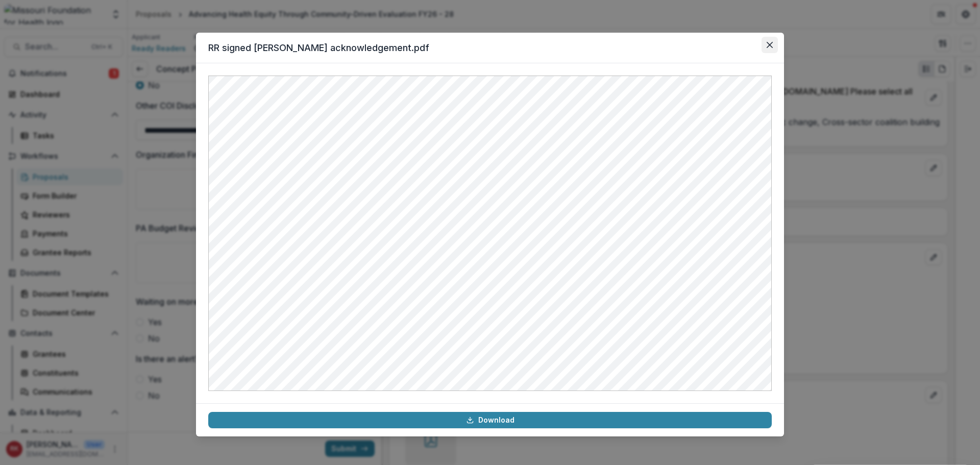
drag, startPoint x: 771, startPoint y: 47, endPoint x: 765, endPoint y: 51, distance: 6.7
click at [740, 47] on icon "Close" at bounding box center [769, 45] width 6 height 6
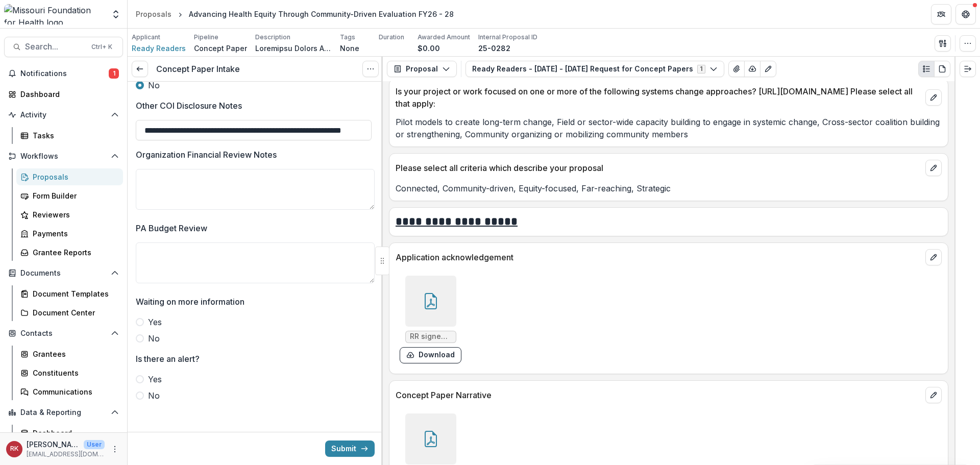
click at [140, 336] on span at bounding box center [140, 338] width 8 height 8
click at [144, 370] on label "No" at bounding box center [255, 395] width 239 height 12
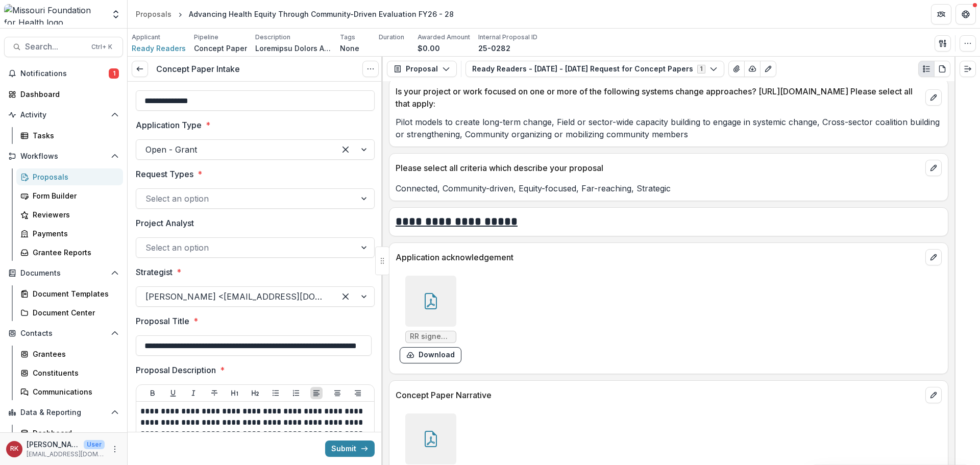
scroll to position [0, 0]
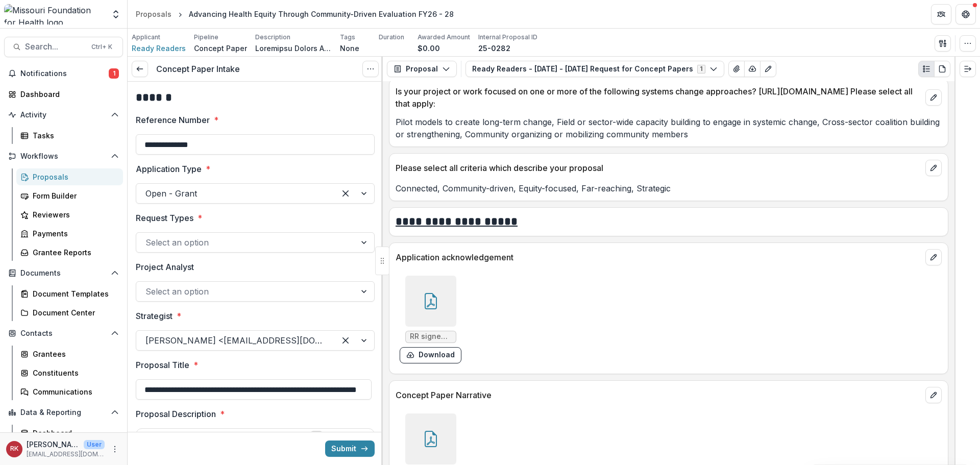
click at [161, 244] on div at bounding box center [245, 242] width 201 height 14
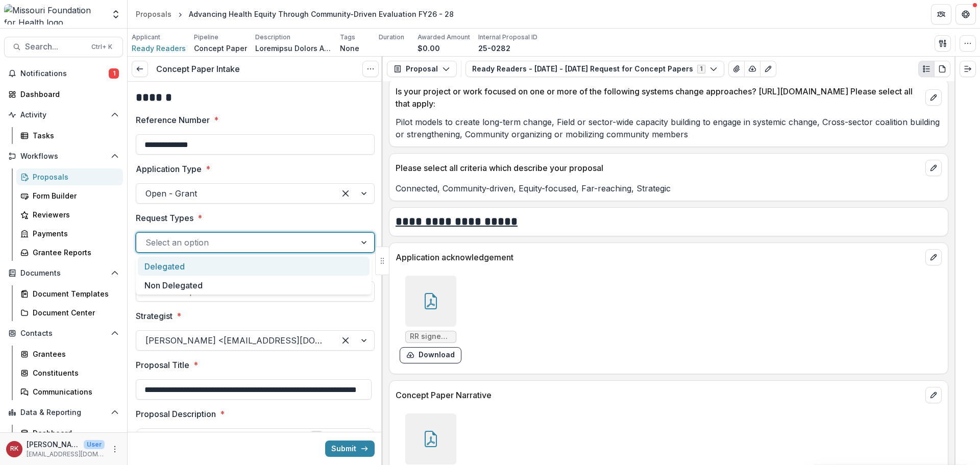
click at [172, 268] on div "Delegated" at bounding box center [254, 266] width 232 height 19
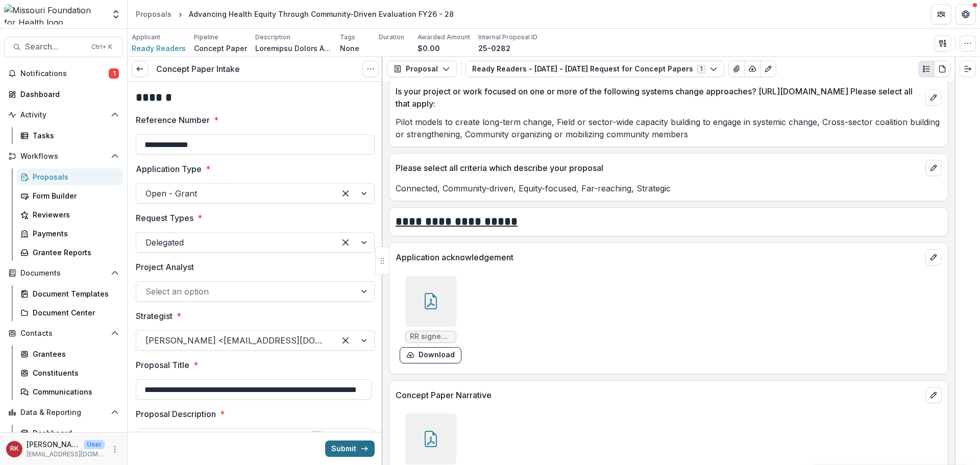
click at [344, 370] on button "Submit" at bounding box center [349, 448] width 49 height 16
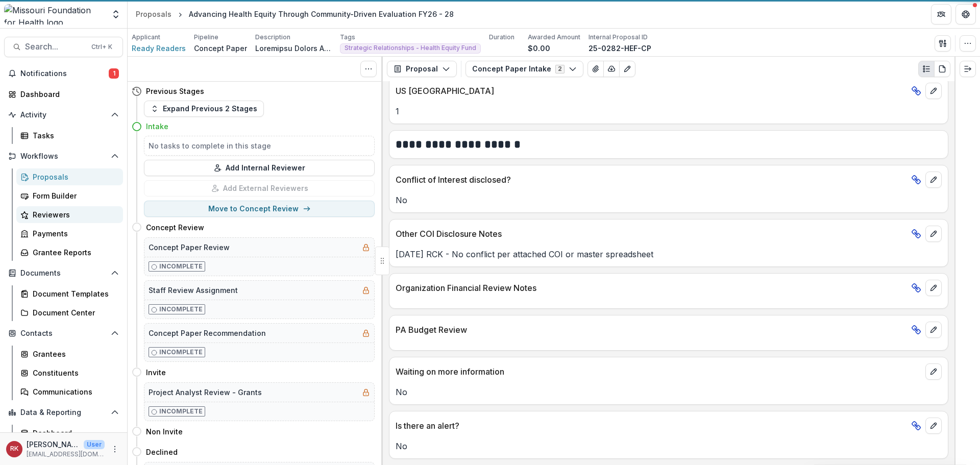
scroll to position [1674, 0]
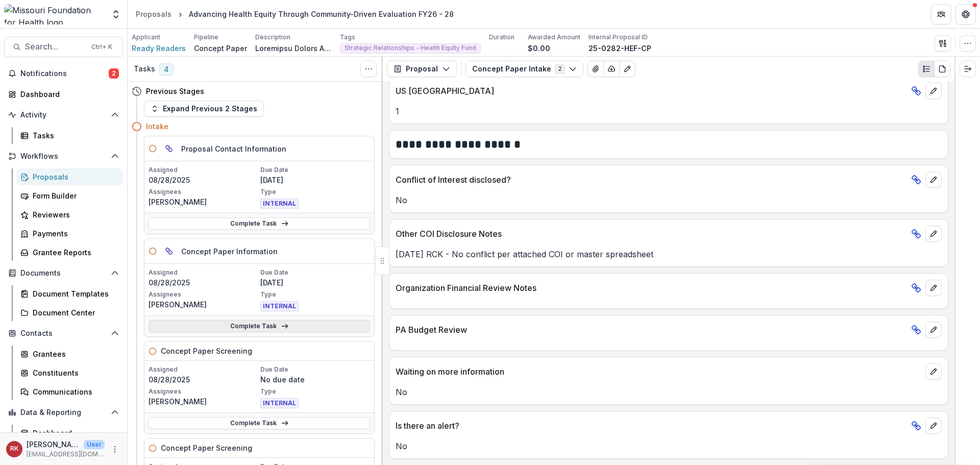
click at [231, 326] on link "Complete Task" at bounding box center [258, 326] width 221 height 12
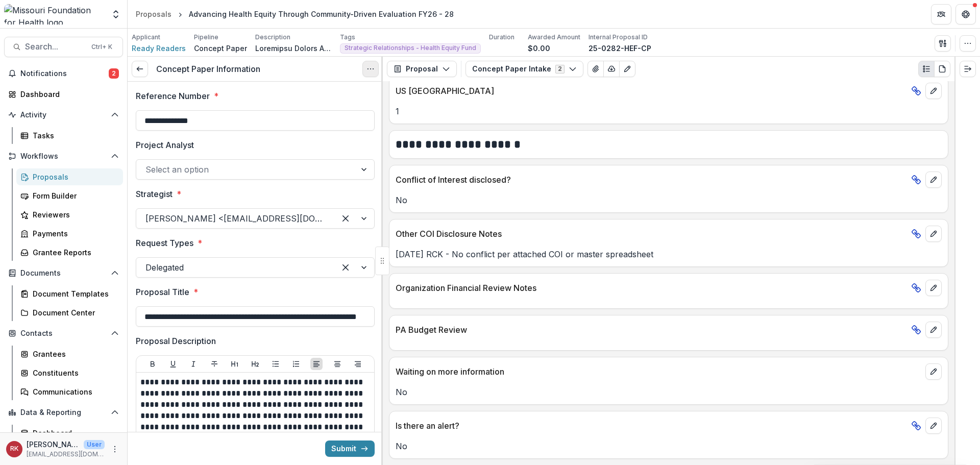
click at [374, 69] on icon "Options" at bounding box center [370, 69] width 8 height 8
click at [316, 100] on link "View task" at bounding box center [321, 92] width 109 height 17
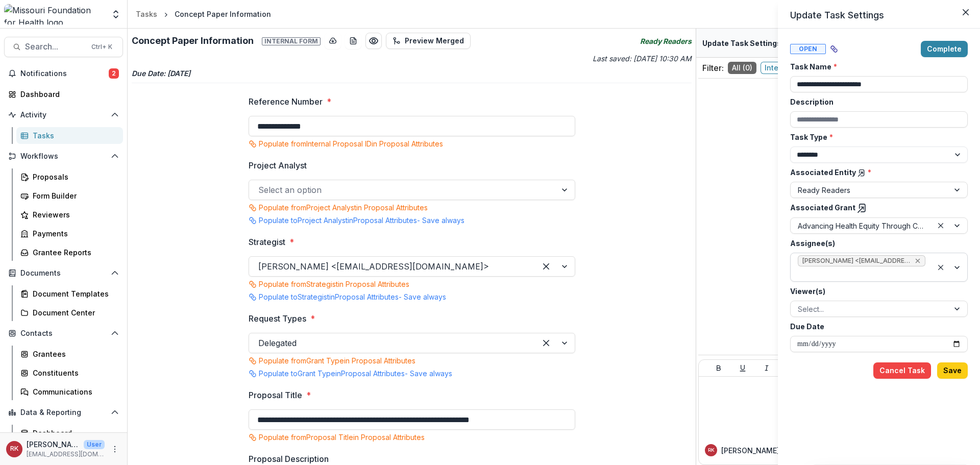
click at [740, 263] on icon "Remove Wendy Rohrbach <wrohrbach@mffh.org> (wrohrbach@mffh.org)" at bounding box center [917, 261] width 8 height 8
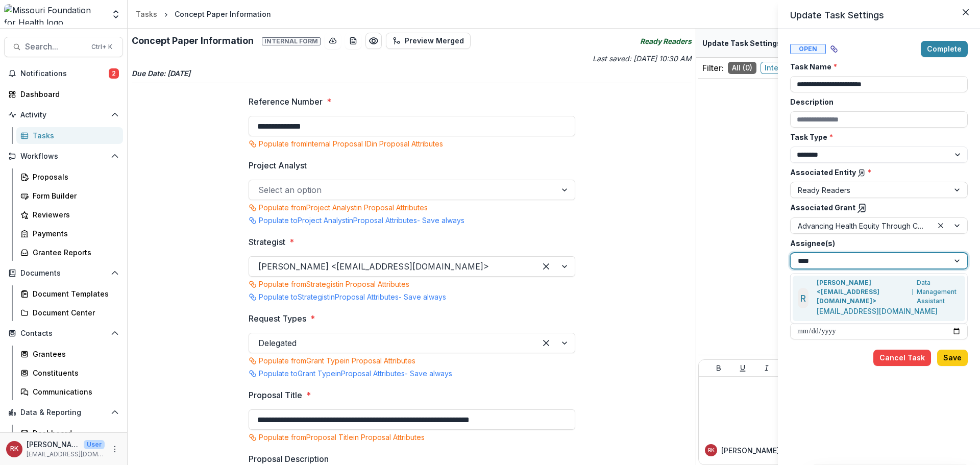
type input "*****"
click at [740, 295] on p "[PERSON_NAME] <[EMAIL_ADDRESS][DOMAIN_NAME]>" at bounding box center [862, 292] width 92 height 28
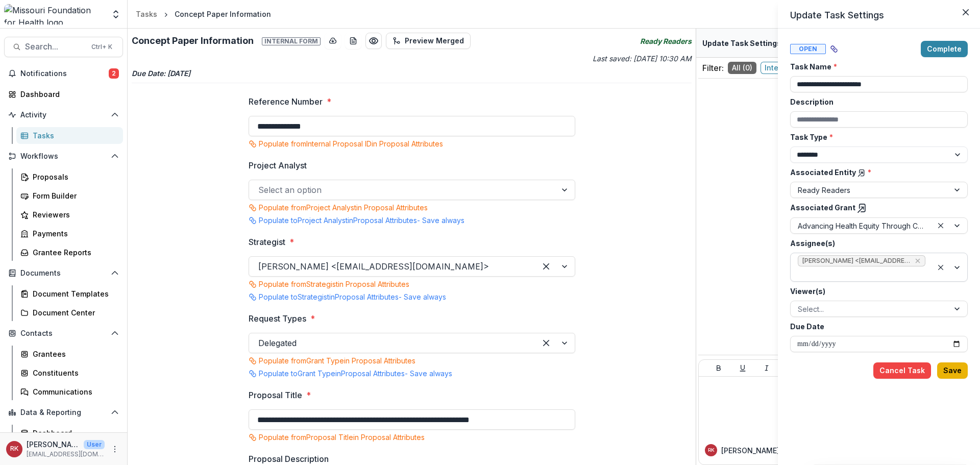
click at [740, 370] on button "Save" at bounding box center [952, 370] width 31 height 16
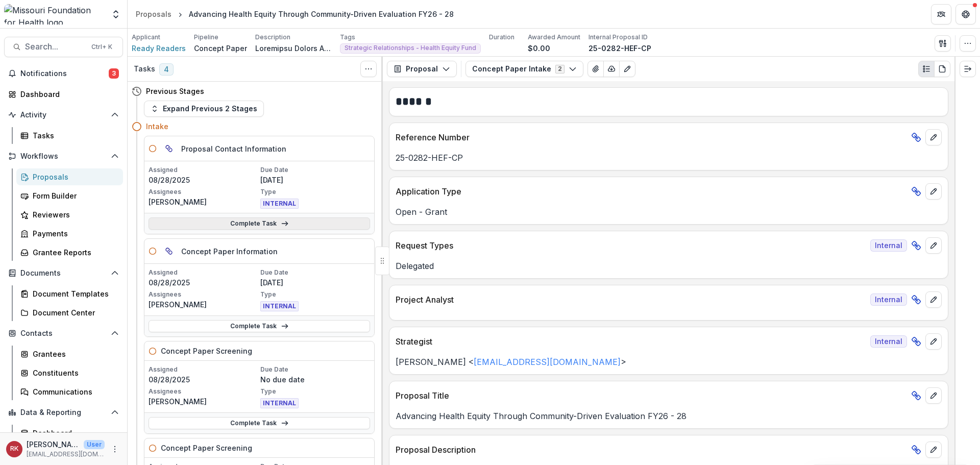
click at [248, 223] on link "Complete Task" at bounding box center [258, 223] width 221 height 12
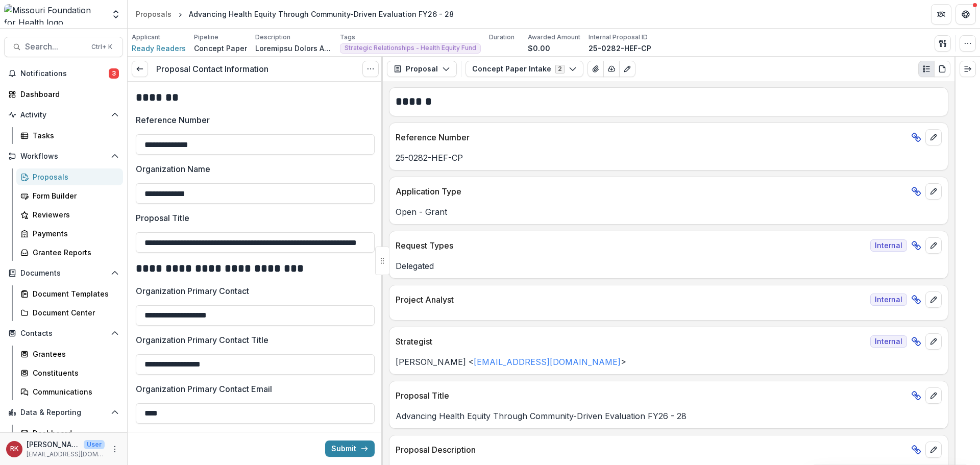
drag, startPoint x: 370, startPoint y: 64, endPoint x: 369, endPoint y: 80, distance: 15.3
click at [370, 65] on button "Options" at bounding box center [370, 69] width 16 height 16
click at [344, 91] on link "View task" at bounding box center [321, 92] width 109 height 17
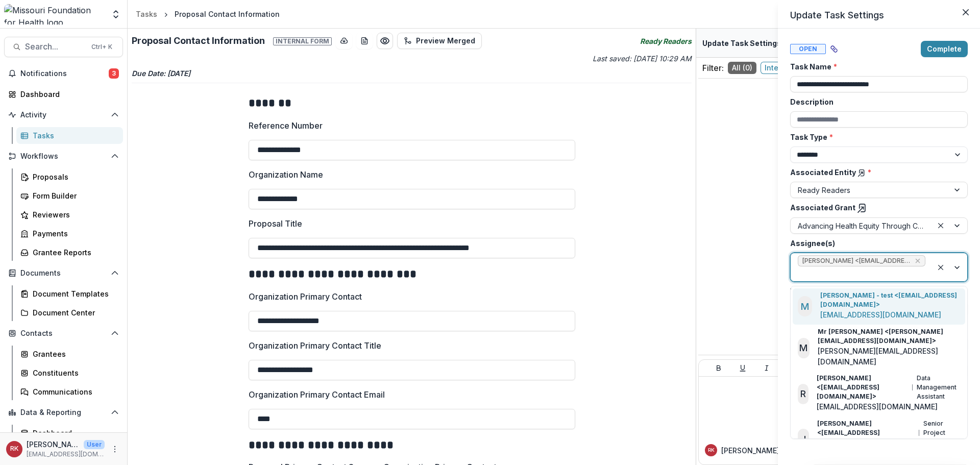
click at [924, 258] on span "[PERSON_NAME] <[EMAIL_ADDRESS][DOMAIN_NAME]> ([EMAIL_ADDRESS][DOMAIN_NAME])" at bounding box center [862, 260] width 128 height 11
click at [918, 258] on icon "Remove Wendy Rohrbach <wrohrbach@mffh.org> (wrohrbach@mffh.org)" at bounding box center [917, 261] width 8 height 8
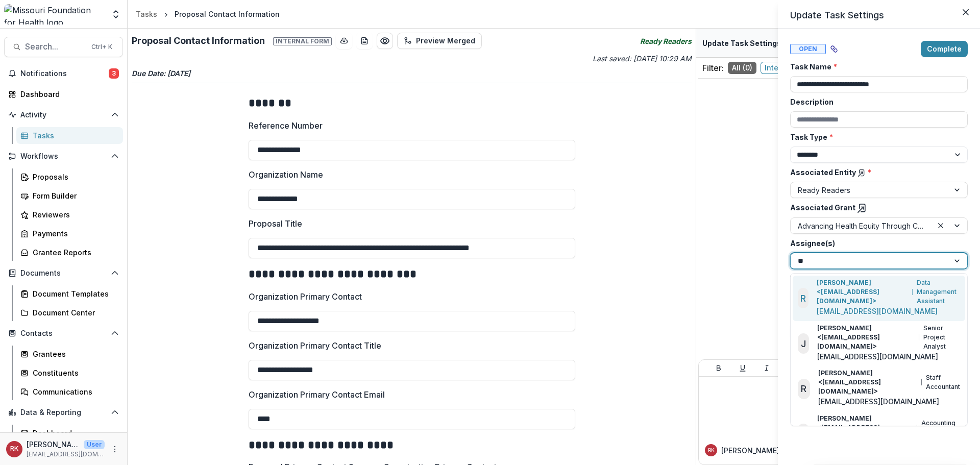
type input "***"
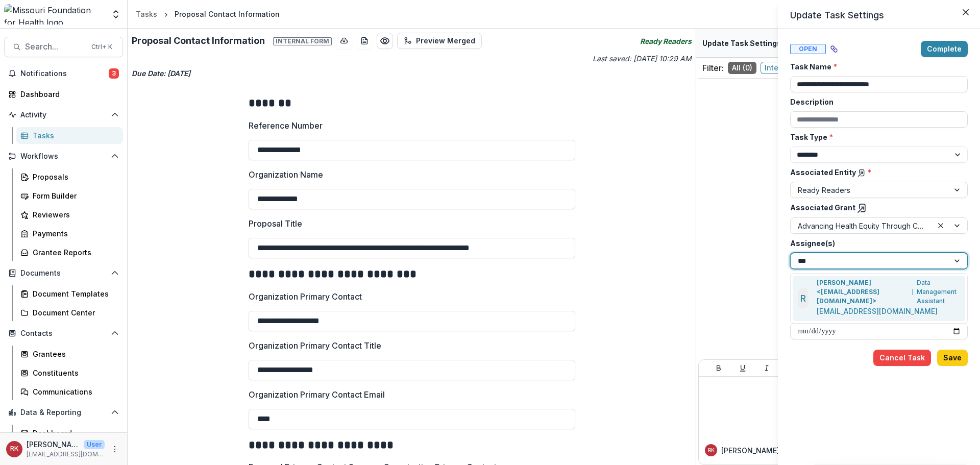
click at [894, 295] on div "[PERSON_NAME] <[EMAIL_ADDRESS][DOMAIN_NAME]> Data Management Assistant" at bounding box center [888, 292] width 144 height 28
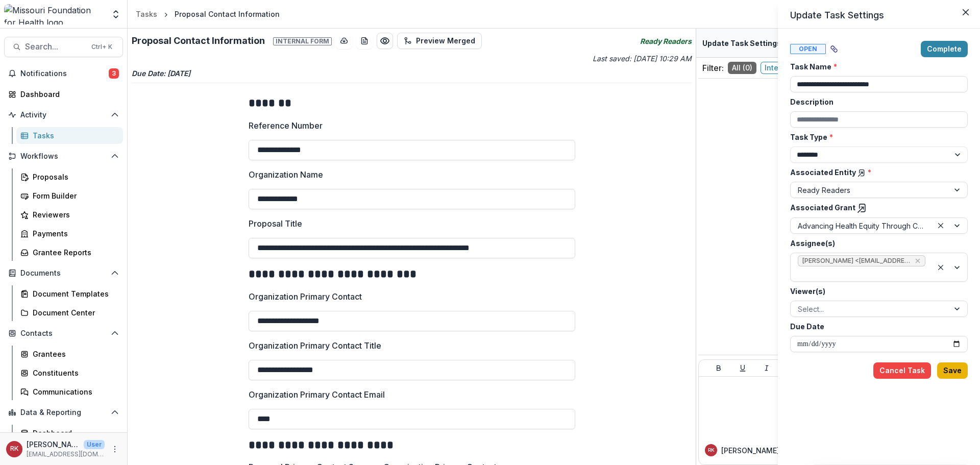
click at [946, 363] on button "Save" at bounding box center [952, 370] width 31 height 16
